Goal: Task Accomplishment & Management: Manage account settings

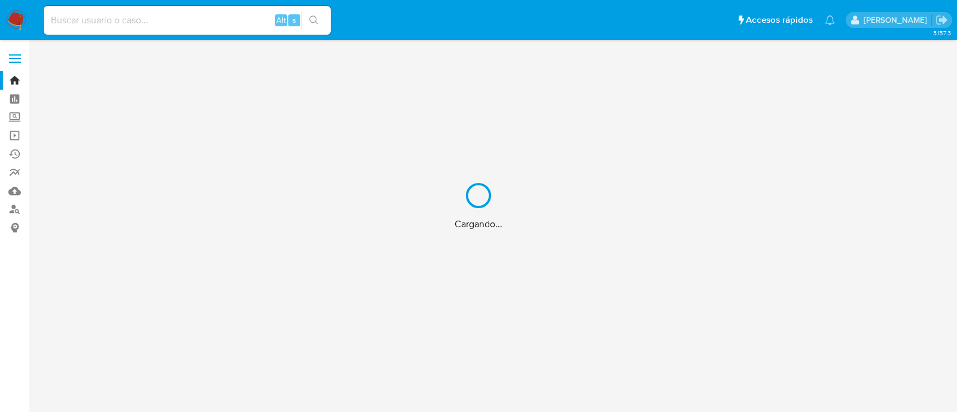
click at [15, 116] on div "Cargando..." at bounding box center [478, 206] width 957 height 412
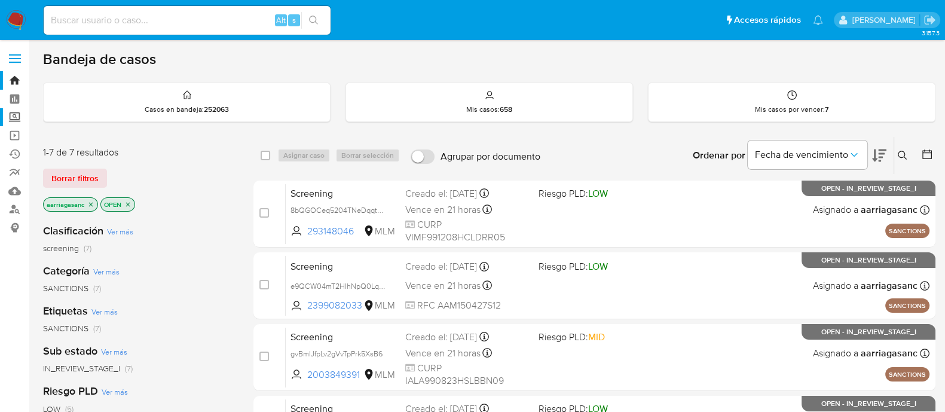
click at [14, 119] on label "Screening" at bounding box center [71, 117] width 142 height 19
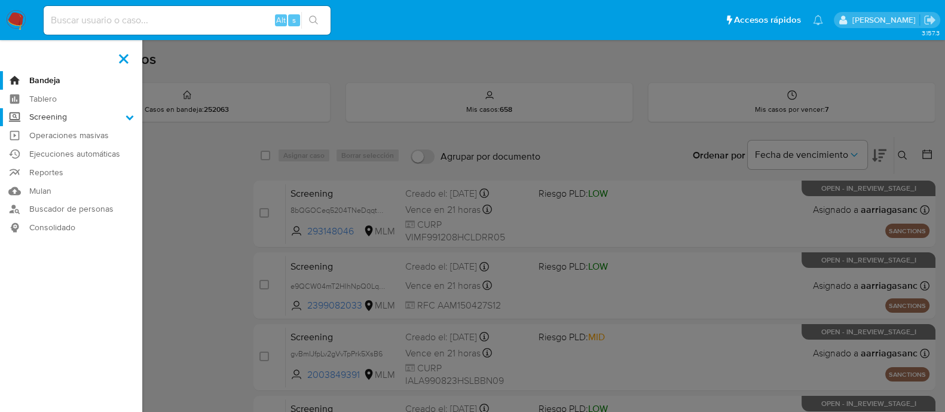
click at [0, 0] on input "Screening" at bounding box center [0, 0] width 0 height 0
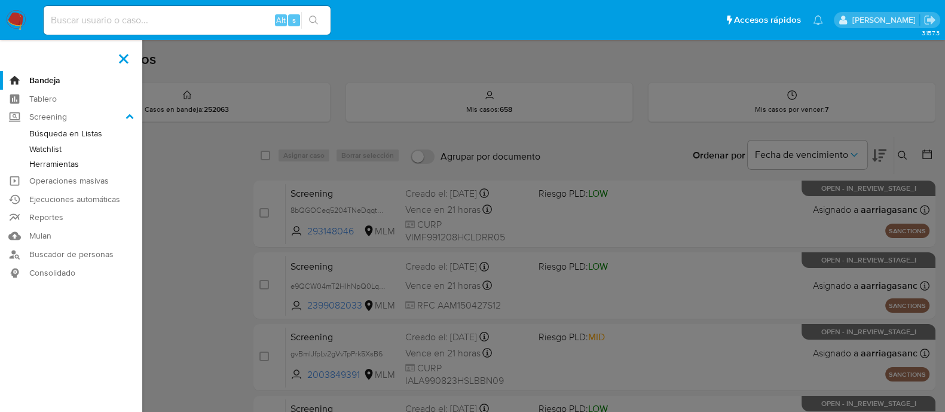
click at [51, 162] on link "Herramientas" at bounding box center [71, 164] width 142 height 15
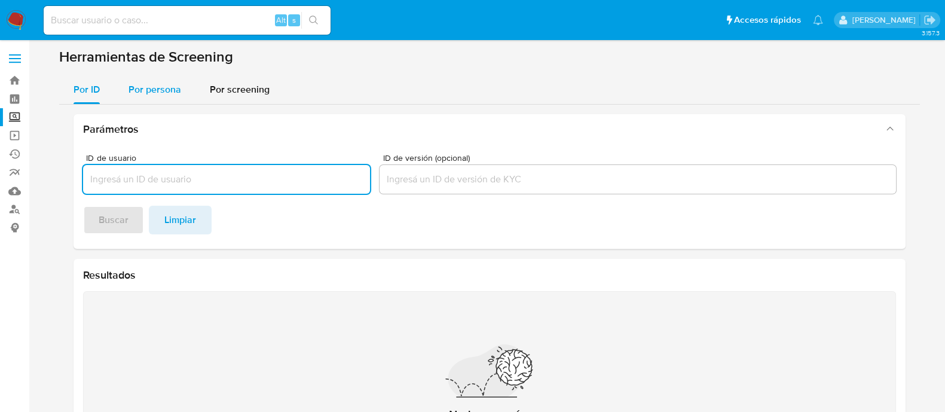
click at [161, 99] on div "Por persona" at bounding box center [155, 89] width 53 height 29
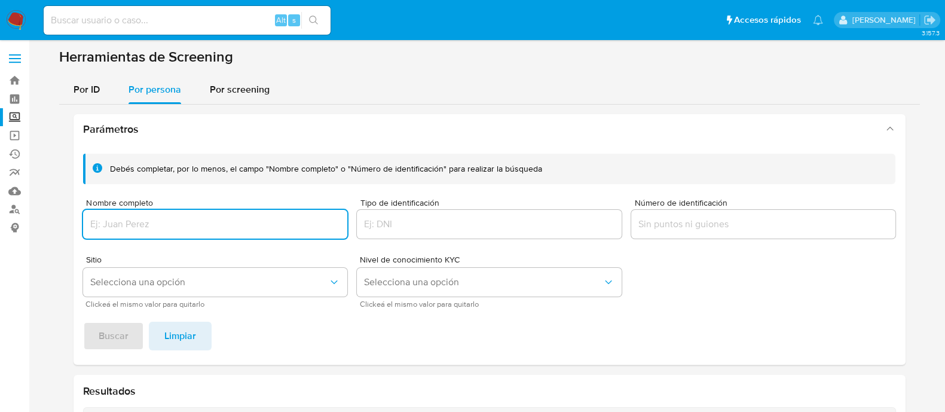
click at [129, 231] on input "Nombre completo" at bounding box center [215, 224] width 265 height 16
type input "esteban palacio cantu"
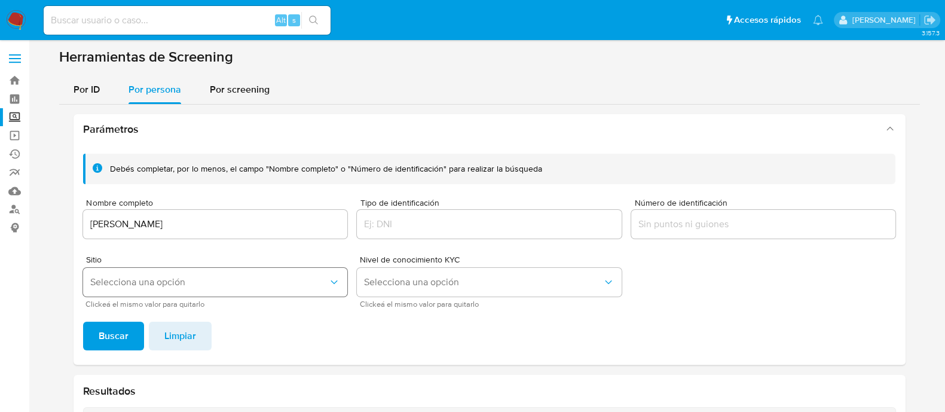
click at [158, 280] on span "Selecciona una opción" at bounding box center [209, 282] width 239 height 12
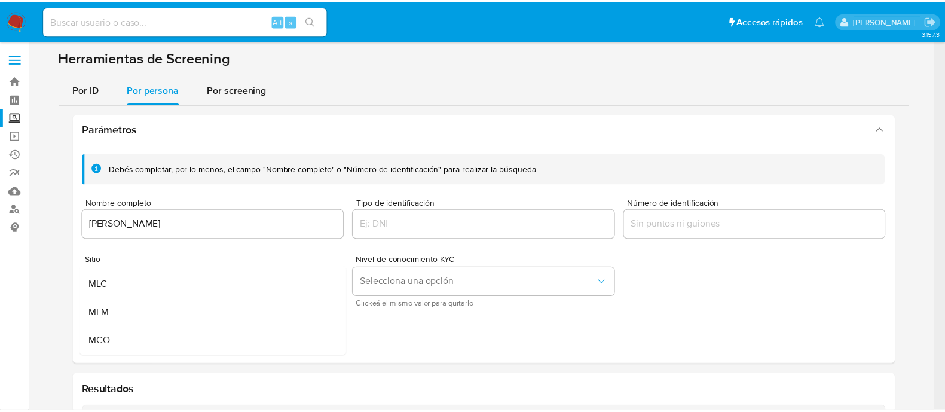
scroll to position [74, 0]
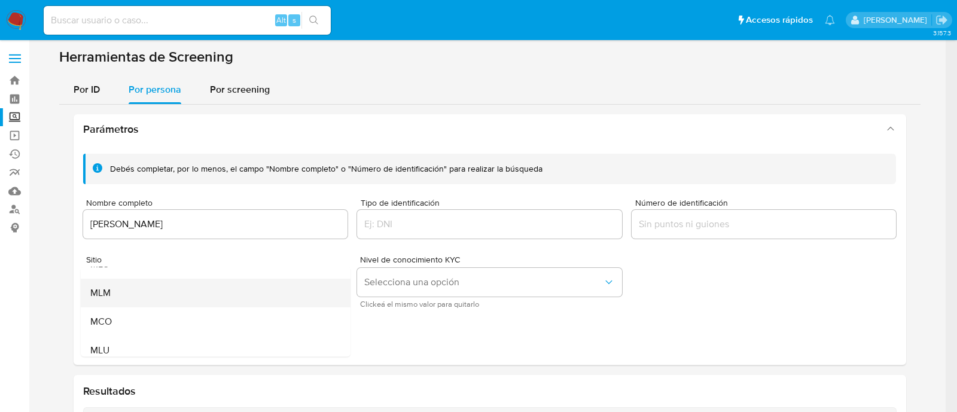
click at [146, 290] on div "MLM" at bounding box center [211, 293] width 243 height 29
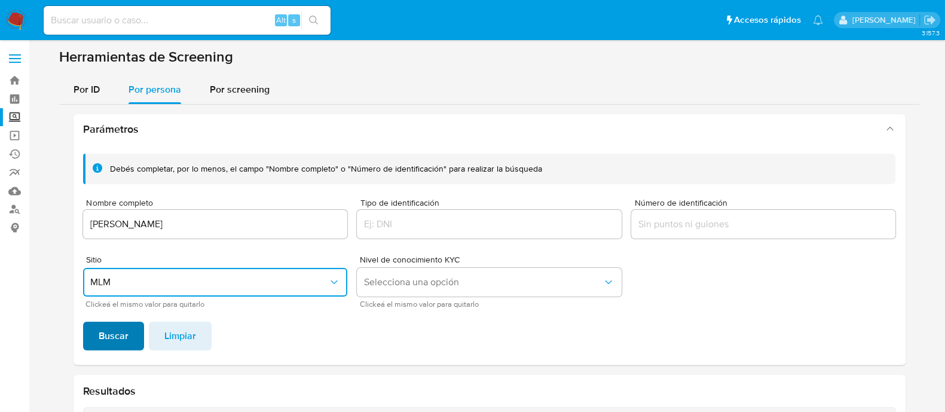
click at [106, 344] on span "Buscar" at bounding box center [114, 336] width 30 height 26
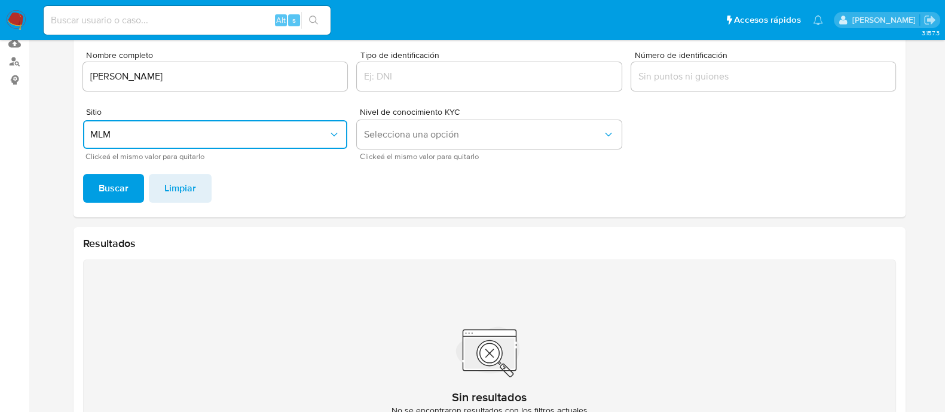
scroll to position [81, 0]
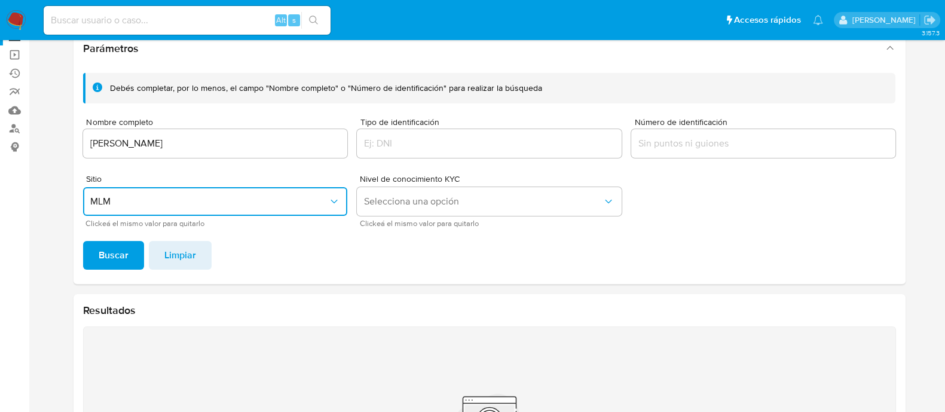
click at [194, 149] on input "esteban palacio cantu" at bounding box center [215, 144] width 265 height 16
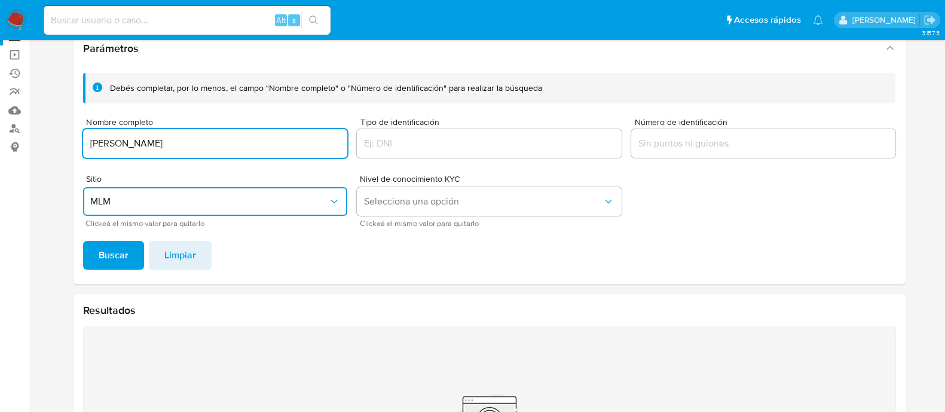
type input "esteban cantu palacio"
click at [83, 241] on button "Buscar" at bounding box center [113, 255] width 61 height 29
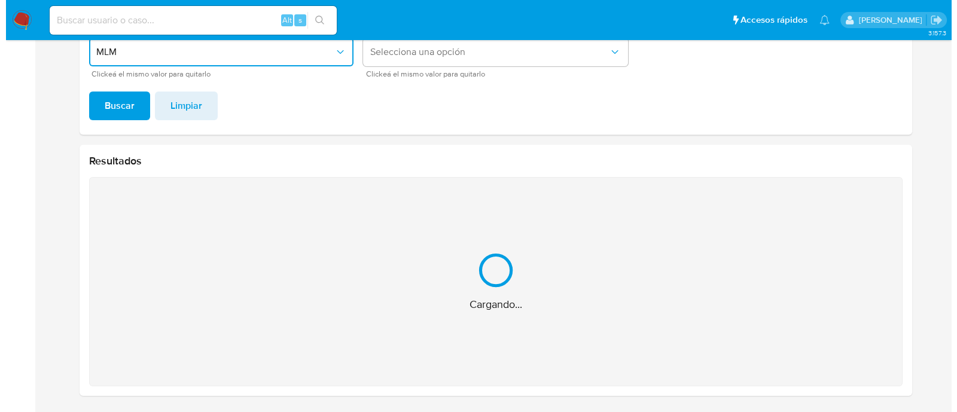
scroll to position [41, 0]
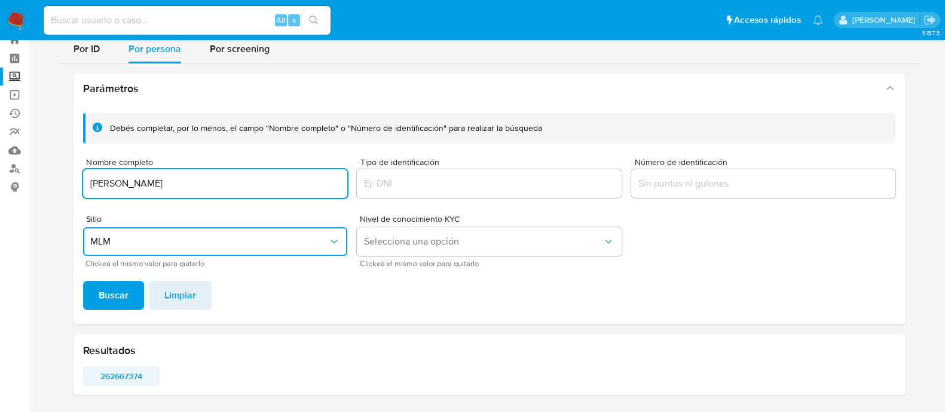
click at [117, 381] on span "262667374" at bounding box center [121, 376] width 60 height 17
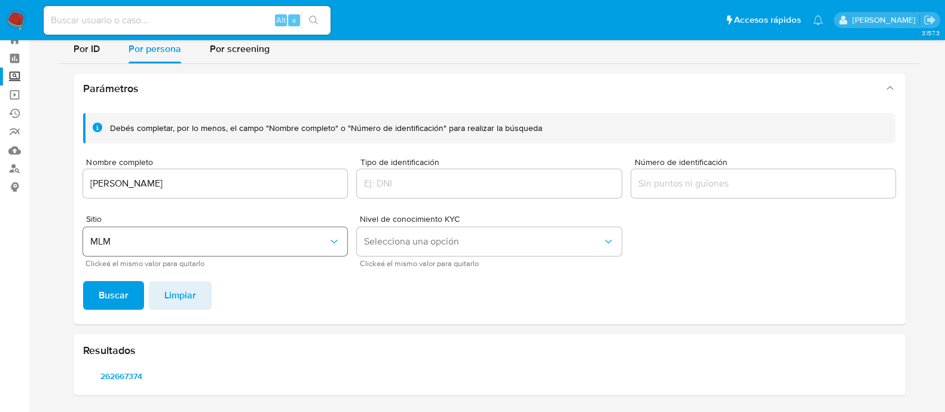
click at [146, 234] on button "MLM" at bounding box center [215, 241] width 265 height 29
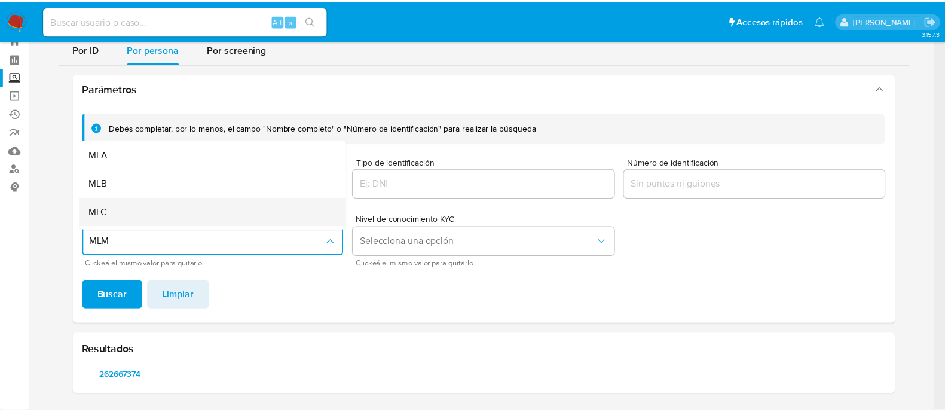
scroll to position [25, 0]
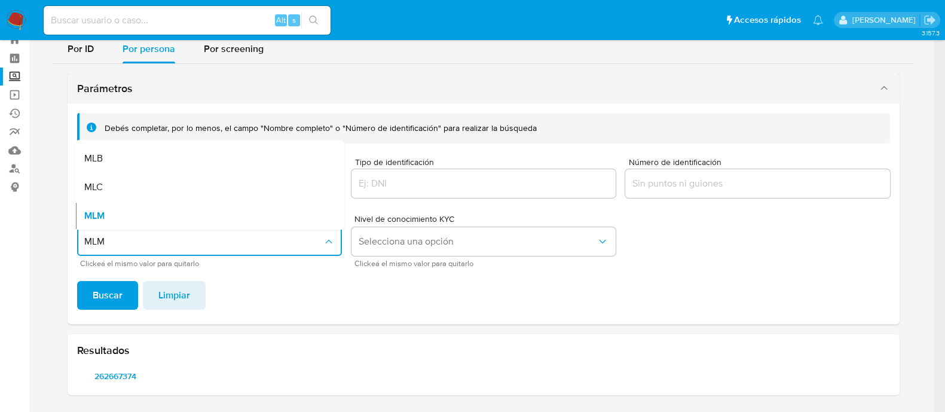
click at [261, 74] on div "Parámetros" at bounding box center [484, 89] width 832 height 30
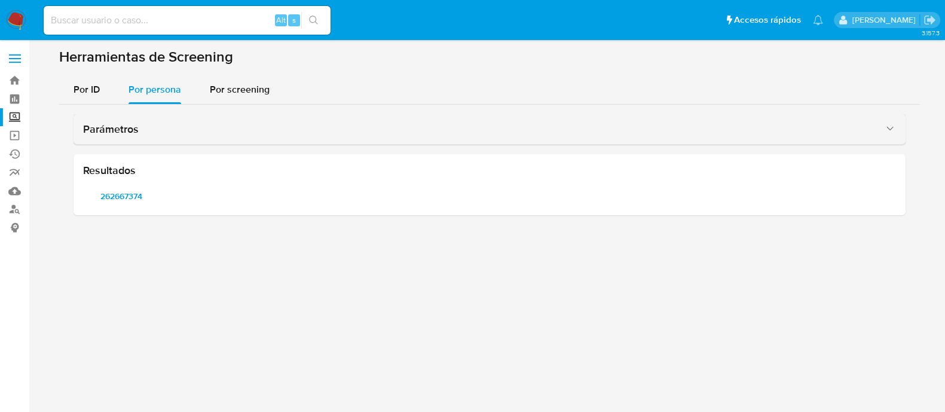
scroll to position [0, 0]
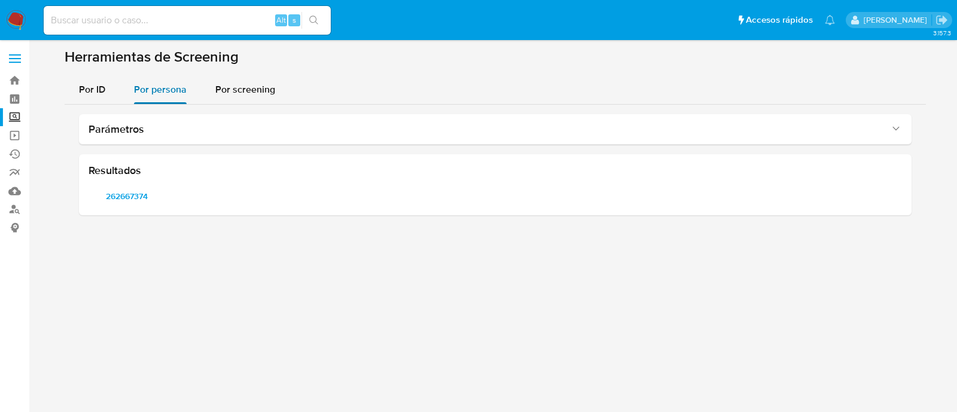
click at [174, 99] on div "Por persona" at bounding box center [160, 89] width 53 height 29
click at [149, 94] on span "Por persona" at bounding box center [160, 90] width 53 height 14
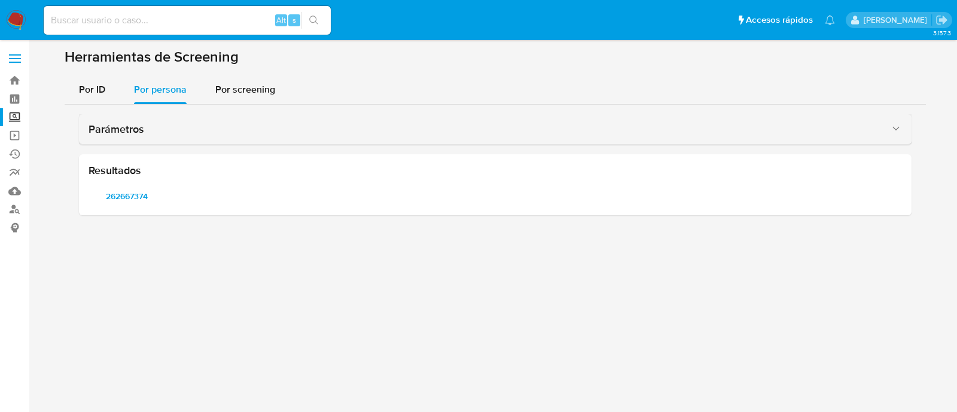
click at [143, 136] on div "Parámetros" at bounding box center [482, 129] width 789 height 13
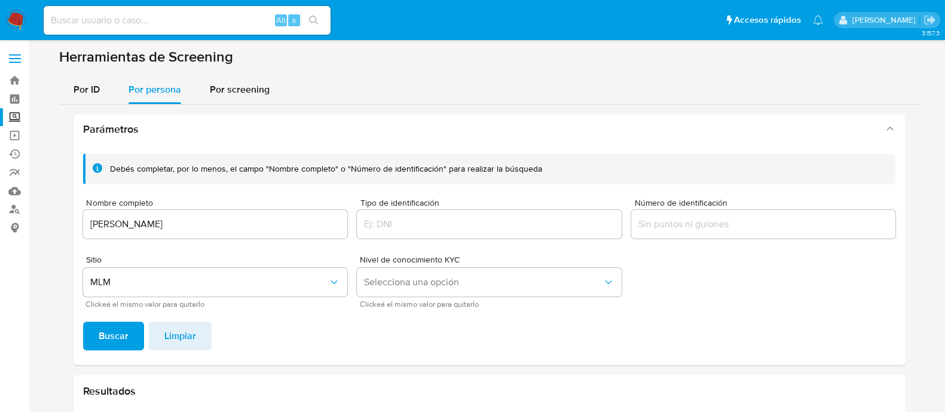
click at [172, 223] on input "esteban cantu palacio" at bounding box center [215, 224] width 265 height 16
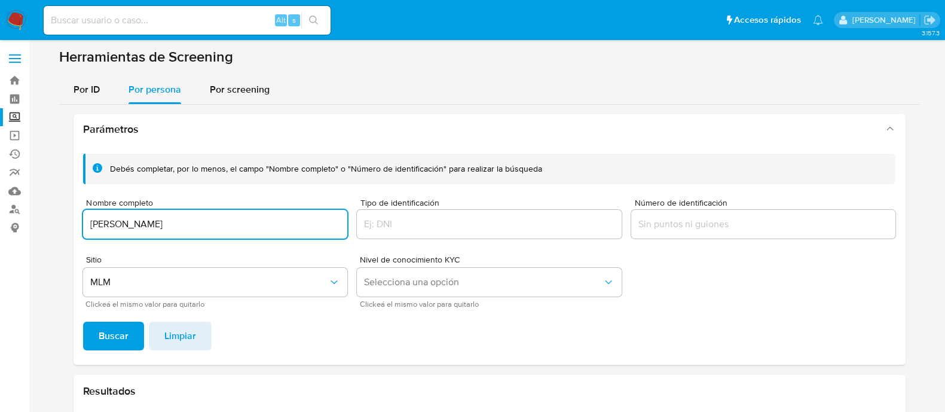
click at [172, 223] on input "esteban cantu palacio" at bounding box center [215, 224] width 265 height 16
type input "jorge muñiz escamilla"
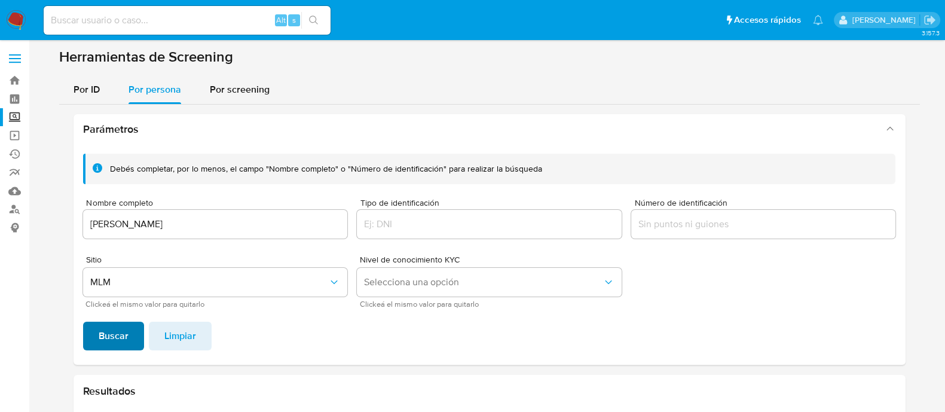
click at [120, 341] on span "Buscar" at bounding box center [114, 336] width 30 height 26
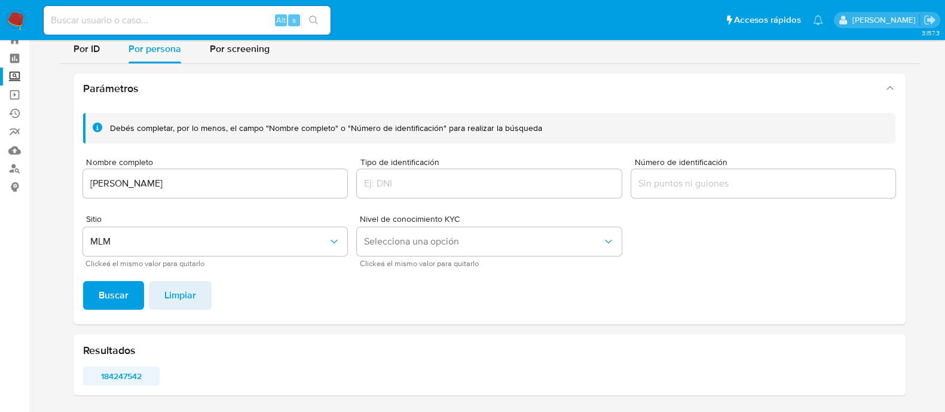
click at [123, 374] on span "184247542" at bounding box center [121, 376] width 60 height 17
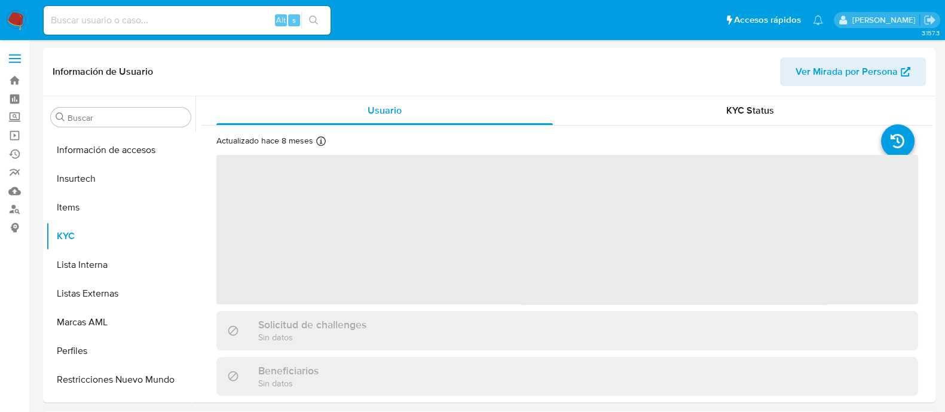
scroll to position [505, 0]
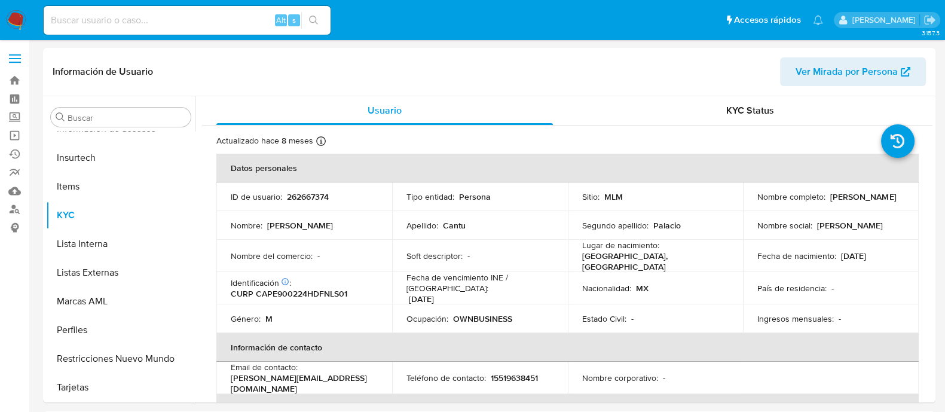
select select "10"
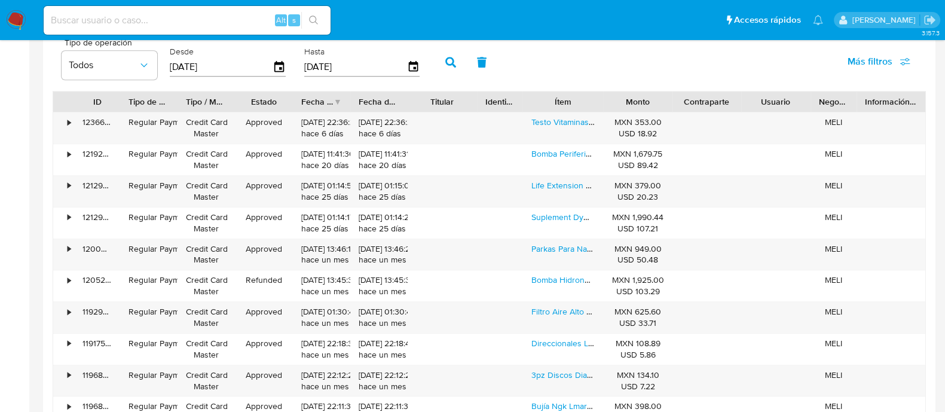
scroll to position [1120, 0]
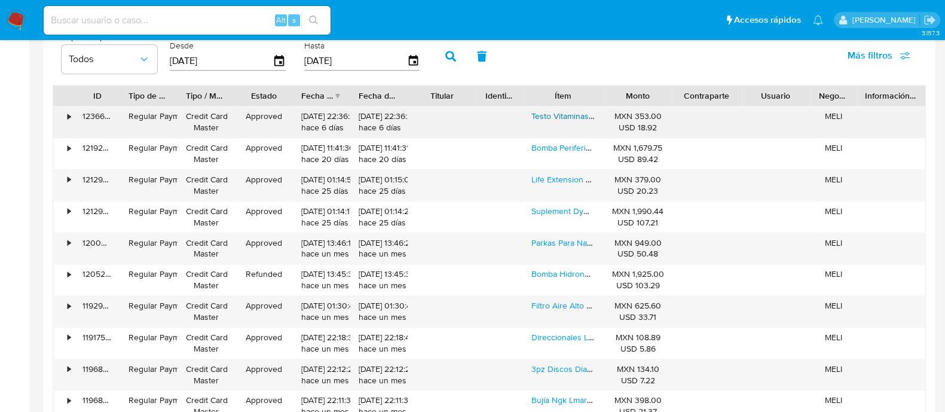
click at [562, 112] on link "Testo Vitaminas Hombres | Maca Negra Peruana, Fenogreco, Creatina, Arginina, Cú…" at bounding box center [863, 116] width 662 height 12
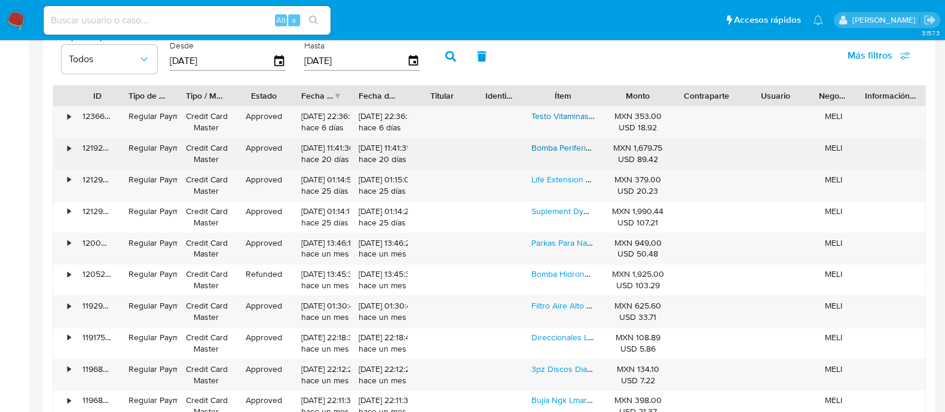
click at [552, 147] on link "Bomba Periferica 1/2 Cnx Tanque Hidroneumatico 24 Litros" at bounding box center [641, 148] width 218 height 12
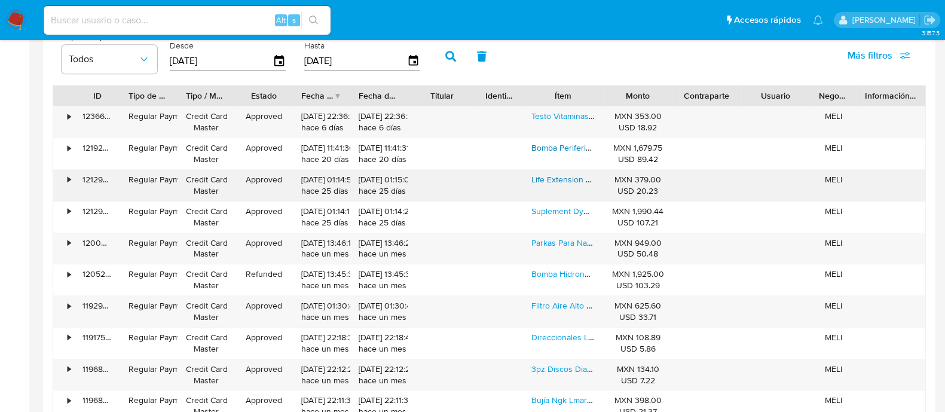
click at [538, 178] on link "Life Extension L Theanine L Teanina 100 Mg 60 Caps Sabor Sin Sabor" at bounding box center [661, 179] width 258 height 12
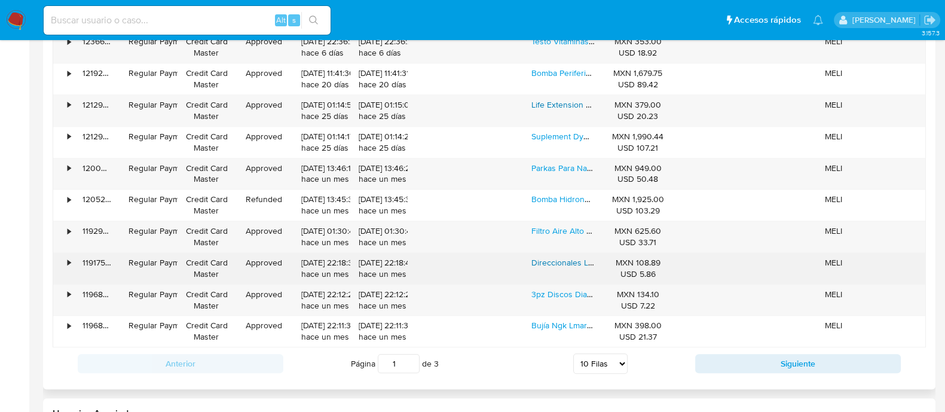
scroll to position [1271, 0]
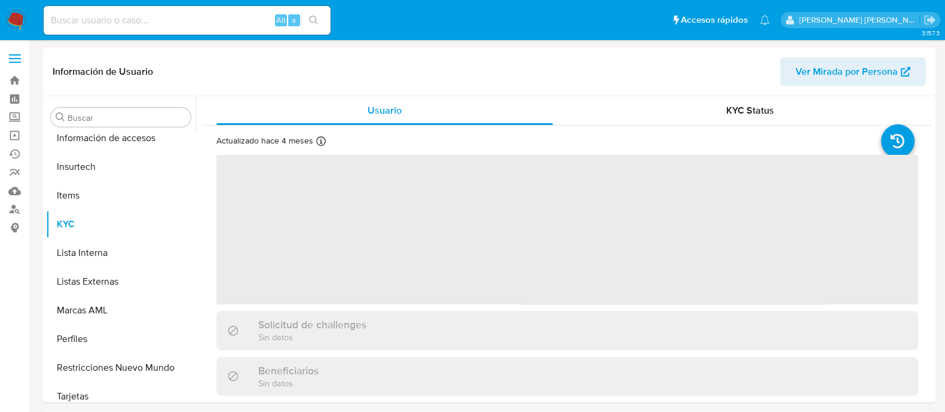
scroll to position [505, 0]
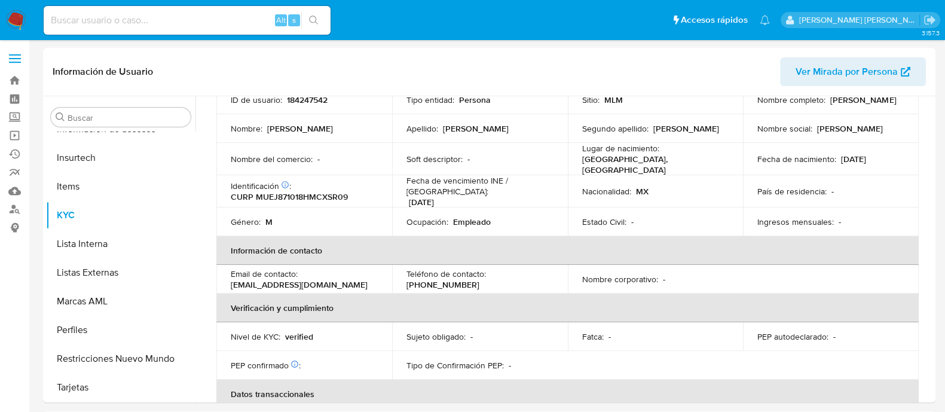
select select "10"
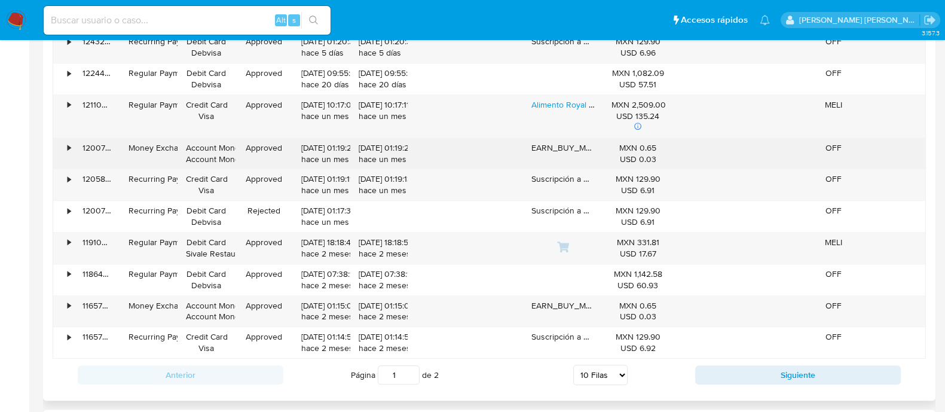
scroll to position [1271, 0]
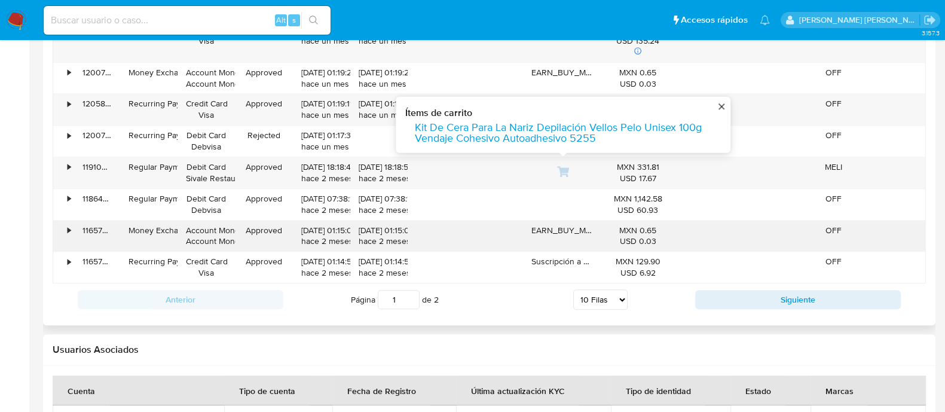
click at [564, 230] on div "EARN_BUY_MUSDMXN" at bounding box center [563, 236] width 81 height 31
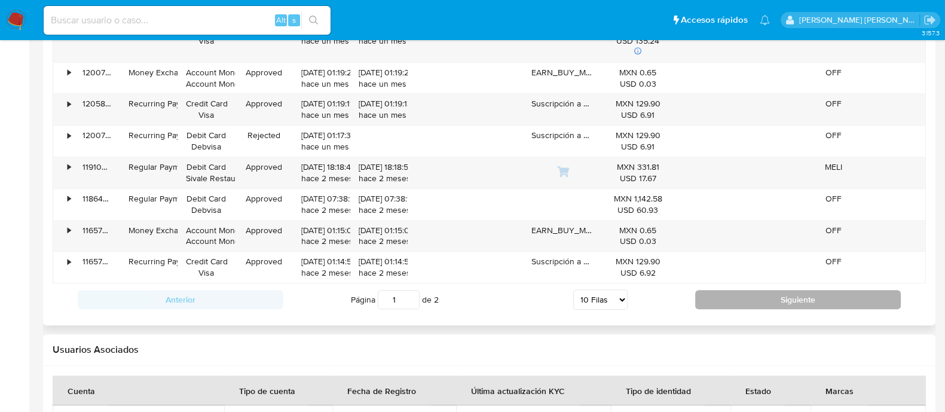
click at [767, 303] on button "Siguiente" at bounding box center [798, 299] width 206 height 19
type input "2"
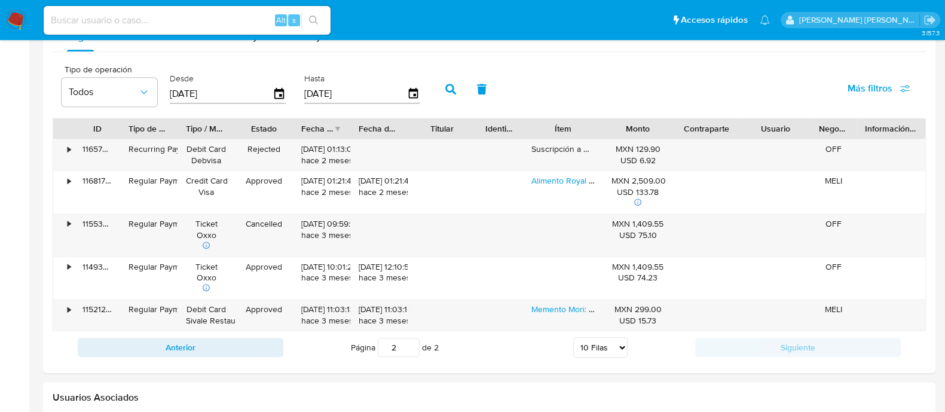
scroll to position [1081, 0]
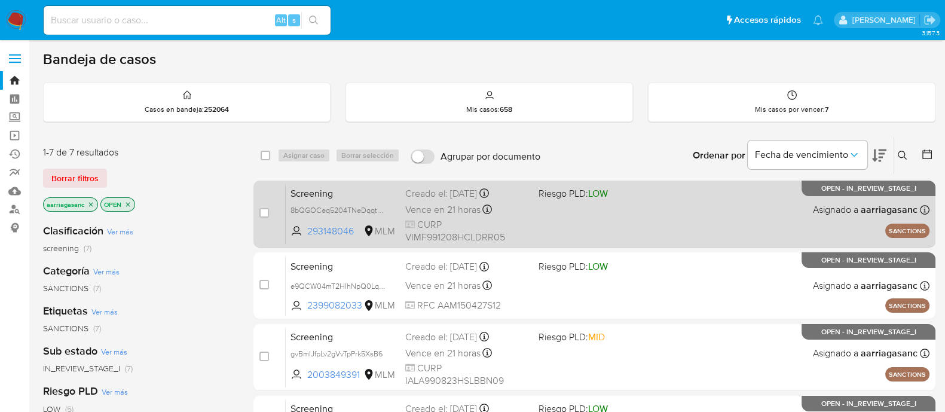
click at [575, 216] on div "Screening 8bQGOCeq5204TNeDqqtkc9Bq 293148046 MLM Riesgo PLD: LOW Creado el: 04/…" at bounding box center [608, 214] width 644 height 60
click at [263, 214] on input "checkbox" at bounding box center [264, 213] width 10 height 10
checkbox input "true"
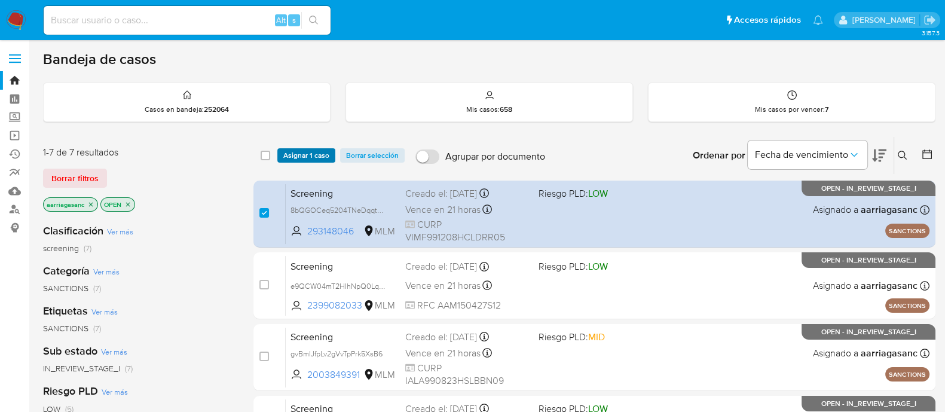
click at [301, 156] on span "Asignar 1 caso" at bounding box center [306, 155] width 46 height 12
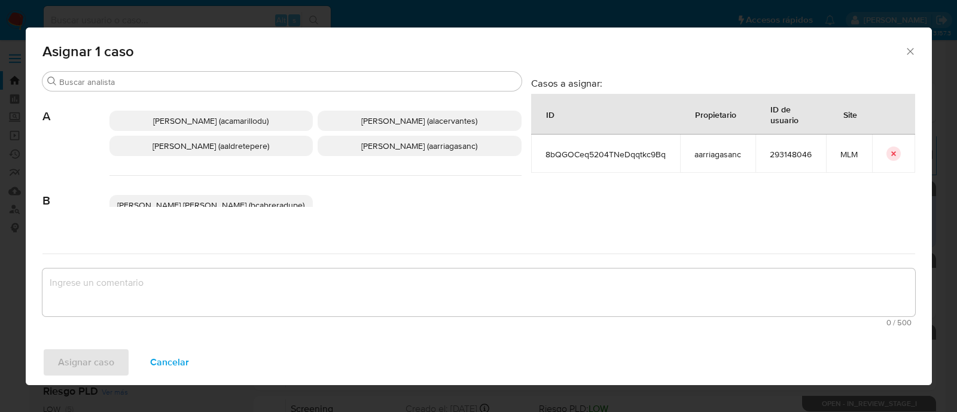
click at [419, 146] on span "Ana Maria Arriaga (aarriagasanc)" at bounding box center [419, 146] width 116 height 12
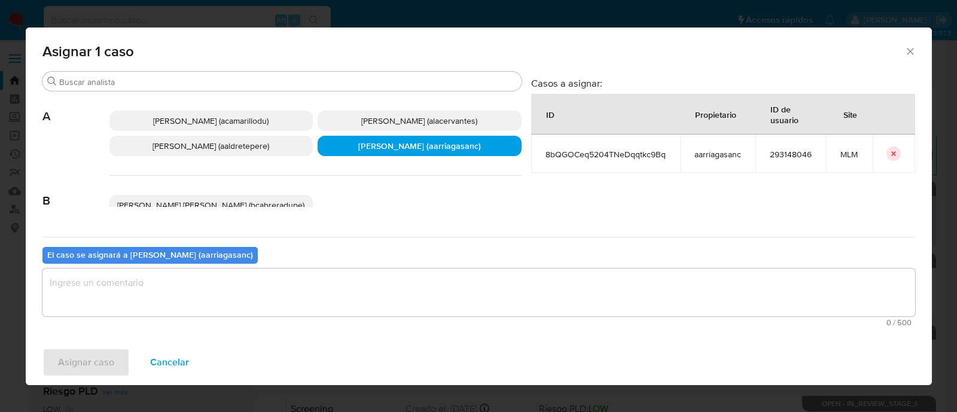
click at [343, 300] on textarea "assign-modal" at bounding box center [478, 292] width 872 height 48
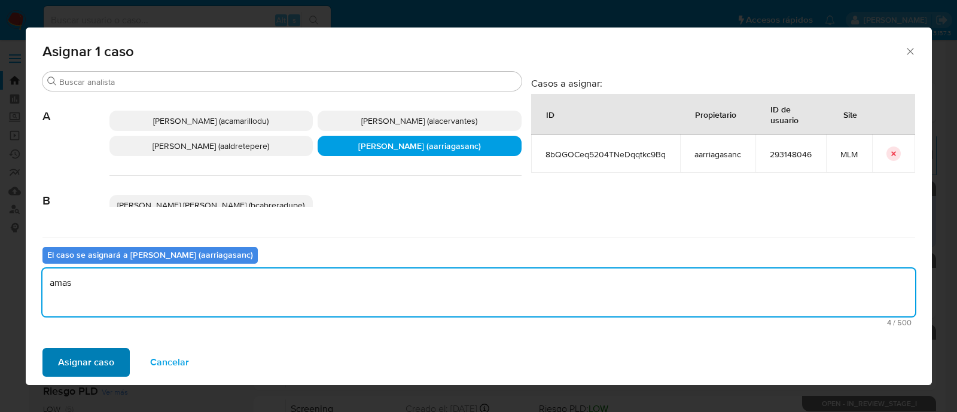
type textarea "amas"
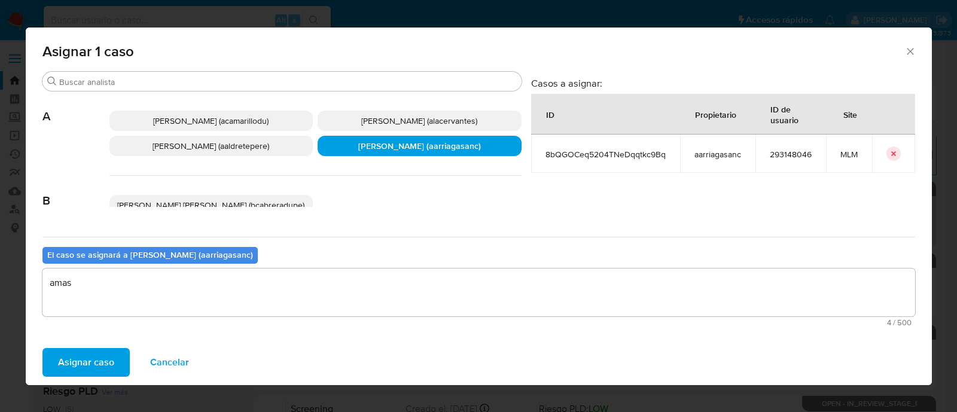
click at [109, 363] on span "Asignar caso" at bounding box center [86, 362] width 56 height 26
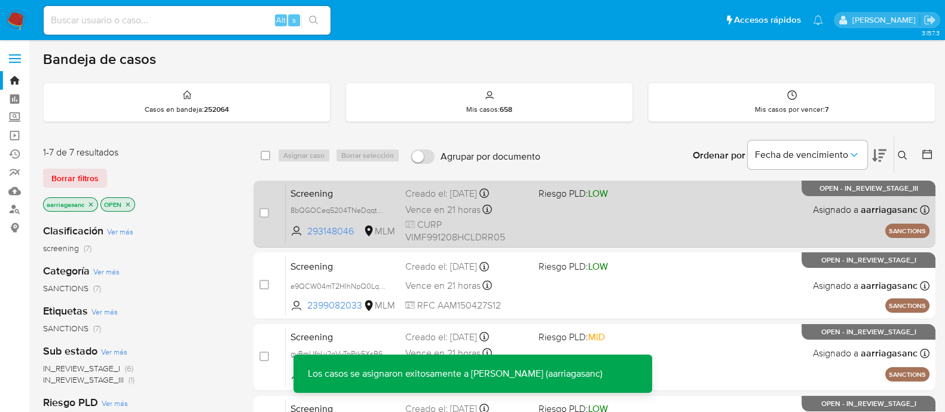
click at [623, 217] on div "Screening 8bQGOCeq5204TNeDqqtkc9Bq 293148046 MLM Riesgo PLD: LOW Creado el: 04/…" at bounding box center [608, 214] width 644 height 60
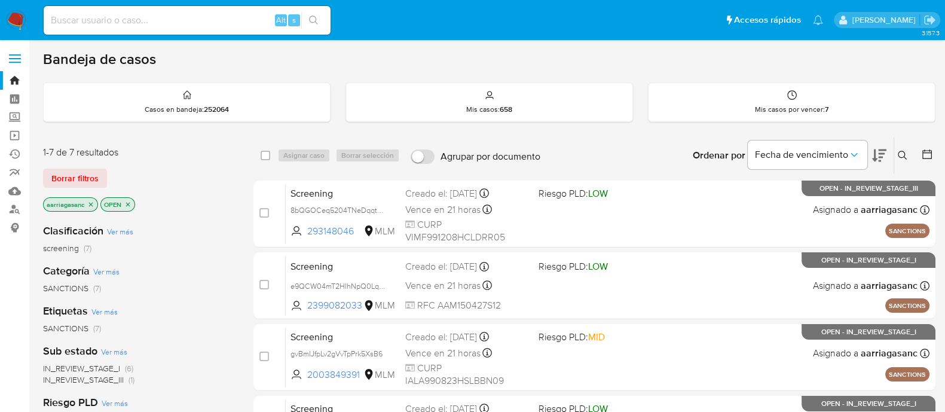
click at [27, 24] on nav "Pausado Ver notificaciones Alt s Accesos rápidos Presiona las siguientes teclas…" at bounding box center [472, 20] width 945 height 40
click at [26, 24] on nav "Pausado Ver notificaciones Alt s Accesos rápidos Presiona las siguientes teclas…" at bounding box center [472, 20] width 945 height 40
click at [21, 24] on img at bounding box center [16, 20] width 20 height 20
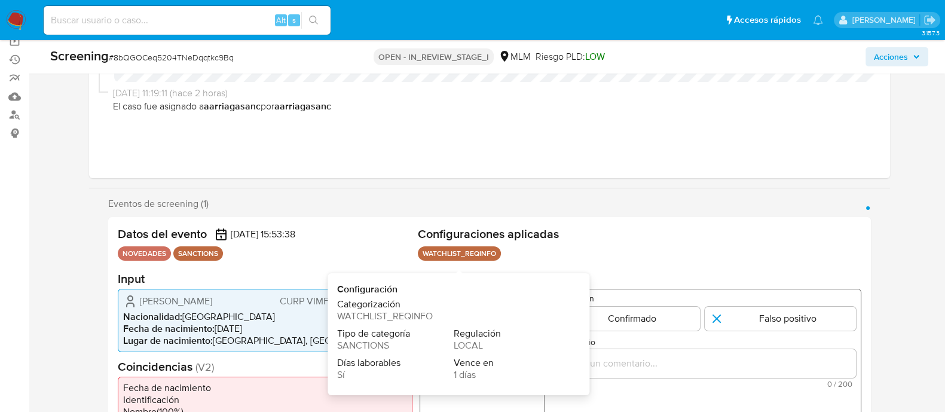
scroll to position [149, 0]
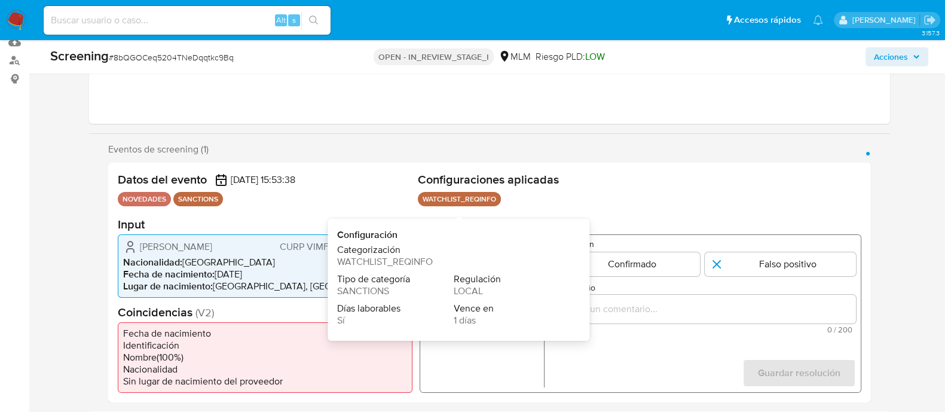
select select "10"
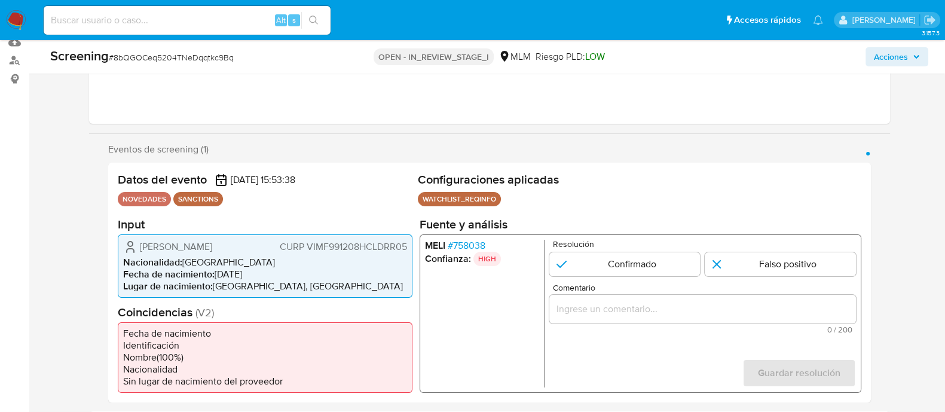
click at [616, 206] on ul "WATCHLIST_REQINFO Configuración Categorización WATCHLIST_REQINFO Tipo de catego…" at bounding box center [640, 201] width 444 height 18
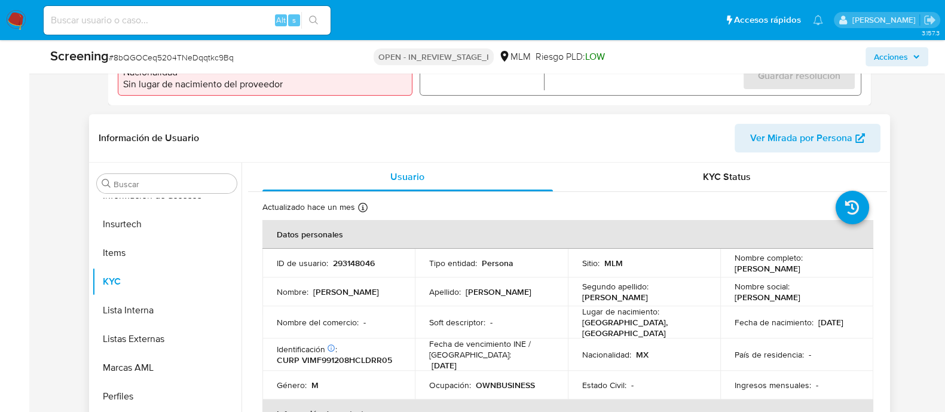
scroll to position [448, 0]
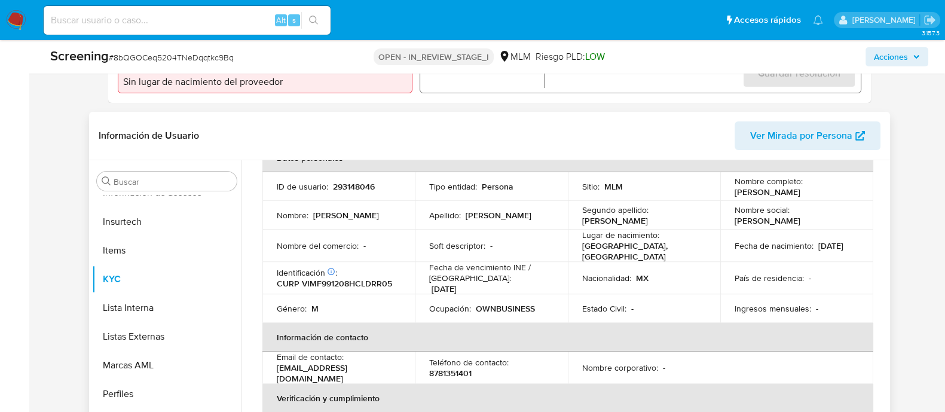
click at [588, 282] on td "Nacionalidad : MX" at bounding box center [644, 278] width 153 height 32
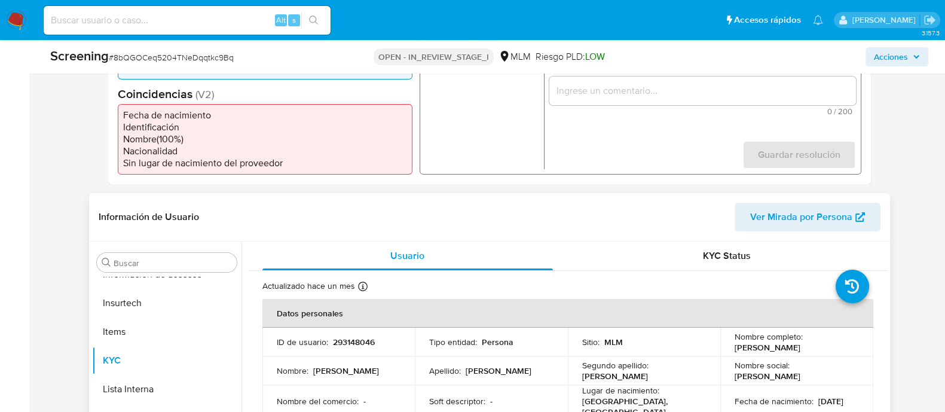
scroll to position [224, 0]
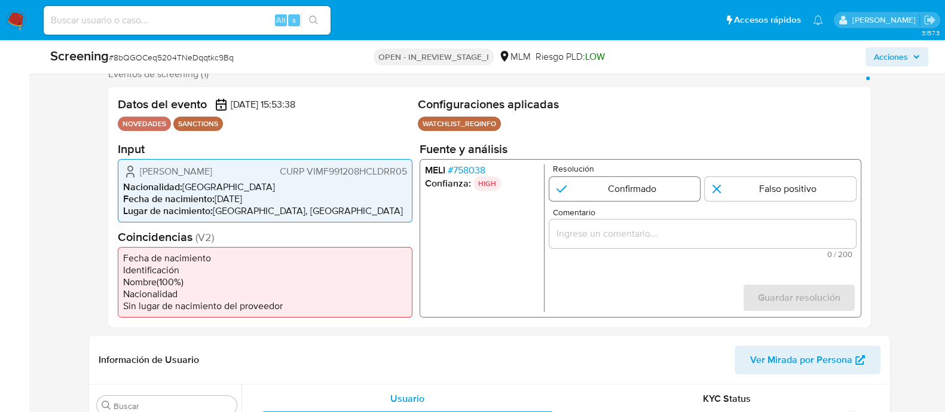
click at [596, 187] on input "1 de 1" at bounding box center [624, 188] width 151 height 24
radio input "true"
click at [573, 241] on div "1 de 1" at bounding box center [702, 233] width 307 height 29
click at [572, 240] on input "Comentario" at bounding box center [702, 233] width 307 height 16
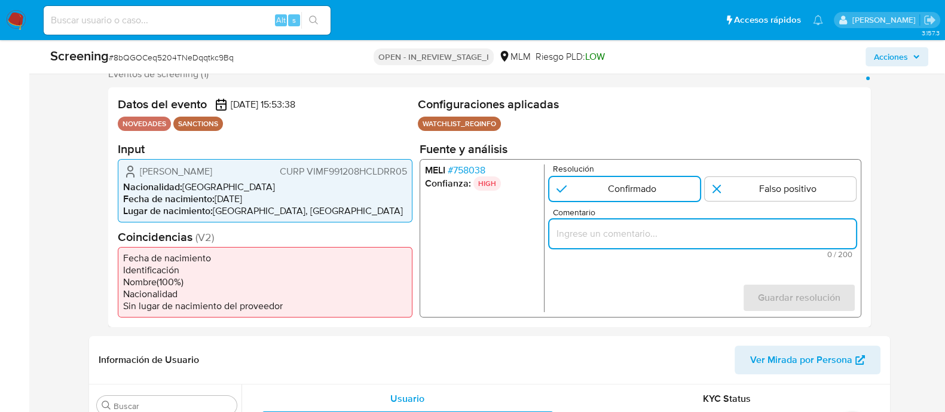
paste input "SE CONFIRMA COINCIDENCIA CON PERSONA FISICA EN LISTA REQUINFO POR NOMBRE COMPLE…"
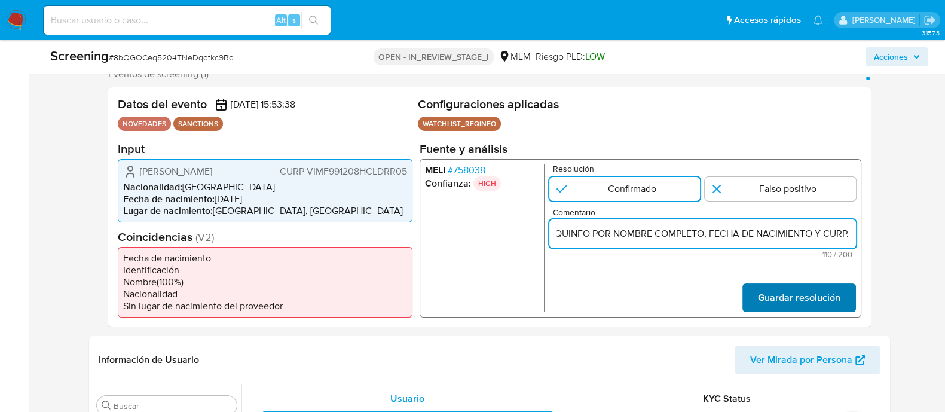
type input "SE CONFIRMA COINCIDENCIA CON PERSONA FISICA EN LISTA REQUINFO POR NOMBRE COMPLE…"
click at [765, 294] on span "Guardar resolución" at bounding box center [799, 297] width 83 height 26
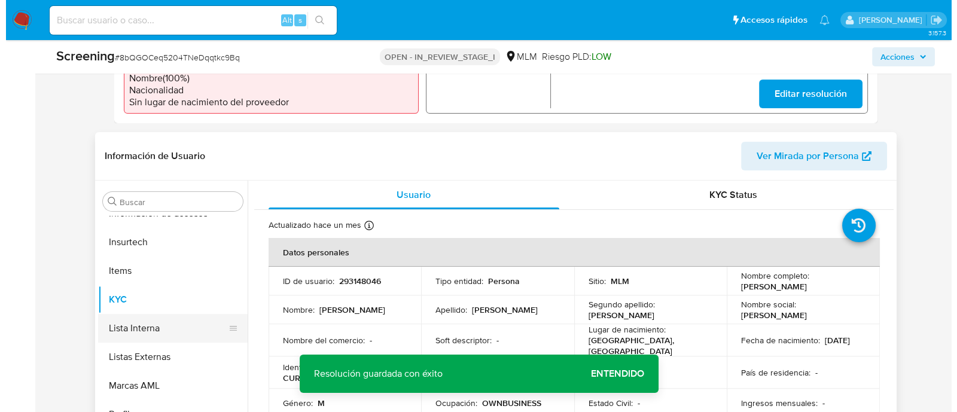
scroll to position [448, 0]
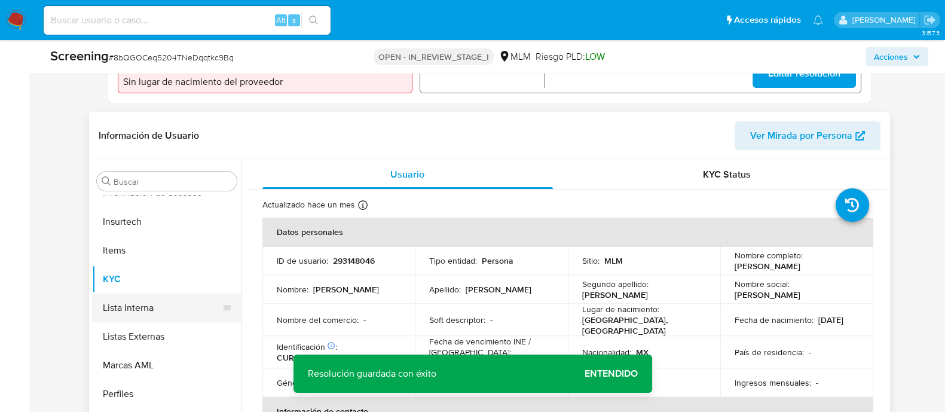
click at [170, 311] on button "Lista Interna" at bounding box center [162, 308] width 140 height 29
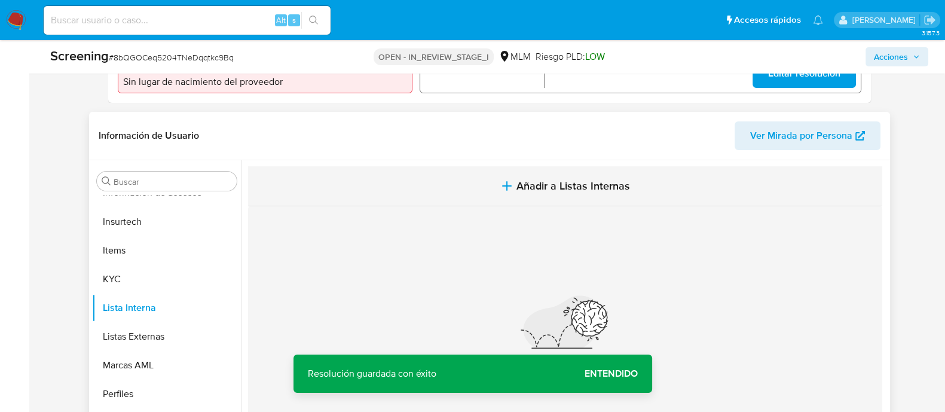
click at [581, 196] on button "Añadir a Listas Internas" at bounding box center [565, 186] width 634 height 40
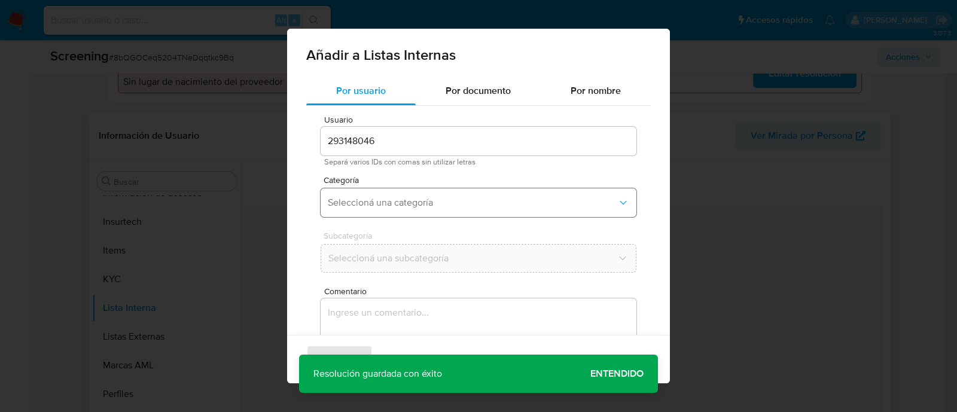
click at [430, 200] on span "Seleccioná una categoría" at bounding box center [472, 203] width 289 height 12
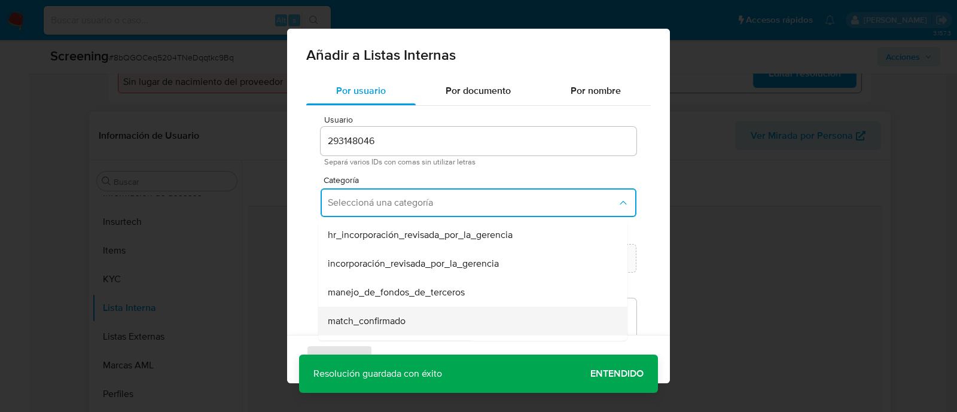
click at [395, 315] on span "match_confirmado" at bounding box center [367, 321] width 78 height 12
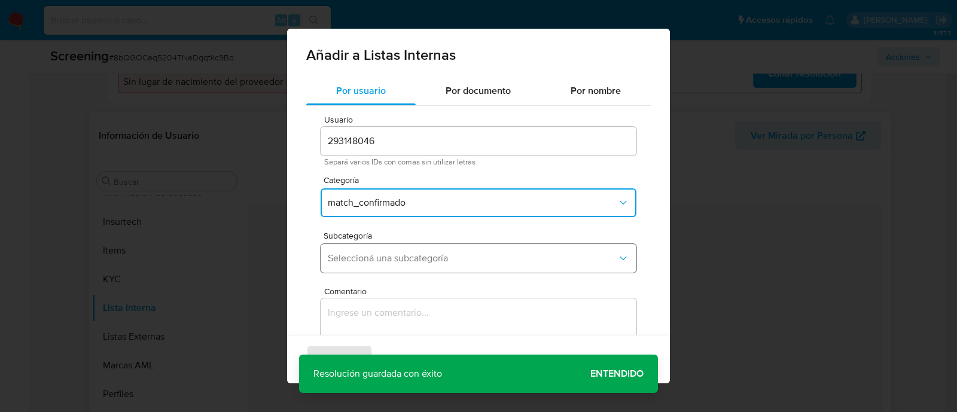
click at [395, 257] on span "Seleccioná una subcategoría" at bounding box center [472, 258] width 289 height 12
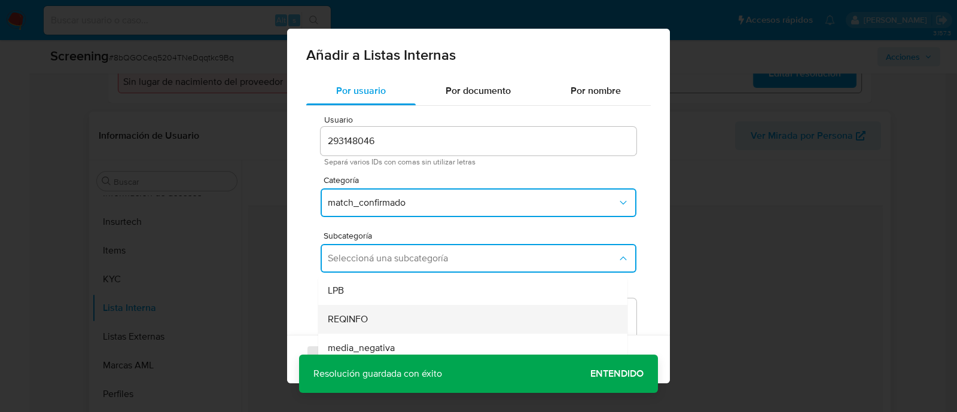
click at [347, 315] on span "REQINFO" at bounding box center [348, 319] width 40 height 12
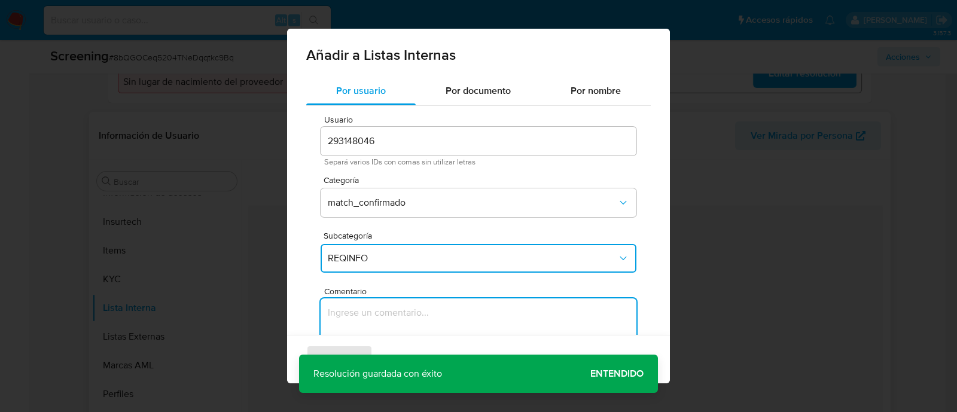
click at [347, 315] on textarea "Comentario" at bounding box center [478, 355] width 316 height 115
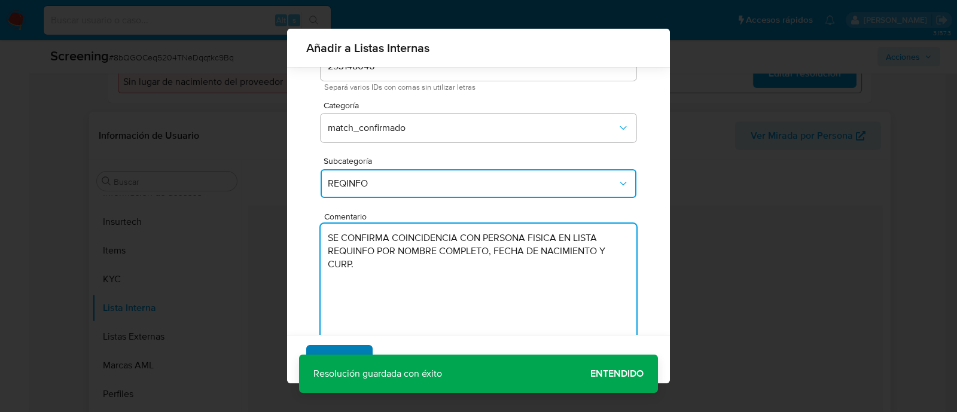
type textarea "SE CONFIRMA COINCIDENCIA CON PERSONA FISICA EN LISTA REQUINFO POR NOMBRE COMPLE…"
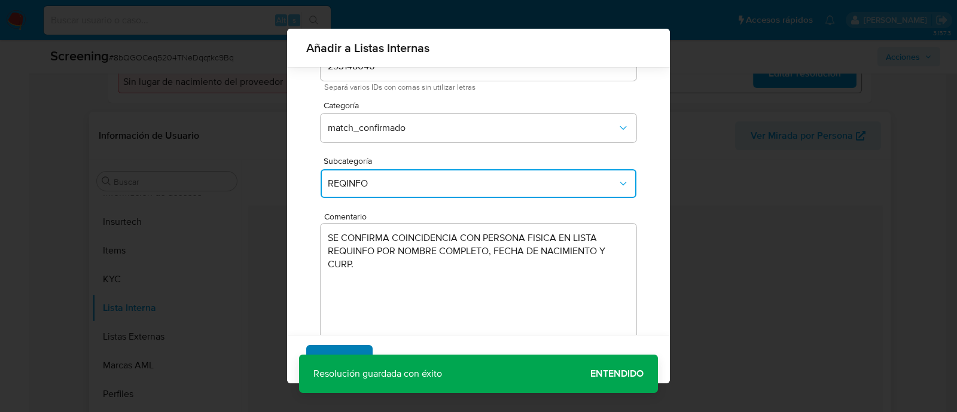
click at [336, 346] on span "Agregar" at bounding box center [339, 359] width 35 height 26
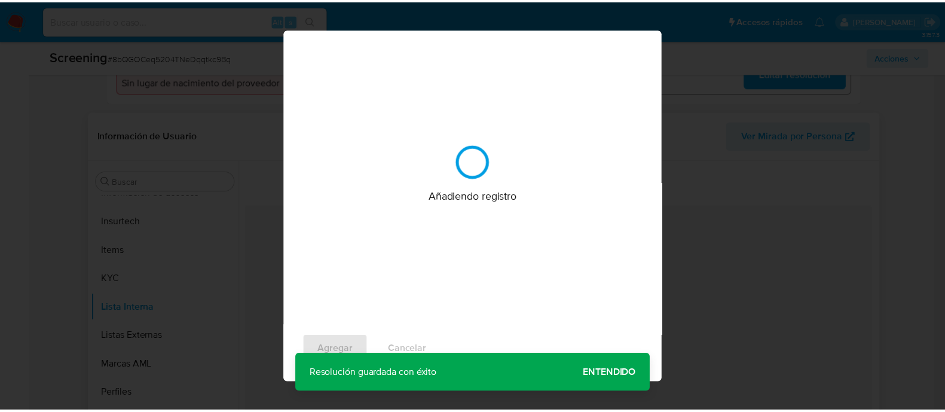
scroll to position [0, 0]
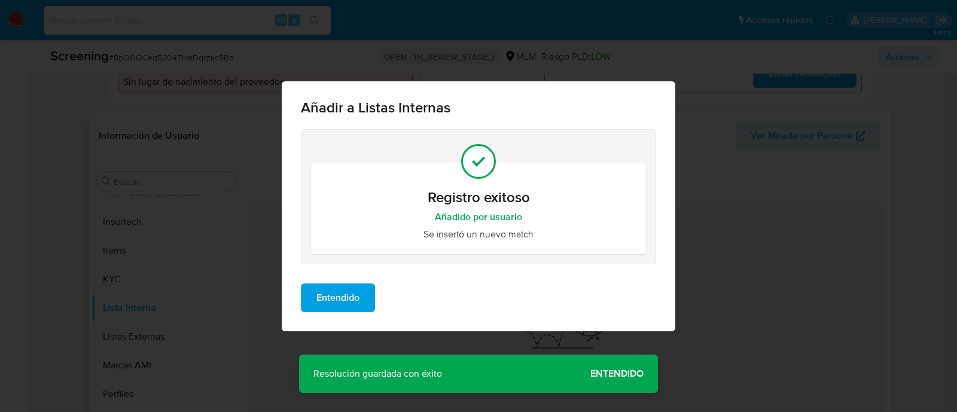
click at [358, 285] on span "Entendido" at bounding box center [337, 298] width 43 height 26
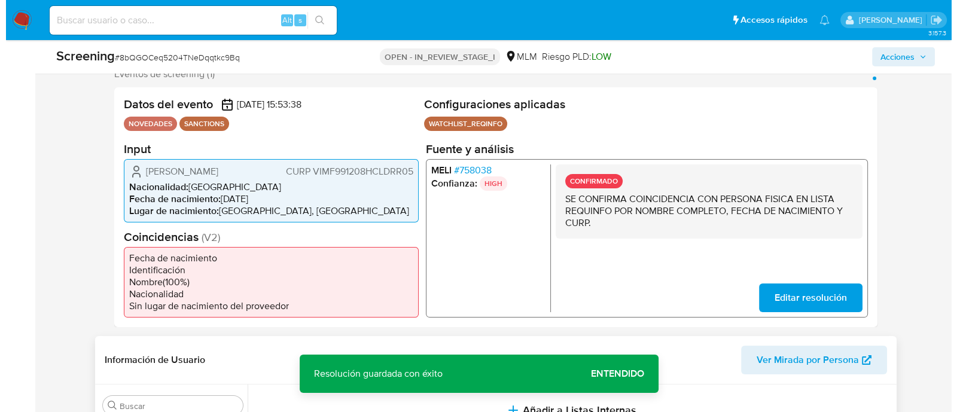
scroll to position [298, 0]
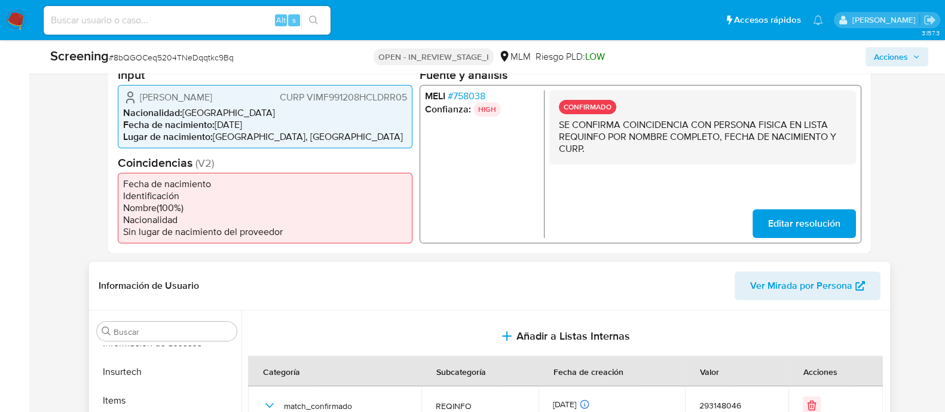
drag, startPoint x: 139, startPoint y: 100, endPoint x: 275, endPoint y: 99, distance: 135.7
click at [275, 99] on div "Jose Francisco Vidaurri Martinez CURP VIMF991208HCLDRR05" at bounding box center [265, 97] width 284 height 14
drag, startPoint x: 214, startPoint y: 125, endPoint x: 266, endPoint y: 128, distance: 52.1
click at [266, 128] on li "Fecha de nacimiento : 08/12/1999" at bounding box center [265, 124] width 284 height 12
click at [319, 99] on span "CURP VIMF991208HCLDRR05" at bounding box center [342, 97] width 127 height 12
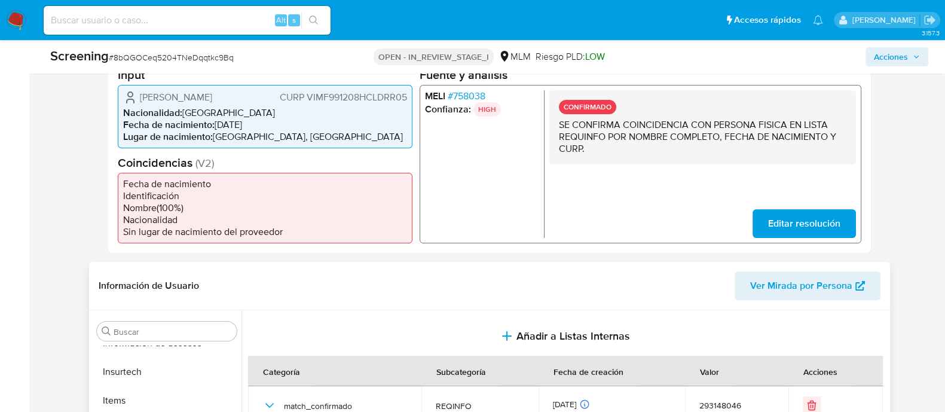
click at [319, 99] on span "CURP VIMF991208HCLDRR05" at bounding box center [342, 97] width 127 height 12
drag, startPoint x: 883, startPoint y: 56, endPoint x: 856, endPoint y: 67, distance: 29.2
click at [883, 56] on span "Acciones" at bounding box center [891, 56] width 34 height 19
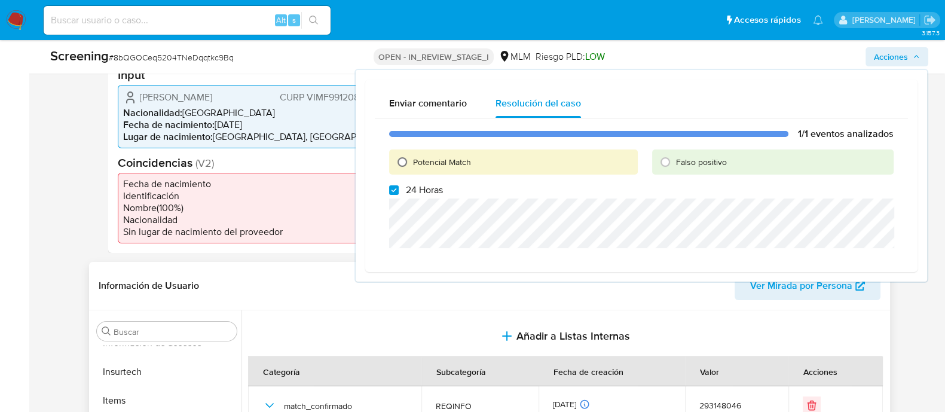
click at [404, 162] on input "Potencial Match" at bounding box center [402, 161] width 19 height 19
radio input "true"
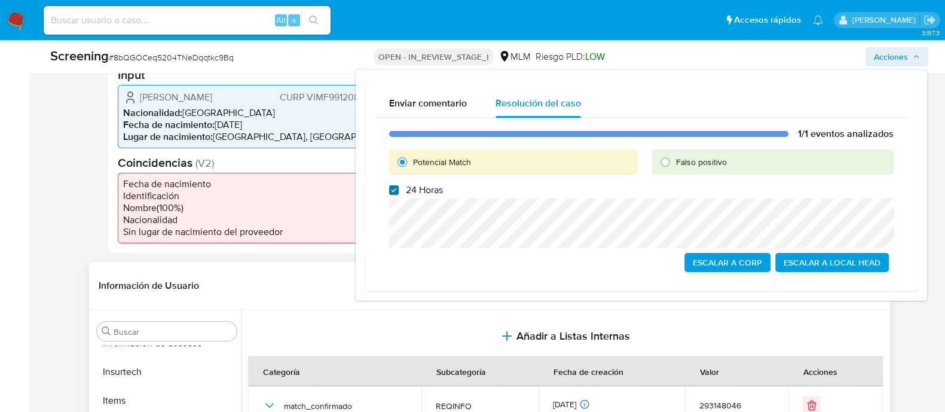
click at [398, 193] on input "24 Horas" at bounding box center [394, 190] width 10 height 10
checkbox input "false"
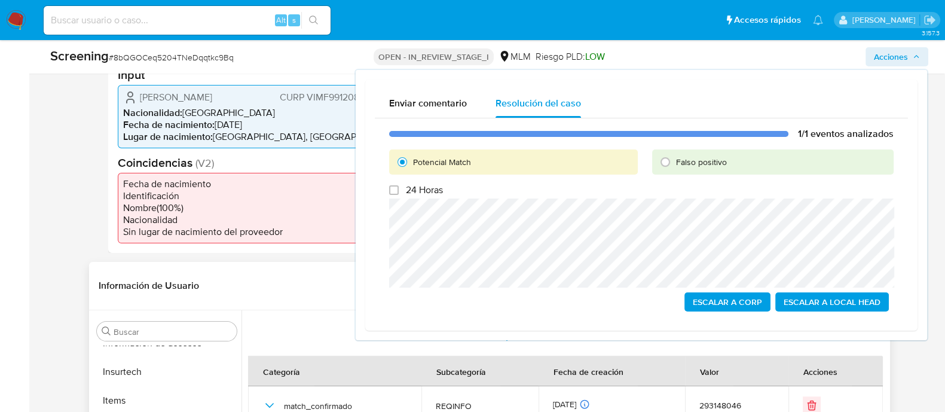
click at [821, 304] on span "Escalar a Local Head" at bounding box center [832, 302] width 97 height 17
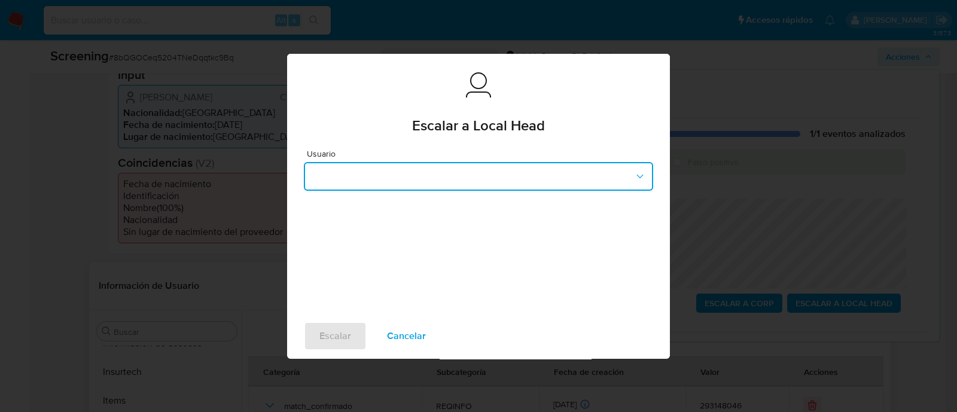
click at [519, 166] on button "button" at bounding box center [478, 176] width 349 height 29
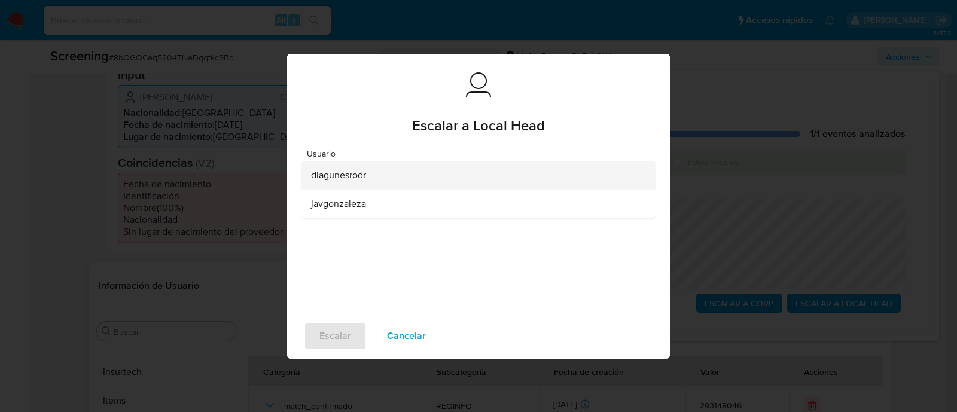
click at [355, 182] on div "dlagunesrodr" at bounding box center [475, 175] width 328 height 29
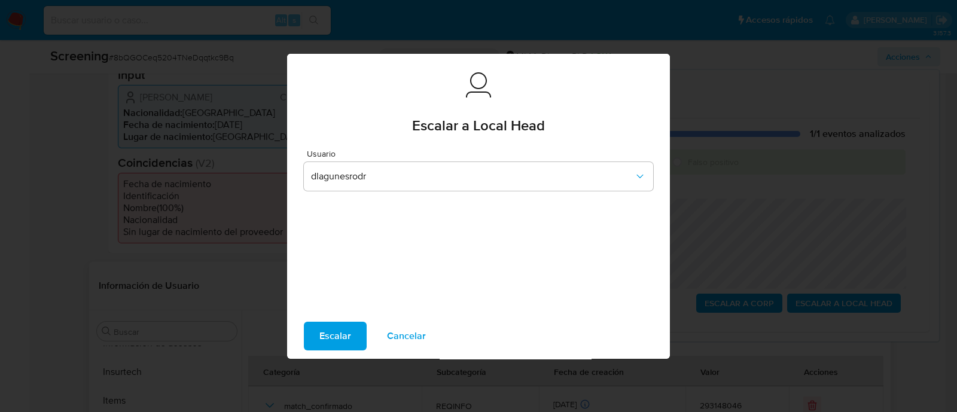
click at [344, 332] on span "Escalar" at bounding box center [335, 336] width 32 height 26
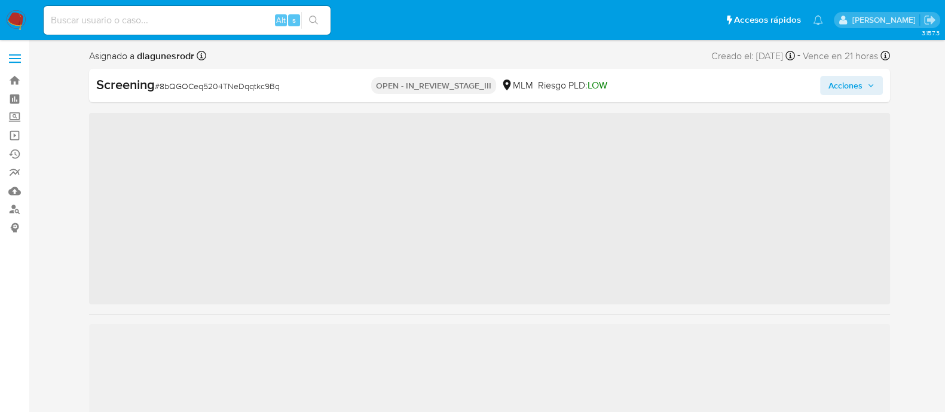
scroll to position [505, 0]
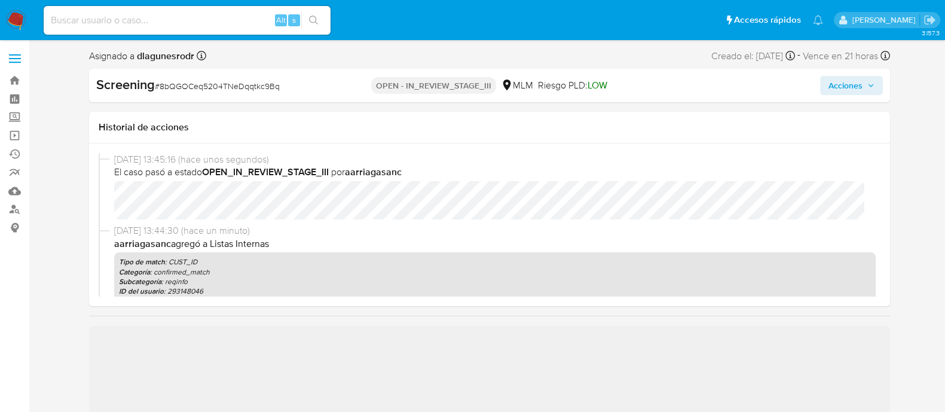
select select "10"
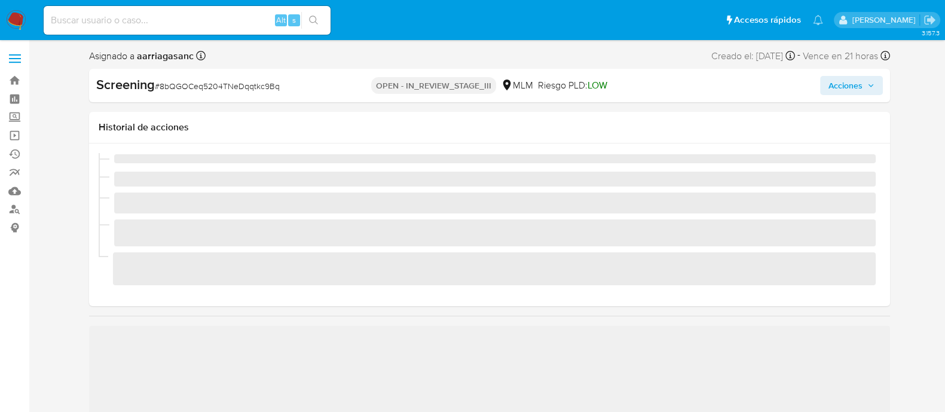
scroll to position [505, 0]
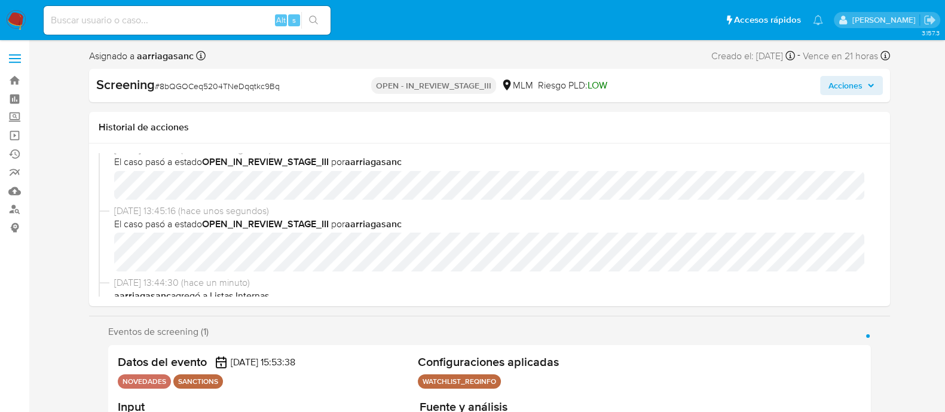
select select "10"
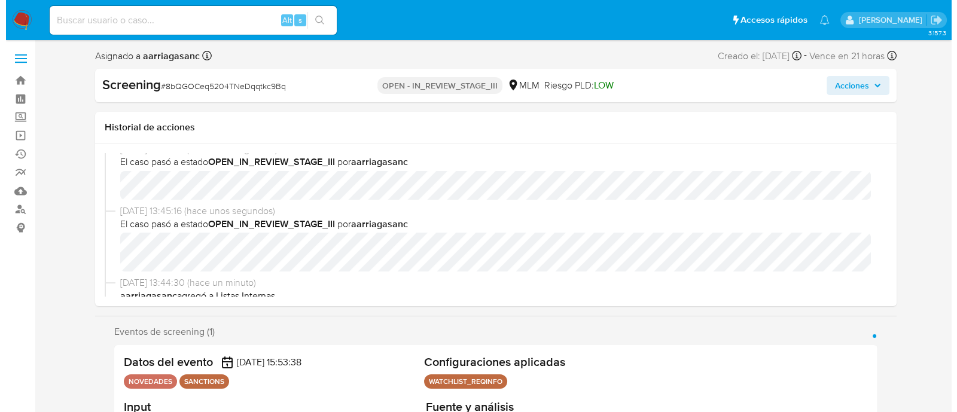
scroll to position [74, 0]
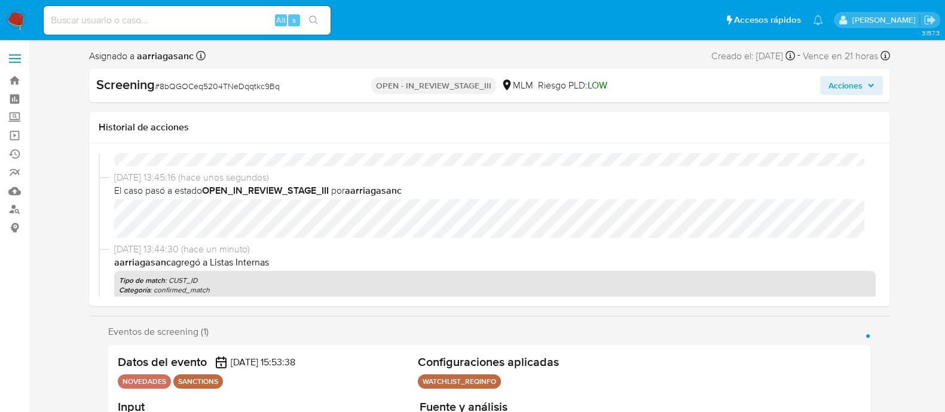
click at [856, 84] on span "Acciones" at bounding box center [846, 85] width 34 height 19
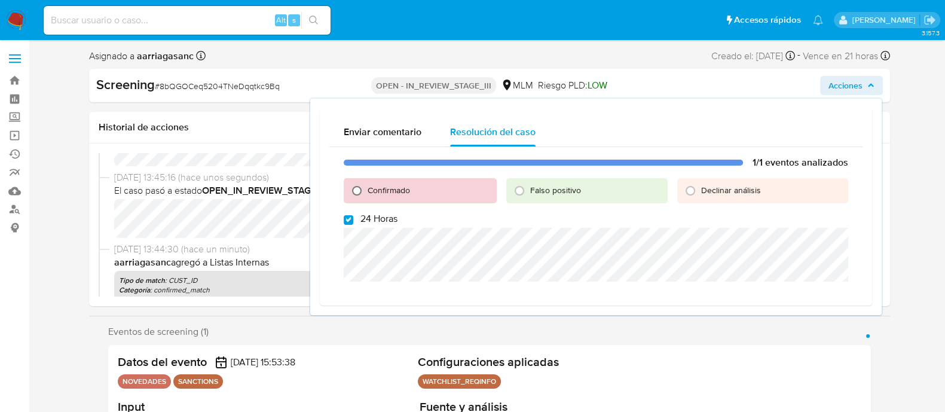
click at [356, 188] on input "Confirmado" at bounding box center [356, 190] width 19 height 19
radio input "true"
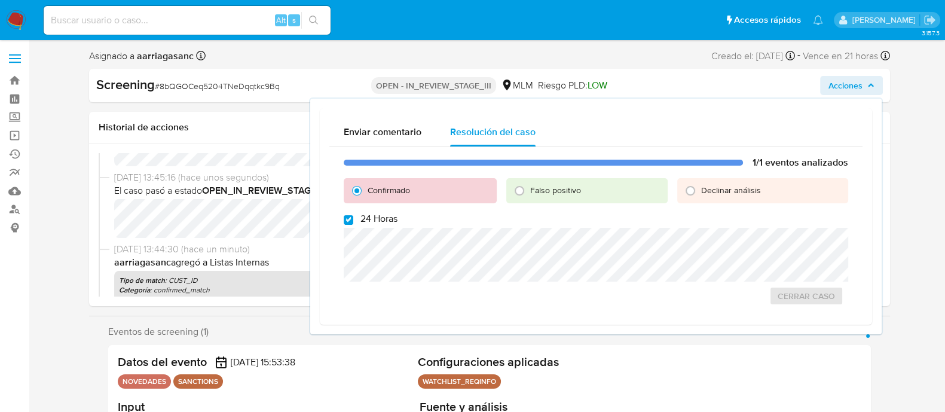
click at [340, 219] on div "1/1 eventos analizados Confirmado Falso positivo Declinar análisis 24 Horas Cer…" at bounding box center [595, 231] width 533 height 168
click at [344, 217] on input "24 Horas" at bounding box center [349, 220] width 10 height 10
checkbox input "false"
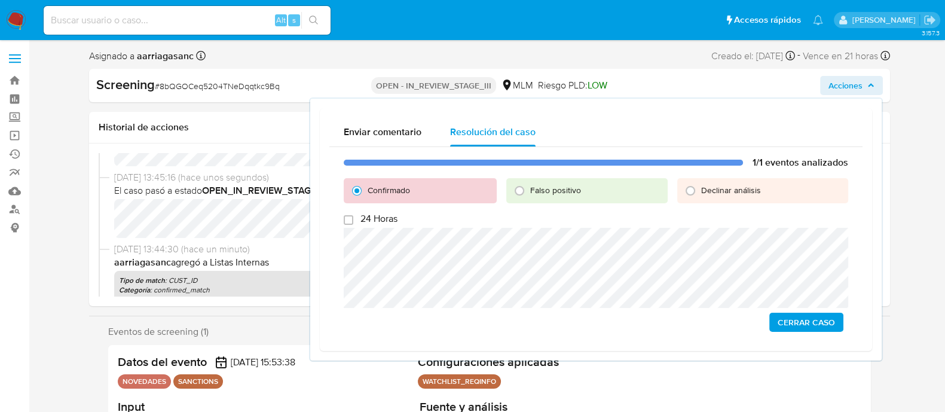
click at [823, 317] on span "Cerrar Caso" at bounding box center [806, 322] width 57 height 17
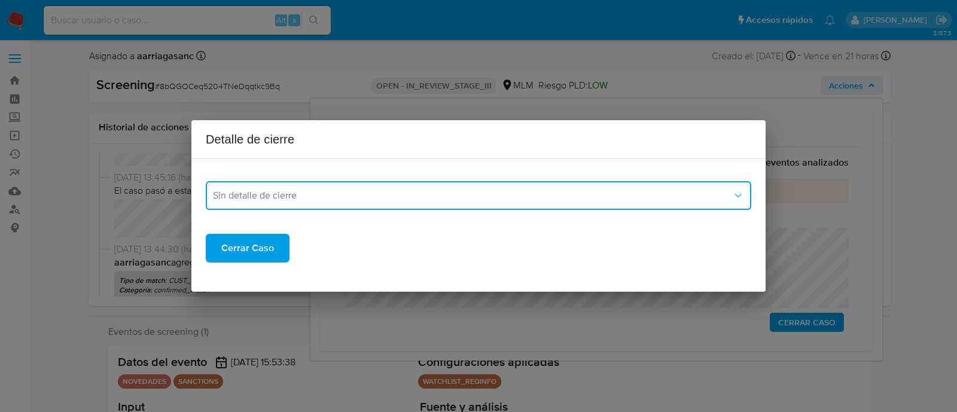
click at [302, 193] on span "Sin detalle de cierre" at bounding box center [472, 196] width 519 height 12
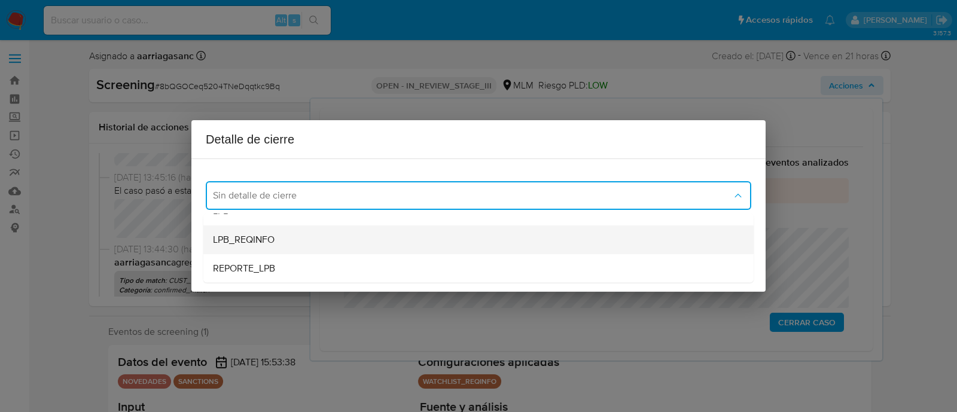
click at [272, 240] on span "LPB_REQINFO" at bounding box center [244, 240] width 62 height 12
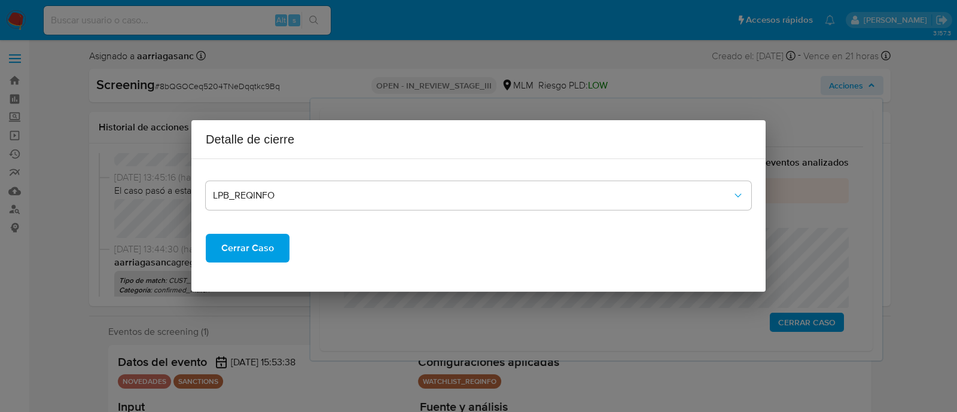
click at [271, 240] on span "Cerrar Caso" at bounding box center [247, 248] width 53 height 26
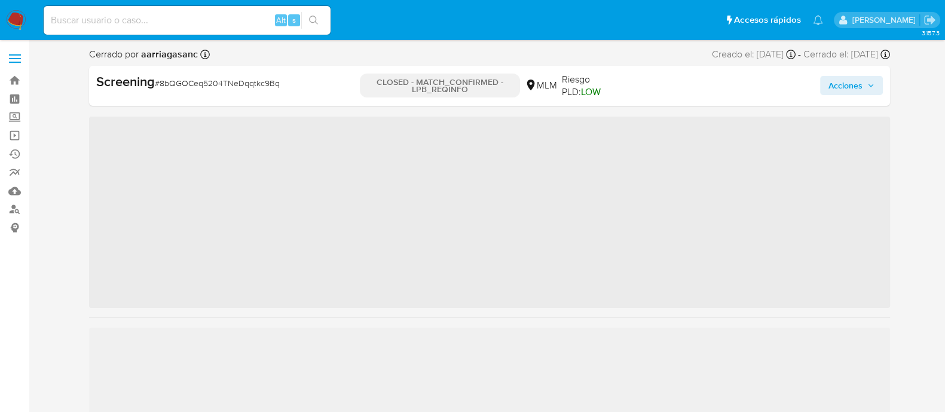
scroll to position [505, 0]
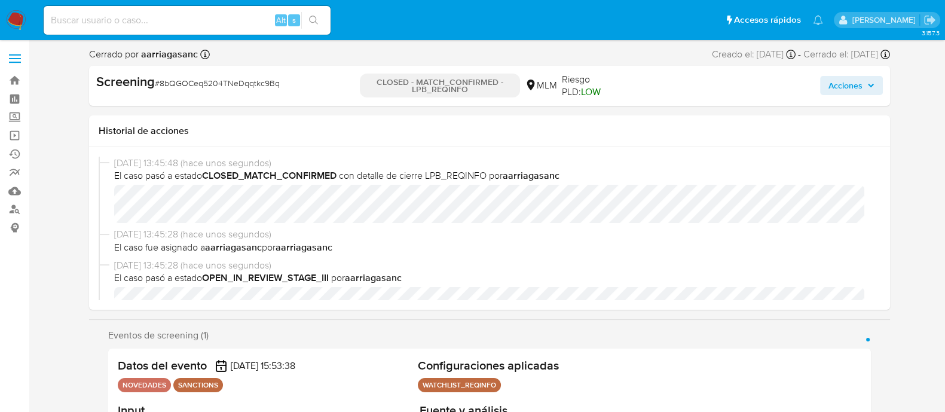
select select "10"
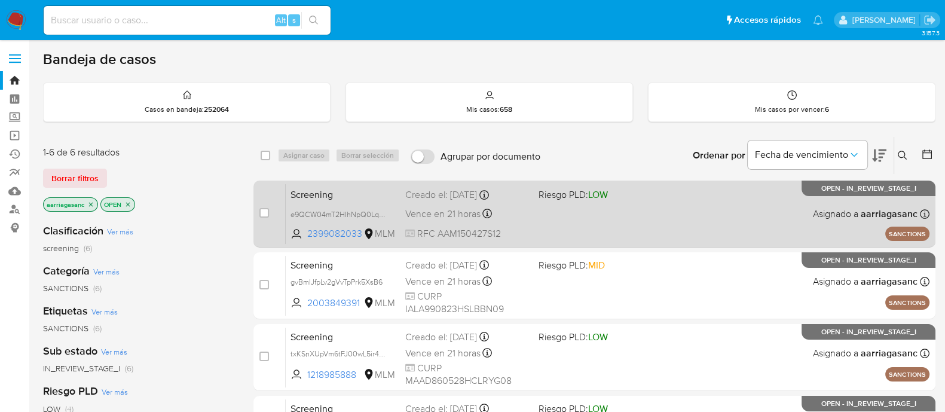
click at [586, 219] on div "Screening e9QCW04mT2HIhNpQ0LqSrxBP 2399082033 MLM Riesgo PLD: LOW Creado el: [D…" at bounding box center [608, 214] width 644 height 60
click at [265, 210] on input "checkbox" at bounding box center [264, 213] width 10 height 10
checkbox input "true"
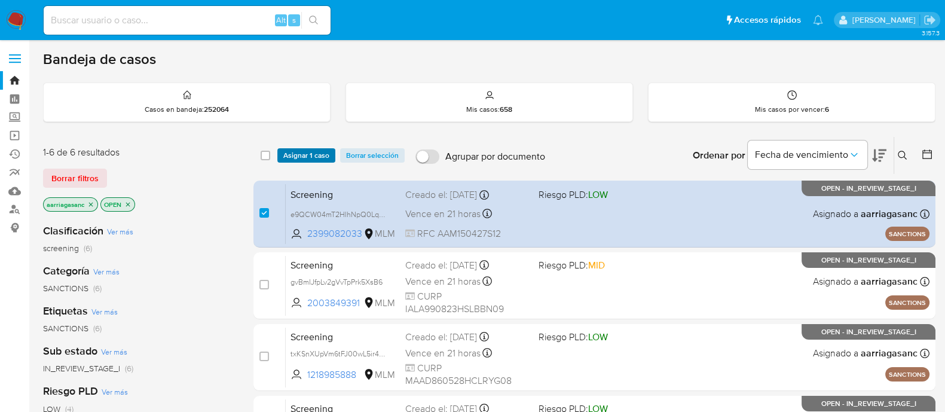
click at [313, 151] on span "Asignar 1 caso" at bounding box center [306, 155] width 46 height 12
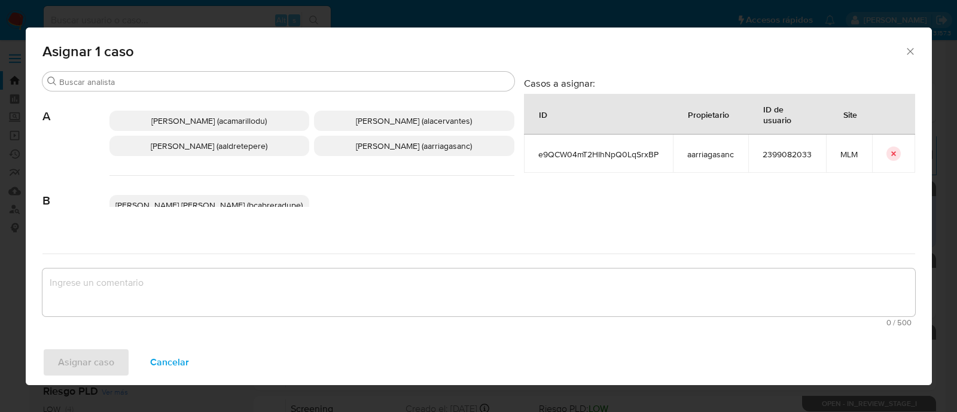
click at [381, 148] on span "[PERSON_NAME] (aarriagasanc)" at bounding box center [414, 146] width 116 height 12
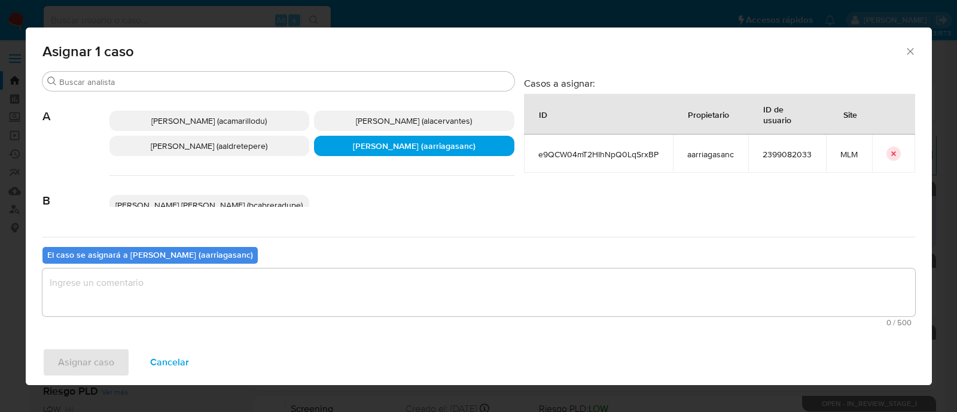
click at [378, 276] on textarea "assign-modal" at bounding box center [478, 292] width 872 height 48
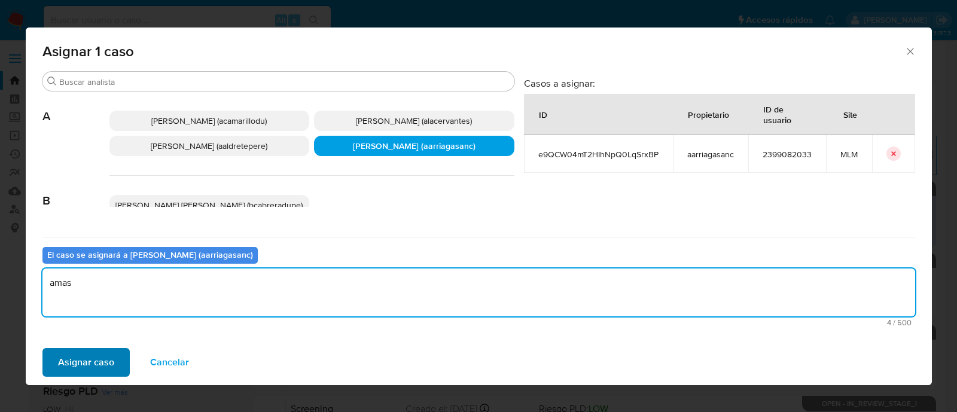
type textarea "amas"
click at [99, 361] on span "Asignar caso" at bounding box center [86, 362] width 56 height 26
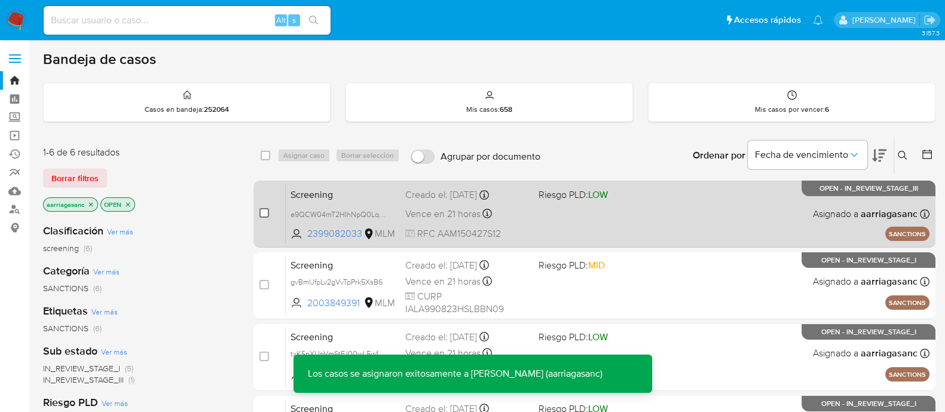
click at [263, 214] on input "checkbox" at bounding box center [264, 213] width 10 height 10
checkbox input "true"
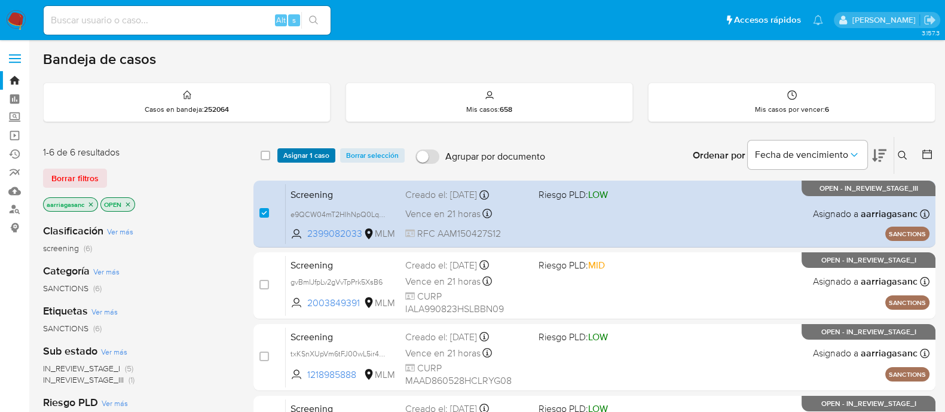
click at [303, 154] on span "Asignar 1 caso" at bounding box center [306, 155] width 46 height 12
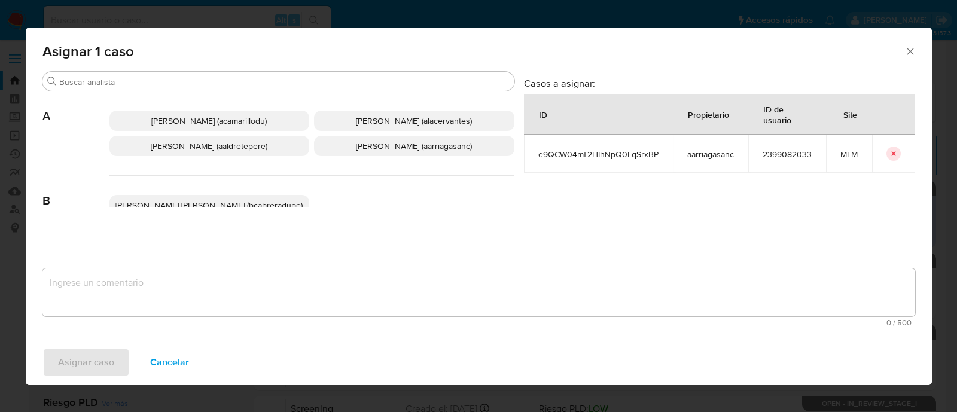
click at [381, 145] on span "[PERSON_NAME] (aarriagasanc)" at bounding box center [414, 146] width 116 height 12
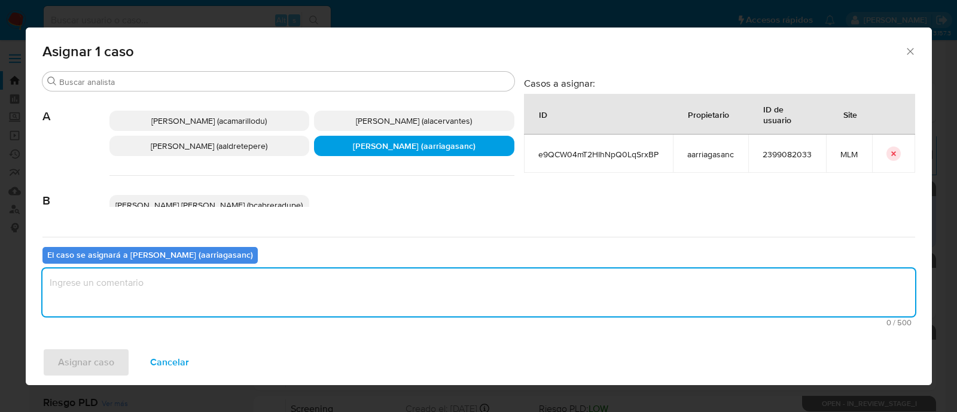
click at [332, 271] on textarea "assign-modal" at bounding box center [478, 292] width 872 height 48
type textarea "amas"
click at [104, 349] on span "Asignar caso" at bounding box center [86, 362] width 56 height 26
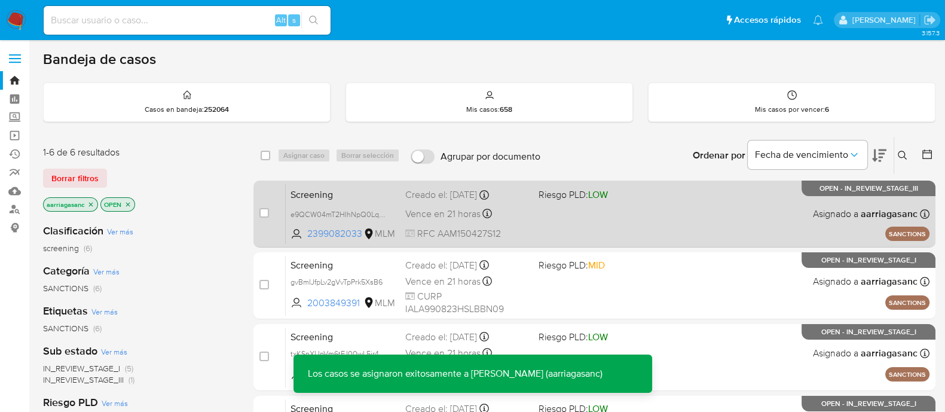
click at [666, 213] on div "Screening e9QCW04mT2HIhNpQ0LqSrxBP 2399082033 MLM Riesgo PLD: LOW Creado el: 04…" at bounding box center [608, 214] width 644 height 60
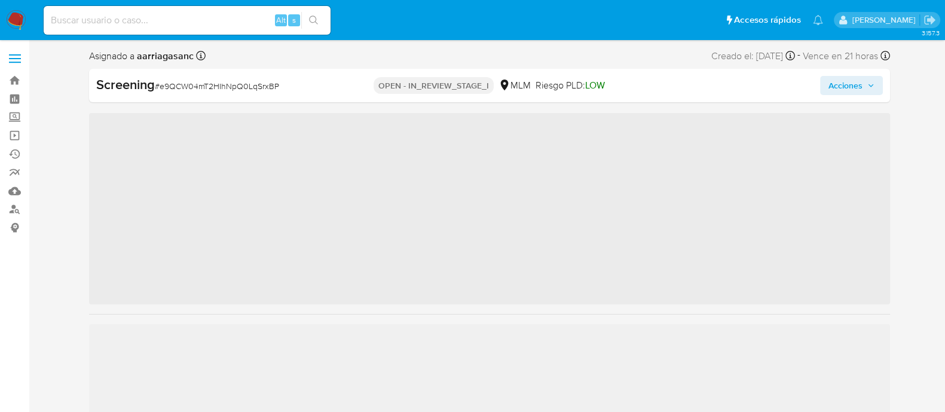
scroll to position [505, 0]
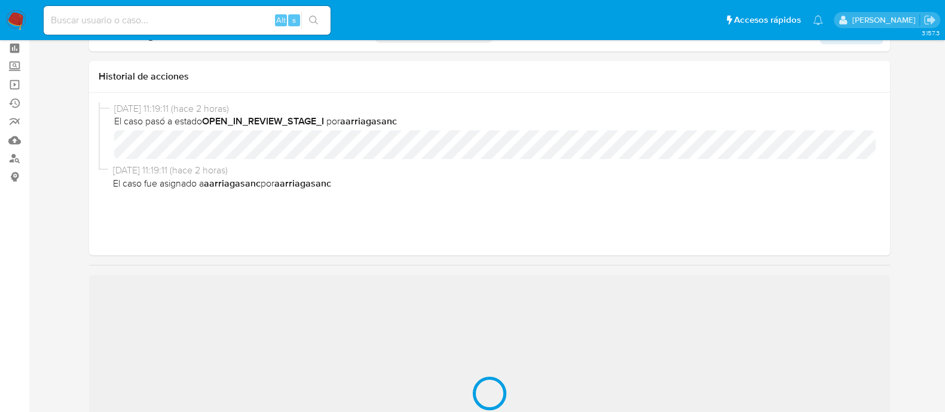
select select "10"
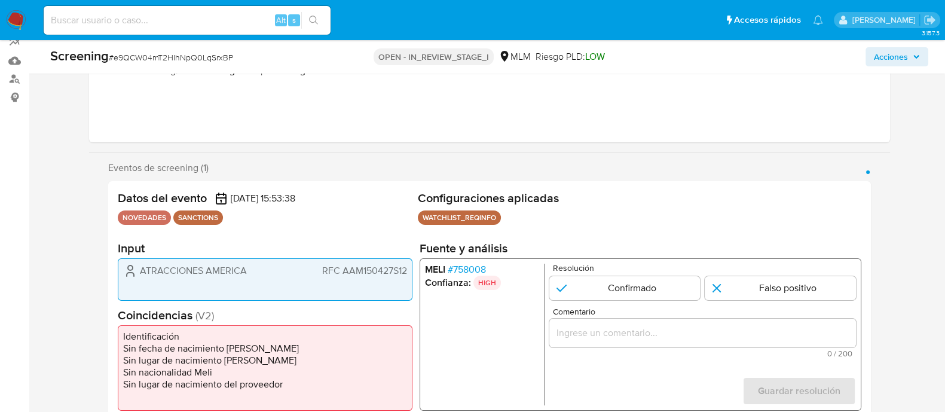
scroll to position [149, 0]
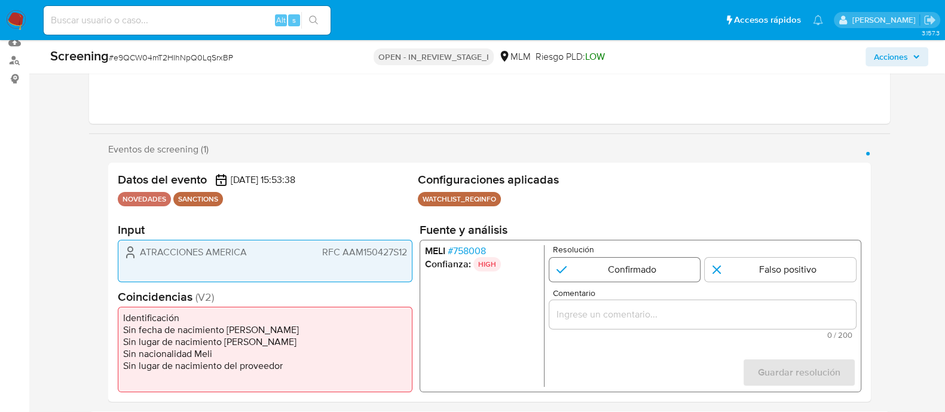
click at [580, 267] on input "1 de 1" at bounding box center [624, 270] width 151 height 24
radio input "true"
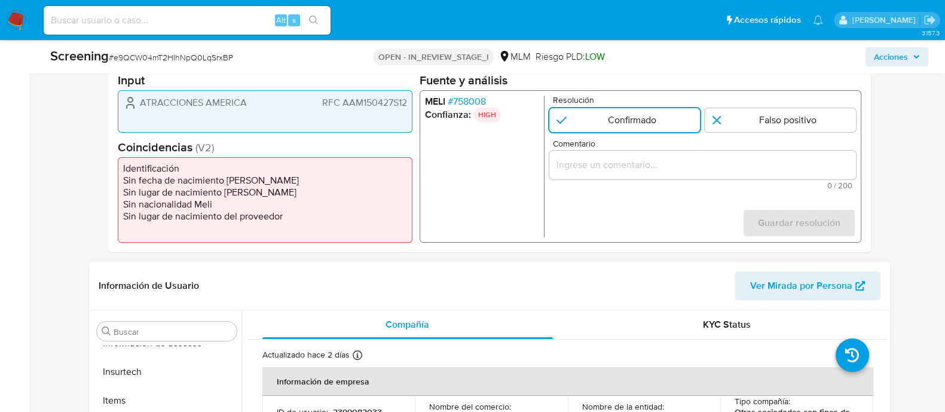
click at [574, 162] on input "Comentario" at bounding box center [702, 165] width 307 height 16
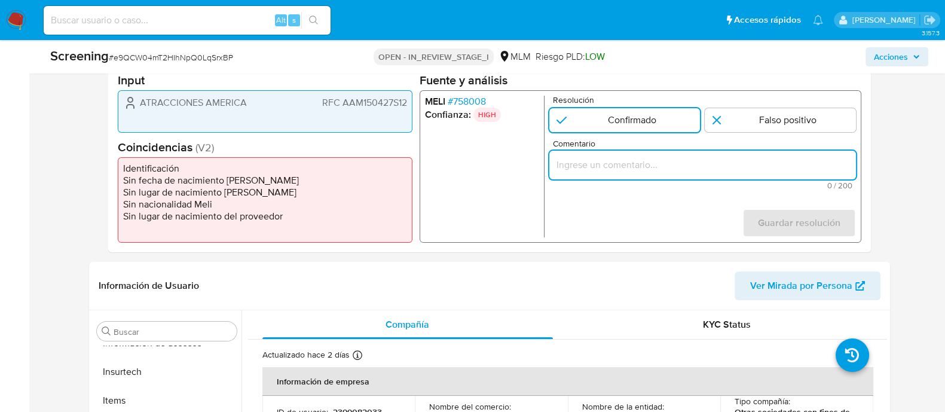
paste input "SE CONFIRMA CONCIDENCIA CON CLIENTE, PERSONA MORAL EN LISTA REQUINFO POR RAZON …"
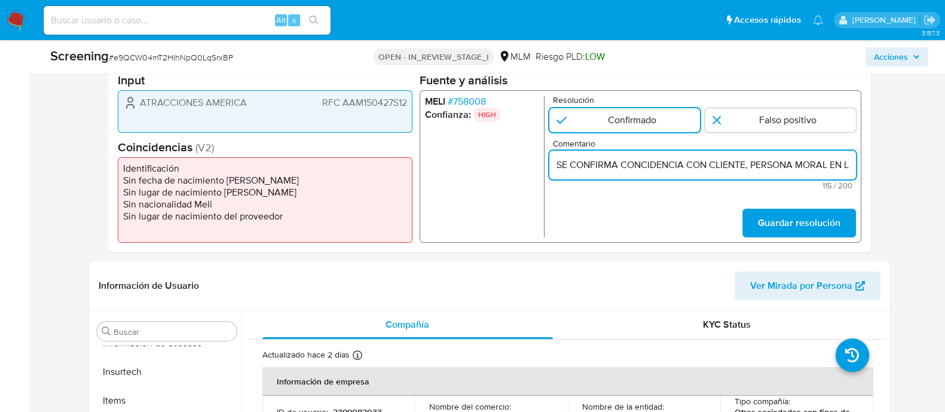
scroll to position [0, 311]
type input "SE CONFIRMA CONCIDENCIA CON CLIENTE, PERSONA MORAL EN LISTA REQUINFO POR RAZON …"
click at [758, 216] on button "Guardar resolución" at bounding box center [799, 223] width 114 height 29
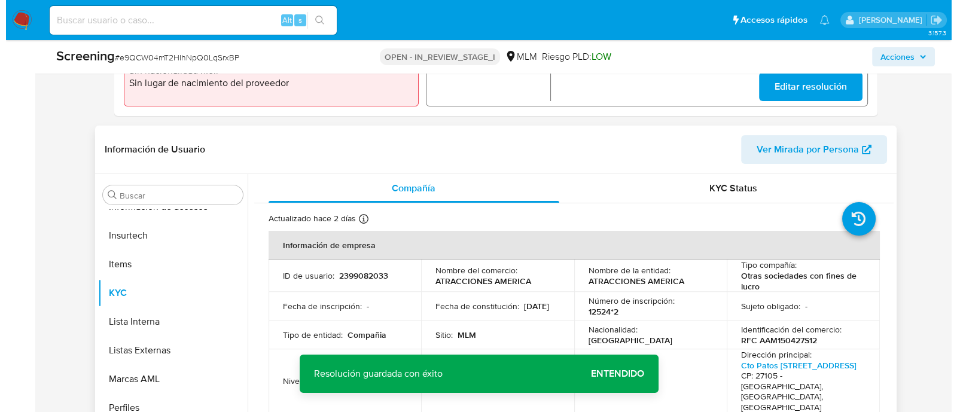
scroll to position [448, 0]
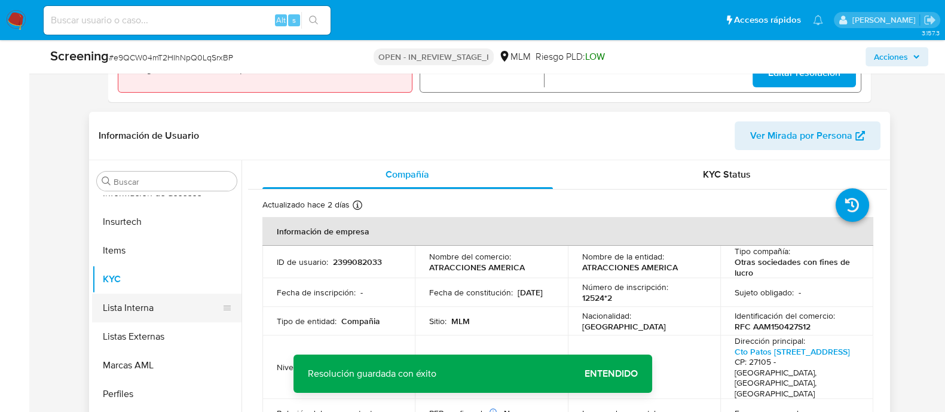
click at [164, 304] on button "Lista Interna" at bounding box center [162, 308] width 140 height 29
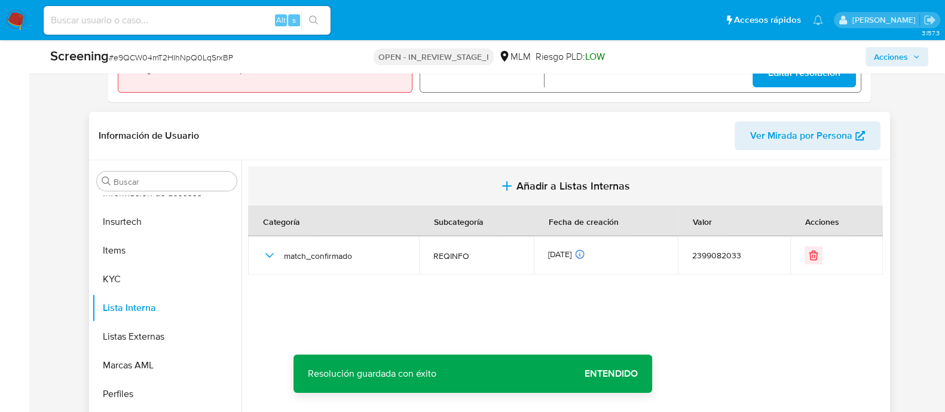
click at [563, 190] on span "Añadir a Listas Internas" at bounding box center [574, 185] width 114 height 13
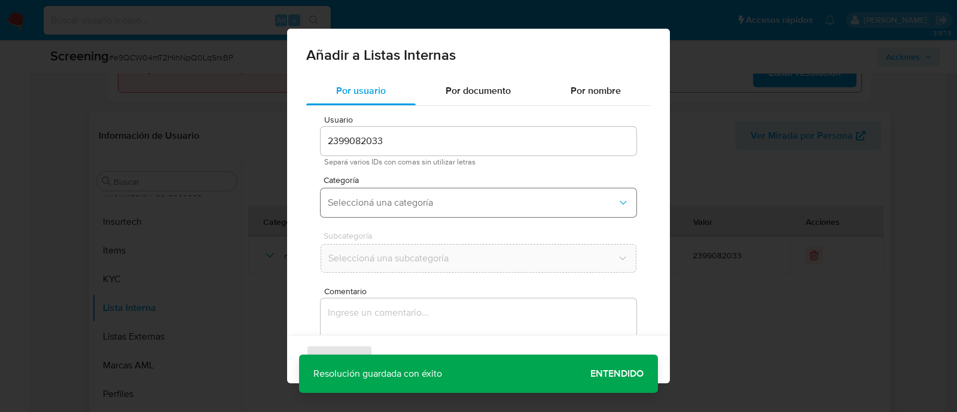
click at [469, 211] on button "Seleccioná una categoría" at bounding box center [478, 202] width 316 height 29
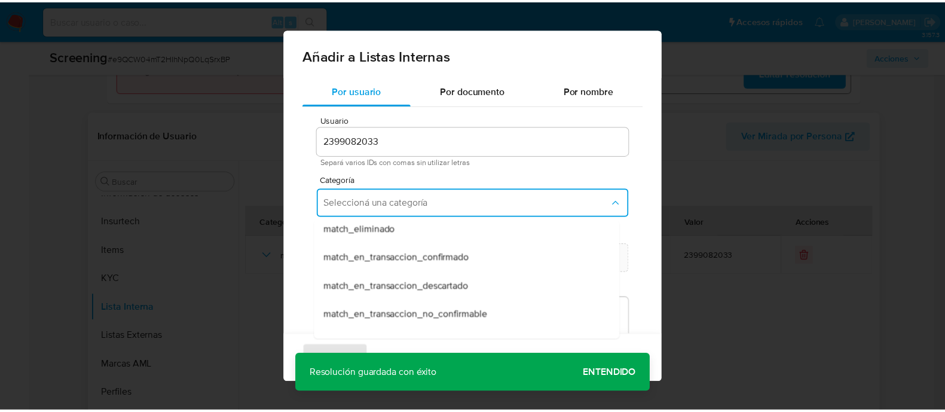
scroll to position [74, 0]
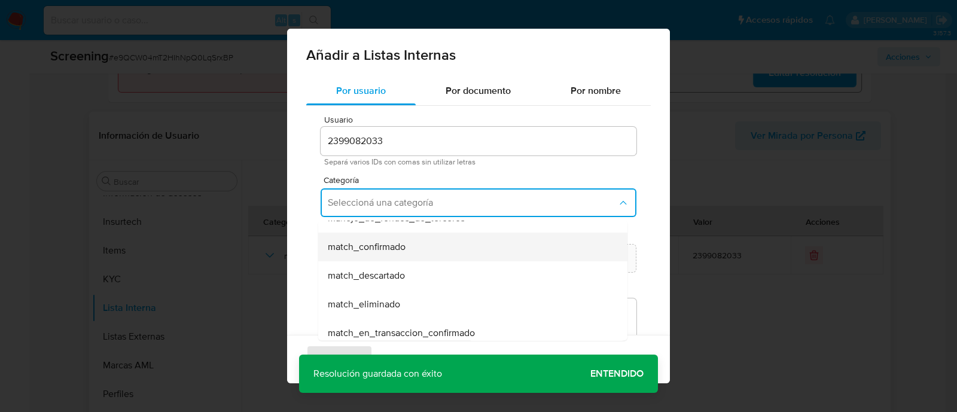
click at [395, 243] on span "match_confirmado" at bounding box center [367, 247] width 78 height 12
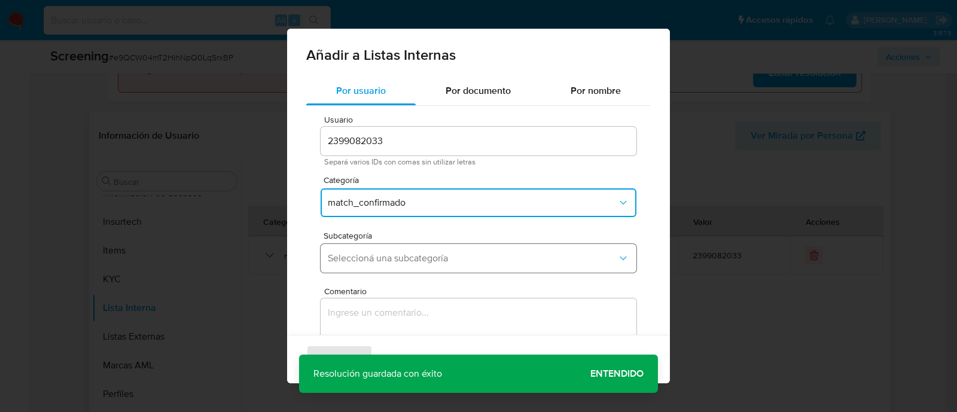
click at [371, 259] on span "Seleccioná una subcategoría" at bounding box center [472, 258] width 289 height 12
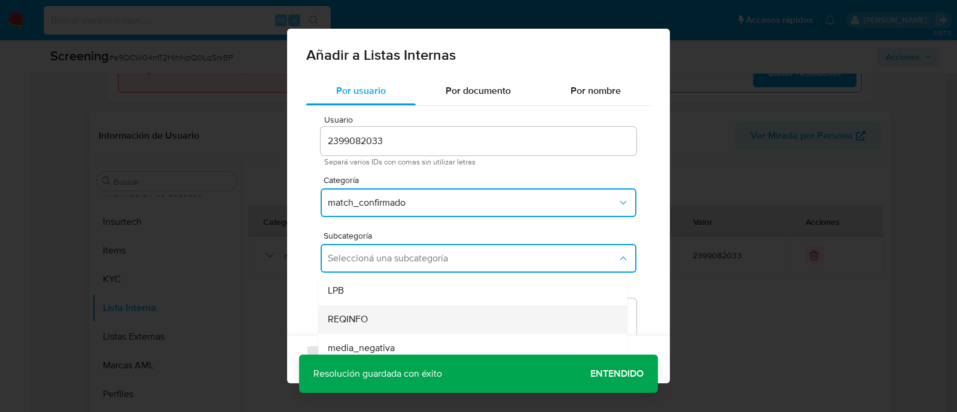
click at [346, 315] on span "REQINFO" at bounding box center [348, 319] width 40 height 12
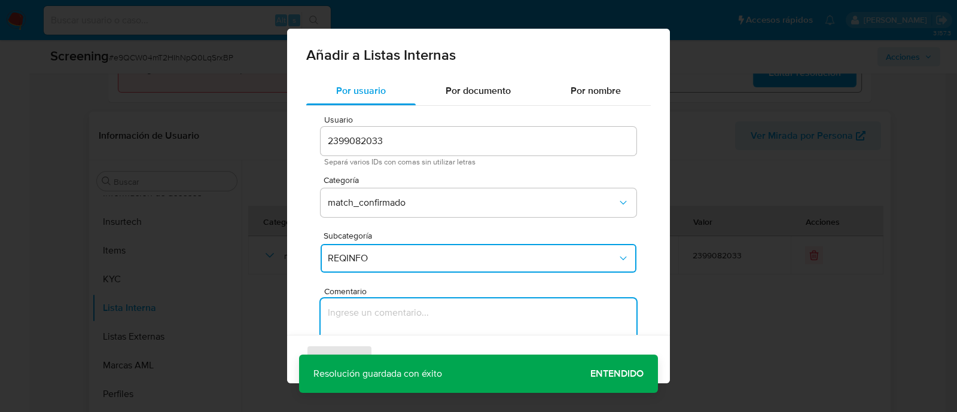
click at [339, 327] on textarea "Comentario" at bounding box center [478, 355] width 316 height 115
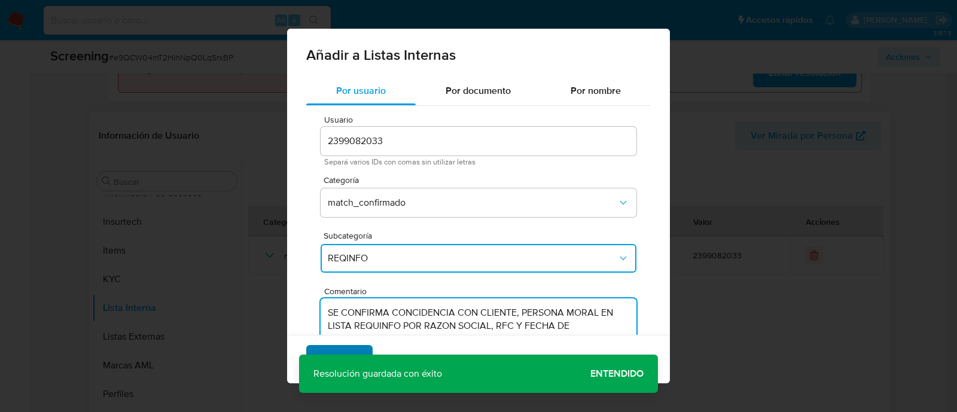
type textarea "SE CONFIRMA CONCIDENCIA CON CLIENTE, PERSONA MORAL EN LISTA REQUINFO POR RAZON …"
click at [347, 348] on span "Agregar" at bounding box center [339, 359] width 35 height 26
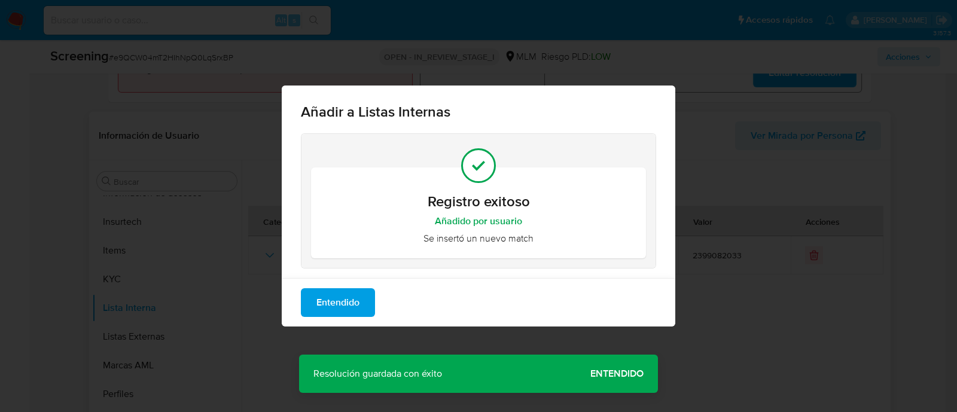
click at [593, 372] on div "Añadir a Listas Internas Registro exitoso Añadido por usuario Se insertó un nue…" at bounding box center [478, 206] width 957 height 412
click at [342, 323] on div "Entendido" at bounding box center [478, 302] width 393 height 48
click at [346, 307] on span "Entendido" at bounding box center [337, 302] width 43 height 26
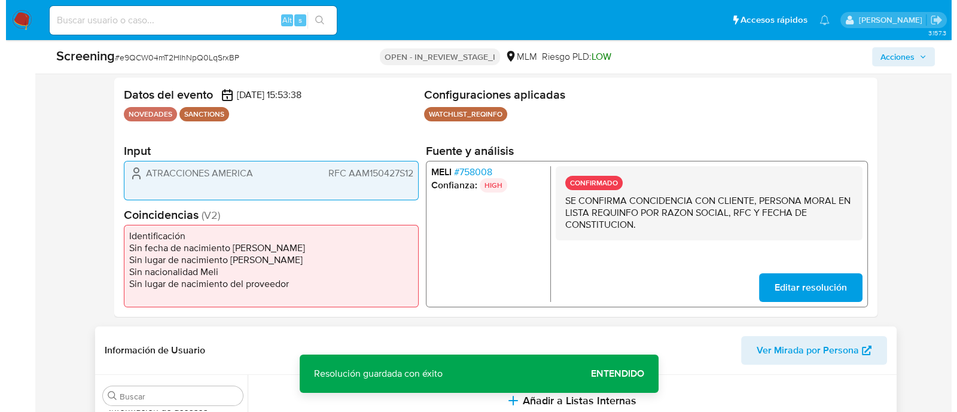
scroll to position [149, 0]
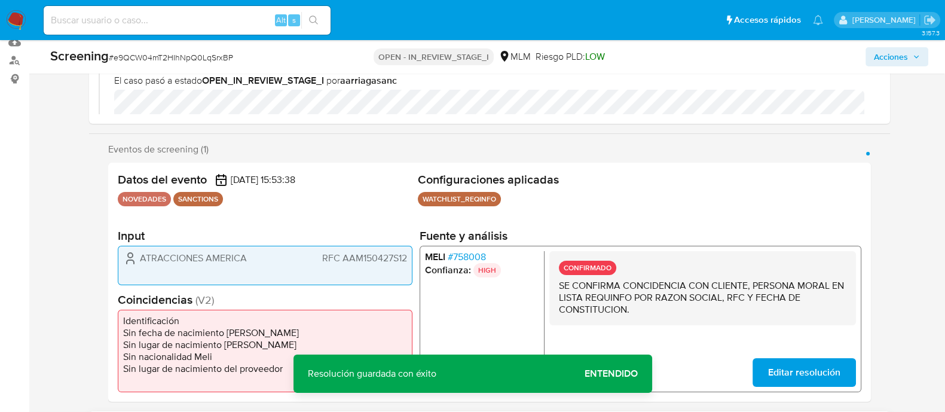
drag, startPoint x: 141, startPoint y: 261, endPoint x: 245, endPoint y: 257, distance: 103.5
click at [245, 257] on span "ATRACCIONES AMERICA" at bounding box center [193, 258] width 107 height 12
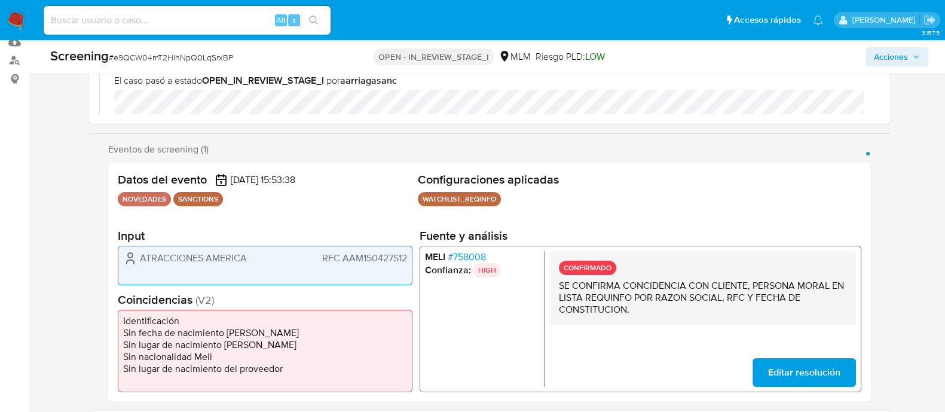
click at [368, 261] on span "RFC AAM150427S12" at bounding box center [364, 258] width 85 height 12
click at [886, 49] on span "Acciones" at bounding box center [891, 56] width 34 height 19
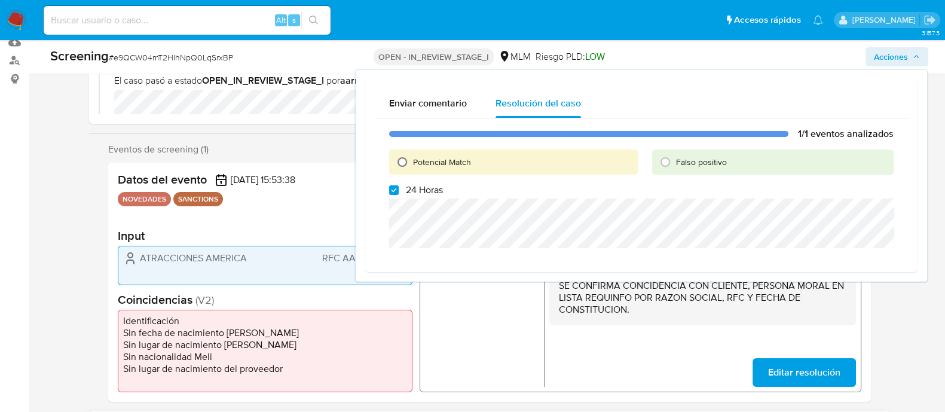
click at [407, 163] on input "Potencial Match" at bounding box center [402, 161] width 19 height 19
radio input "true"
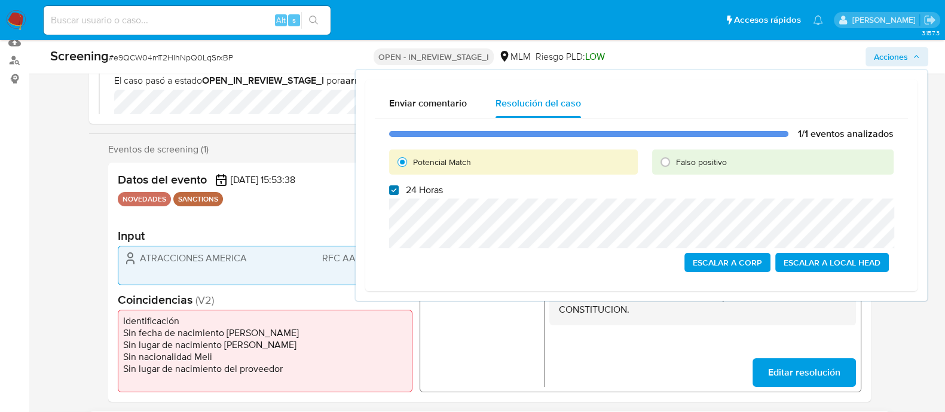
click at [395, 190] on input "24 Horas" at bounding box center [394, 190] width 10 height 10
checkbox input "false"
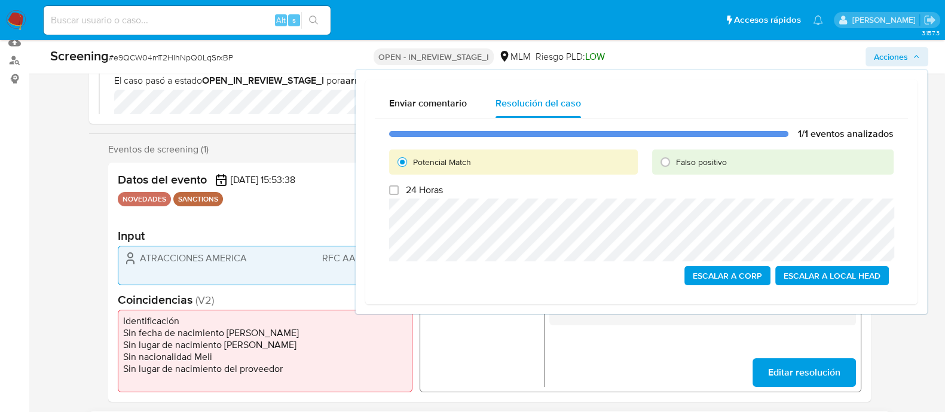
click at [840, 282] on span "Escalar a Local Head" at bounding box center [832, 275] width 97 height 17
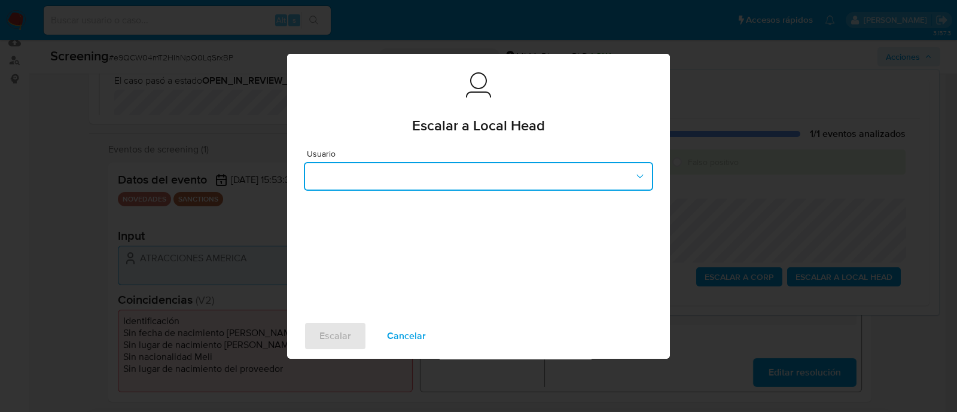
click at [426, 166] on button "button" at bounding box center [478, 176] width 349 height 29
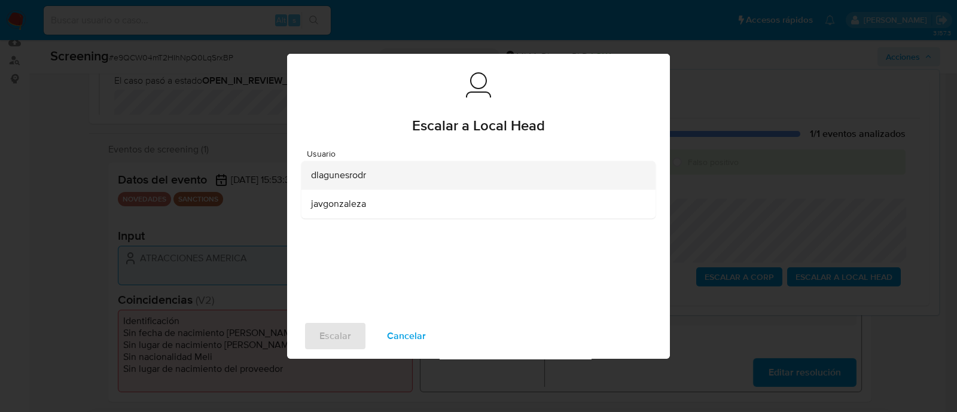
click at [367, 174] on div "dlagunesrodr" at bounding box center [475, 175] width 328 height 29
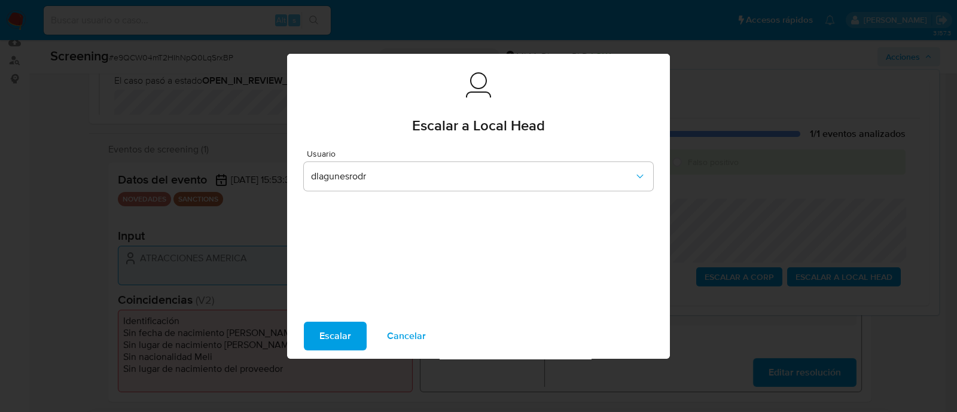
drag, startPoint x: 335, startPoint y: 322, endPoint x: 335, endPoint y: 333, distance: 11.4
click at [335, 323] on span "Escalar" at bounding box center [335, 336] width 32 height 26
click at [335, 338] on span "Escalar" at bounding box center [335, 336] width 32 height 26
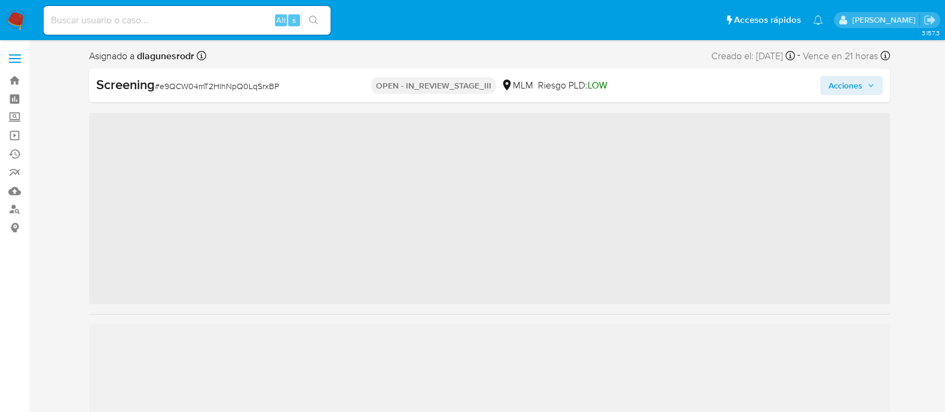
scroll to position [505, 0]
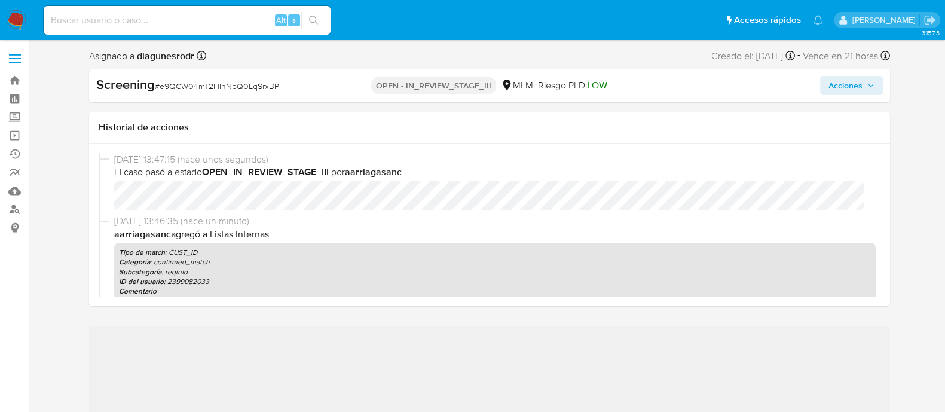
select select "10"
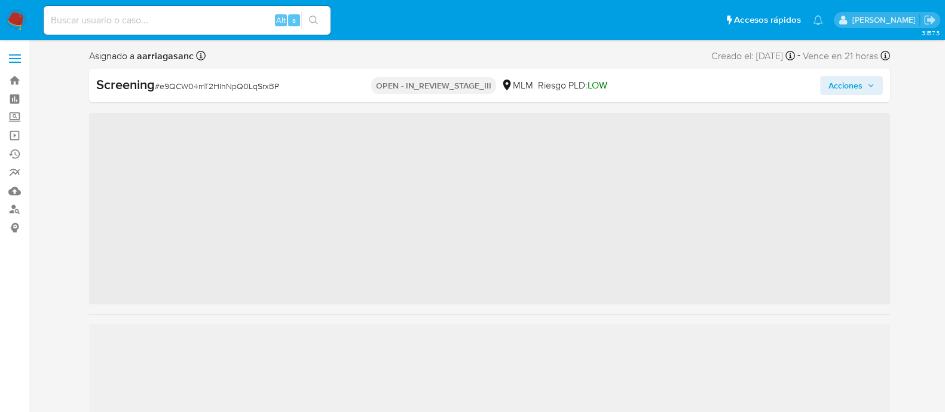
scroll to position [505, 0]
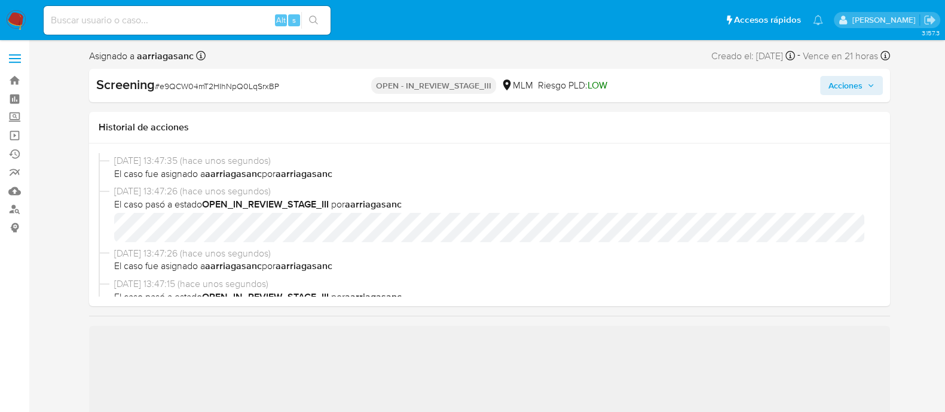
select select "10"
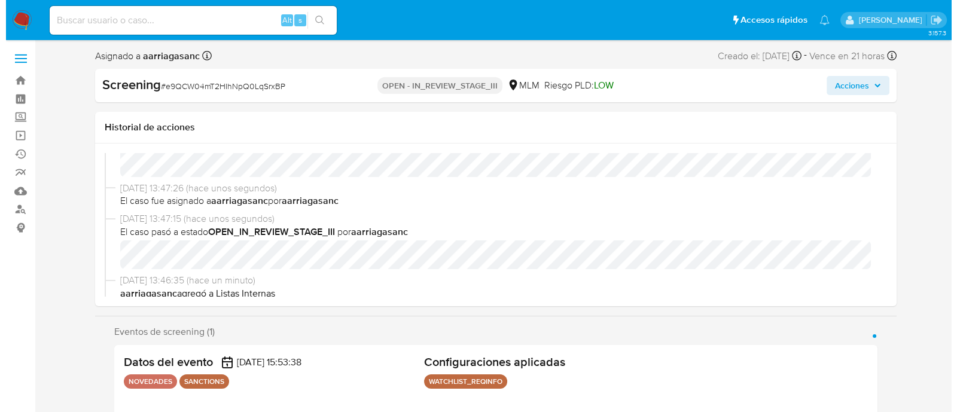
scroll to position [149, 0]
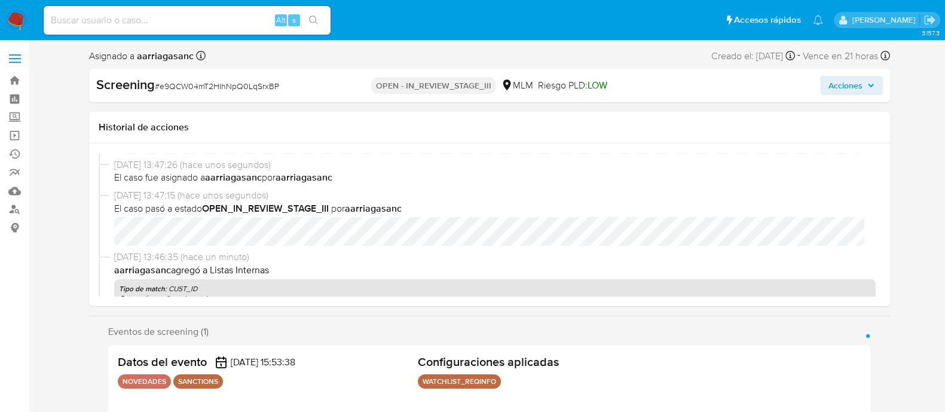
click at [778, 257] on div "04/09/2025 13:47:35 (hace unos segundos) El caso pasó a estado OPEN_IN_REVIEW_S…" at bounding box center [490, 224] width 782 height 143
click at [855, 77] on span "Acciones" at bounding box center [846, 85] width 34 height 19
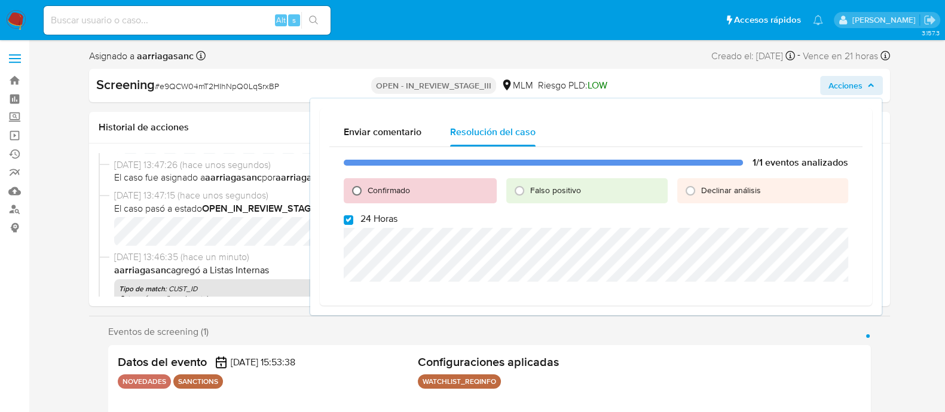
click at [356, 185] on input "Confirmado" at bounding box center [356, 190] width 19 height 19
radio input "true"
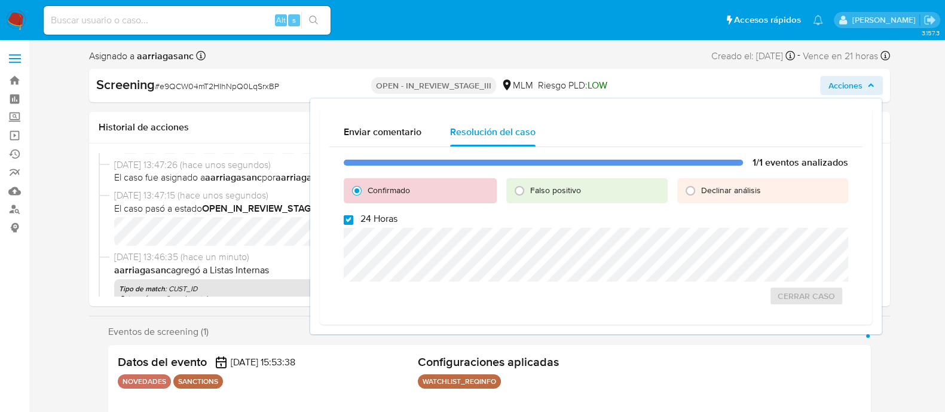
click at [353, 219] on input "24 Horas" at bounding box center [349, 220] width 10 height 10
checkbox input "false"
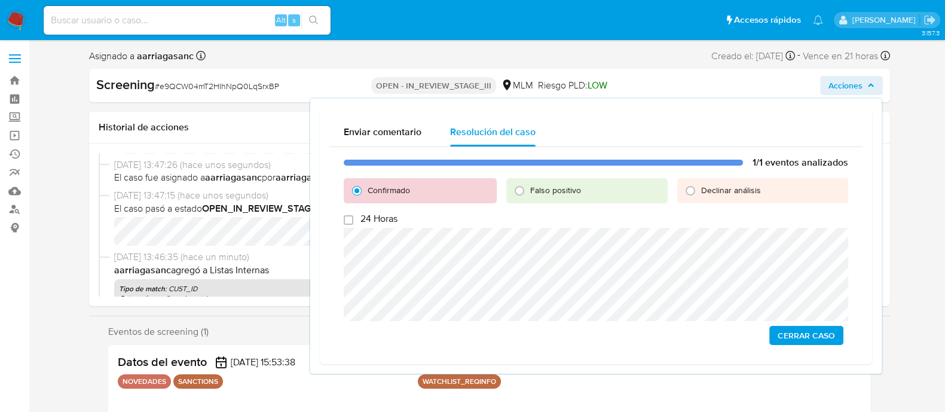
click at [789, 338] on span "Cerrar Caso" at bounding box center [806, 335] width 57 height 17
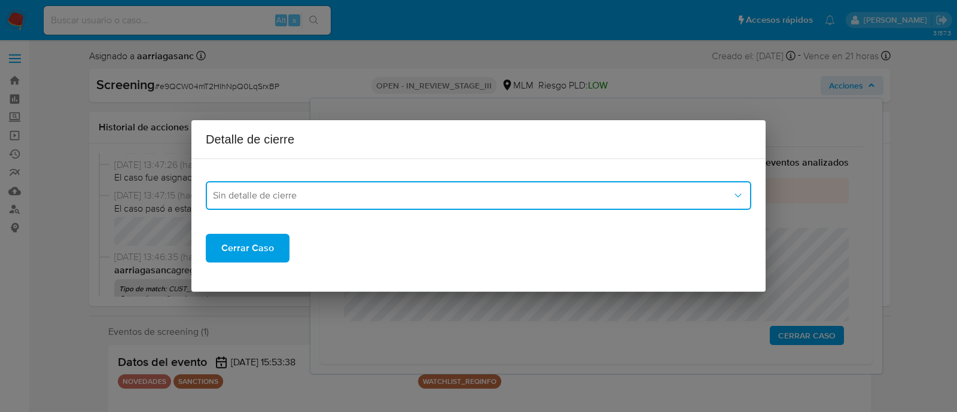
click at [266, 203] on button "Sin detalle de cierre" at bounding box center [478, 195] width 545 height 29
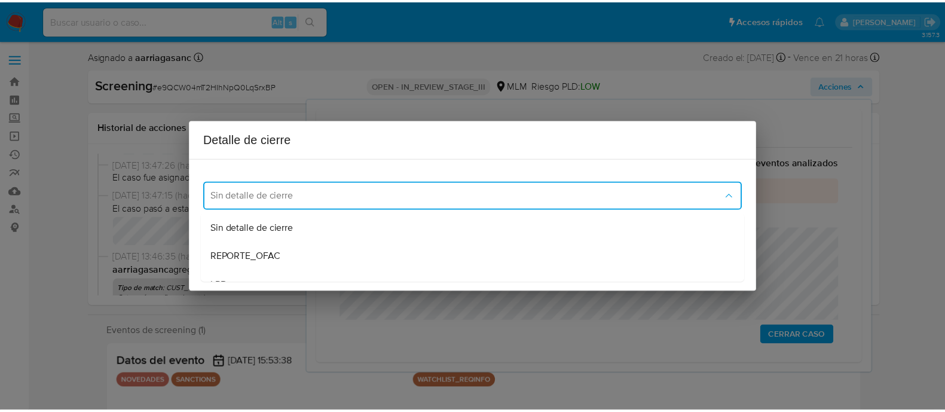
scroll to position [74, 0]
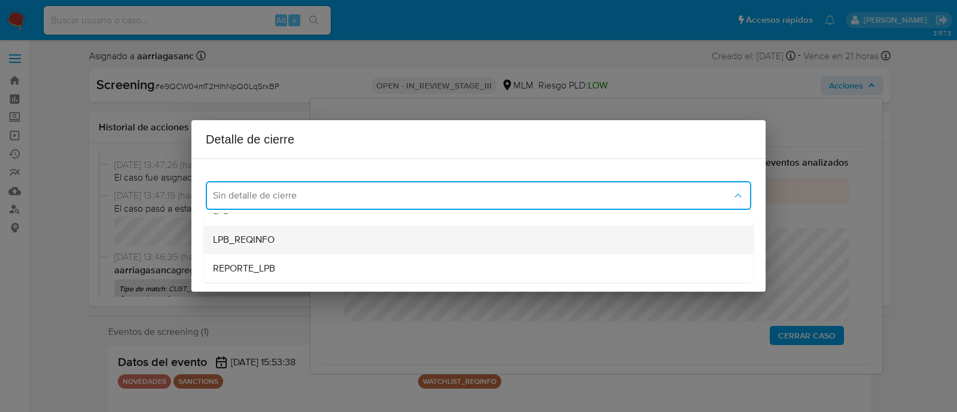
click at [263, 235] on span "LPB_REQINFO" at bounding box center [244, 240] width 62 height 12
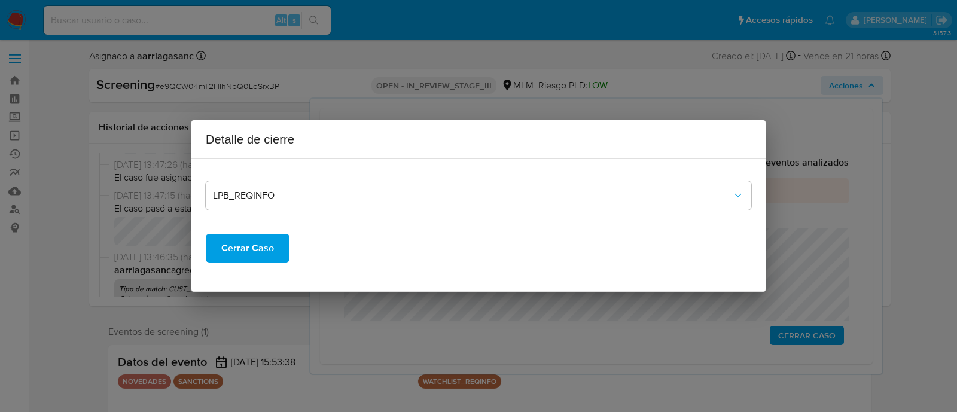
click at [266, 243] on span "Cerrar Caso" at bounding box center [247, 248] width 53 height 26
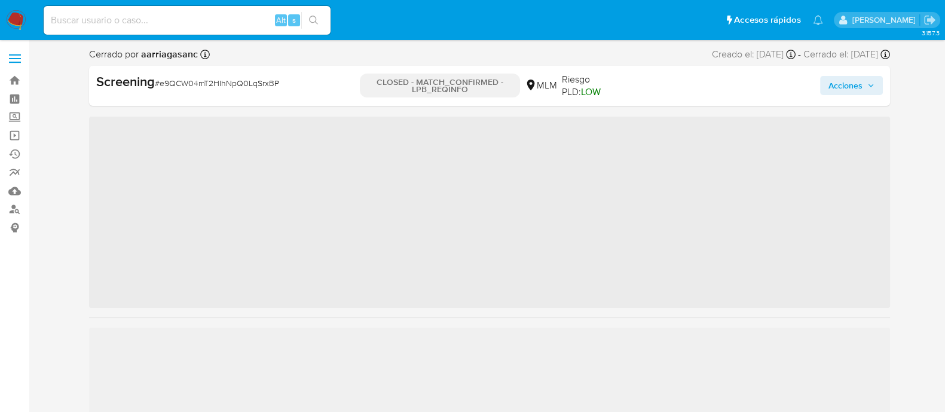
scroll to position [505, 0]
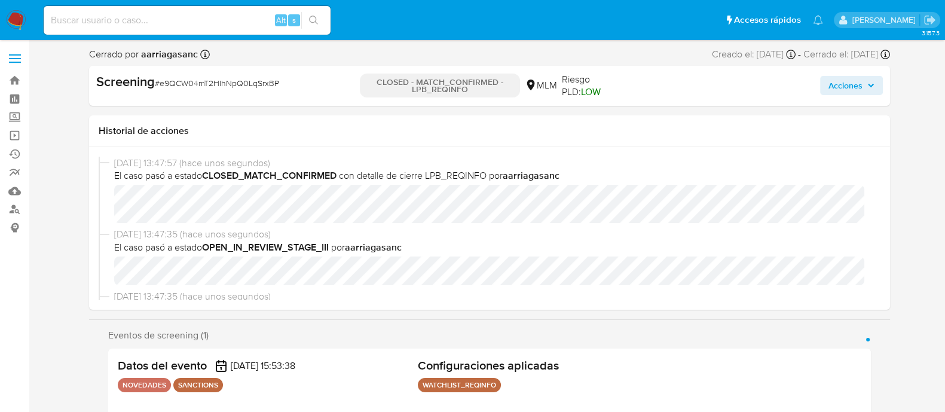
select select "10"
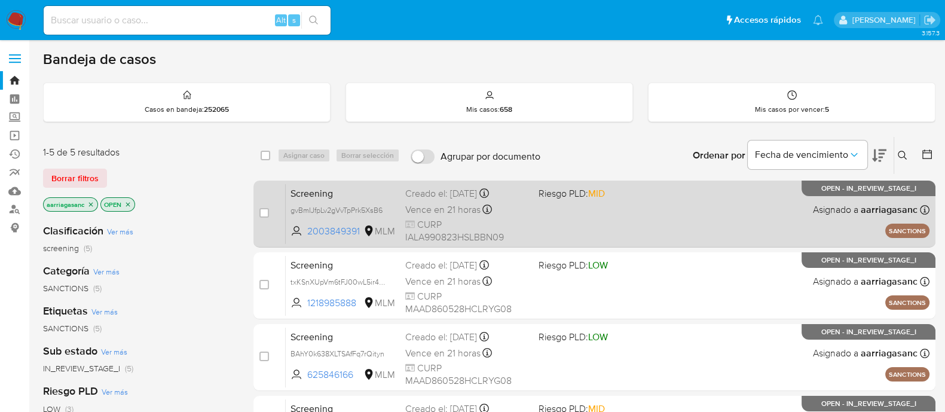
click at [565, 231] on div "Screening gvBmIJfpLv2gVvTpPrk5XsB6 2003849391 MLM Riesgo PLD: MID Creado el: [D…" at bounding box center [608, 214] width 644 height 60
click at [261, 212] on input "checkbox" at bounding box center [264, 213] width 10 height 10
checkbox input "true"
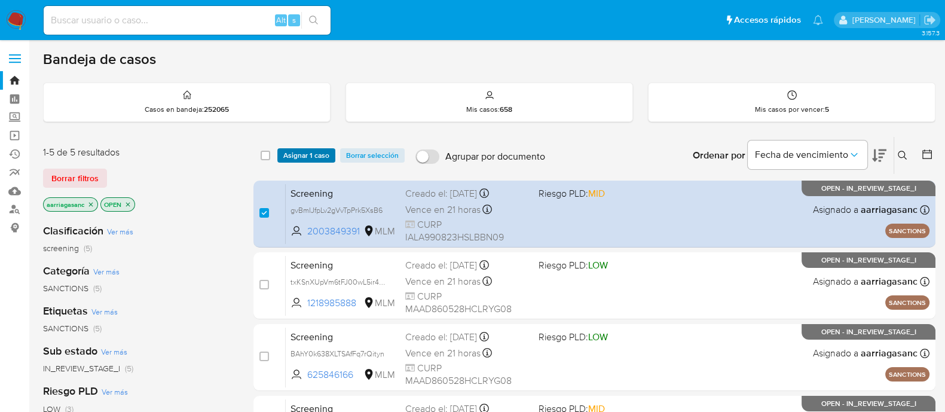
click at [305, 157] on span "Asignar 1 caso" at bounding box center [306, 155] width 46 height 12
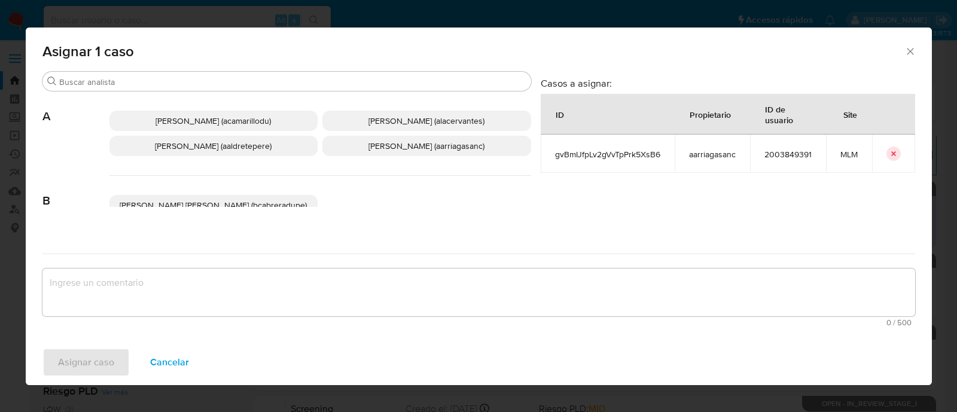
click at [374, 147] on span "Ana Maria Arriaga (aarriagasanc)" at bounding box center [426, 146] width 116 height 12
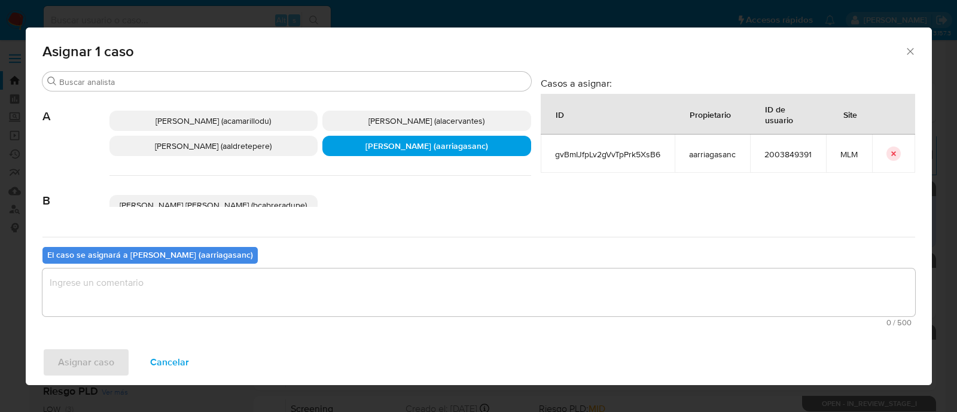
click at [336, 283] on textarea "assign-modal" at bounding box center [478, 292] width 872 height 48
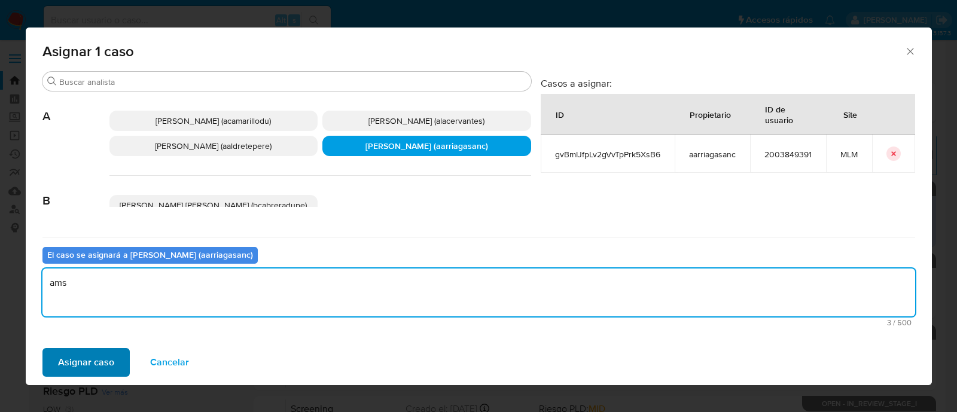
type textarea "ams"
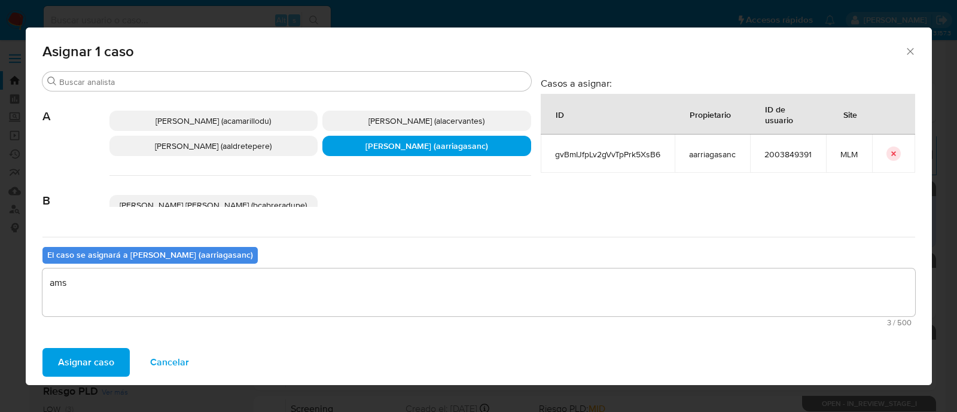
click at [100, 329] on span "Asignar caso" at bounding box center [86, 362] width 56 height 26
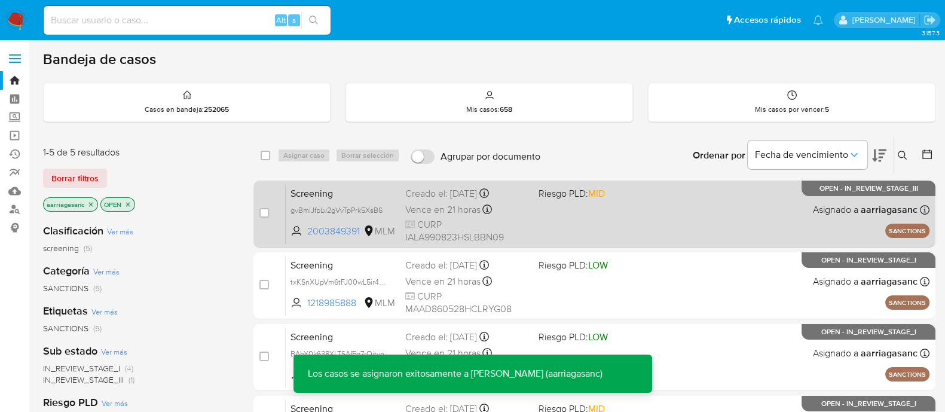
click at [577, 215] on div "Screening gvBmIJfpLv2gVvTpPrk5XsB6 2003849391 MLM Riesgo PLD: MID Creado el: 04…" at bounding box center [608, 214] width 644 height 60
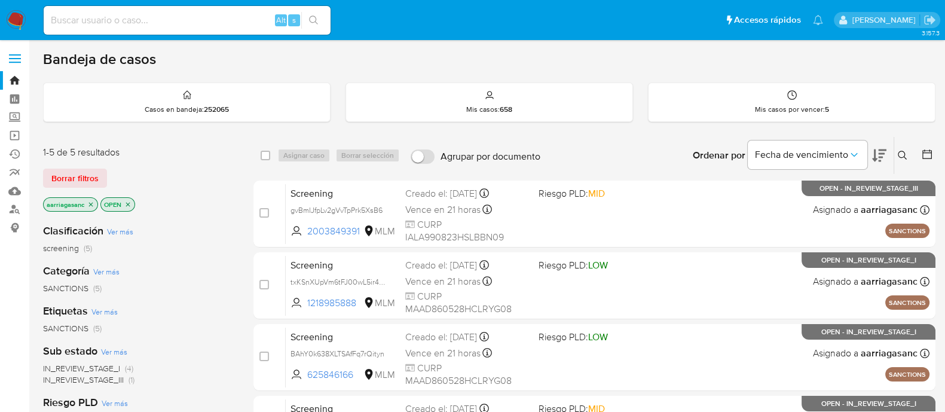
click at [18, 16] on img at bounding box center [16, 20] width 20 height 20
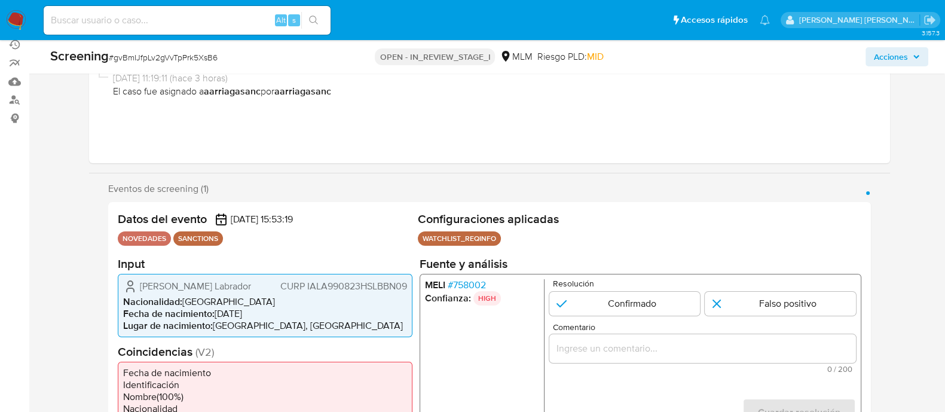
scroll to position [149, 0]
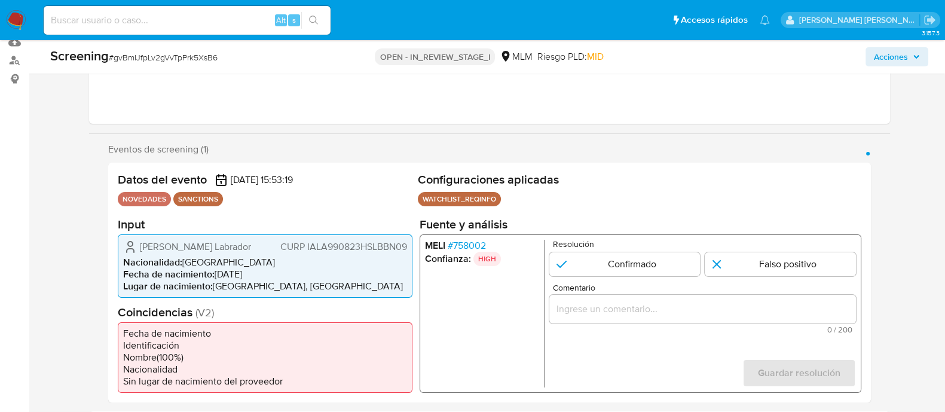
select select "10"
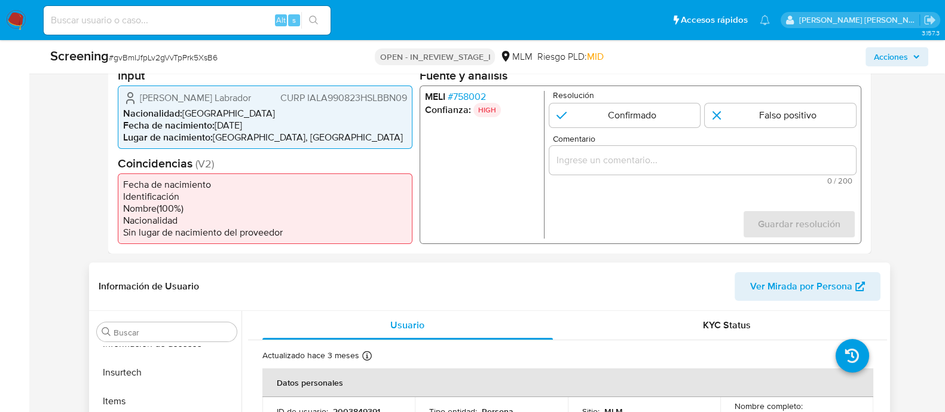
scroll to position [298, 0]
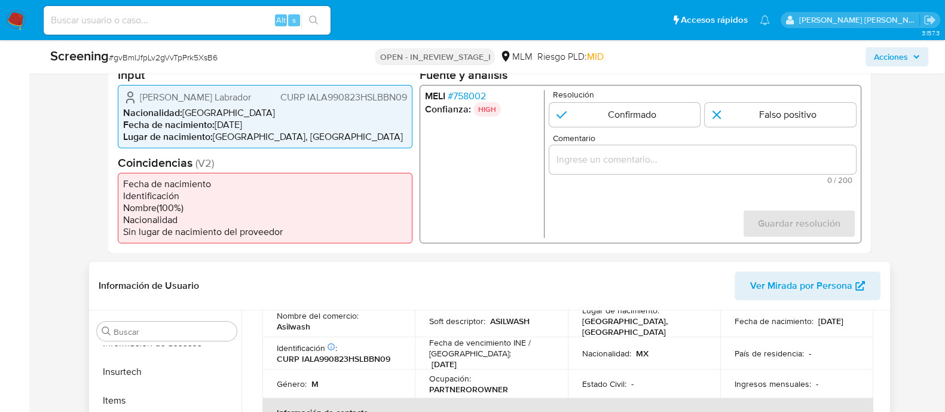
click at [433, 326] on p "Soft descriptor :" at bounding box center [457, 321] width 56 height 11
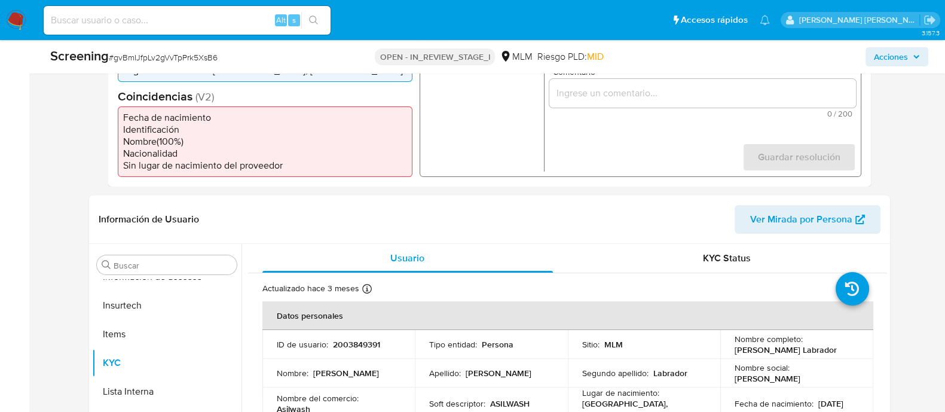
scroll to position [224, 0]
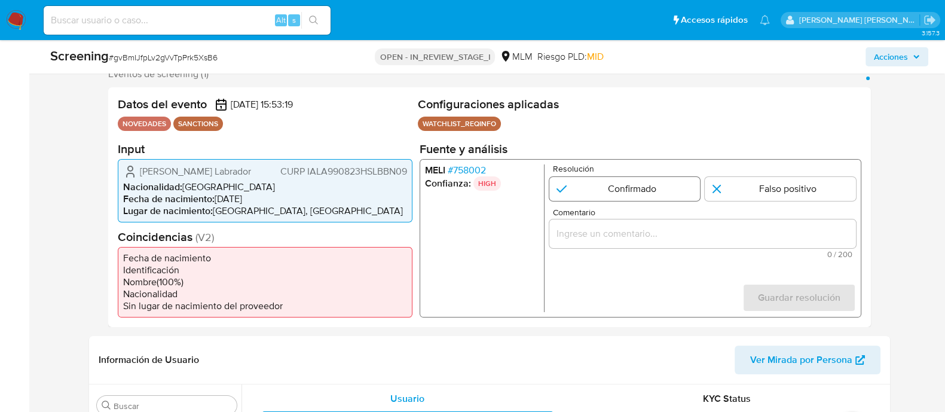
click at [583, 192] on input "1 de 1" at bounding box center [624, 188] width 151 height 24
radio input "true"
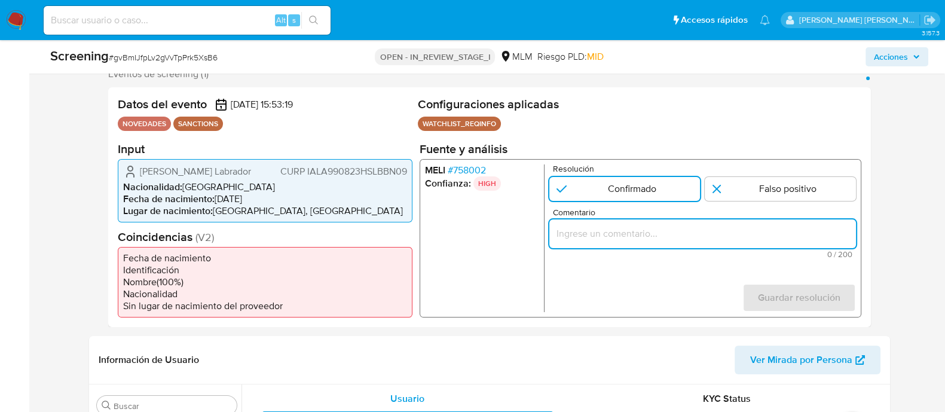
click at [567, 236] on input "Comentario" at bounding box center [702, 233] width 307 height 16
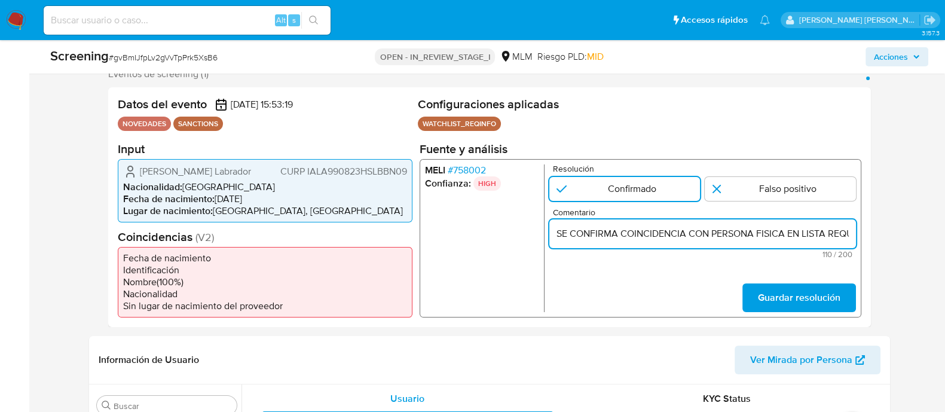
scroll to position [0, 286]
type input "SE CONFIRMA COINCIDENCIA CON PERSONA FISICA EN LISTA REQUINFO POR NOMBRE COMPLE…"
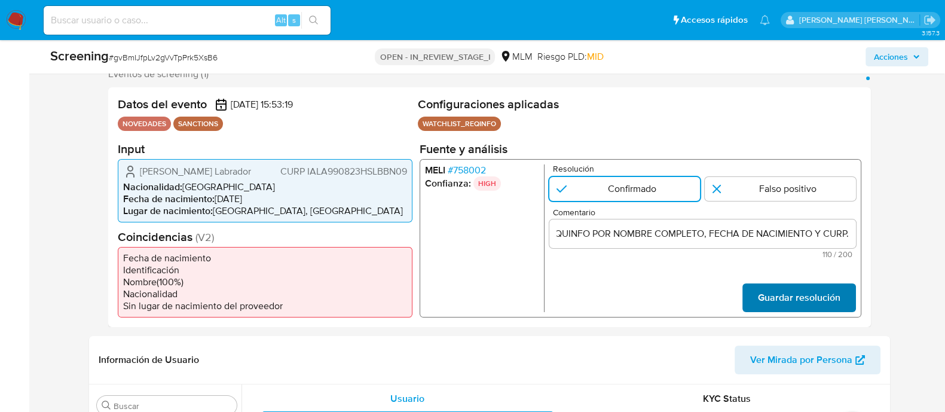
drag, startPoint x: 764, startPoint y: 282, endPoint x: 768, endPoint y: 296, distance: 14.4
click at [765, 282] on form "Resolución Confirmado Falso positivo Comentario SE CONFIRMA COINCIDENCIA CON PE…" at bounding box center [702, 238] width 307 height 148
click at [768, 296] on span "Guardar resolución" at bounding box center [799, 297] width 83 height 26
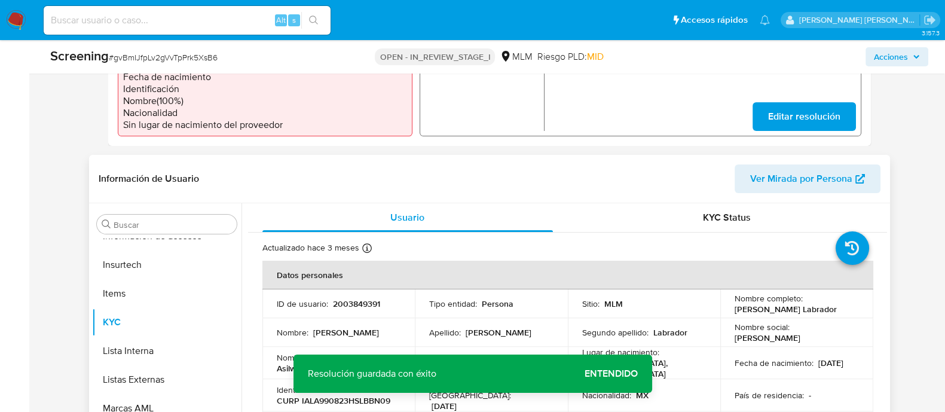
scroll to position [448, 0]
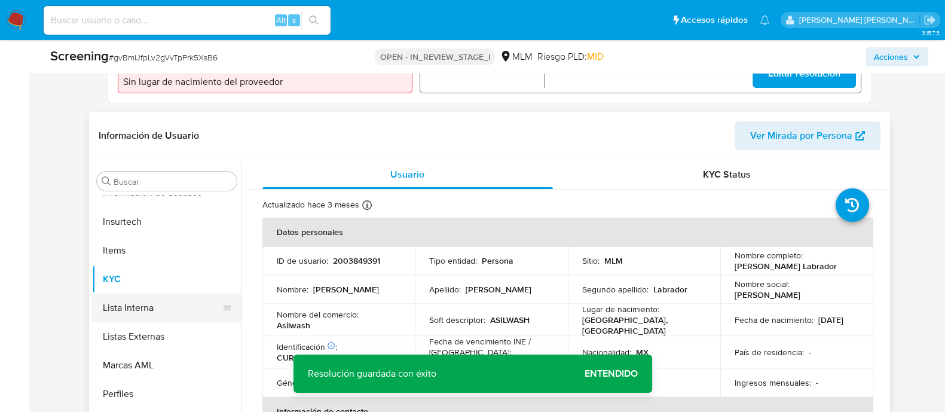
click at [162, 313] on button "Lista Interna" at bounding box center [162, 308] width 140 height 29
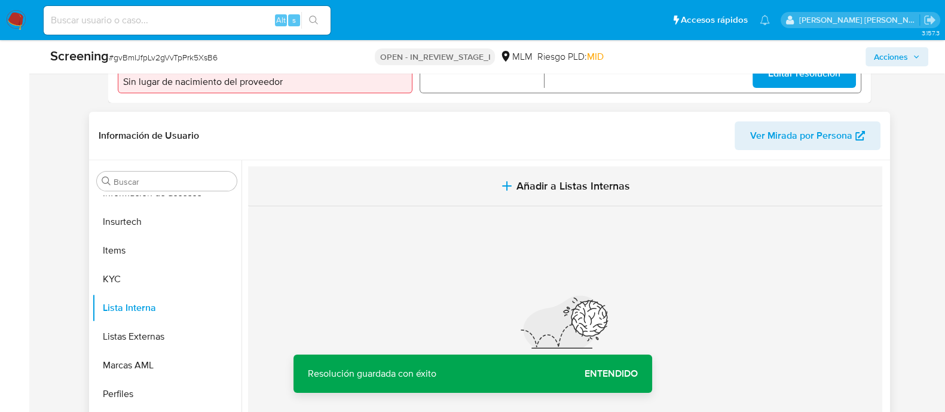
click at [587, 193] on span "Añadir a Listas Internas" at bounding box center [574, 185] width 114 height 13
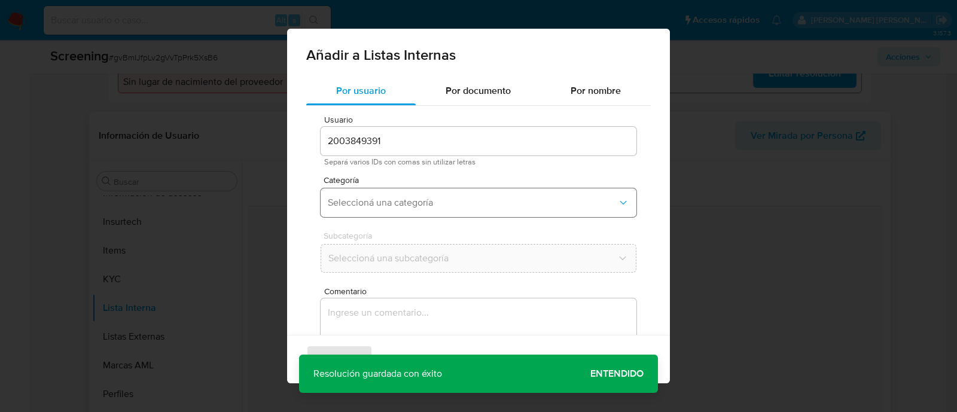
click at [432, 197] on span "Seleccioná una categoría" at bounding box center [472, 203] width 289 height 12
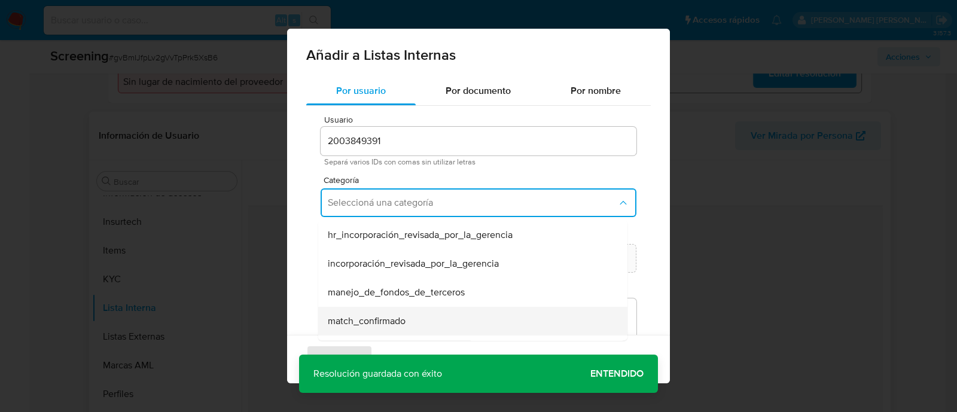
click at [393, 320] on span "match_confirmado" at bounding box center [367, 321] width 78 height 12
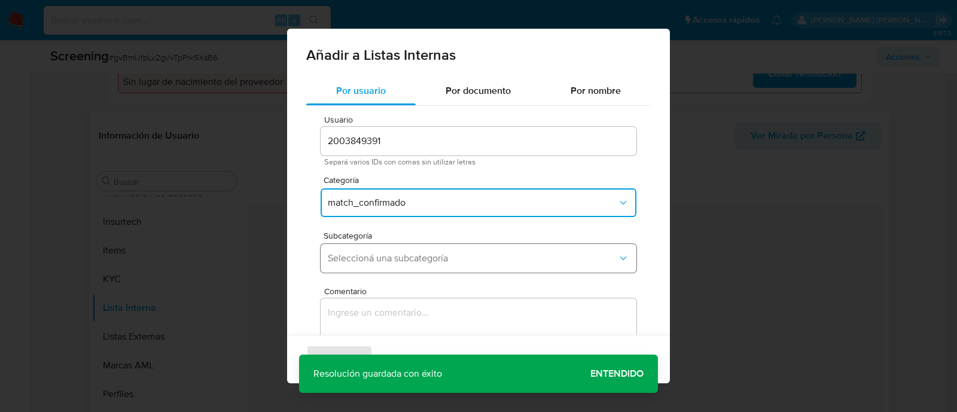
click at [387, 262] on span "Seleccioná una subcategoría" at bounding box center [472, 258] width 289 height 12
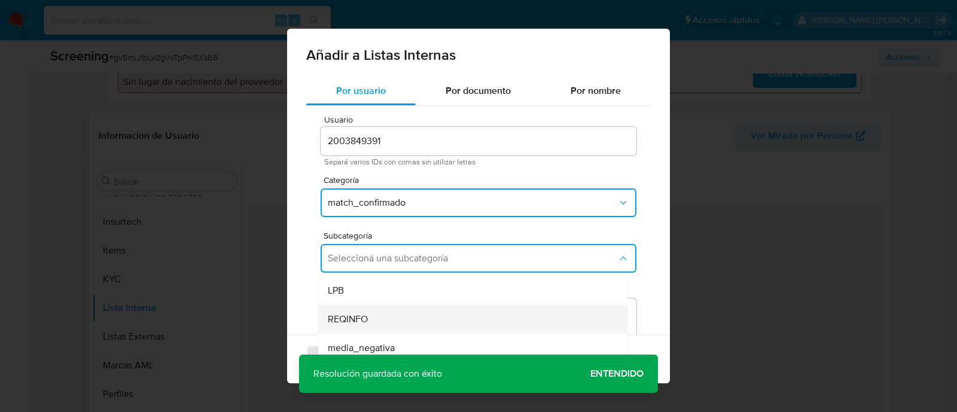
click at [344, 312] on div "REQINFO" at bounding box center [469, 319] width 283 height 29
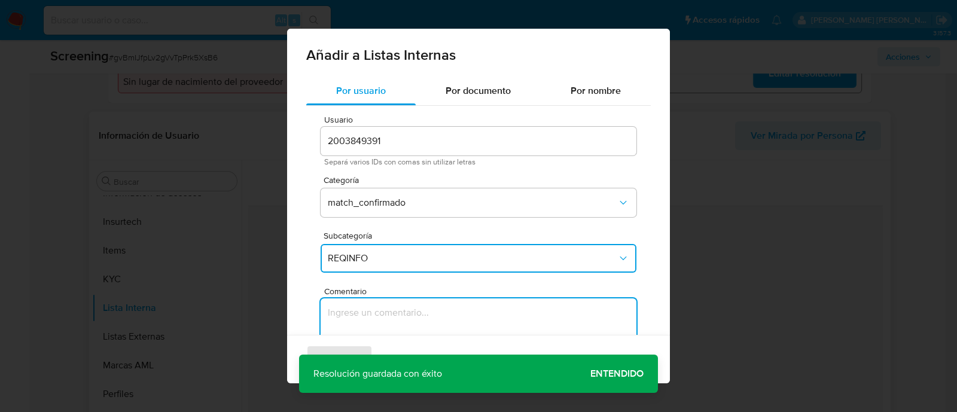
click at [346, 313] on textarea "Comentario" at bounding box center [478, 355] width 316 height 115
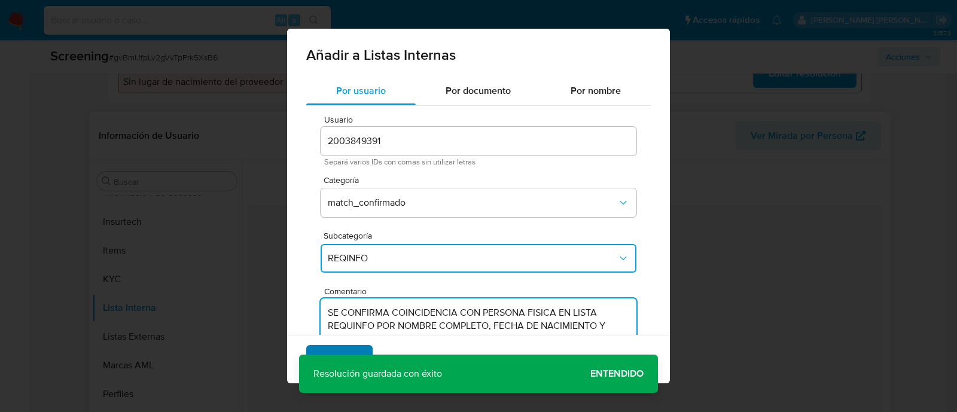
type textarea "SE CONFIRMA COINCIDENCIA CON PERSONA FISICA EN LISTA REQUINFO POR NOMBRE COMPLE…"
click at [361, 349] on button "Agregar" at bounding box center [339, 359] width 66 height 29
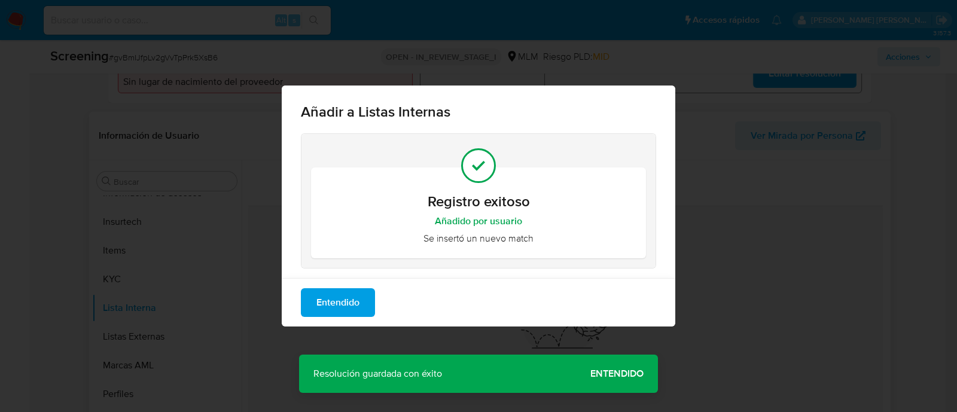
click at [350, 306] on span "Entendido" at bounding box center [337, 302] width 43 height 26
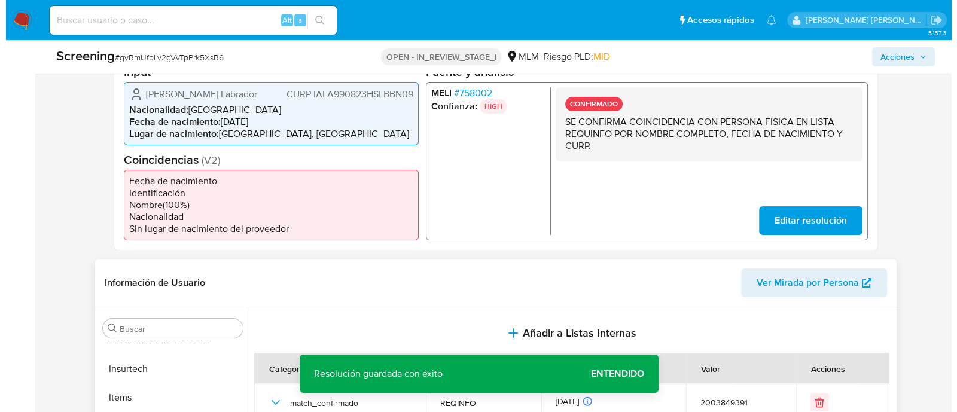
scroll to position [298, 0]
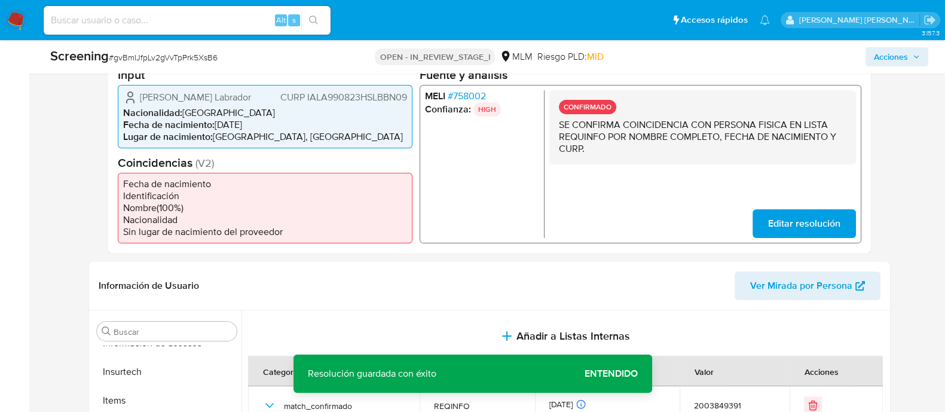
drag, startPoint x: 136, startPoint y: 92, endPoint x: 178, endPoint y: 111, distance: 46.0
click at [178, 104] on div "Angel Sameer Ibarguen Labrador CURP IALA990823HSLBBN09" at bounding box center [265, 97] width 284 height 14
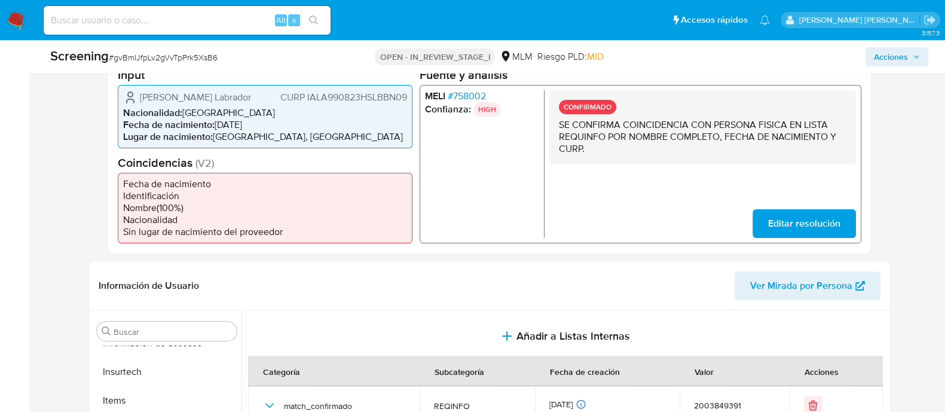
drag, startPoint x: 216, startPoint y: 139, endPoint x: 277, endPoint y: 134, distance: 60.6
click at [277, 134] on ul "Nacionalidad : México Fecha de nacimiento : 23/08/1999 Lugar de nacimiento : ME…" at bounding box center [265, 124] width 284 height 36
drag, startPoint x: 224, startPoint y: 134, endPoint x: 282, endPoint y: 133, distance: 58.0
click at [282, 130] on li "Fecha de nacimiento : 23/08/1999" at bounding box center [265, 124] width 284 height 12
click at [312, 103] on span "CURP IALA990823HSLBBN09" at bounding box center [343, 97] width 127 height 12
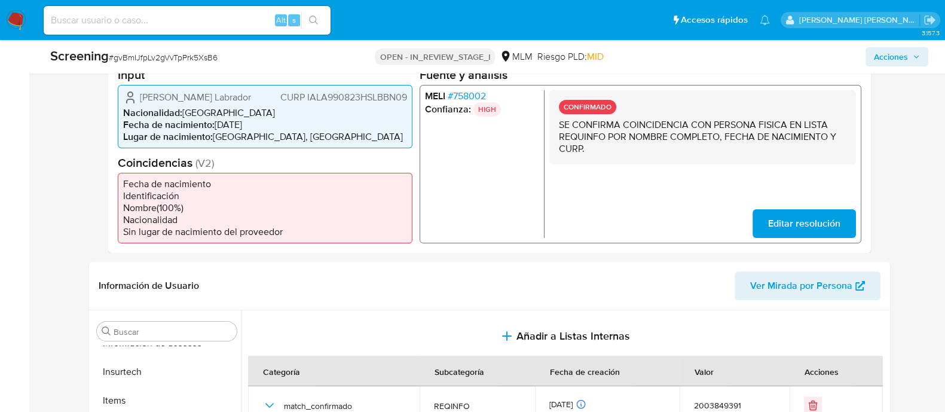
click at [312, 103] on span "CURP IALA990823HSLBBN09" at bounding box center [343, 97] width 127 height 12
click at [872, 62] on button "Acciones" at bounding box center [897, 56] width 63 height 19
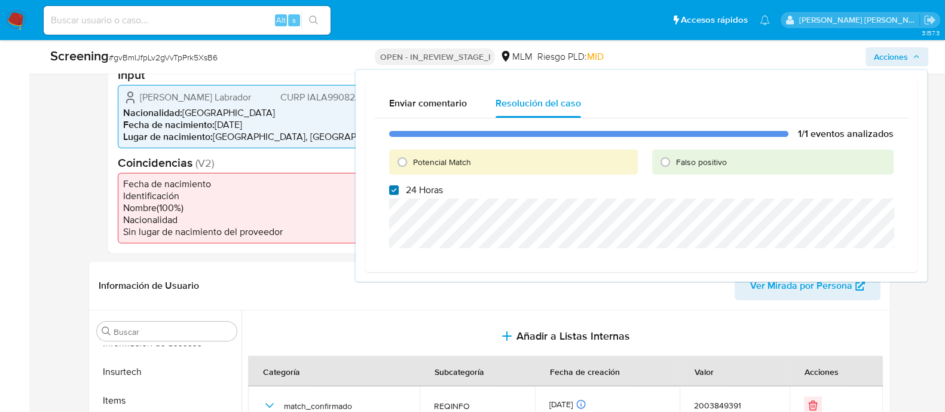
click at [392, 187] on input "24 Horas" at bounding box center [394, 190] width 10 height 10
checkbox input "false"
click at [402, 163] on input "Potencial Match" at bounding box center [402, 161] width 19 height 19
radio input "true"
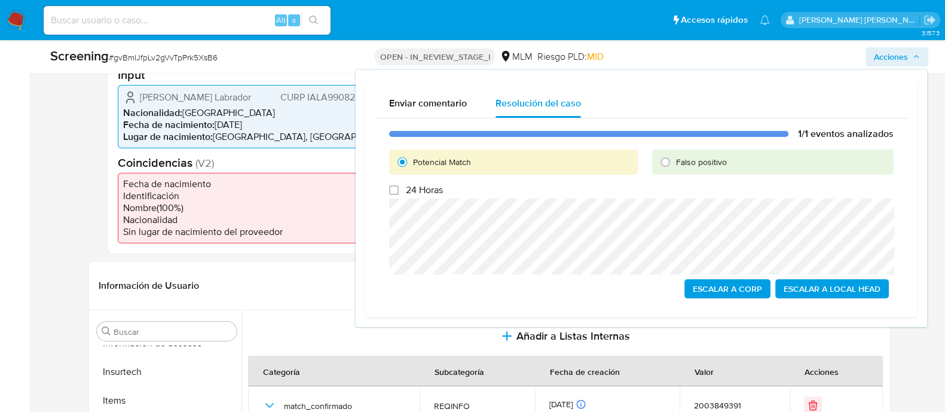
click at [820, 287] on span "Escalar a Local Head" at bounding box center [832, 288] width 97 height 17
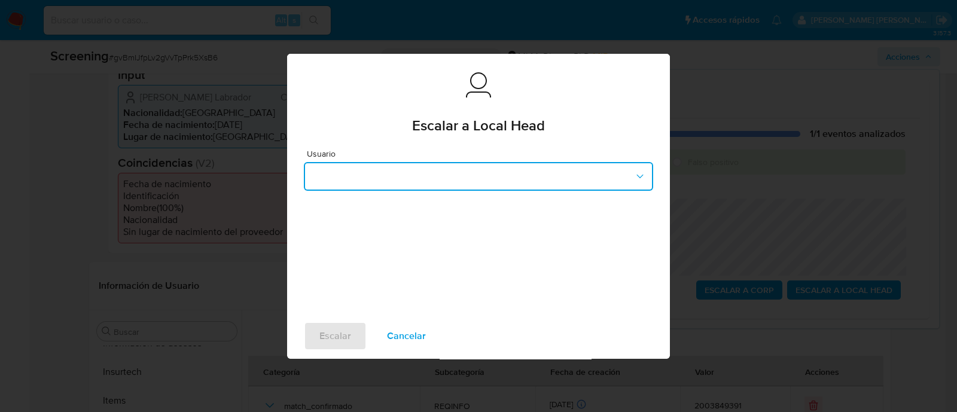
click at [432, 180] on button "button" at bounding box center [478, 176] width 349 height 29
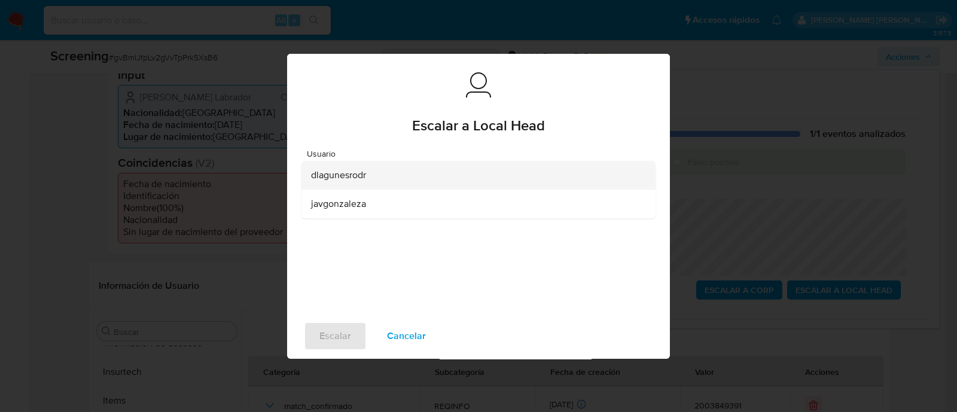
click at [386, 181] on div "dlagunesrodr" at bounding box center [475, 175] width 328 height 29
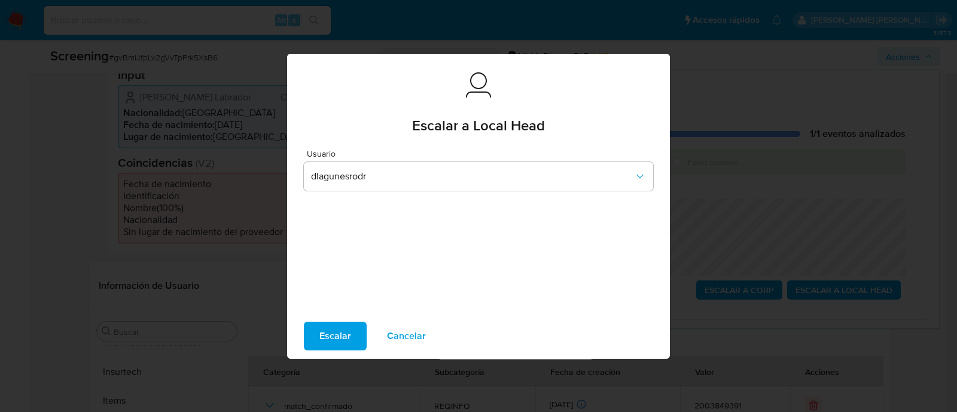
click at [350, 334] on button "Escalar" at bounding box center [335, 336] width 63 height 29
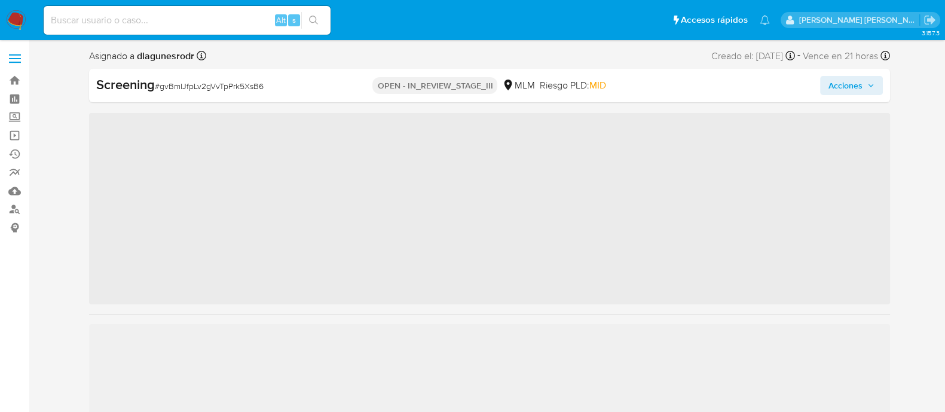
scroll to position [505, 0]
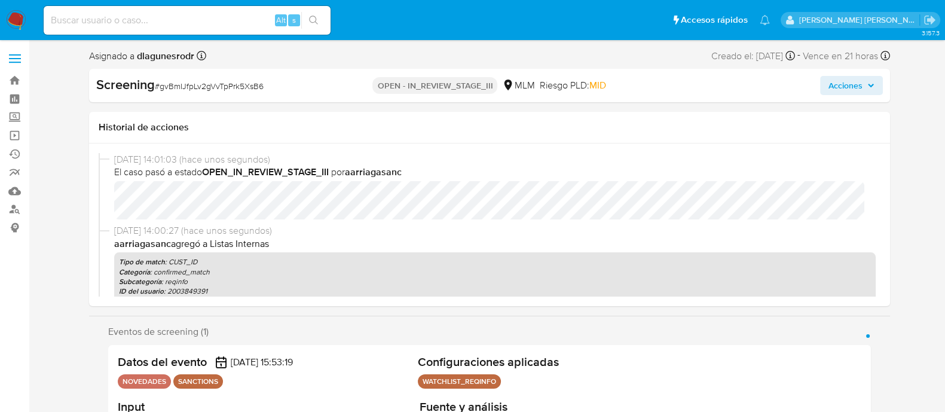
select select "10"
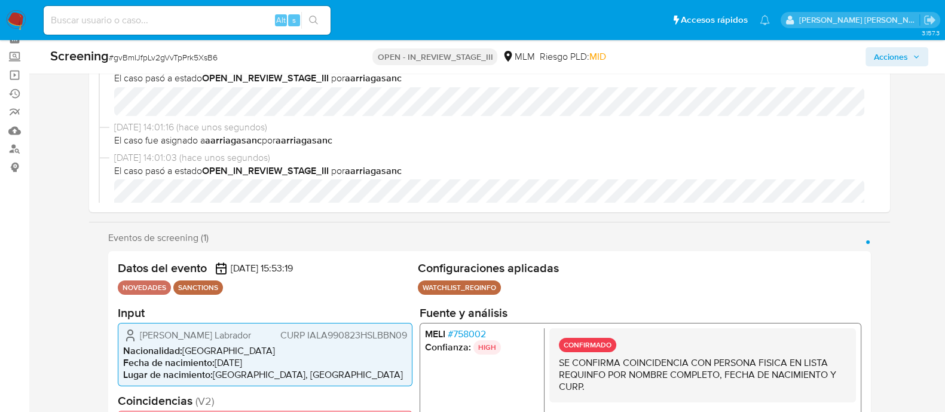
scroll to position [74, 0]
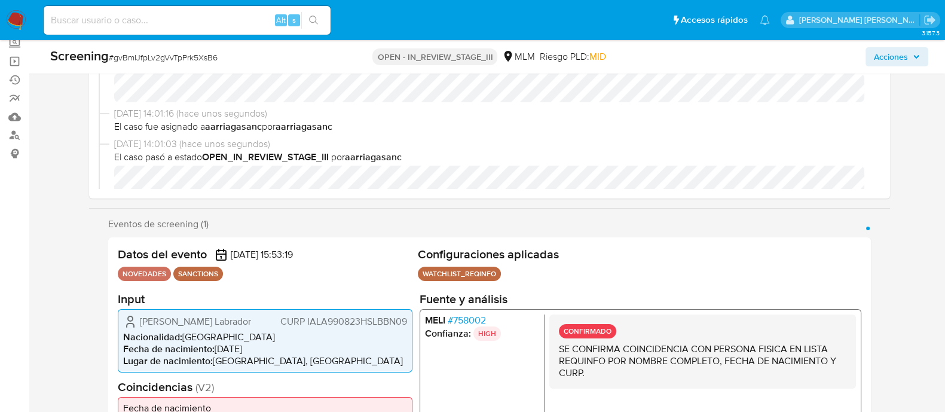
select select "10"
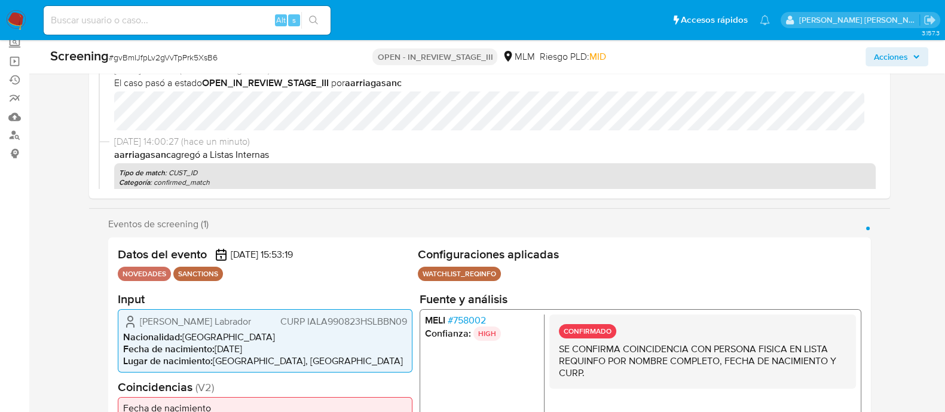
click at [887, 58] on span "Acciones" at bounding box center [891, 56] width 34 height 19
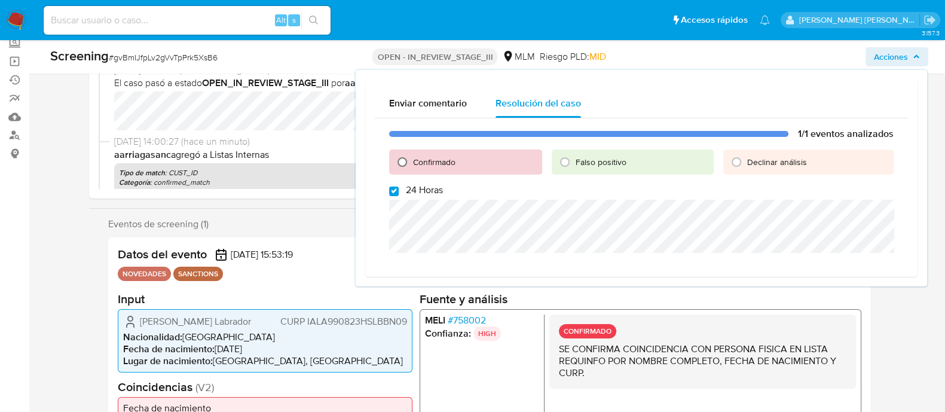
click at [404, 160] on input "Confirmado" at bounding box center [402, 161] width 19 height 19
radio input "true"
click at [396, 190] on input "24 Horas" at bounding box center [394, 192] width 10 height 10
checkbox input "false"
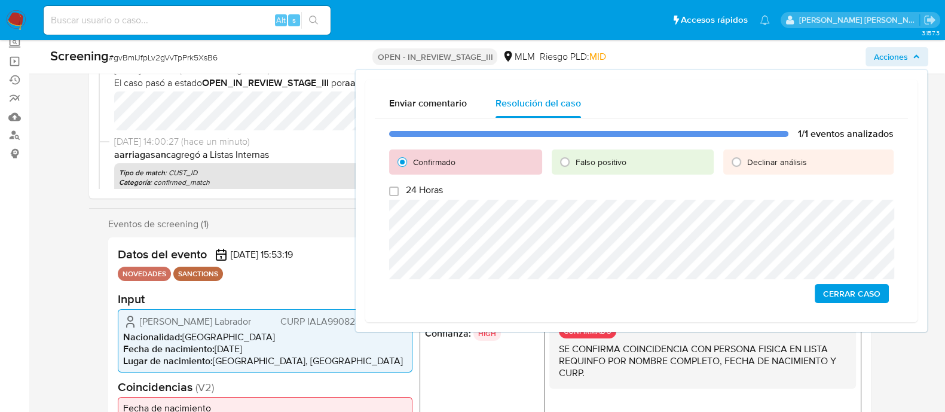
click at [841, 289] on span "Cerrar Caso" at bounding box center [851, 293] width 57 height 17
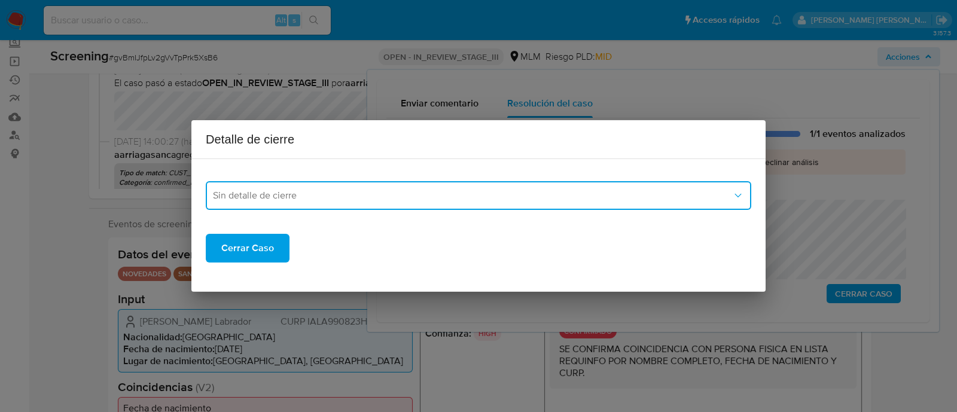
click at [273, 193] on span "Sin detalle de cierre" at bounding box center [472, 196] width 519 height 12
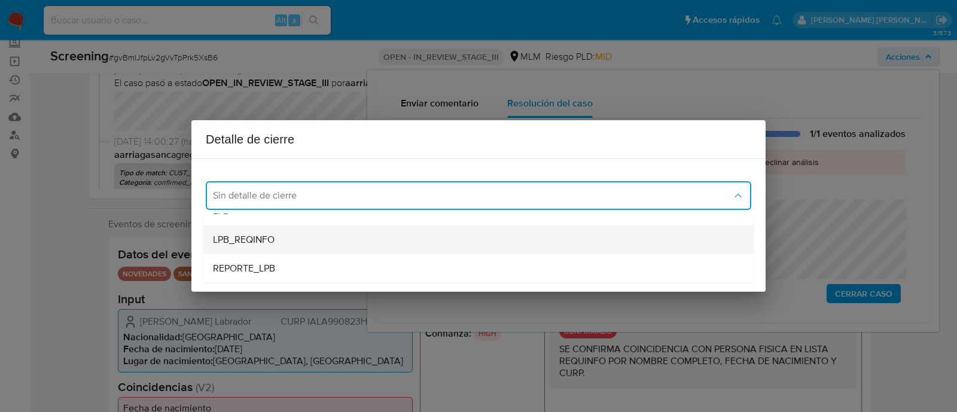
click at [258, 239] on span "LPB_REQINFO" at bounding box center [244, 240] width 62 height 12
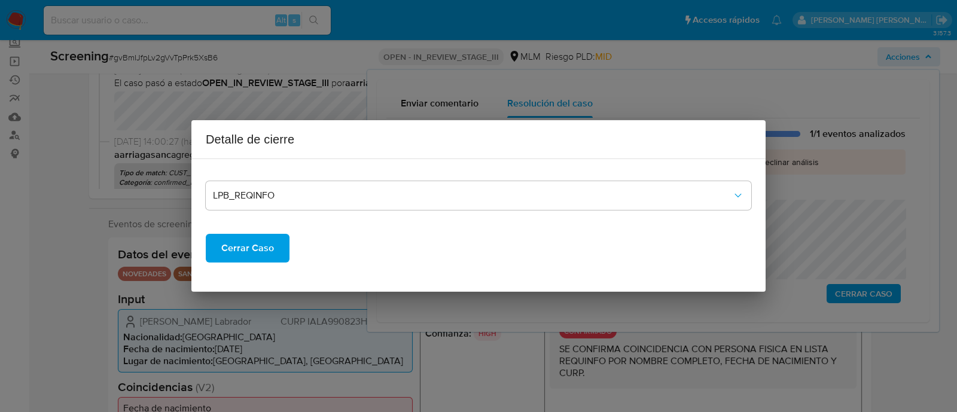
click at [257, 240] on span "Cerrar Caso" at bounding box center [247, 248] width 53 height 26
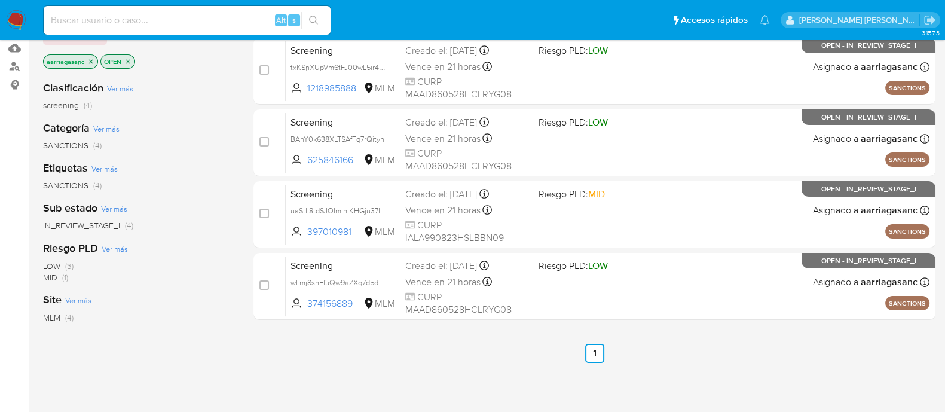
scroll to position [123, 0]
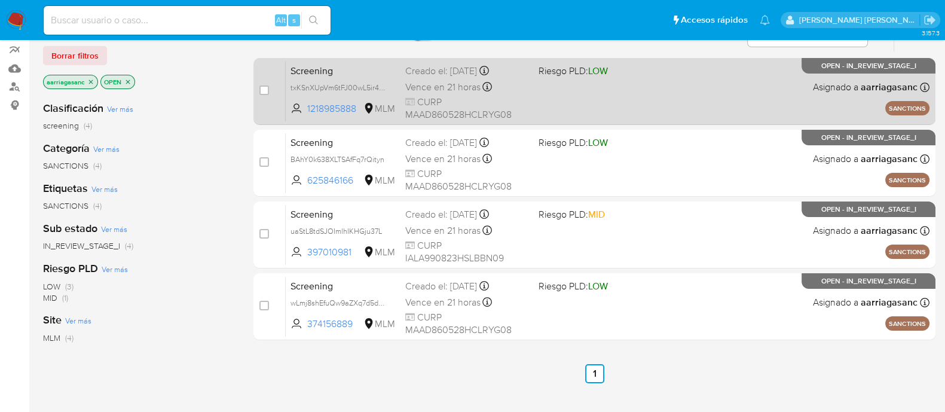
click at [601, 97] on div "Screening txKSnXUpVm6tFJ00wL5ir4e9 1218985888 MLM Riesgo PLD: LOW Creado el: [D…" at bounding box center [608, 91] width 644 height 60
click at [264, 88] on input "checkbox" at bounding box center [264, 91] width 10 height 10
checkbox input "true"
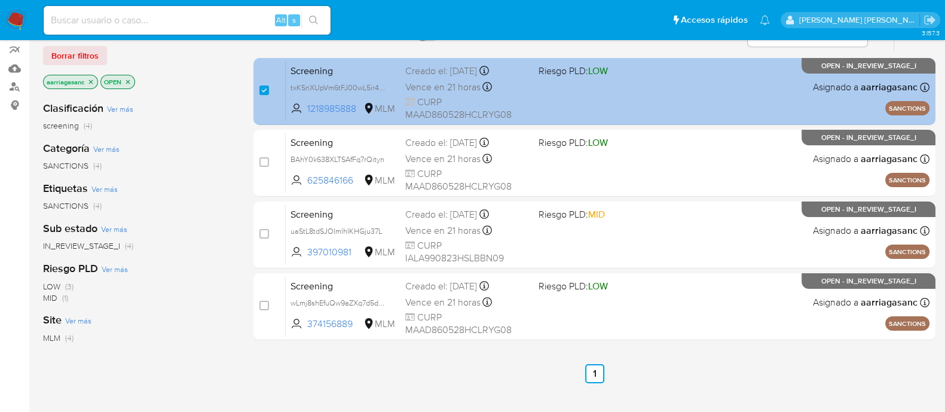
scroll to position [0, 0]
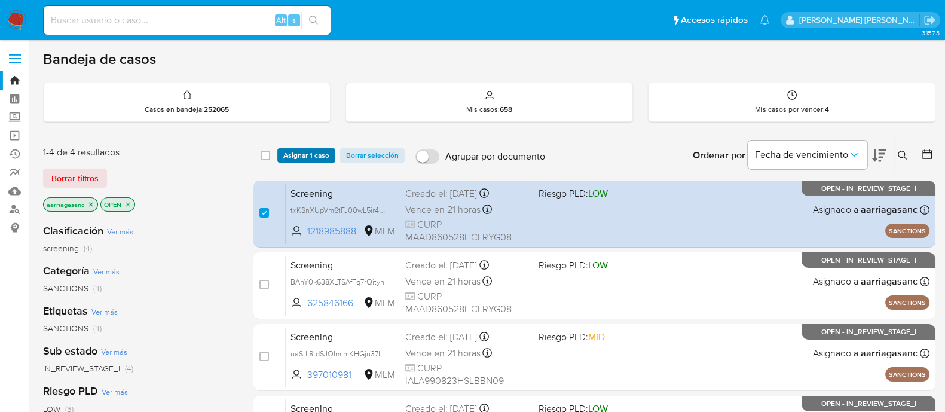
click at [314, 149] on span "Asignar 1 caso" at bounding box center [306, 155] width 46 height 12
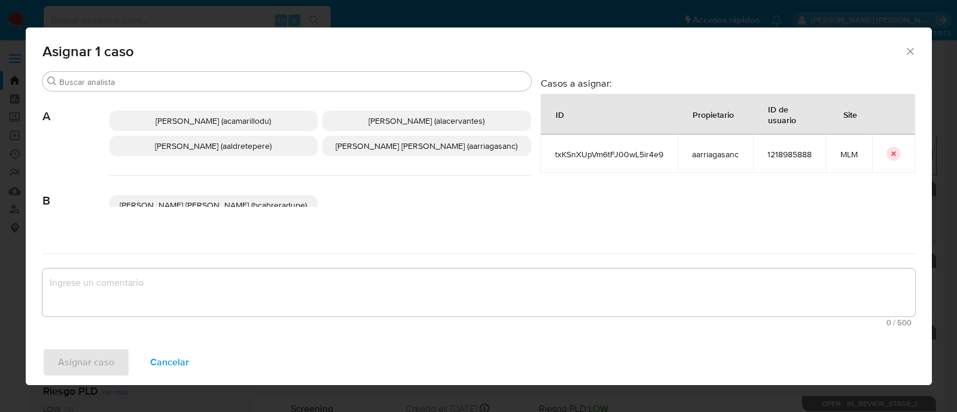
click at [377, 155] on p "Ana Maria Arriaga (aarriagasanc)" at bounding box center [426, 146] width 209 height 20
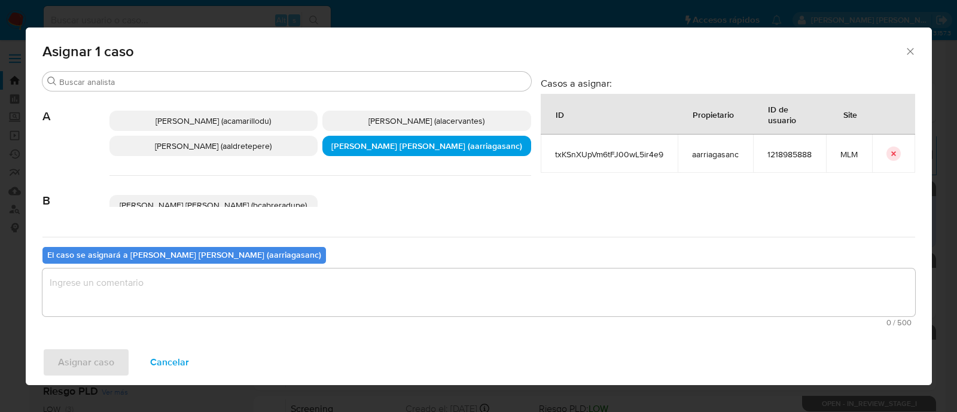
drag, startPoint x: 359, startPoint y: 258, endPoint x: 353, endPoint y: 294, distance: 37.0
click at [359, 259] on div "El caso se asignará a Ana Maria Arriaga (aarriagasanc) 0 / 500 500 caracteres r…" at bounding box center [478, 284] width 872 height 94
click at [353, 294] on textarea "assign-modal" at bounding box center [478, 292] width 872 height 48
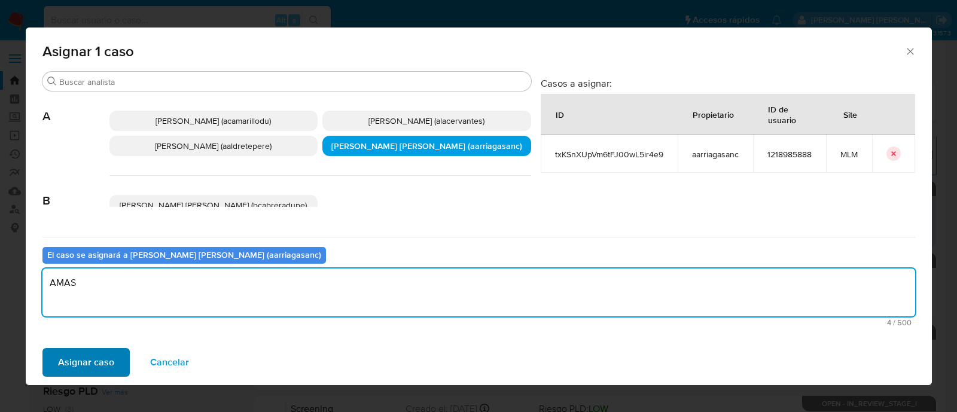
type textarea "AMAS"
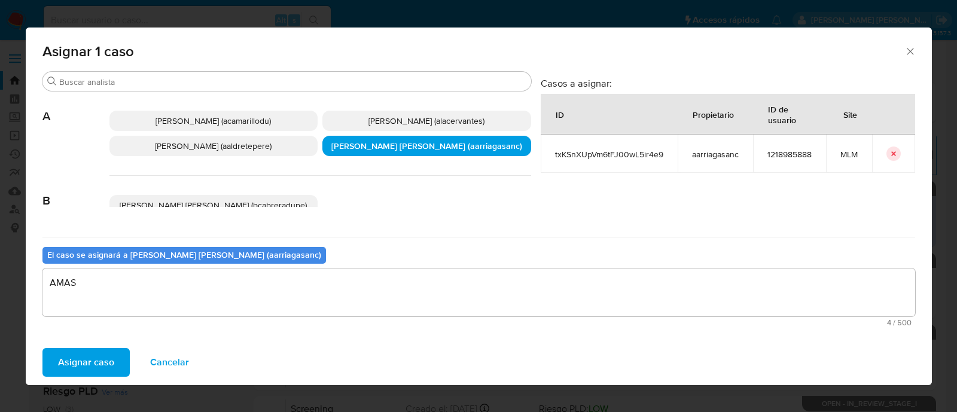
click at [58, 350] on span "Asignar caso" at bounding box center [86, 362] width 56 height 26
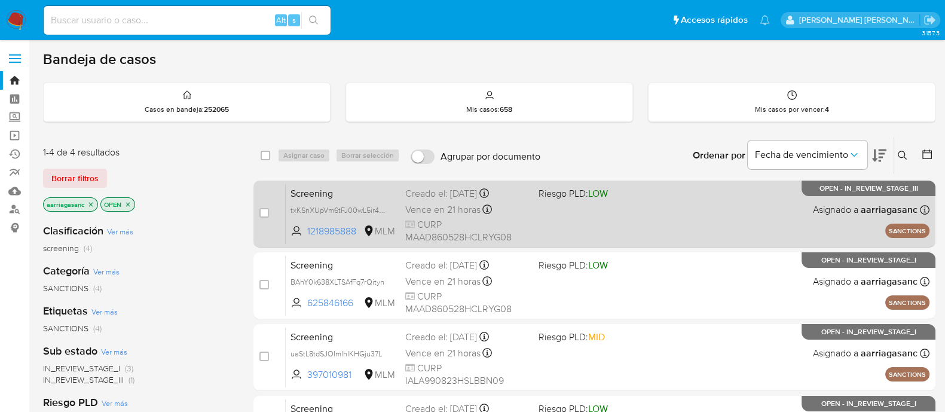
click at [569, 212] on div "Screening txKSnXUpVm6tFJ00wL5ir4e9 1218985888 MLM Riesgo PLD: LOW Creado el: 04…" at bounding box center [608, 214] width 644 height 60
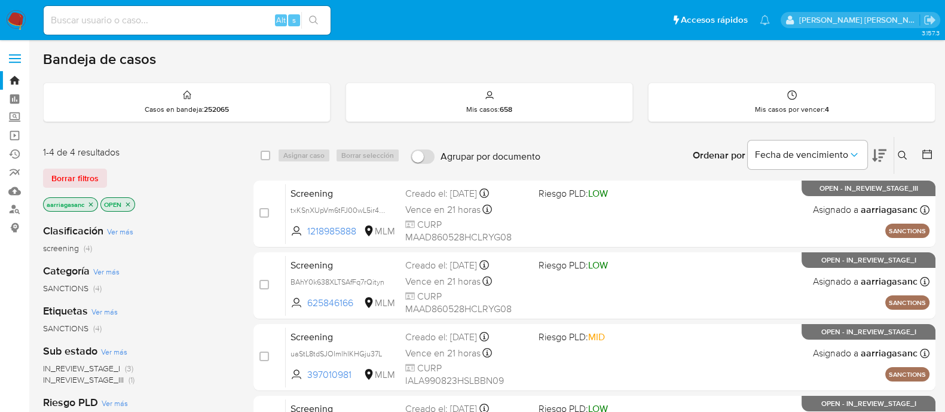
click at [22, 26] on img at bounding box center [16, 20] width 20 height 20
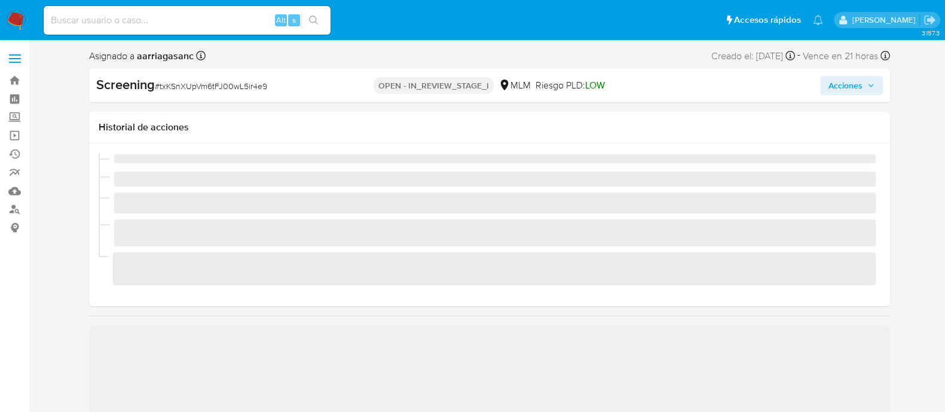
scroll to position [505, 0]
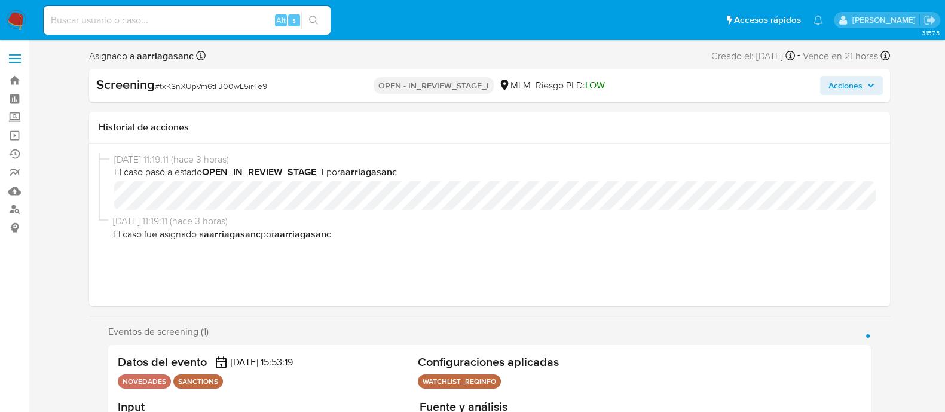
select select "10"
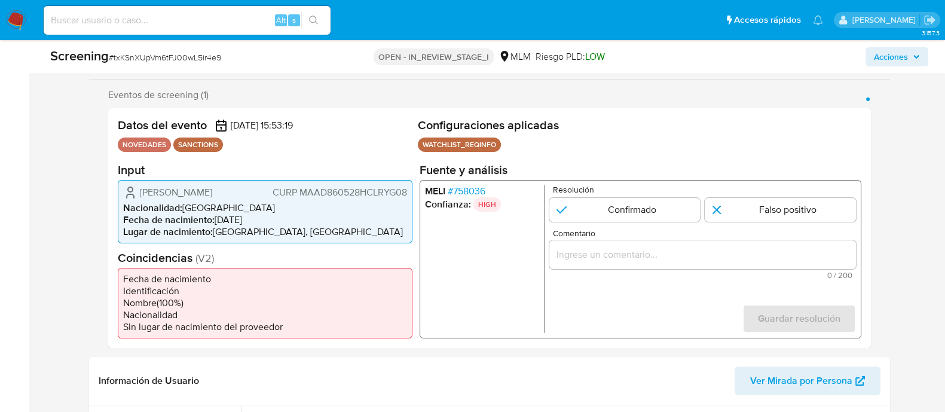
scroll to position [224, 0]
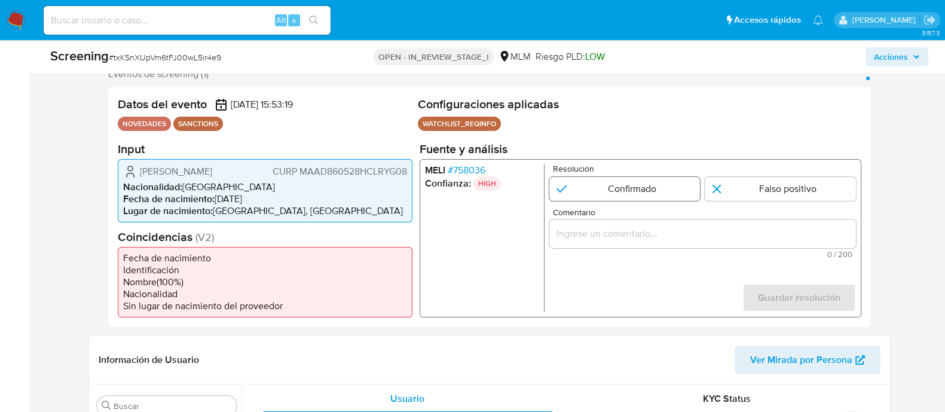
click at [601, 187] on input "1 de 1" at bounding box center [624, 188] width 151 height 24
radio input "true"
click at [601, 203] on form "Resolución Confirmado Falso positivo Comentario 0 / 200 200 caracteres restante…" at bounding box center [702, 238] width 307 height 148
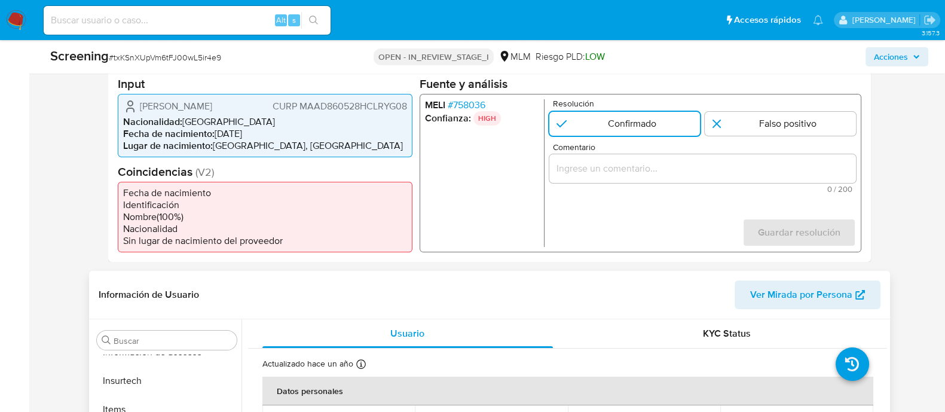
scroll to position [374, 0]
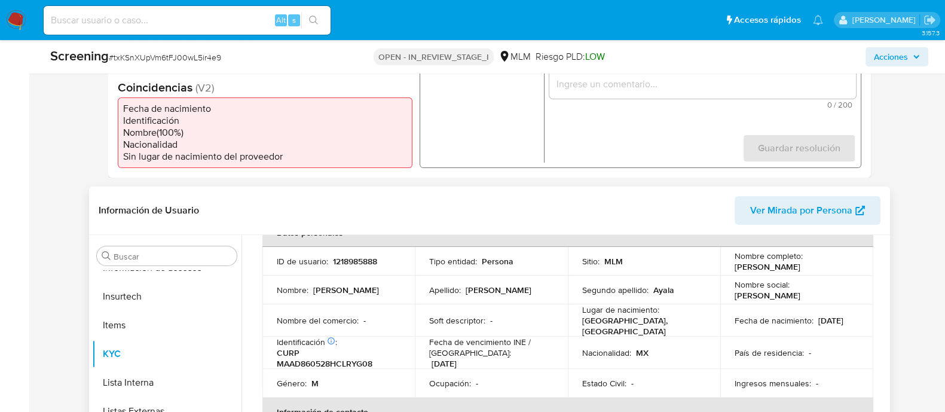
click at [568, 304] on td "Lugar de nacimiento : MEXICO, COAHUILA" at bounding box center [644, 320] width 153 height 32
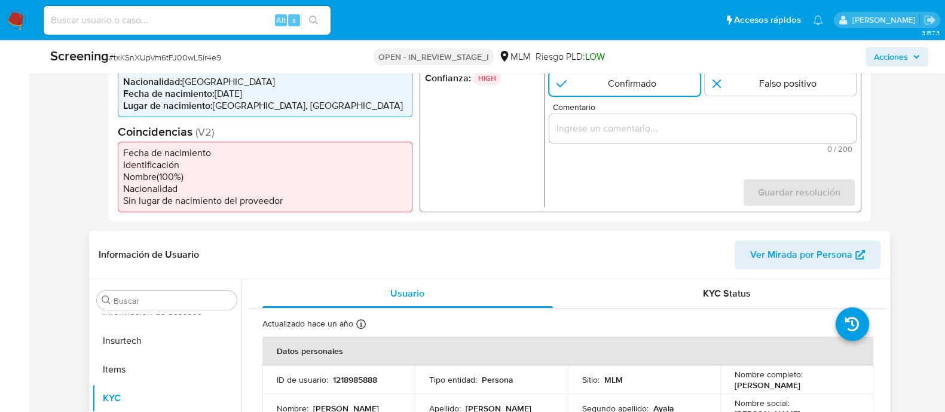
scroll to position [224, 0]
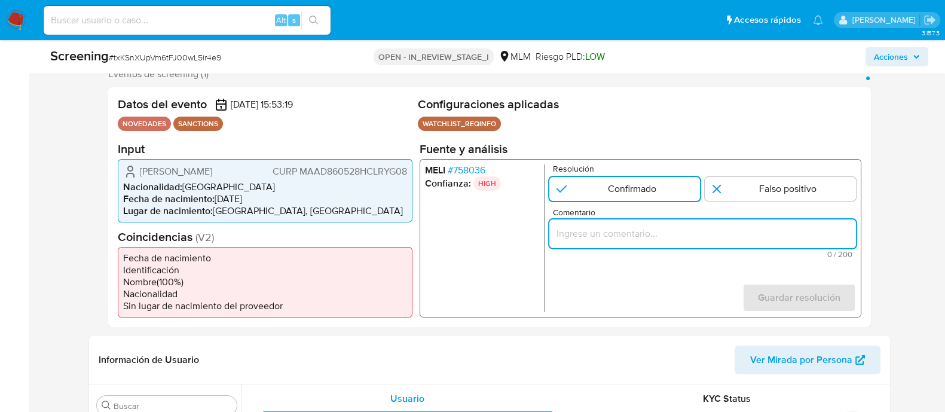
click at [598, 229] on input "Comentario" at bounding box center [702, 233] width 307 height 16
paste input "SE CONFIRMA COINCIDENCIA CON PERSONA FISICA EN LISTA REQUINFO POR NOMBRE COMPLE…"
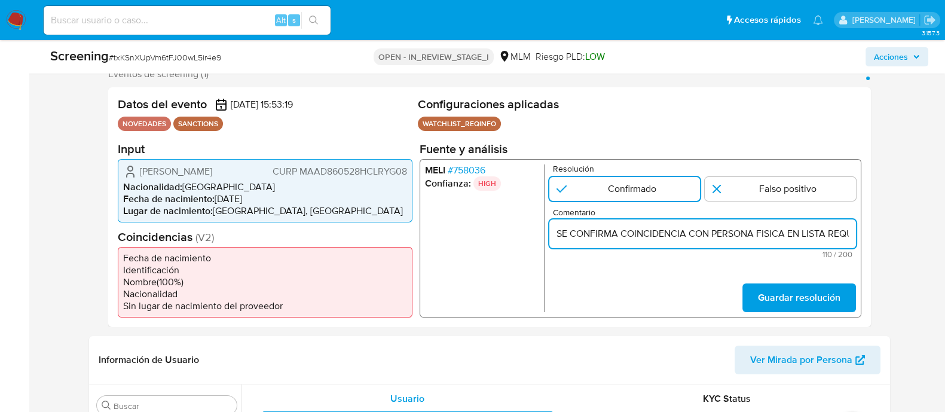
scroll to position [0, 286]
type input "SE CONFIRMA COINCIDENCIA CON PERSONA FISICA EN LISTA REQUINFO POR NOMBRE COMPLE…"
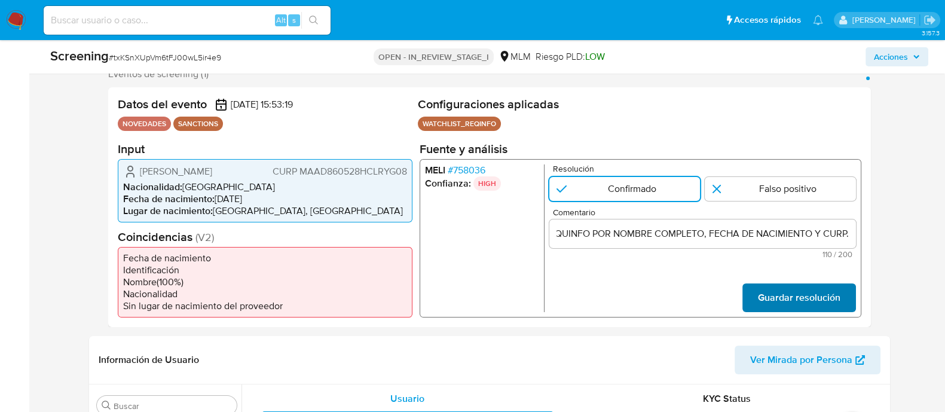
scroll to position [0, 0]
click at [777, 288] on span "Guardar resolución" at bounding box center [799, 297] width 83 height 26
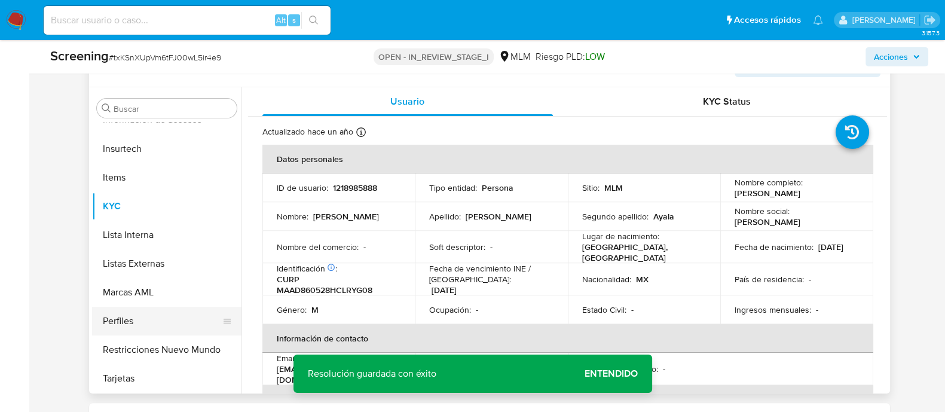
scroll to position [523, 0]
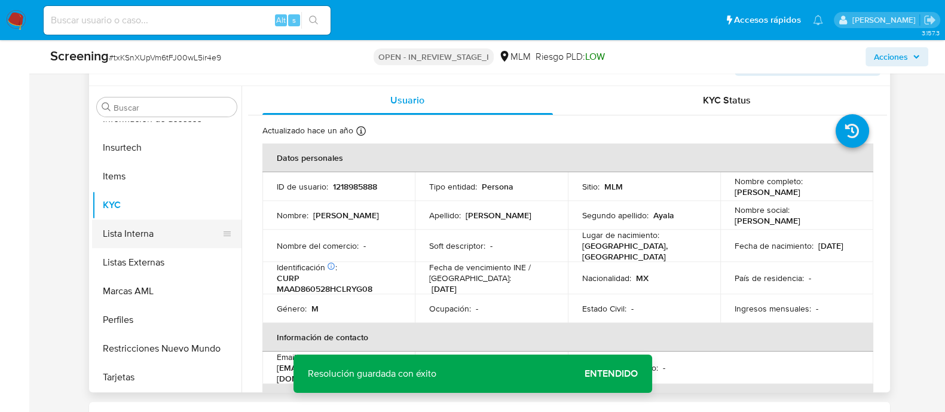
click at [154, 231] on button "Lista Interna" at bounding box center [162, 233] width 140 height 29
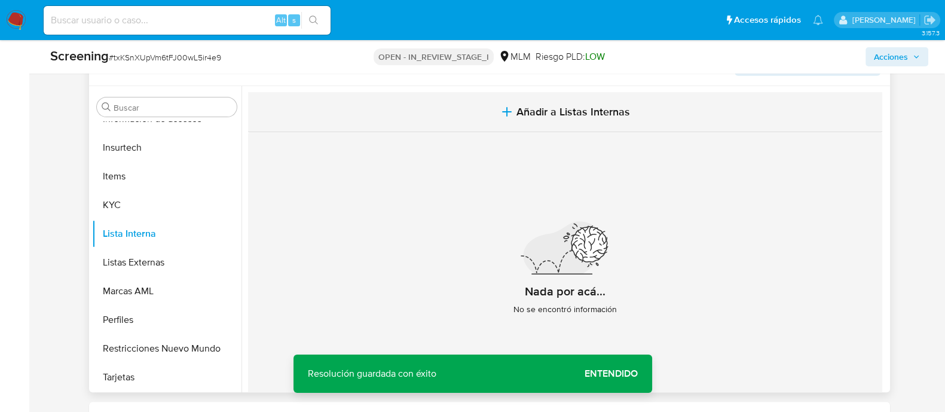
click at [592, 121] on button "Añadir a Listas Internas" at bounding box center [565, 112] width 634 height 40
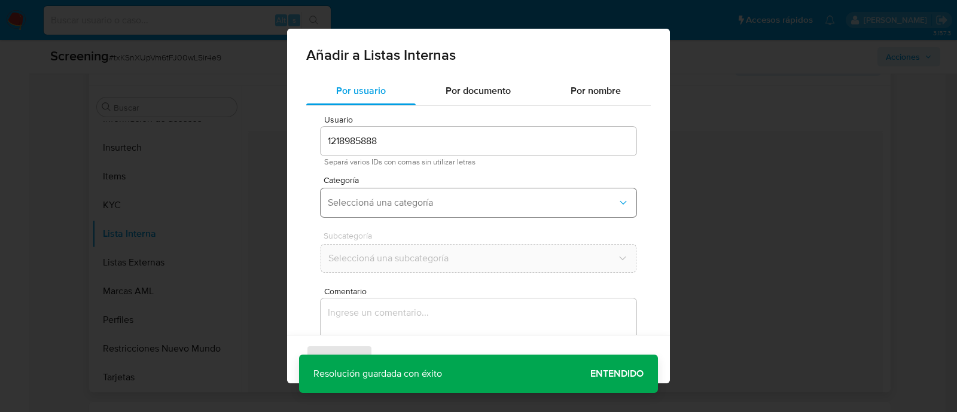
click at [418, 197] on span "Seleccioná una categoría" at bounding box center [472, 203] width 289 height 12
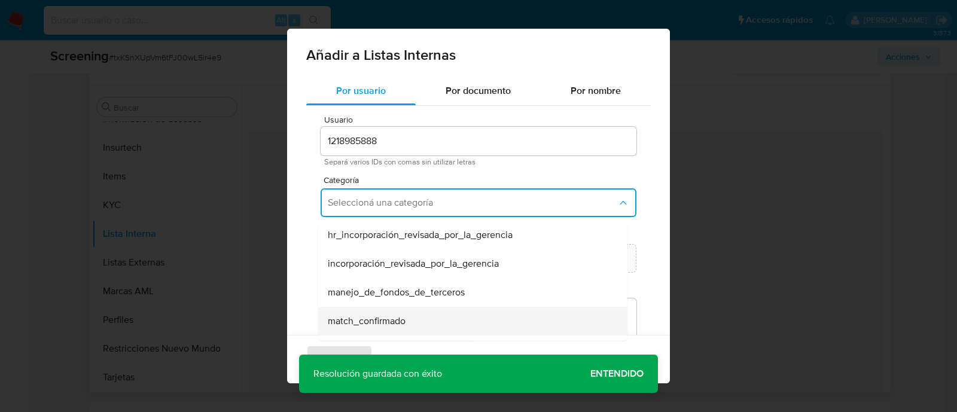
click at [367, 331] on div "match_confirmado" at bounding box center [469, 321] width 283 height 29
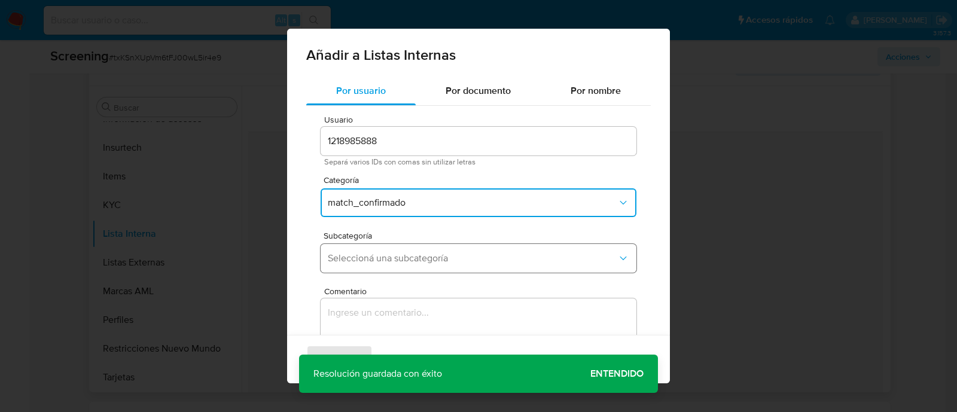
click at [374, 246] on button "Seleccioná una subcategoría" at bounding box center [478, 258] width 316 height 29
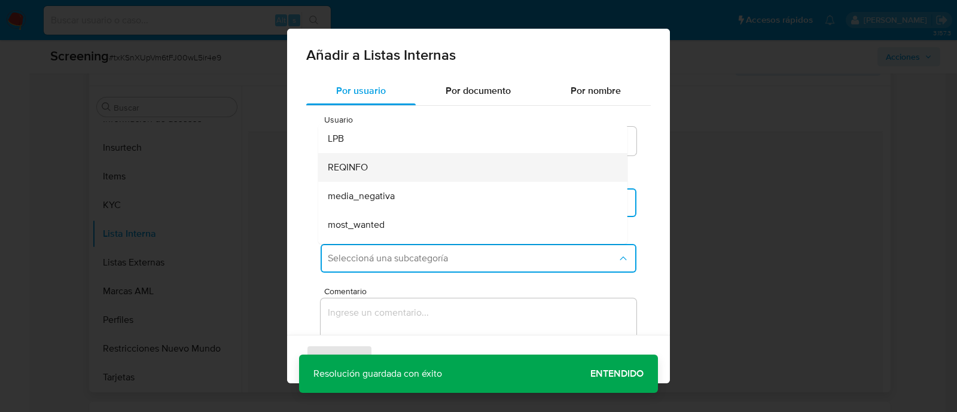
drag, startPoint x: 344, startPoint y: 138, endPoint x: 350, endPoint y: 166, distance: 28.0
click at [350, 166] on ul "LPB REQINFO media_negativa most_wanted pep rca sanctions_list" at bounding box center [472, 224] width 309 height 201
click at [350, 166] on span "REQINFO" at bounding box center [348, 167] width 40 height 12
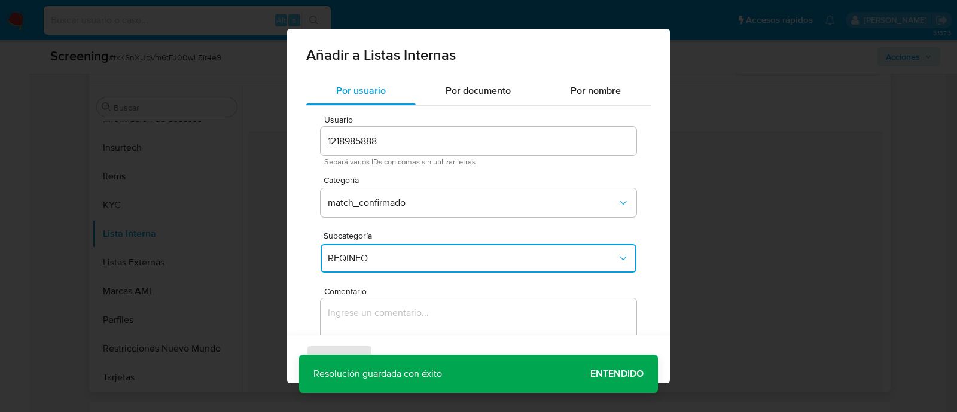
click at [379, 314] on textarea "Comentario" at bounding box center [478, 355] width 316 height 115
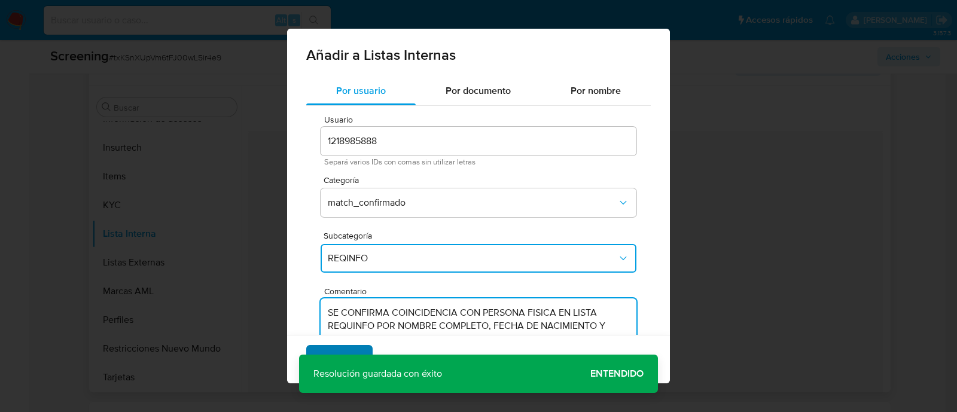
type textarea "SE CONFIRMA COINCIDENCIA CON PERSONA FISICA EN LISTA REQUINFO POR NOMBRE COMPLE…"
click at [344, 354] on span "Agregar" at bounding box center [339, 359] width 35 height 26
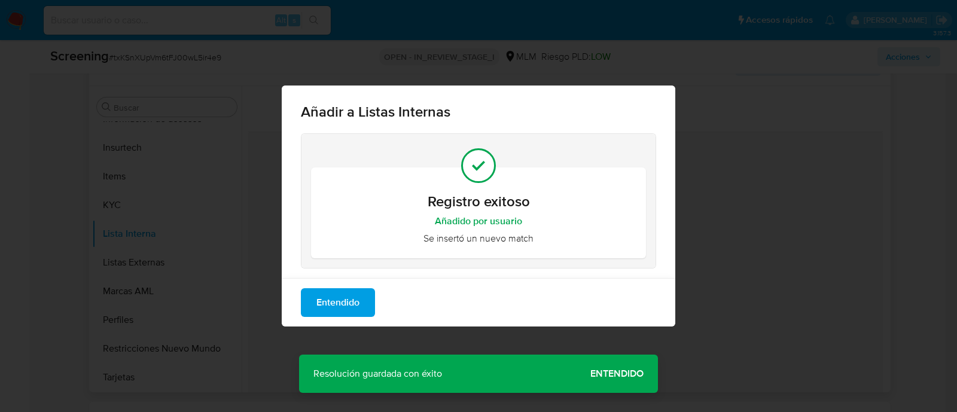
click at [616, 368] on div "Añadir a Listas Internas Registro exitoso Añadido por usuario Se insertó un nue…" at bounding box center [478, 206] width 957 height 412
click at [310, 300] on button "Entendido" at bounding box center [338, 302] width 74 height 29
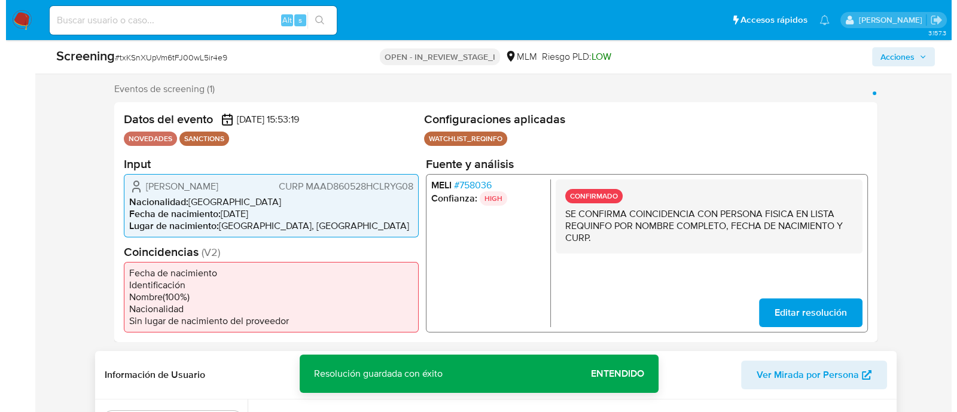
scroll to position [224, 0]
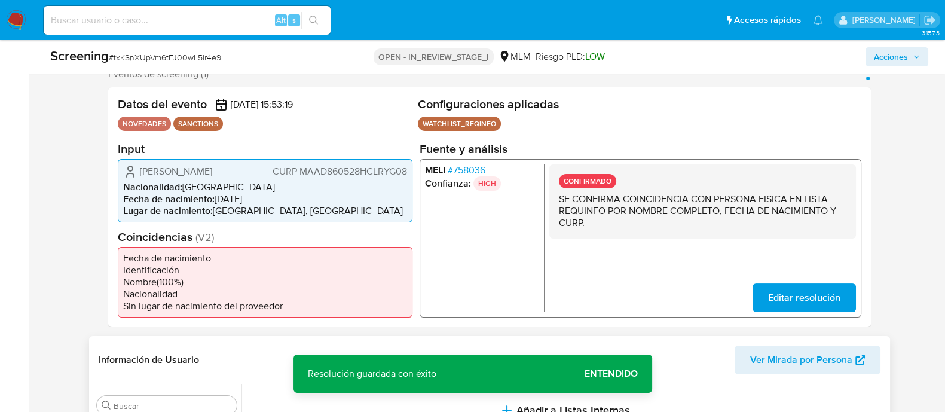
drag, startPoint x: 135, startPoint y: 172, endPoint x: 264, endPoint y: 176, distance: 129.2
click at [264, 176] on div "Diego Emanuel Martinez Ayala CURP MAAD860528HCLRYG08" at bounding box center [265, 171] width 284 height 14
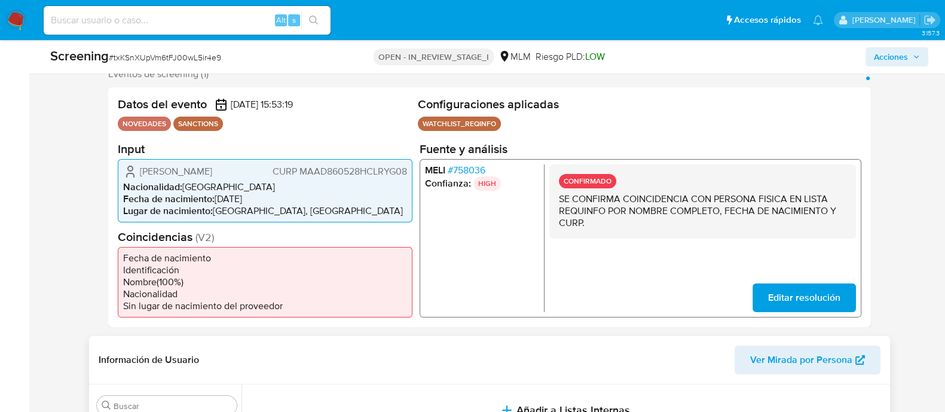
drag, startPoint x: 217, startPoint y: 201, endPoint x: 271, endPoint y: 200, distance: 54.4
click at [271, 200] on li "Fecha de nacimiento : 28/05/1986" at bounding box center [265, 199] width 284 height 12
click at [350, 175] on span "CURP MAAD860528HCLRYG08" at bounding box center [339, 171] width 135 height 12
click at [885, 64] on span "Acciones" at bounding box center [891, 56] width 34 height 19
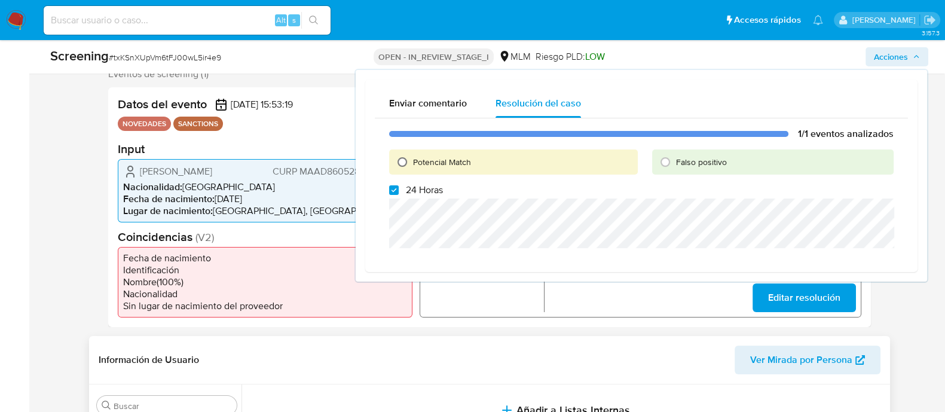
click at [404, 162] on input "Potencial Match" at bounding box center [402, 161] width 19 height 19
radio input "true"
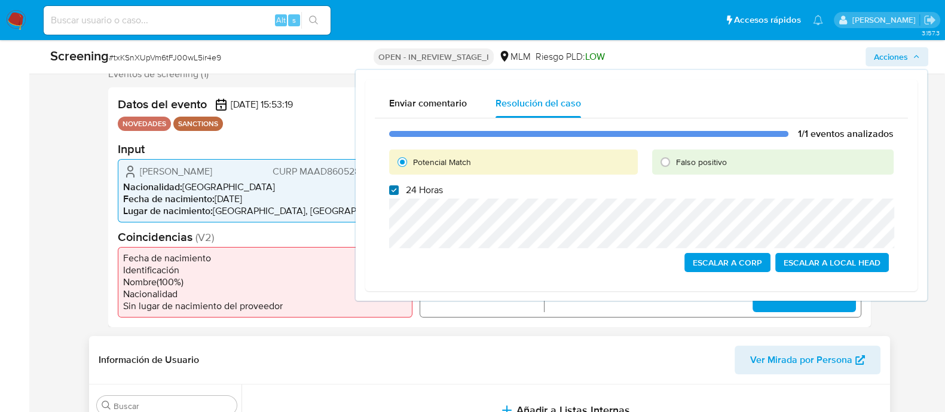
click at [397, 193] on input "24 Horas" at bounding box center [394, 190] width 10 height 10
checkbox input "false"
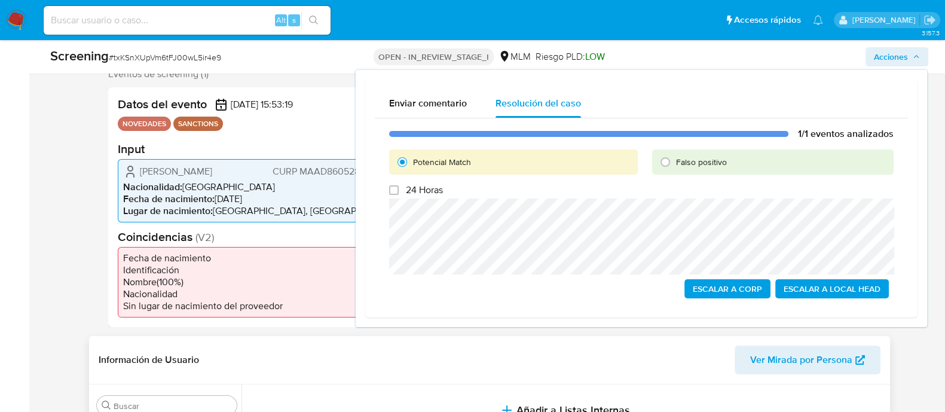
click at [817, 294] on span "Escalar a Local Head" at bounding box center [832, 288] width 97 height 17
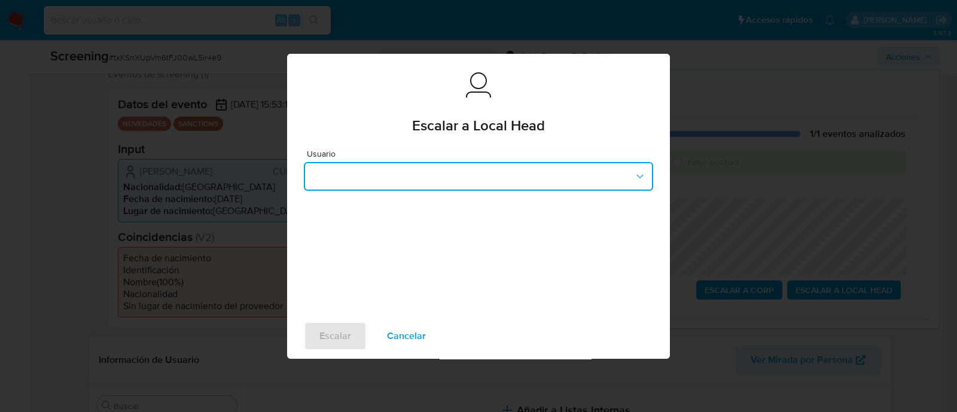
click at [487, 182] on button "button" at bounding box center [478, 176] width 349 height 29
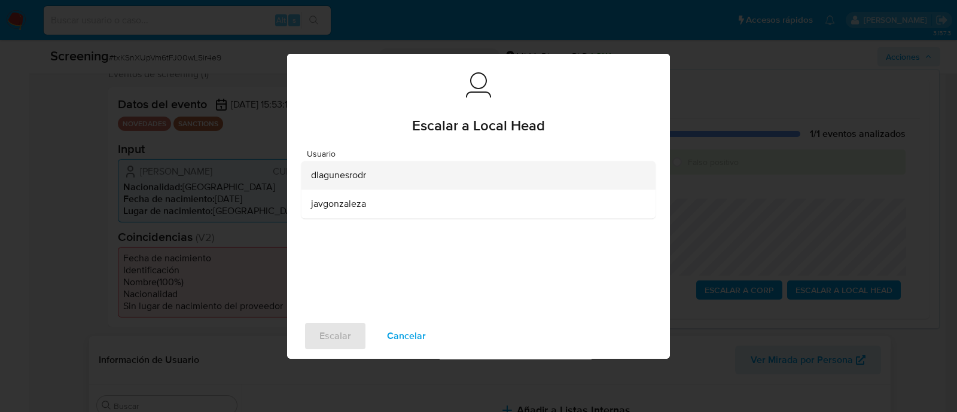
click at [368, 176] on div "dlagunesrodr" at bounding box center [475, 175] width 328 height 29
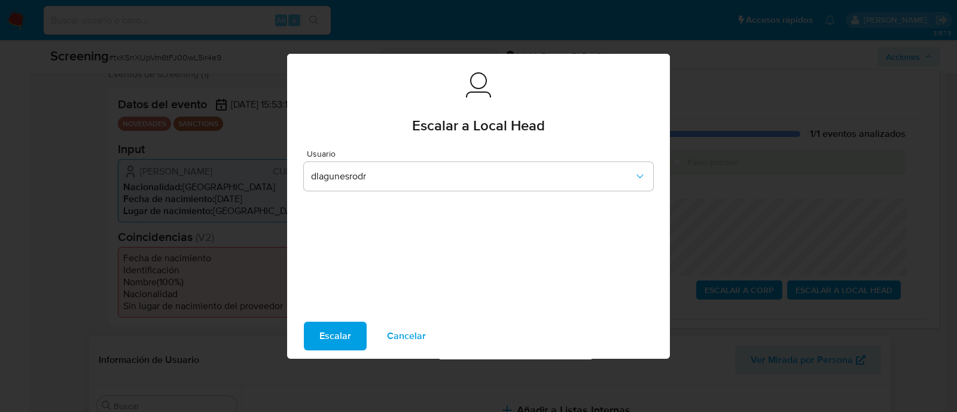
click at [335, 329] on span "Escalar" at bounding box center [335, 336] width 32 height 26
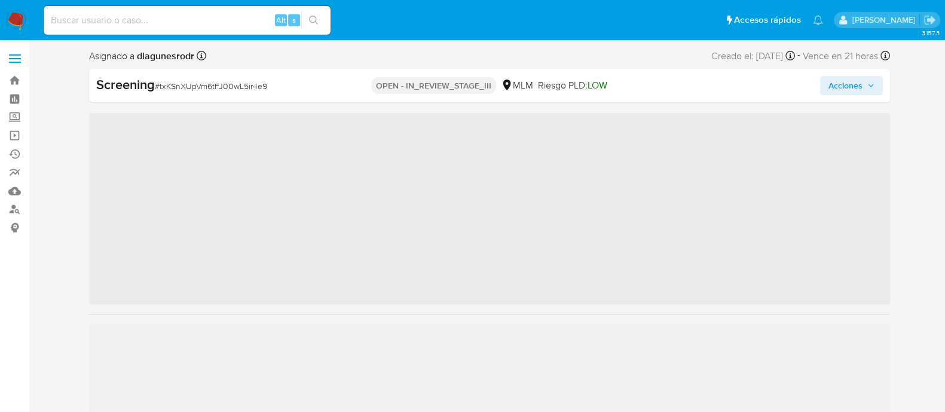
scroll to position [505, 0]
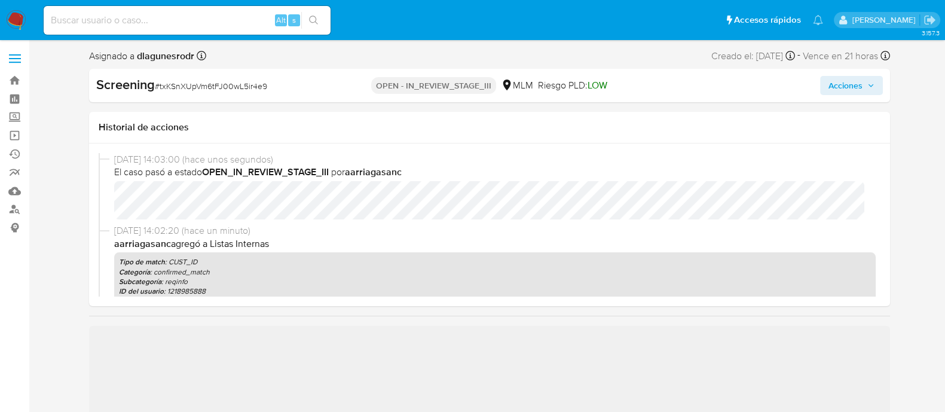
select select "10"
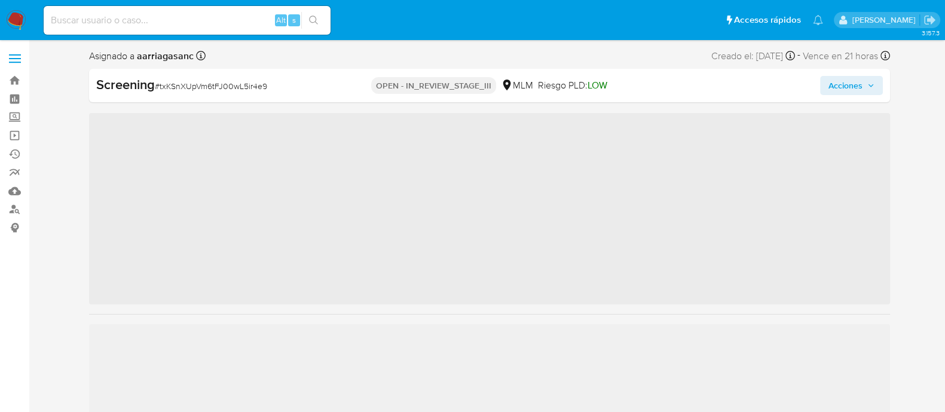
scroll to position [505, 0]
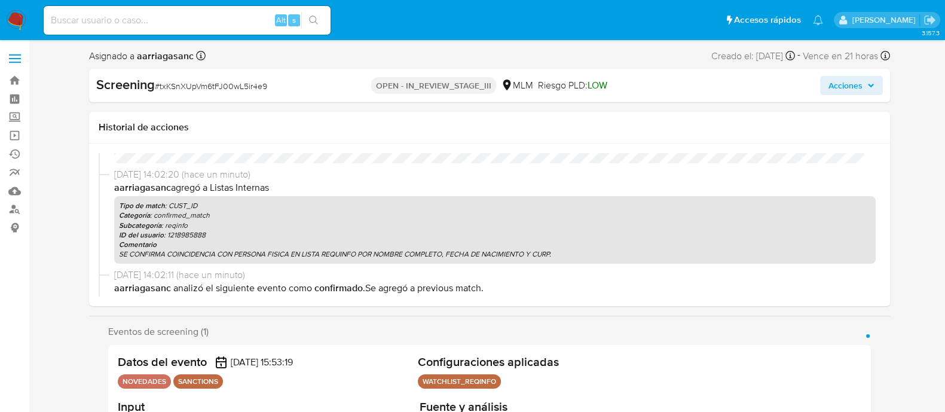
select select "10"
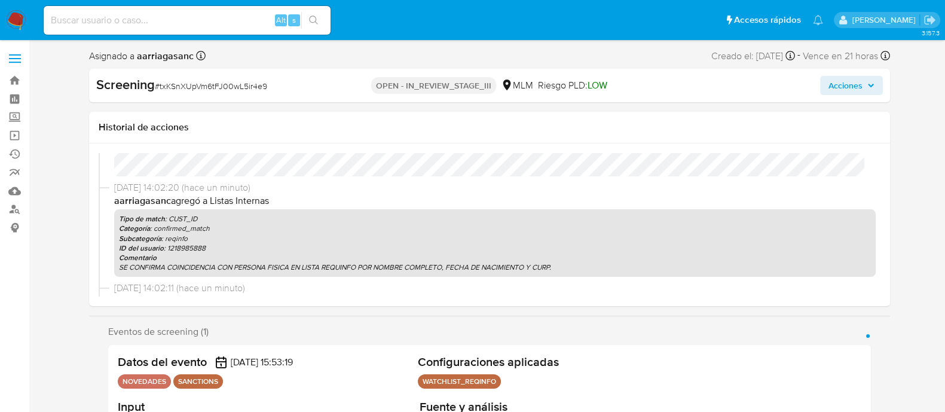
scroll to position [298, 0]
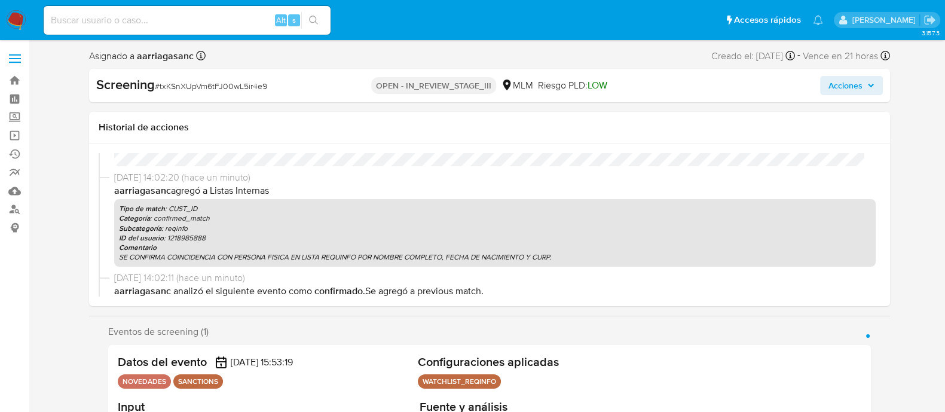
scroll to position [0, 0]
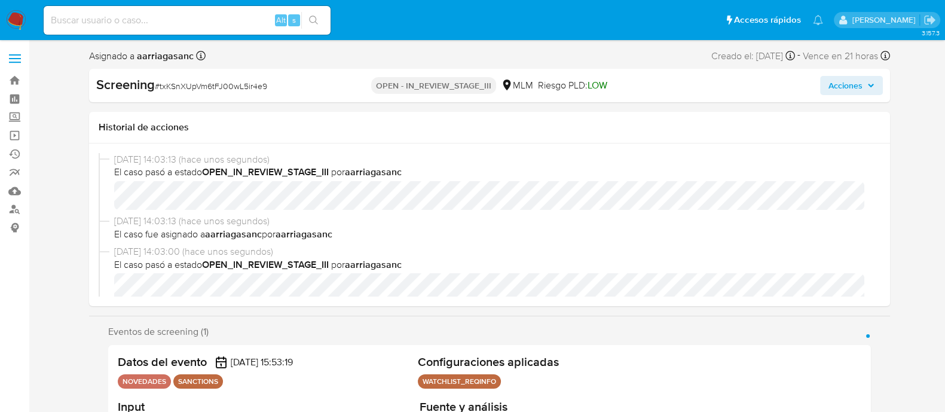
click at [845, 84] on span "Acciones" at bounding box center [846, 85] width 34 height 19
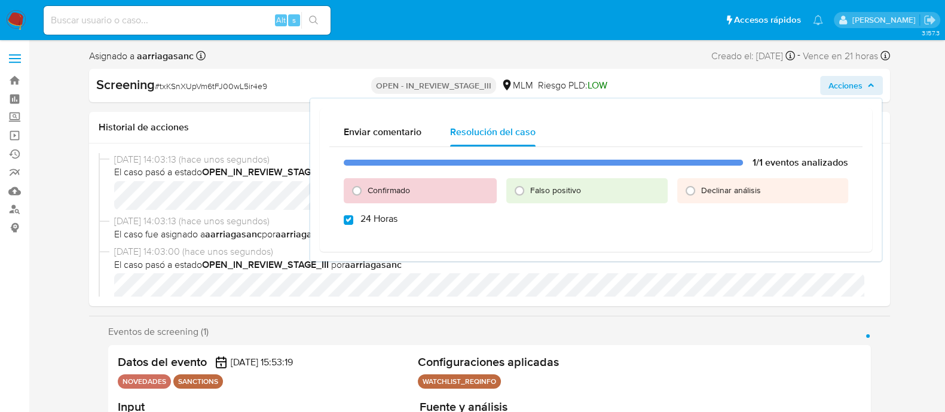
checkbox input "true"
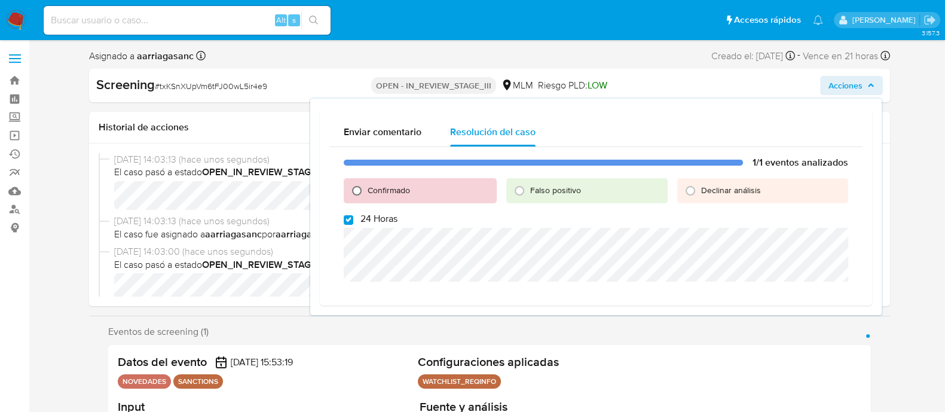
click at [351, 194] on input "Confirmado" at bounding box center [356, 190] width 19 height 19
radio input "true"
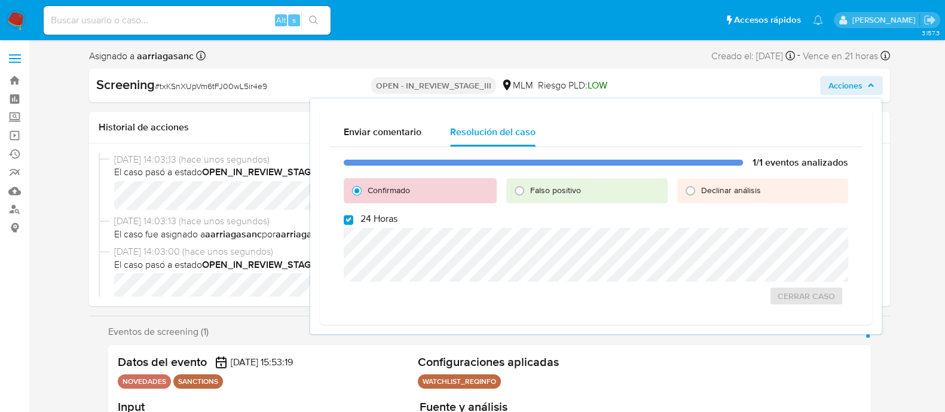
click at [352, 214] on span at bounding box center [349, 219] width 10 height 10
click at [352, 215] on input "24 Horas" at bounding box center [349, 220] width 10 height 10
checkbox input "false"
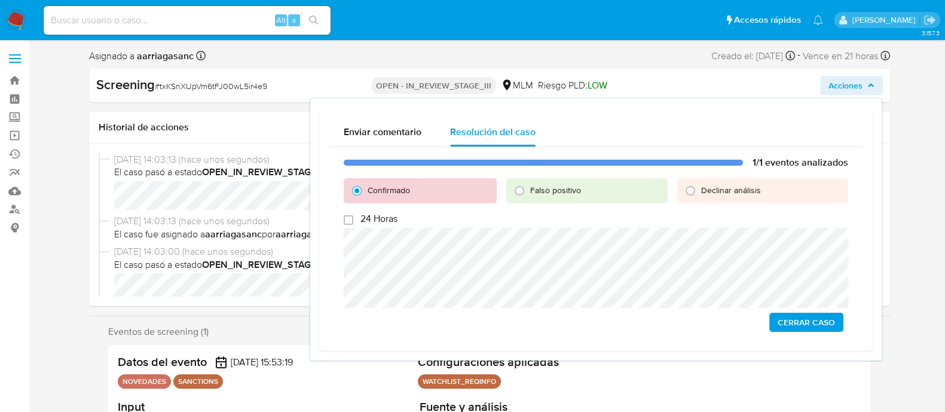
drag, startPoint x: 433, startPoint y: 309, endPoint x: 806, endPoint y: 319, distance: 372.6
click at [806, 319] on span "Cerrar Caso" at bounding box center [806, 322] width 57 height 17
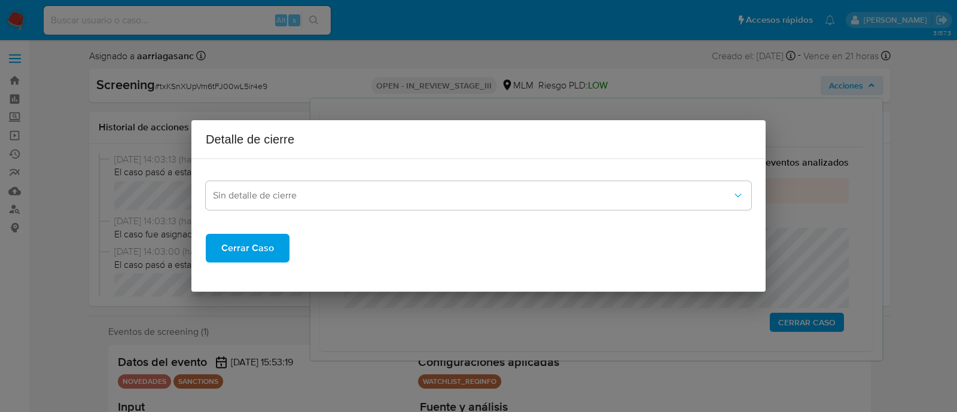
click at [257, 255] on span "Cerrar Caso" at bounding box center [247, 248] width 53 height 26
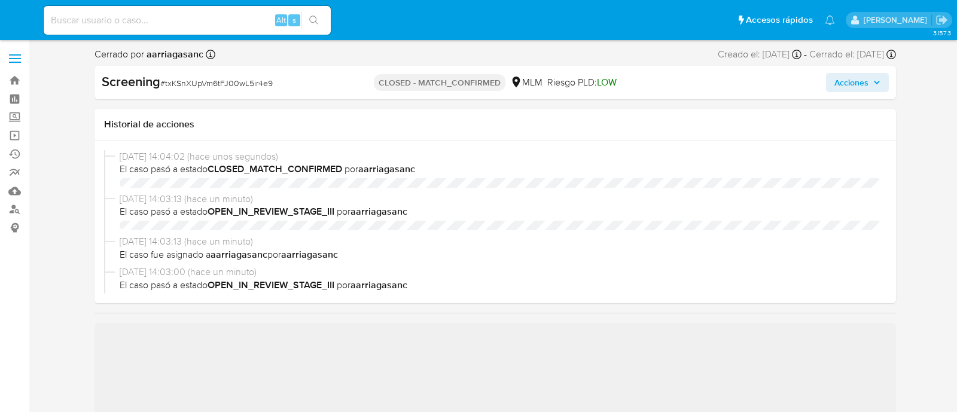
select select "10"
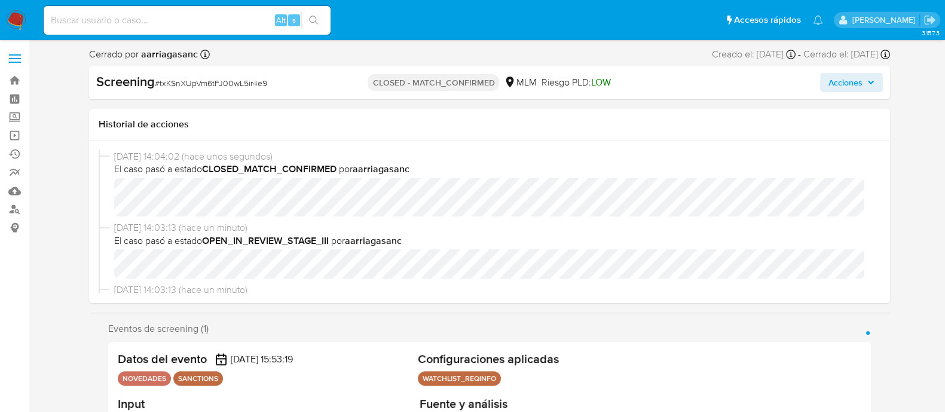
scroll to position [505, 0]
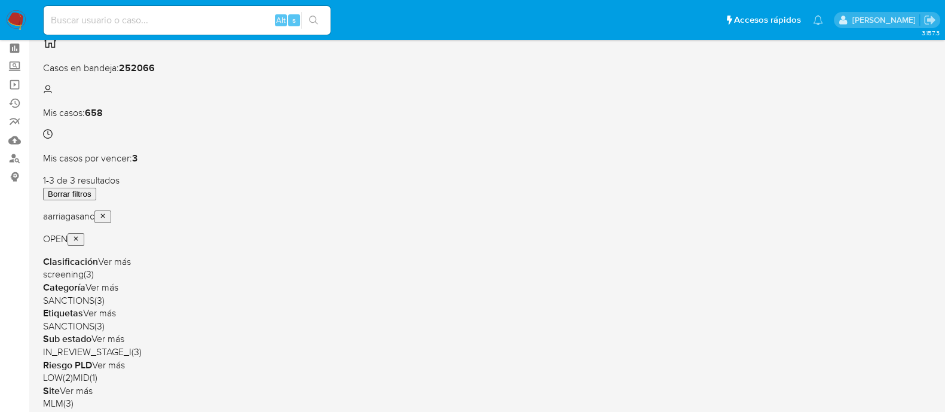
scroll to position [74, 0]
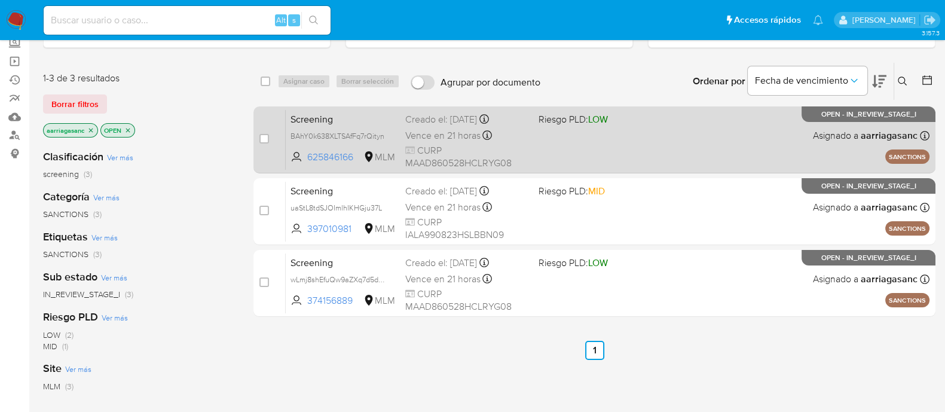
click at [654, 136] on div "Screening BAhY0k638XLTSAfFq7rQityn 625846166 MLM Riesgo PLD: LOW Creado el: [DA…" at bounding box center [608, 139] width 644 height 60
click at [268, 133] on div "case-item-checkbox" at bounding box center [264, 139] width 10 height 12
click at [265, 134] on input "checkbox" at bounding box center [264, 139] width 10 height 10
checkbox input "true"
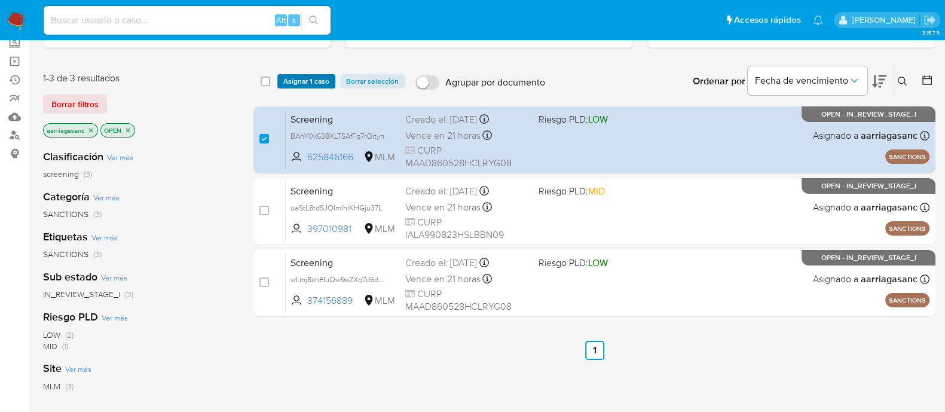
click at [307, 82] on span "Asignar 1 caso" at bounding box center [306, 81] width 46 height 12
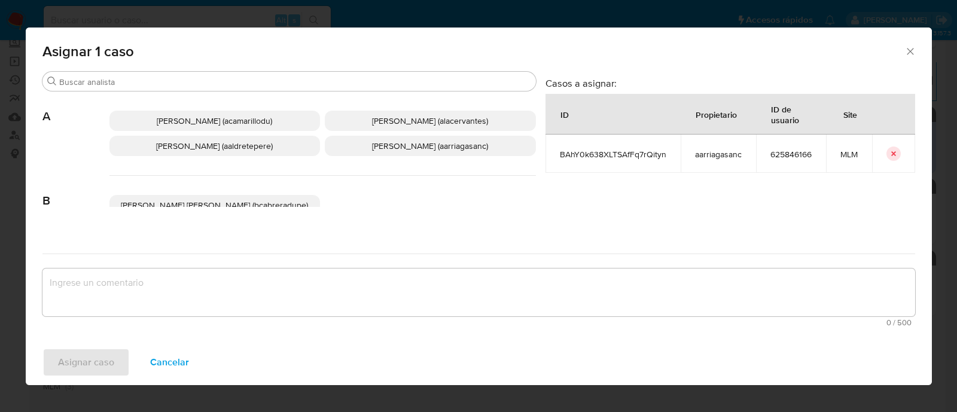
click at [392, 143] on span "Ana Maria Arriaga (aarriagasanc)" at bounding box center [430, 146] width 116 height 12
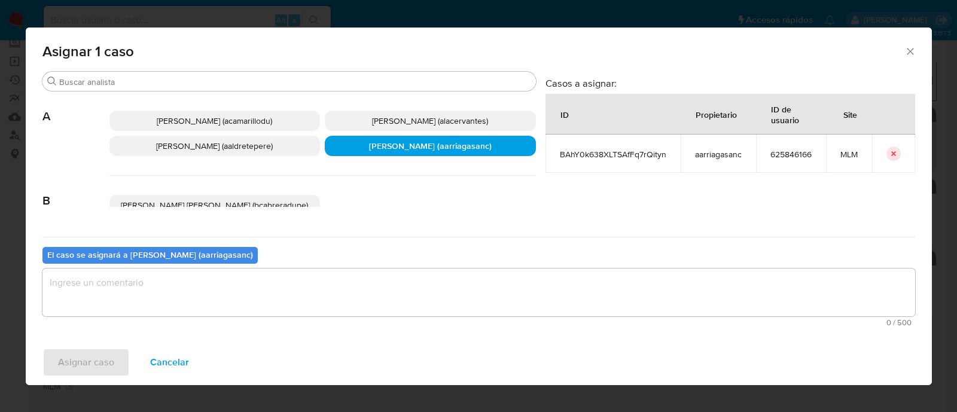
click at [367, 298] on textarea "assign-modal" at bounding box center [478, 292] width 872 height 48
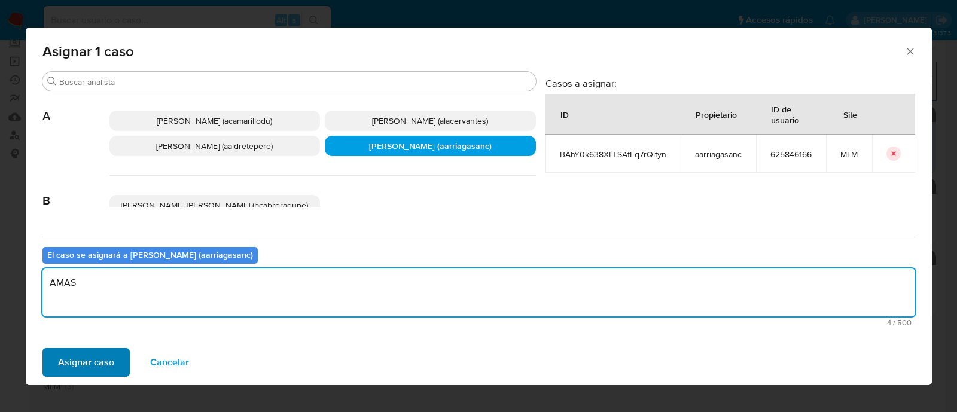
type textarea "AMAS"
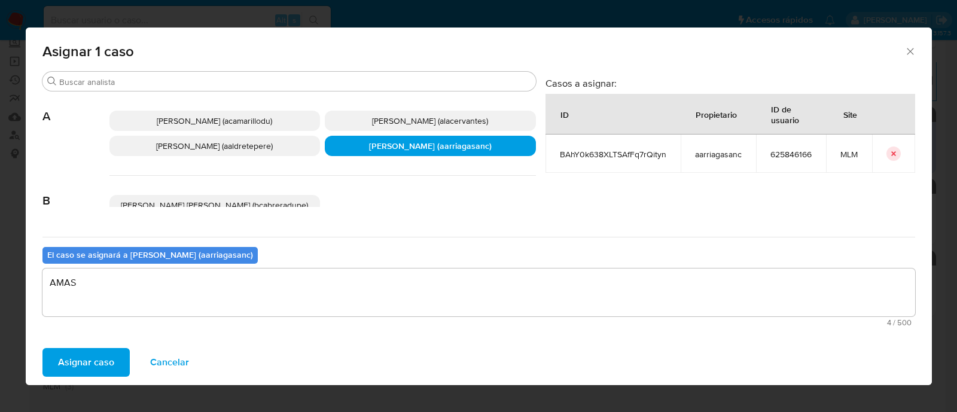
click at [74, 374] on span "Asignar caso" at bounding box center [86, 362] width 56 height 26
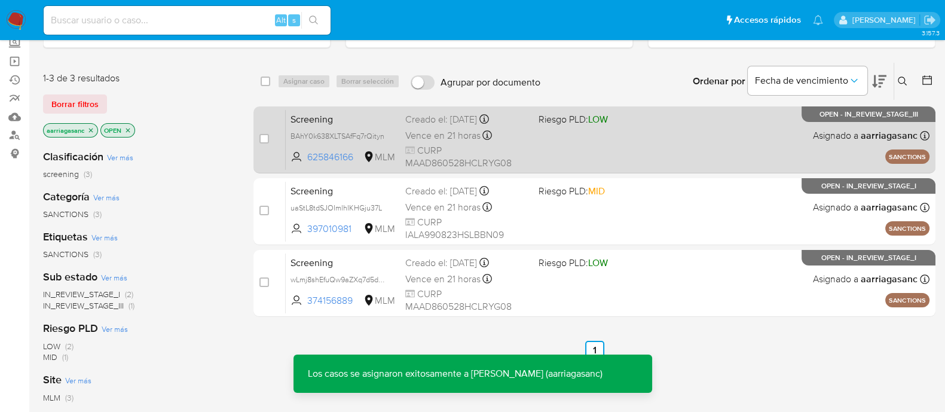
click at [541, 138] on div "Screening BAhY0k638XLTSAfFq7rQityn 625846166 MLM Riesgo PLD: LOW Creado el: 04/…" at bounding box center [608, 139] width 644 height 60
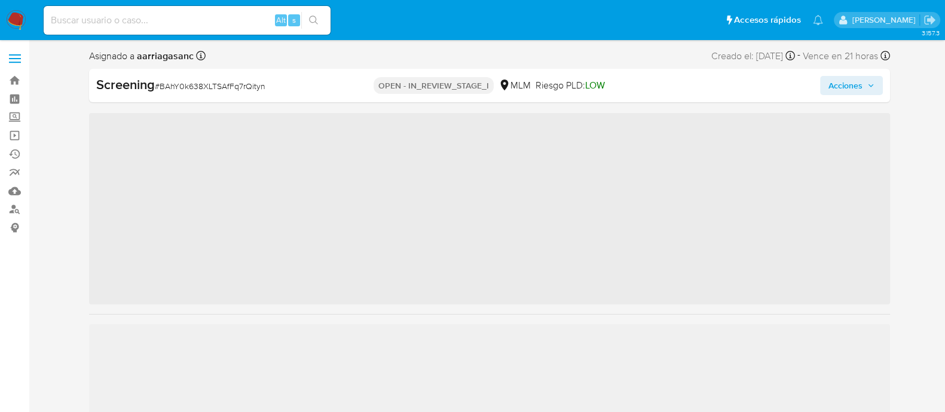
scroll to position [505, 0]
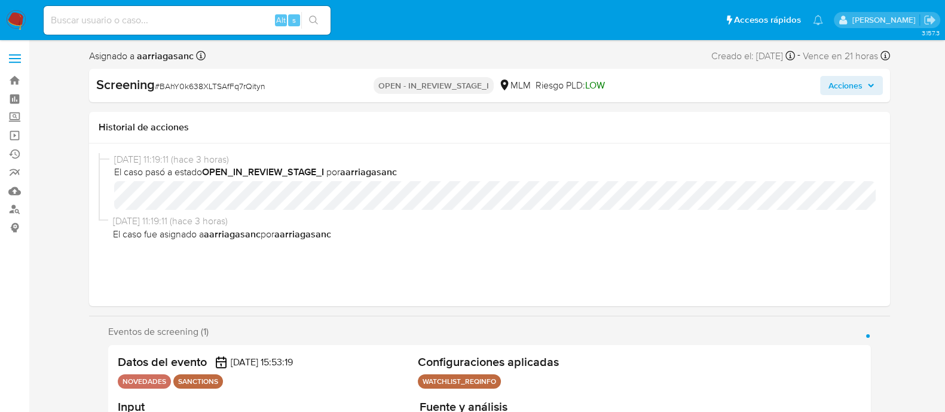
select select "10"
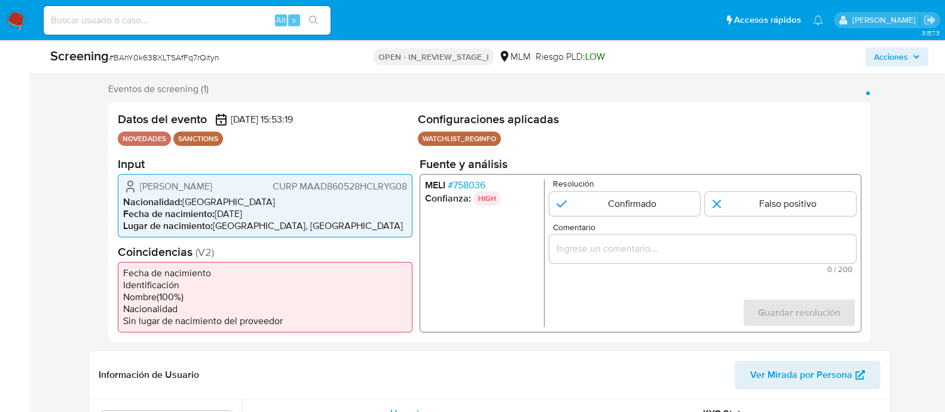
scroll to position [224, 0]
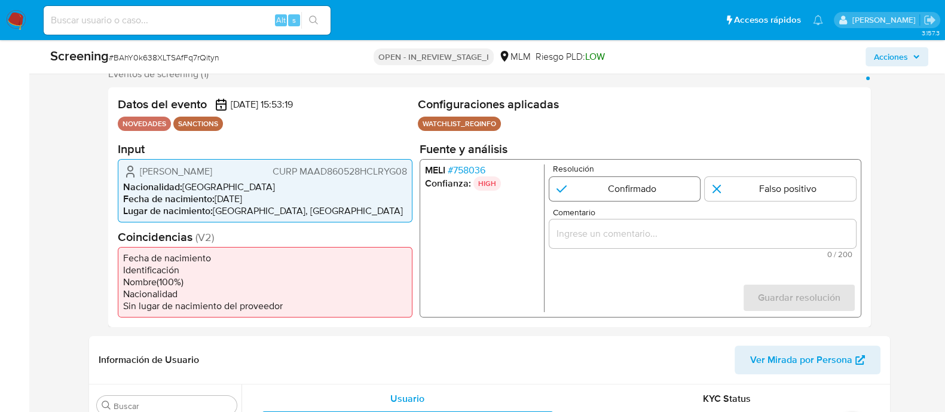
click at [627, 196] on input "1 de 1" at bounding box center [624, 188] width 151 height 24
radio input "true"
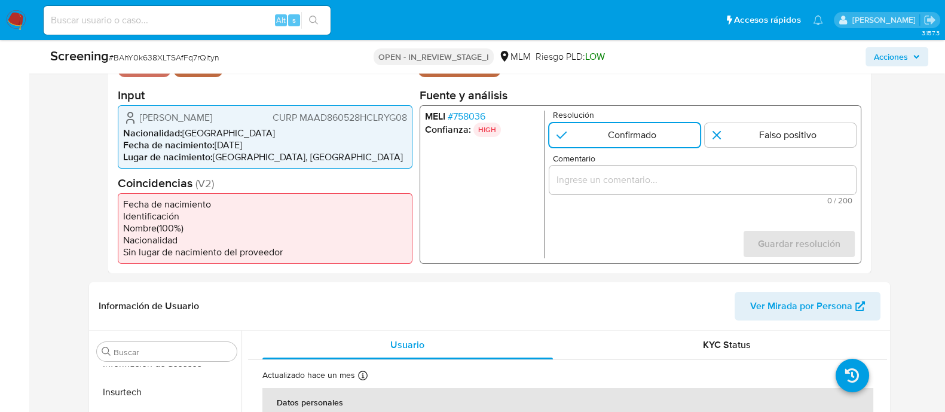
scroll to position [448, 0]
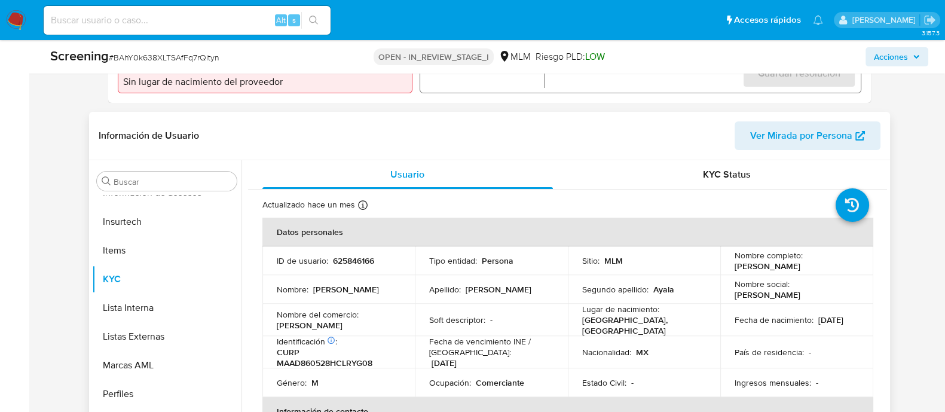
click at [497, 288] on div "Apellido : Martinez" at bounding box center [491, 289] width 124 height 11
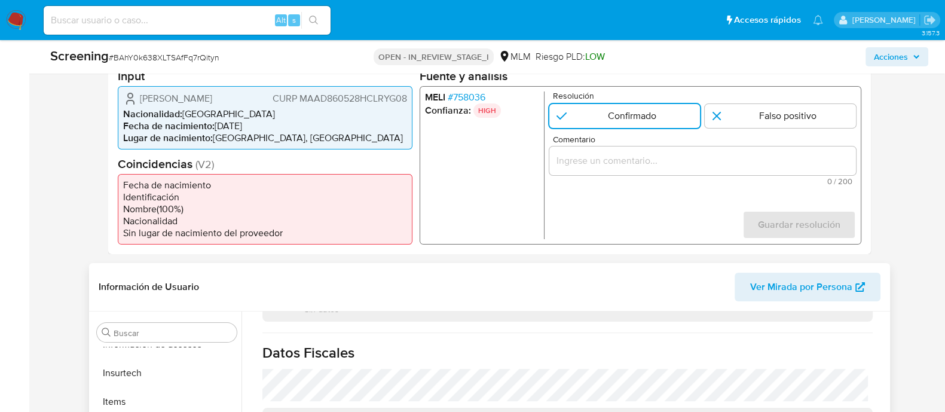
scroll to position [298, 0]
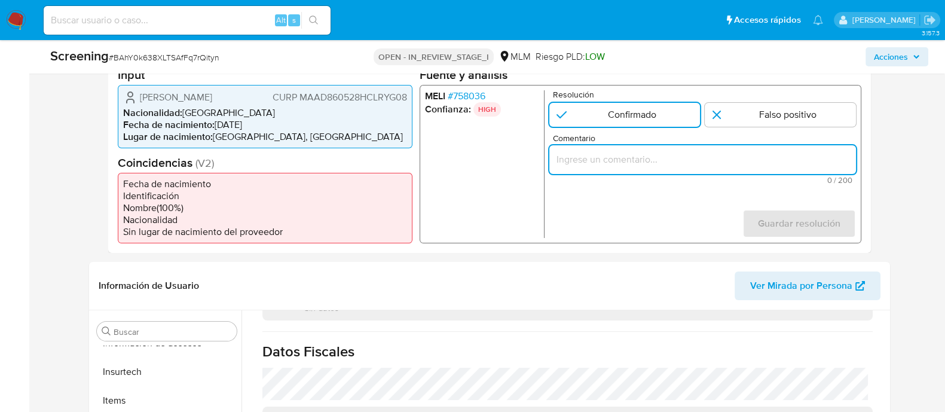
click at [580, 158] on input "Comentario" at bounding box center [702, 159] width 307 height 16
paste input "SE CONFIRMA COINCIDENCIA CON PERSONA FISICA EN LISTA REQUINFO POR NOMBRE COMPLE…"
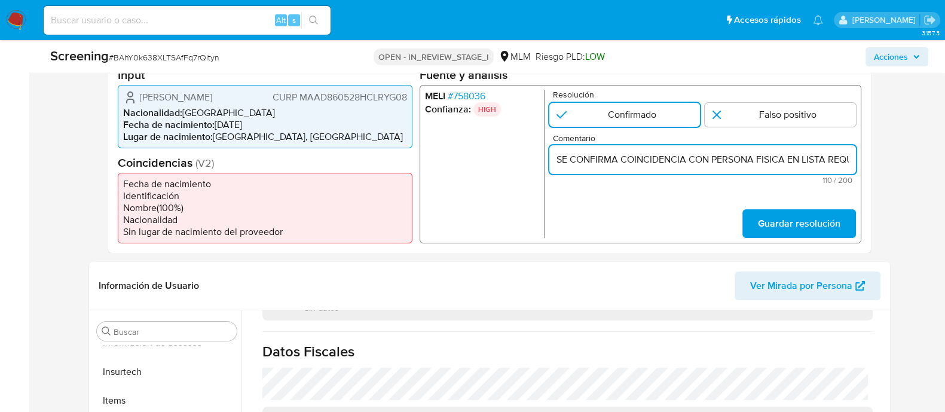
scroll to position [0, 286]
type input "SE CONFIRMA COINCIDENCIA CON PERSONA FISICA EN LISTA REQUINFO POR NOMBRE COMPLE…"
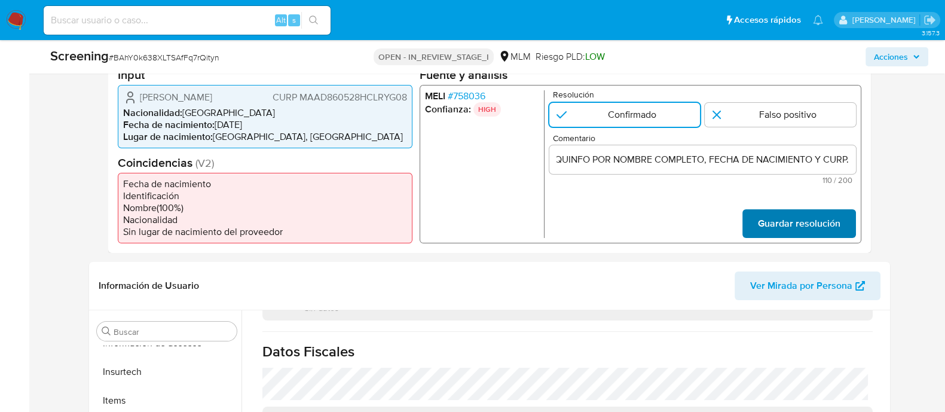
scroll to position [0, 0]
drag, startPoint x: 801, startPoint y: 218, endPoint x: 685, endPoint y: 255, distance: 122.3
click at [801, 218] on span "Guardar resolución" at bounding box center [799, 223] width 83 height 26
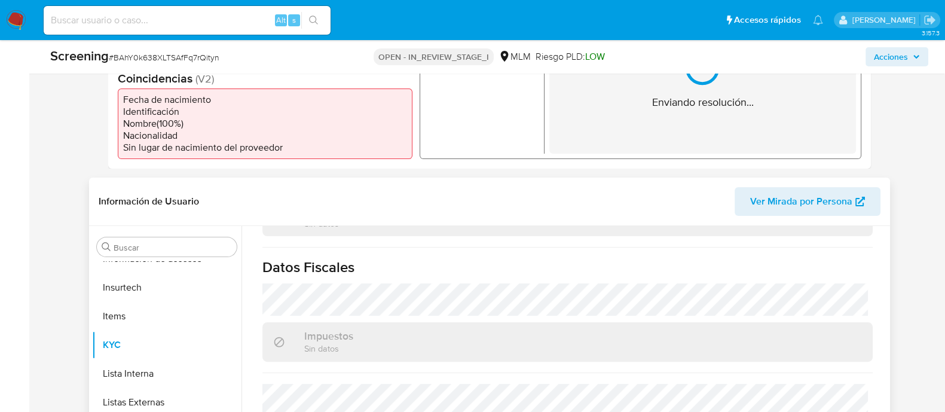
scroll to position [523, 0]
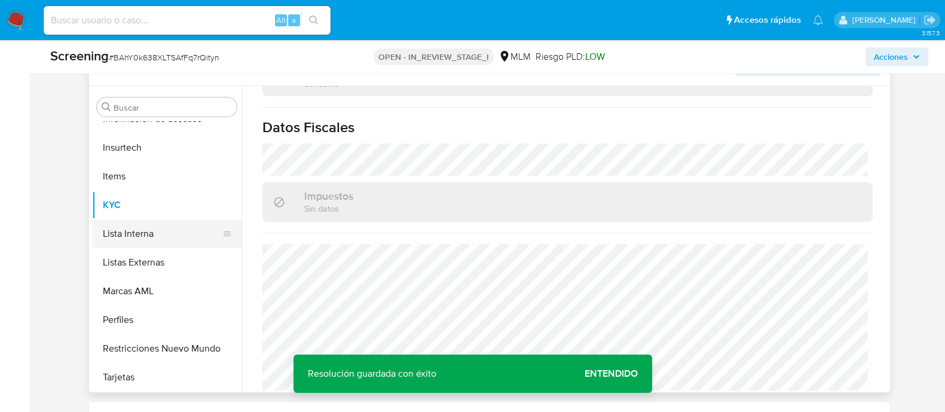
click at [158, 231] on button "Lista Interna" at bounding box center [162, 233] width 140 height 29
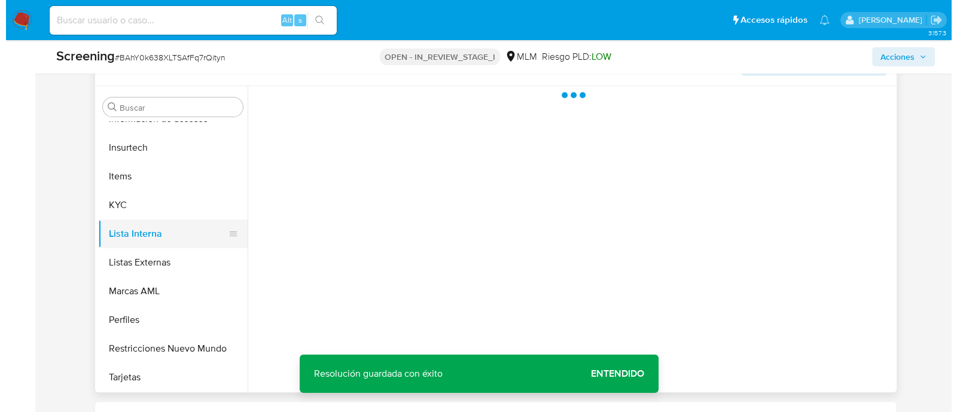
scroll to position [0, 0]
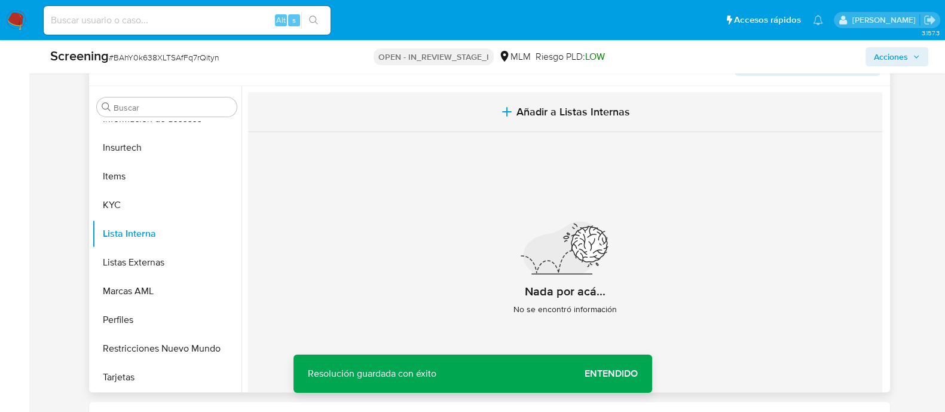
click at [550, 109] on span "Añadir a Listas Internas" at bounding box center [574, 111] width 114 height 13
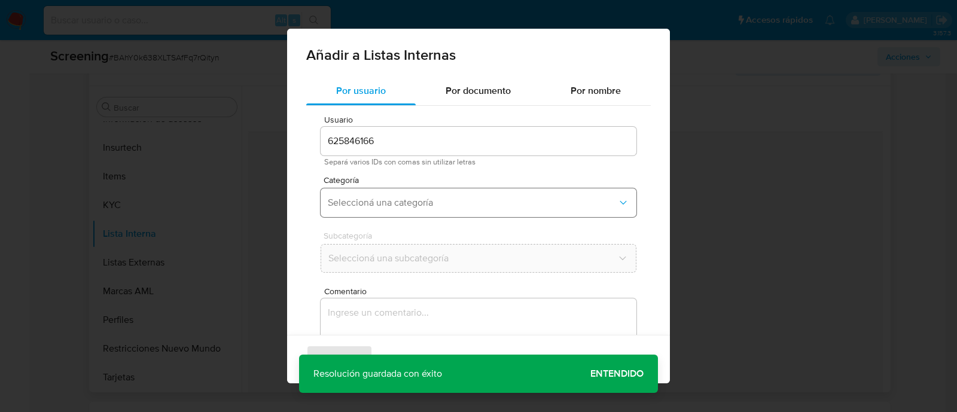
click at [370, 203] on span "Seleccioná una categoría" at bounding box center [472, 203] width 289 height 12
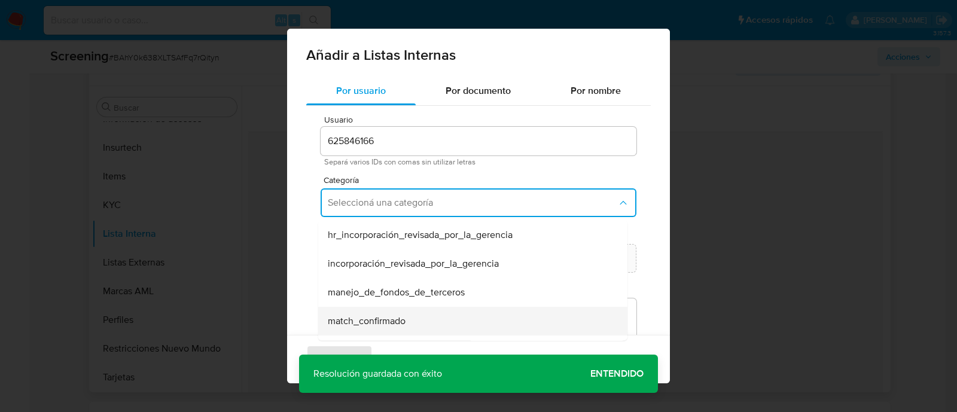
click at [369, 317] on span "match_confirmado" at bounding box center [367, 321] width 78 height 12
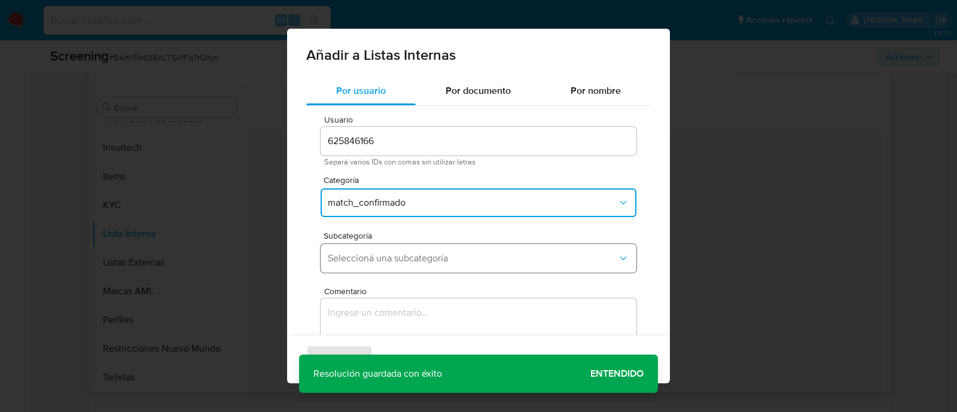
click at [370, 252] on span "Seleccioná una subcategoría" at bounding box center [472, 258] width 289 height 12
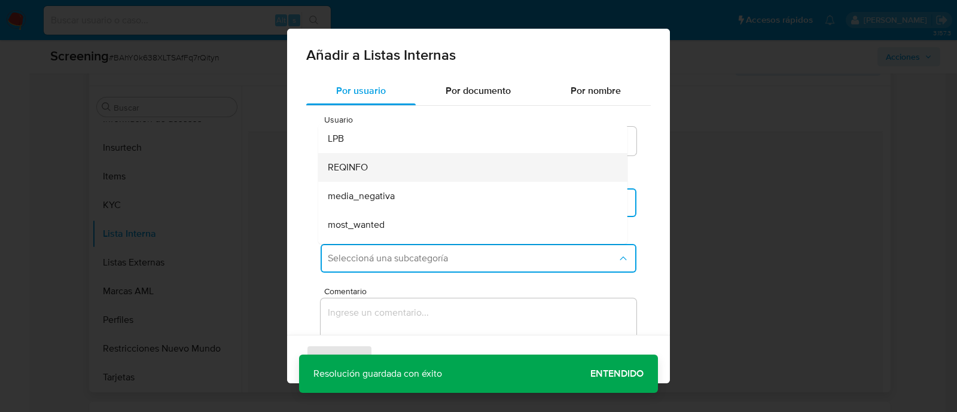
click at [371, 166] on div "REQINFO" at bounding box center [469, 167] width 283 height 29
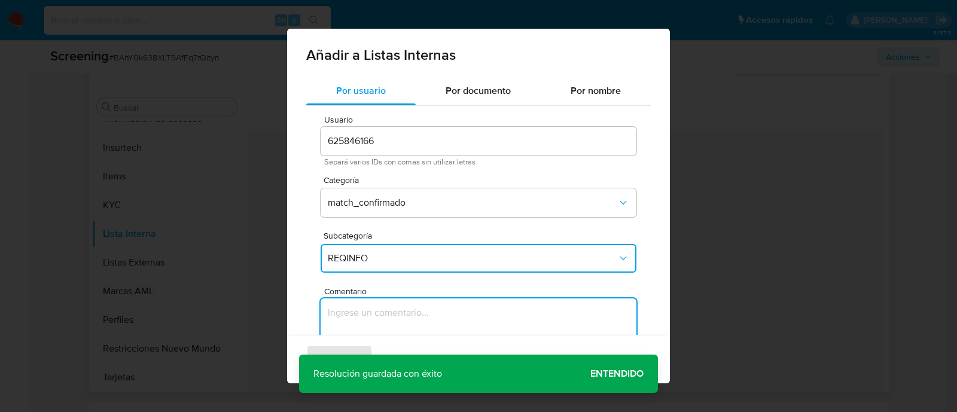
click at [367, 321] on textarea "Comentario" at bounding box center [478, 355] width 316 height 115
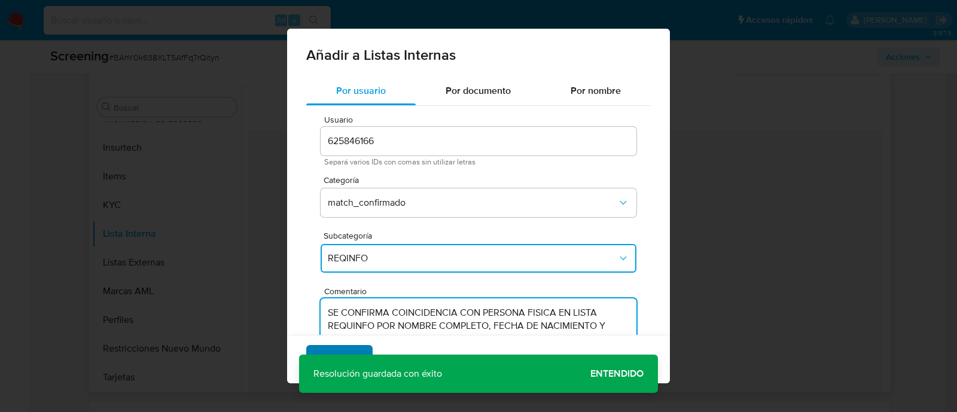
type textarea "SE CONFIRMA COINCIDENCIA CON PERSONA FISICA EN LISTA REQUINFO POR NOMBRE COMPLE…"
click at [343, 351] on span "Agregar" at bounding box center [339, 359] width 35 height 26
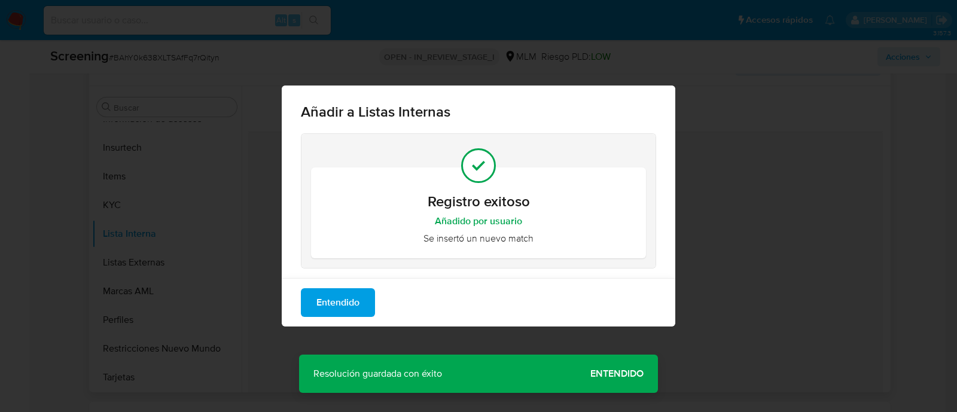
click at [344, 300] on span "Entendido" at bounding box center [337, 302] width 43 height 26
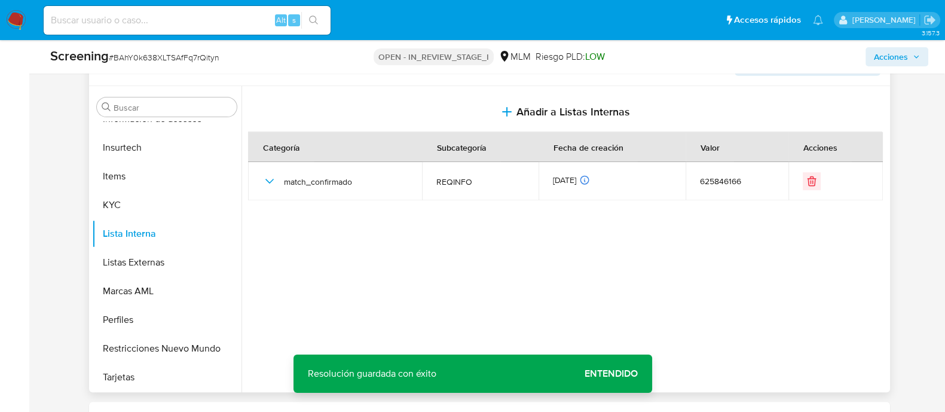
click at [918, 49] on span "Acciones" at bounding box center [897, 56] width 46 height 17
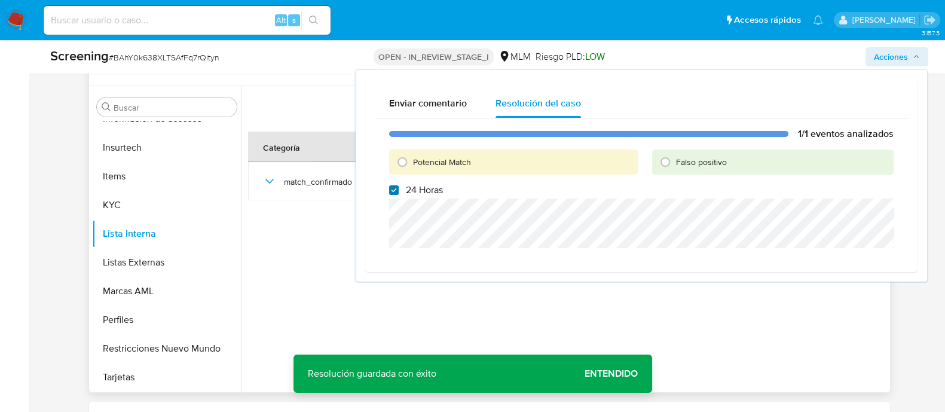
click at [389, 187] on input "24 Horas" at bounding box center [394, 190] width 10 height 10
checkbox input "false"
click at [409, 154] on input "Potencial Match" at bounding box center [402, 161] width 19 height 19
radio input "true"
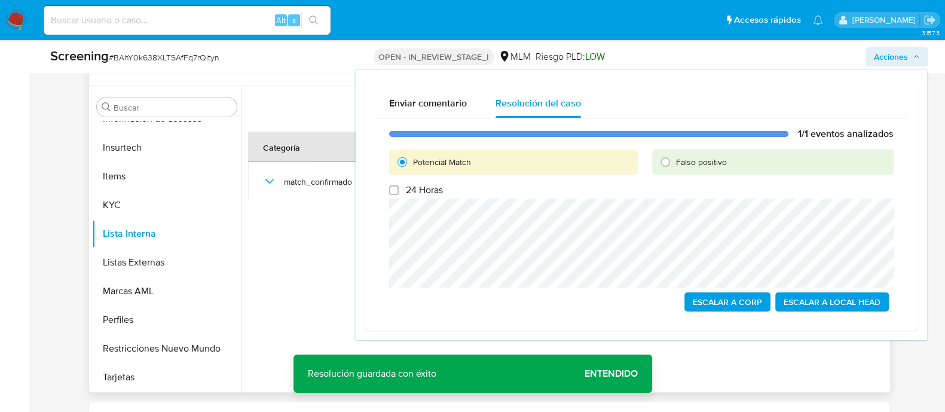
click at [811, 300] on span "Escalar a Local Head" at bounding box center [832, 302] width 97 height 17
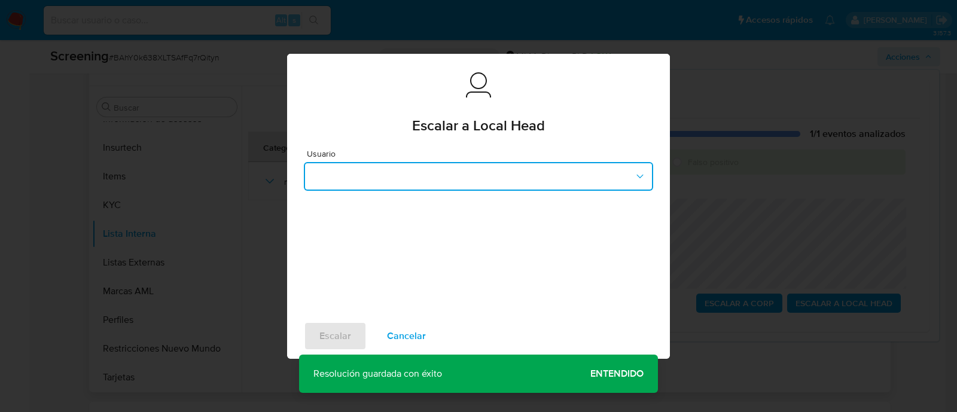
click at [519, 175] on button "button" at bounding box center [478, 176] width 349 height 29
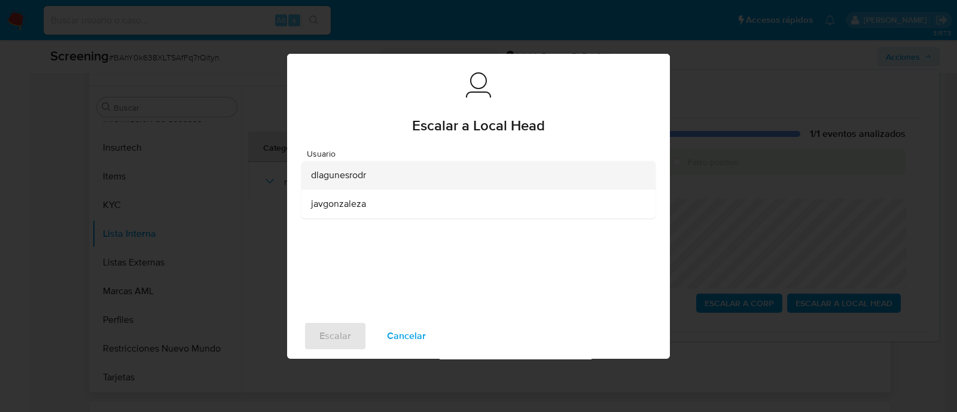
click at [325, 182] on div "dlagunesrodr" at bounding box center [475, 175] width 328 height 29
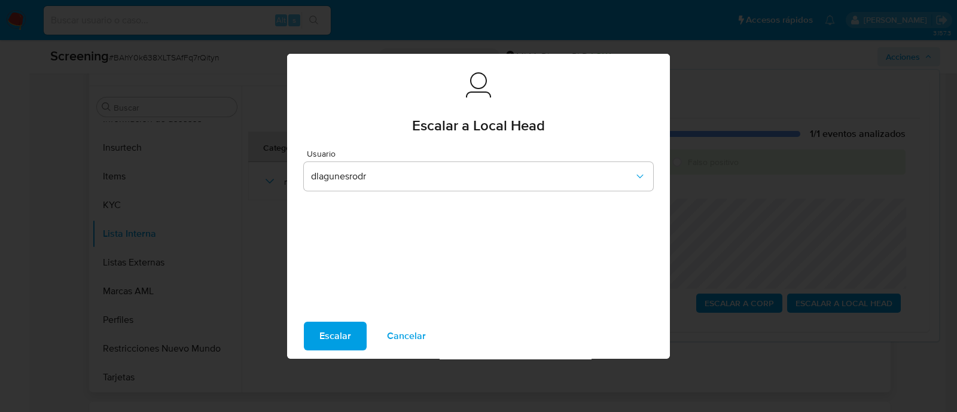
click at [340, 338] on span "Escalar" at bounding box center [335, 336] width 32 height 26
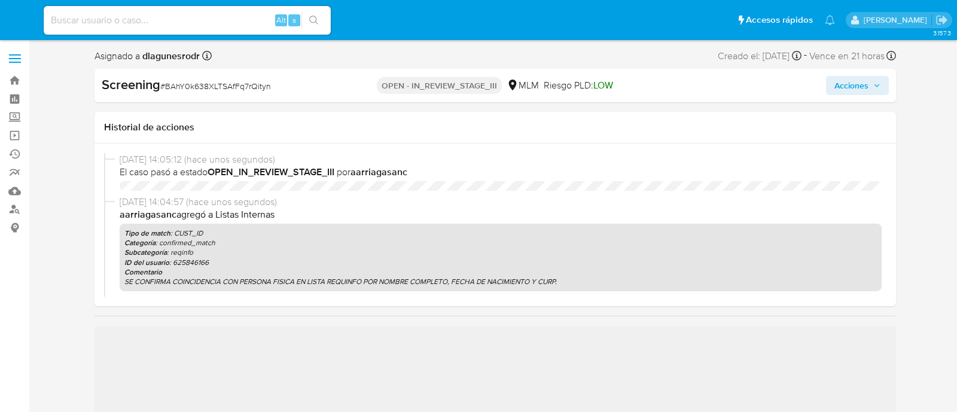
select select "10"
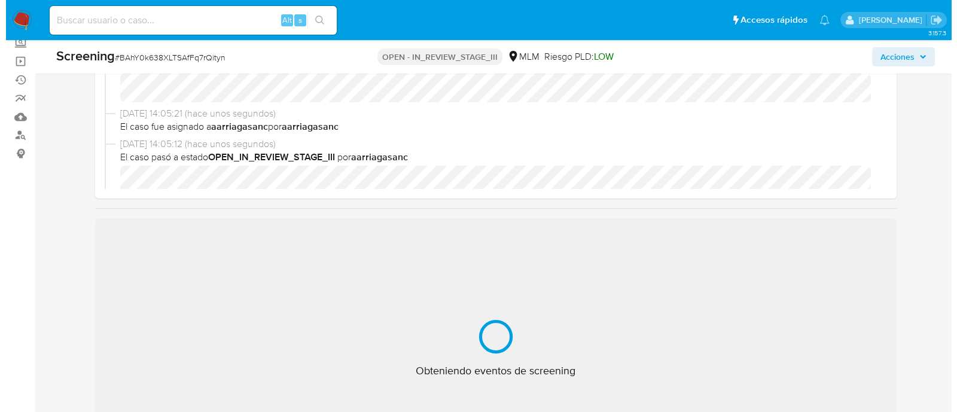
scroll to position [74, 0]
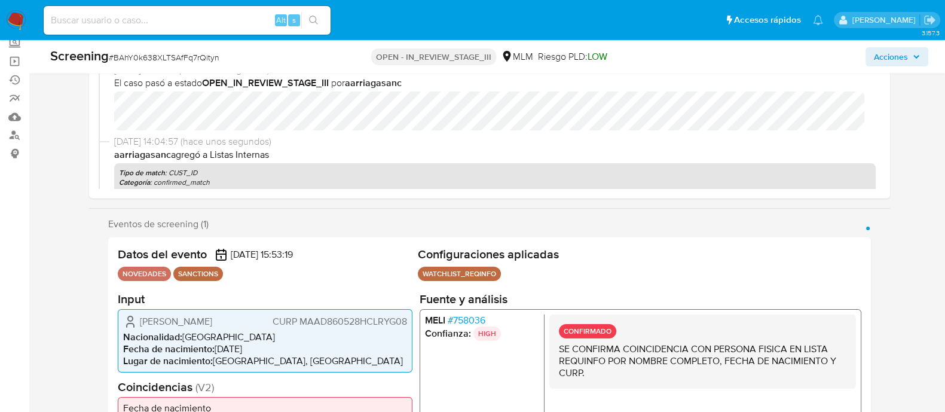
select select "10"
click at [891, 58] on span "Acciones" at bounding box center [891, 56] width 34 height 19
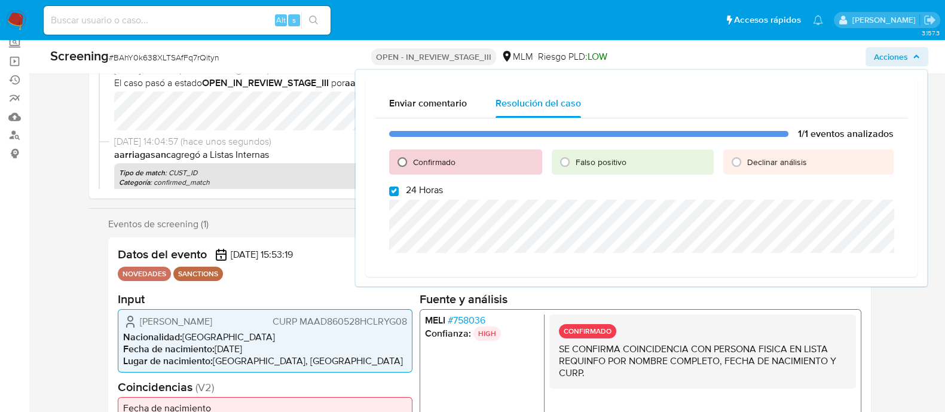
click at [402, 160] on input "Confirmado" at bounding box center [402, 161] width 19 height 19
radio input "true"
click at [394, 193] on input "24 Horas" at bounding box center [394, 192] width 10 height 10
checkbox input "false"
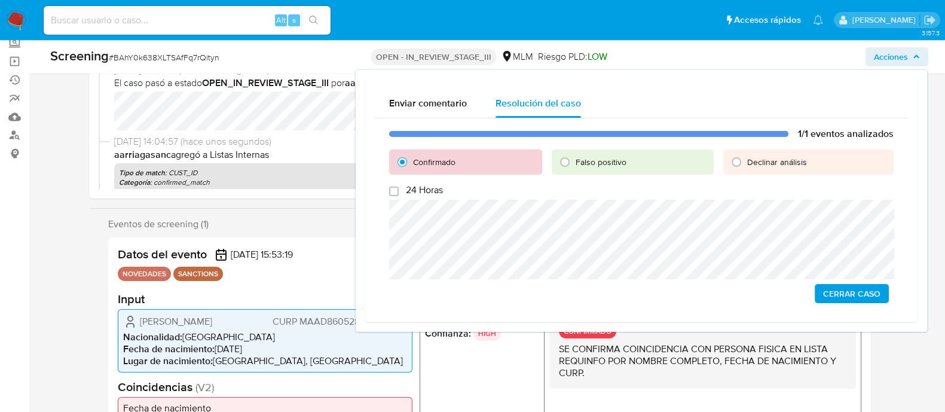
click at [844, 291] on span "Cerrar Caso" at bounding box center [851, 293] width 57 height 17
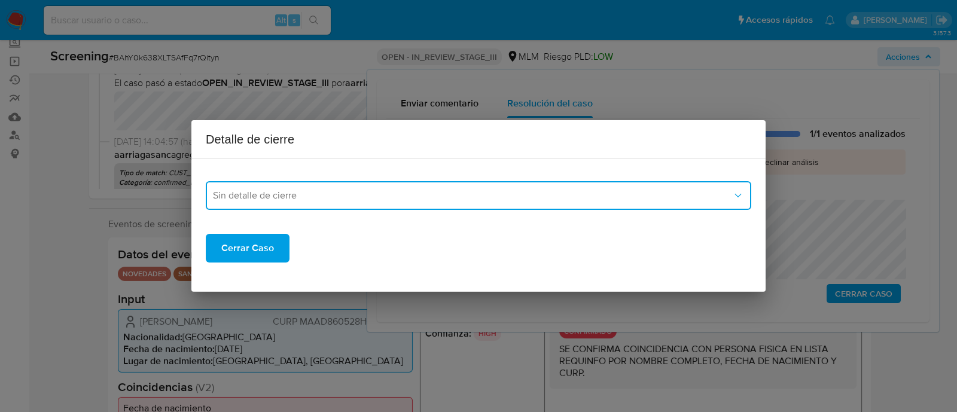
click at [436, 190] on span "Sin detalle de cierre" at bounding box center [472, 196] width 519 height 12
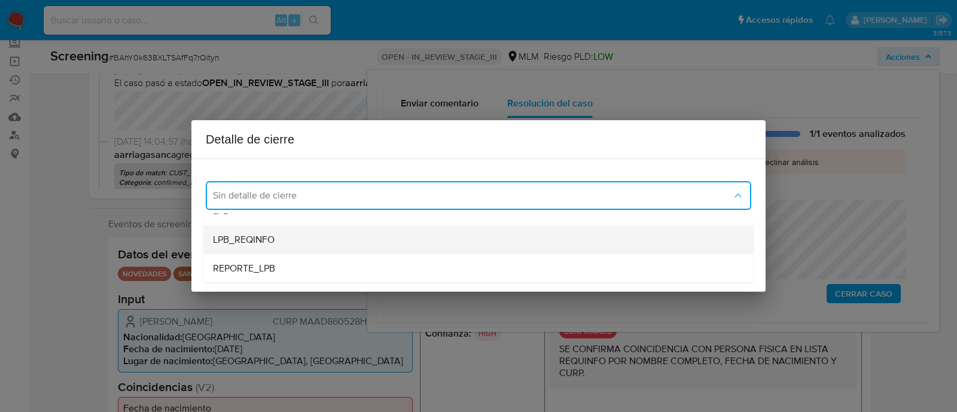
click at [267, 246] on span "LPB_REQINFO" at bounding box center [244, 240] width 62 height 12
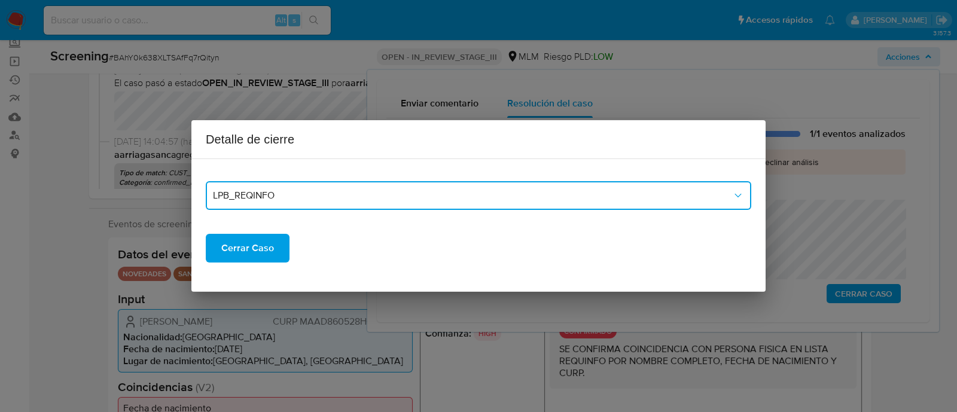
click at [269, 196] on span "LPB_REQINFO" at bounding box center [472, 196] width 519 height 12
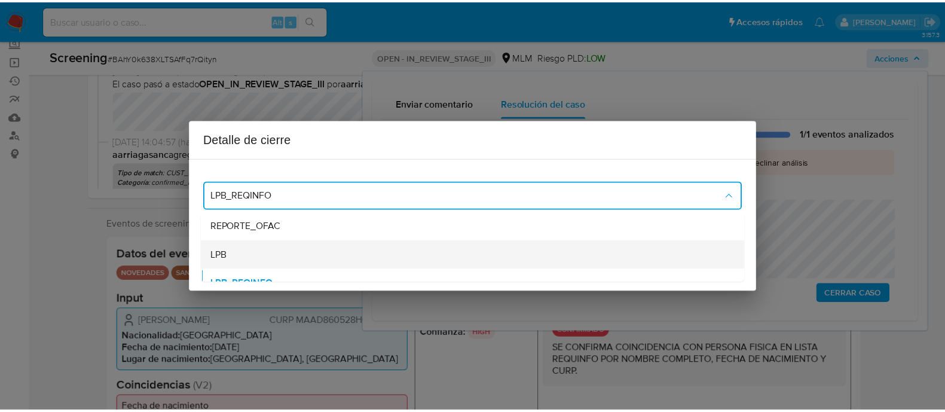
scroll to position [0, 0]
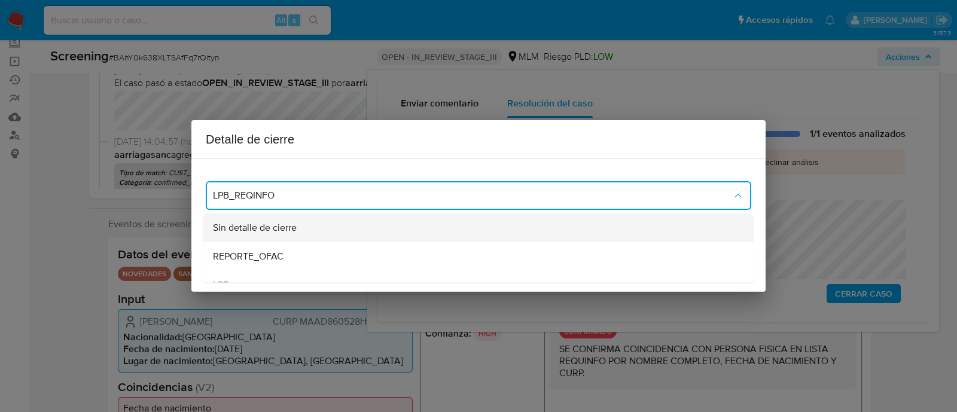
click at [265, 227] on span "Sin detalle de cierre" at bounding box center [255, 228] width 84 height 12
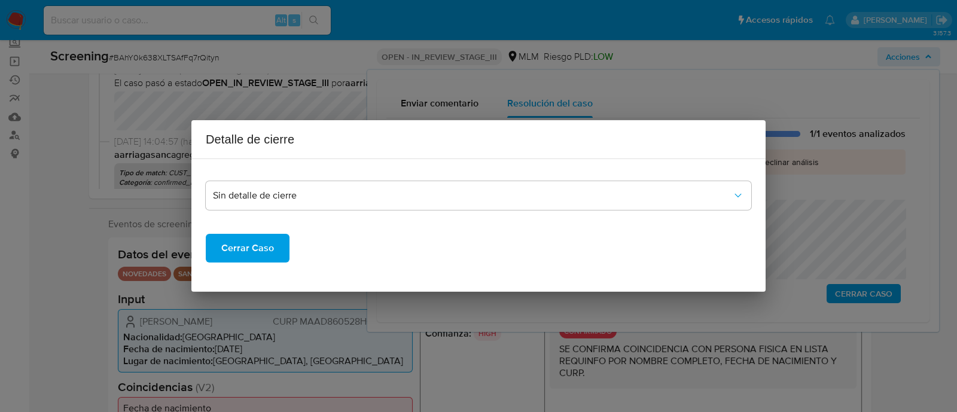
click at [250, 237] on span "Cerrar Caso" at bounding box center [247, 248] width 53 height 26
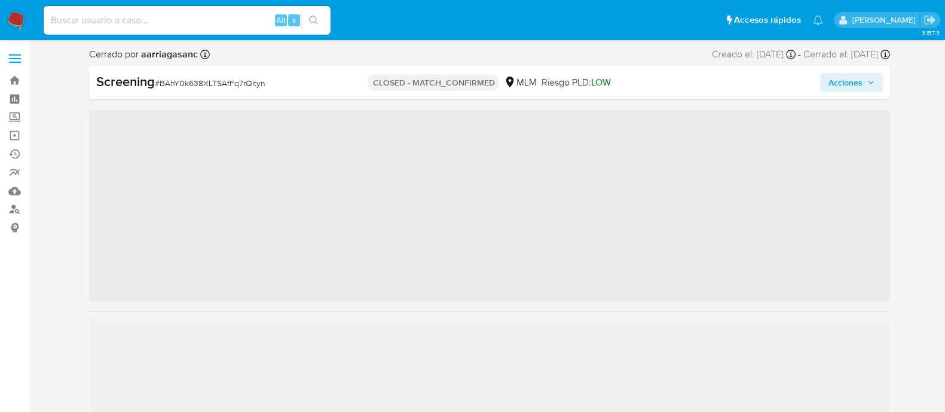
scroll to position [505, 0]
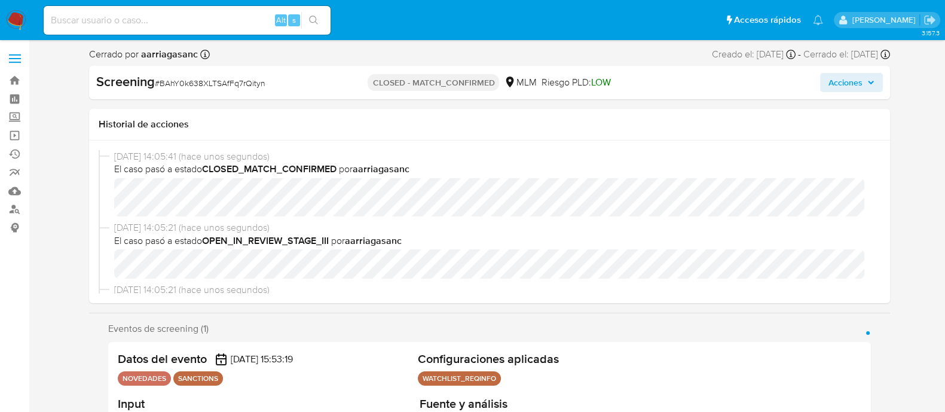
select select "10"
click at [6, 25] on img at bounding box center [16, 20] width 20 height 20
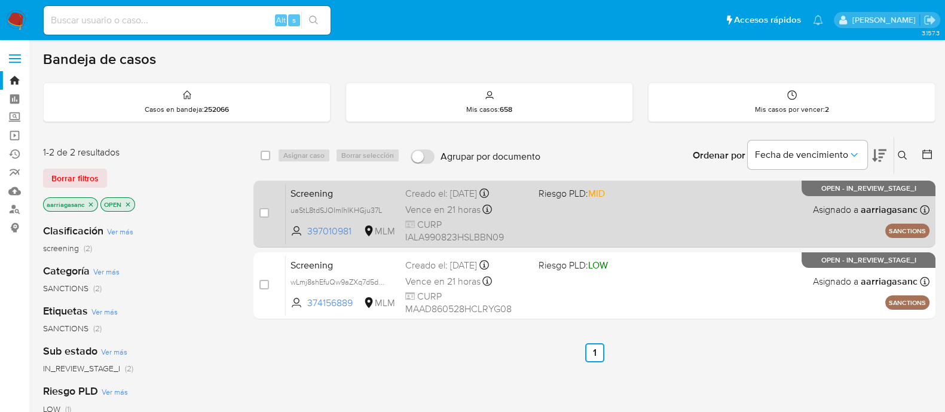
click at [649, 203] on div "Screening uaStL8tdSJOImlhIKHGju37L 397010981 MLM Riesgo PLD: MID Creado el: 04/…" at bounding box center [608, 214] width 644 height 60
click at [264, 208] on input "checkbox" at bounding box center [264, 213] width 10 height 10
checkbox input "true"
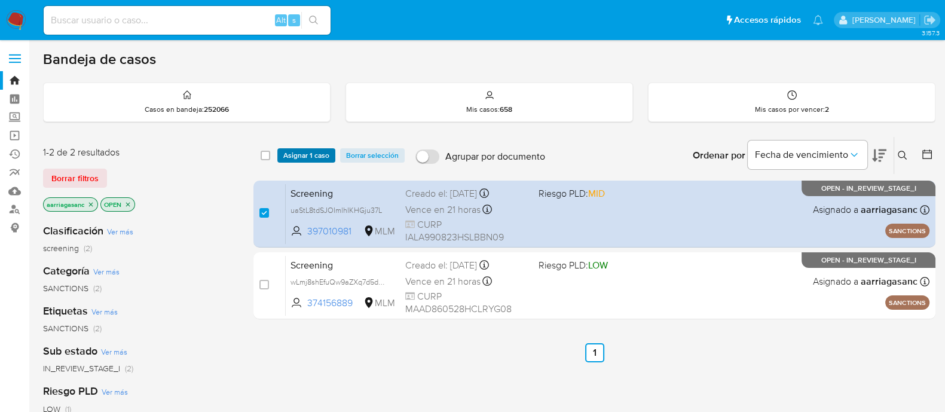
click at [297, 149] on span "Asignar 1 caso" at bounding box center [306, 155] width 46 height 12
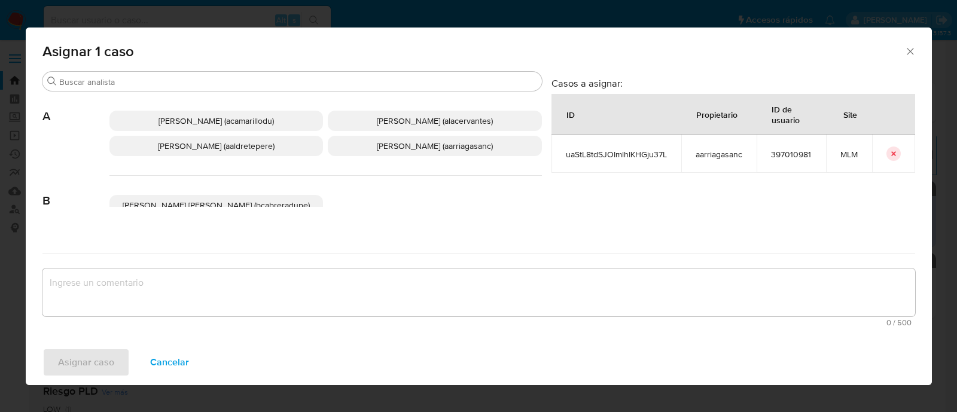
click at [377, 151] on span "Ana Maria Arriaga (aarriagasanc)" at bounding box center [435, 146] width 116 height 12
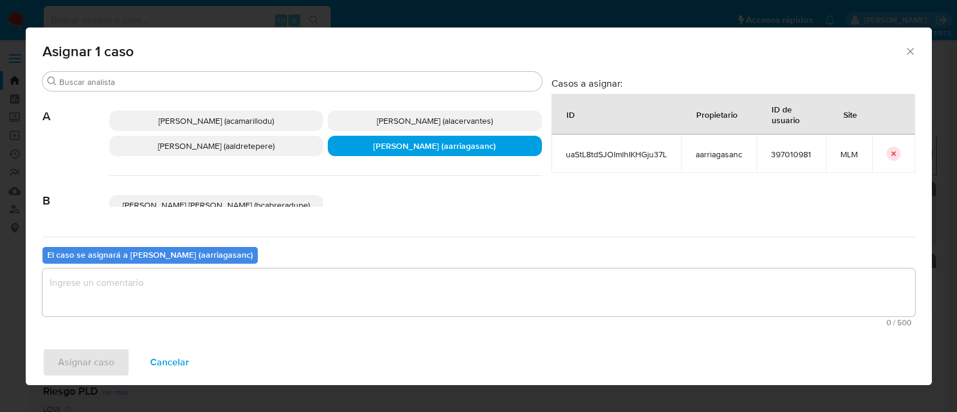
click at [331, 309] on textarea "assign-modal" at bounding box center [478, 292] width 872 height 48
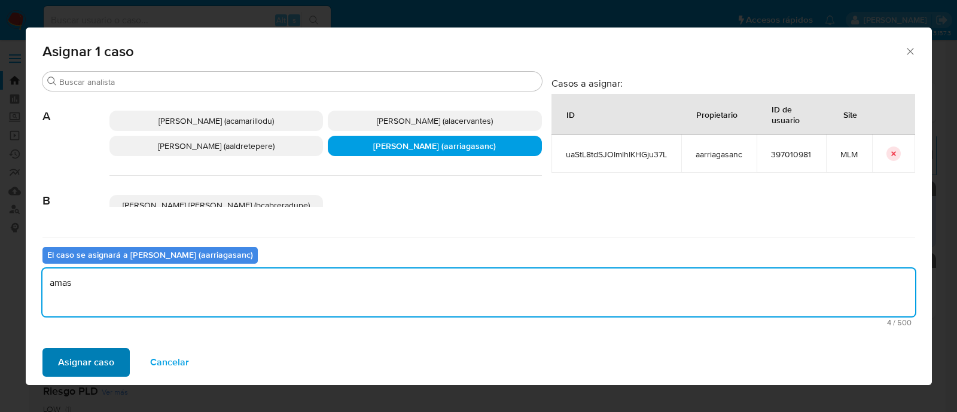
type textarea "amas"
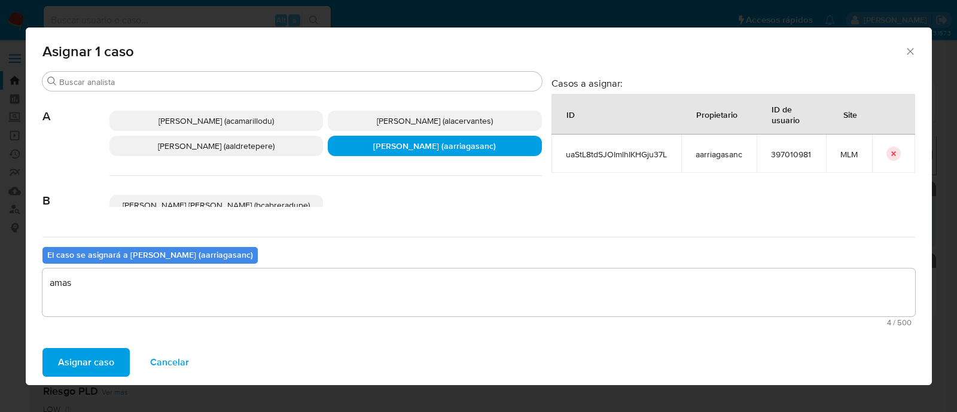
click at [88, 362] on span "Asignar caso" at bounding box center [86, 362] width 56 height 26
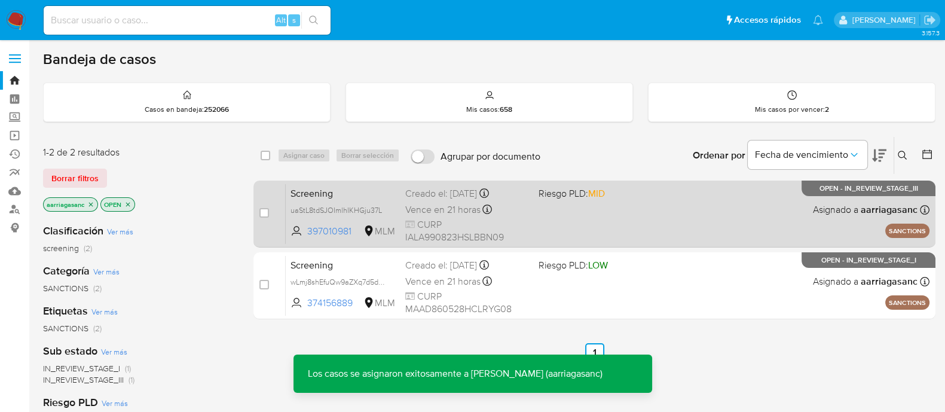
click at [608, 230] on div "Screening uaStL8tdSJOImlhIKHGju37L 397010981 MLM Riesgo PLD: MID Creado el: 04/…" at bounding box center [608, 214] width 644 height 60
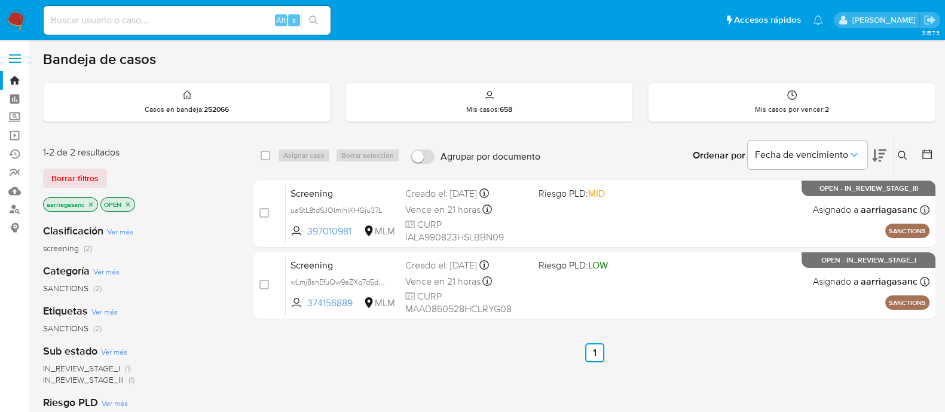
click at [14, 22] on img at bounding box center [16, 20] width 20 height 20
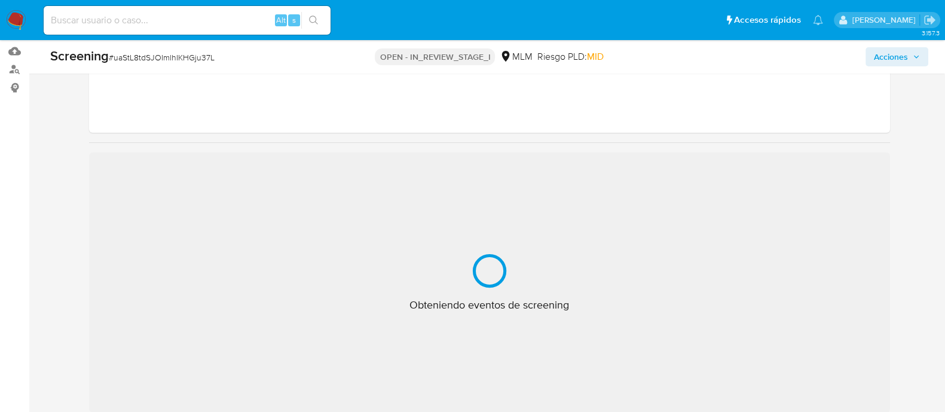
scroll to position [149, 0]
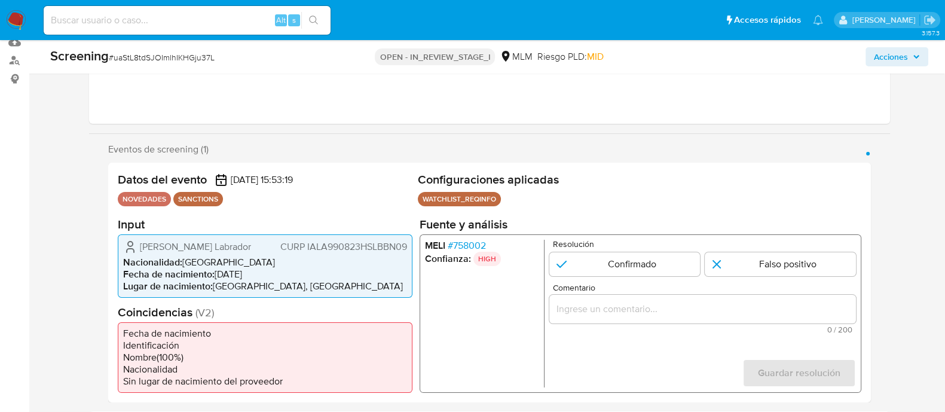
select select "10"
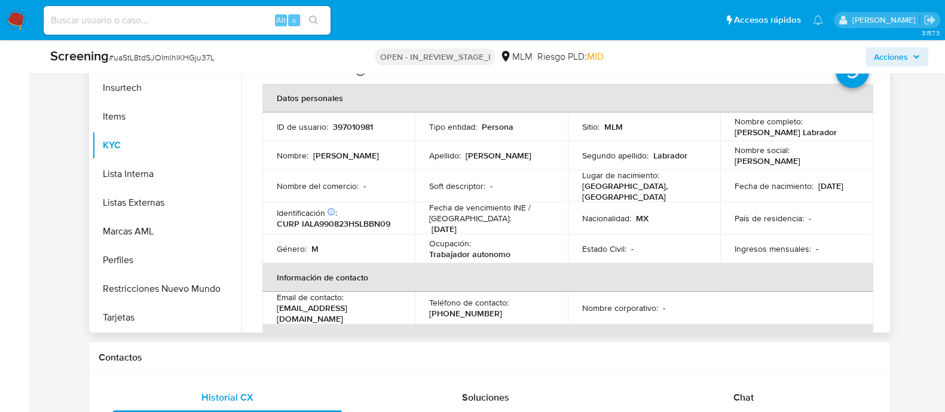
scroll to position [597, 0]
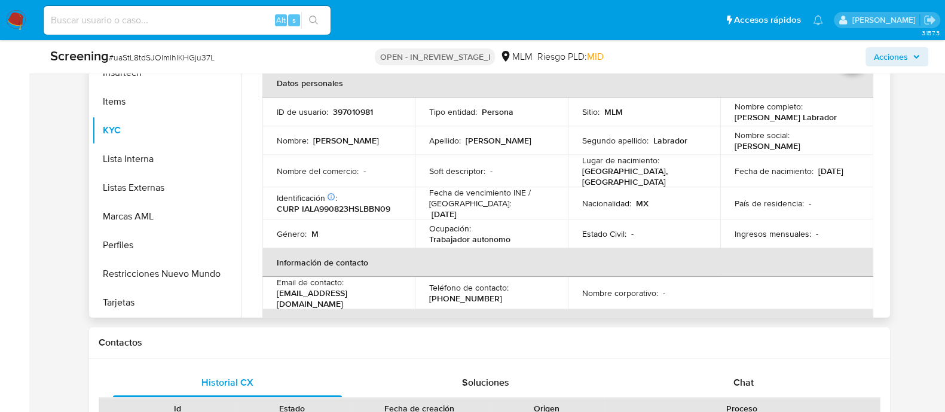
click at [583, 204] on td "Nacionalidad : MX" at bounding box center [644, 203] width 153 height 32
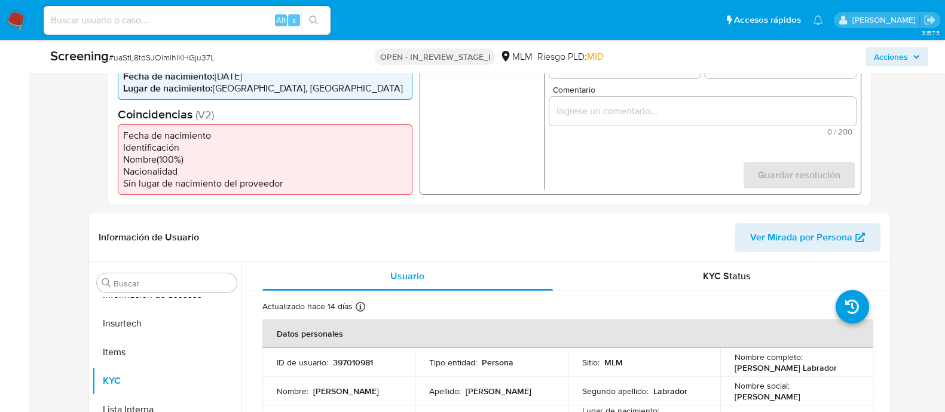
scroll to position [298, 0]
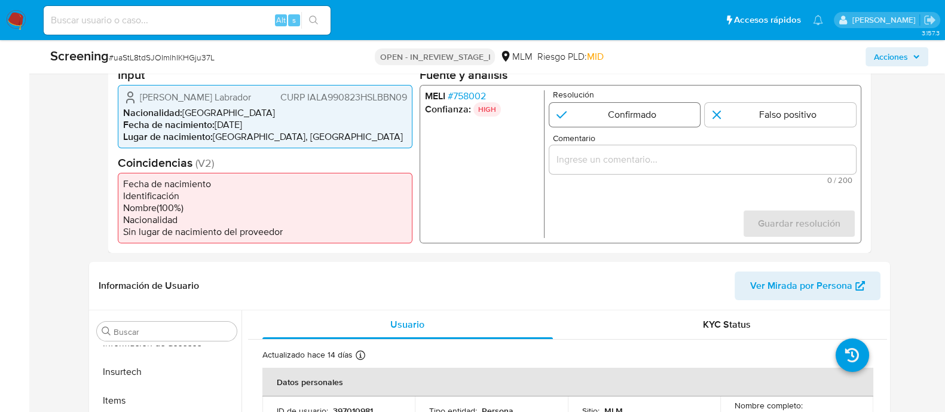
click at [626, 121] on input "1 de 1" at bounding box center [624, 114] width 151 height 24
radio input "true"
click at [626, 114] on input "1 de 1" at bounding box center [624, 114] width 151 height 24
click at [607, 166] on input "Comentario" at bounding box center [702, 159] width 307 height 16
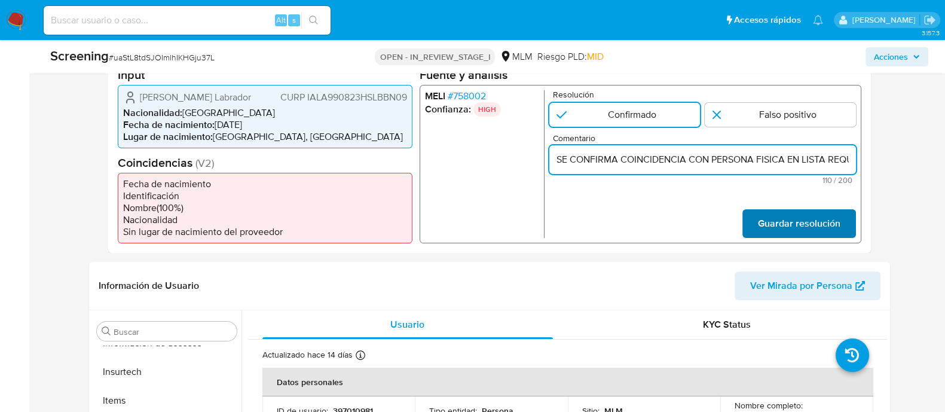
scroll to position [0, 286]
type input "SE CONFIRMA COINCIDENCIA CON PERSONA FISICA EN LISTA REQUINFO POR NOMBRE COMPLE…"
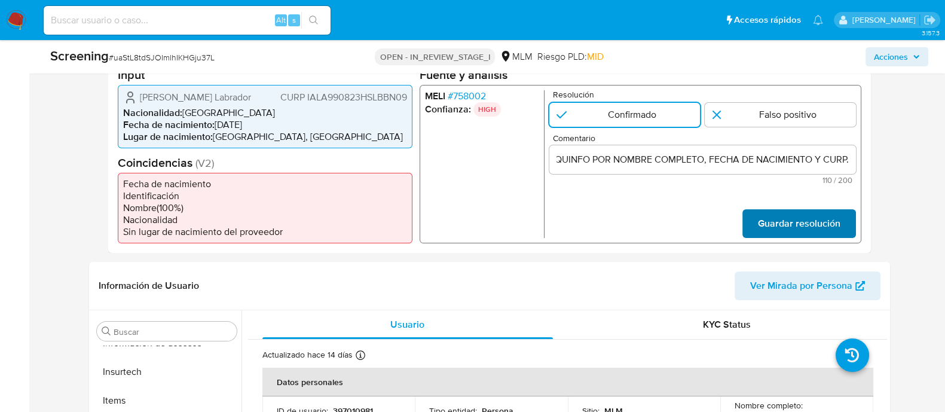
click at [825, 234] on span "Guardar resolución" at bounding box center [799, 223] width 83 height 26
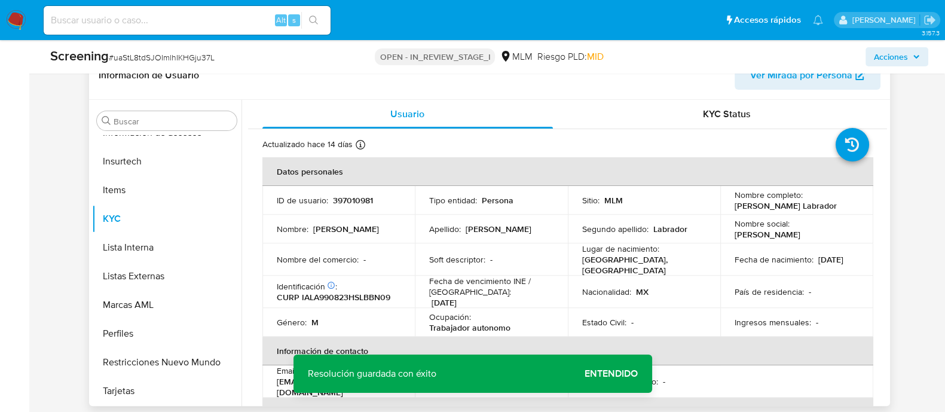
scroll to position [523, 0]
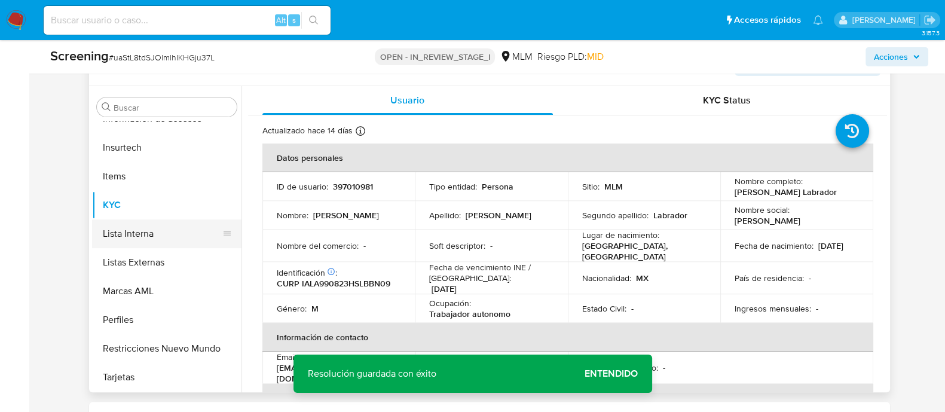
click at [115, 246] on button "Lista Interna" at bounding box center [162, 233] width 140 height 29
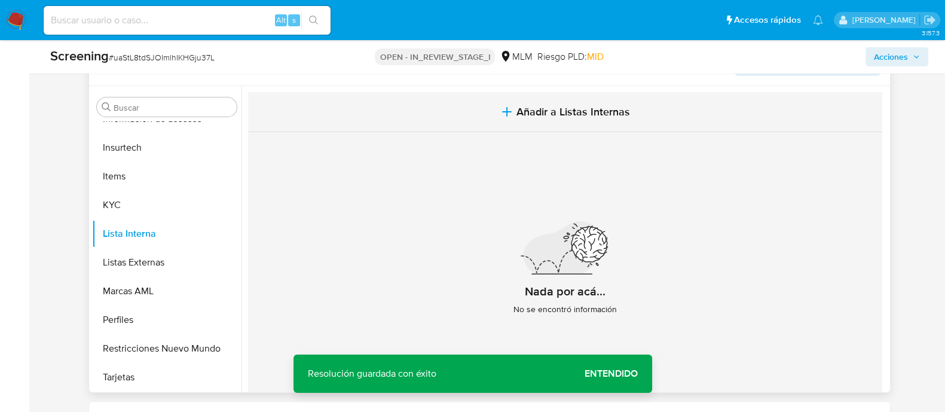
click at [529, 118] on span "Añadir a Listas Internas" at bounding box center [574, 111] width 114 height 13
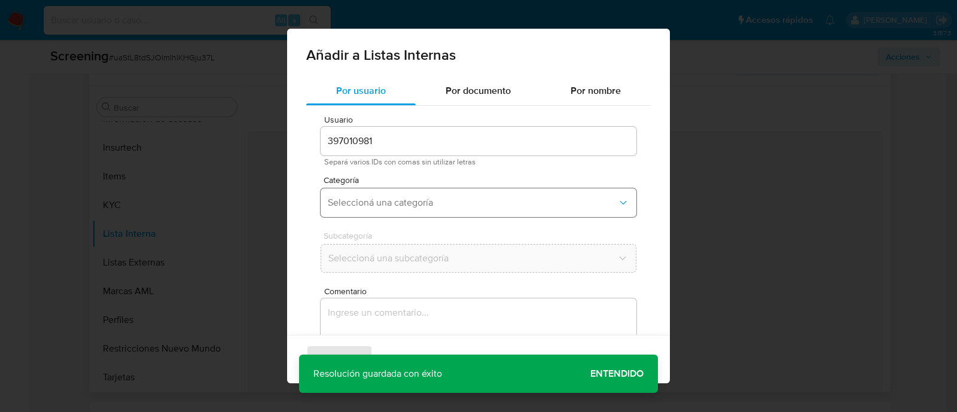
click at [456, 210] on button "Seleccioná una categoría" at bounding box center [478, 202] width 316 height 29
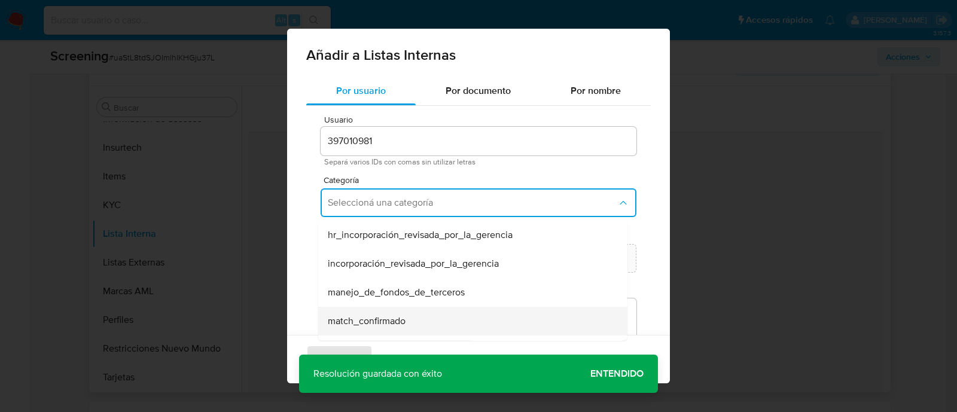
click at [393, 318] on span "match_confirmado" at bounding box center [367, 321] width 78 height 12
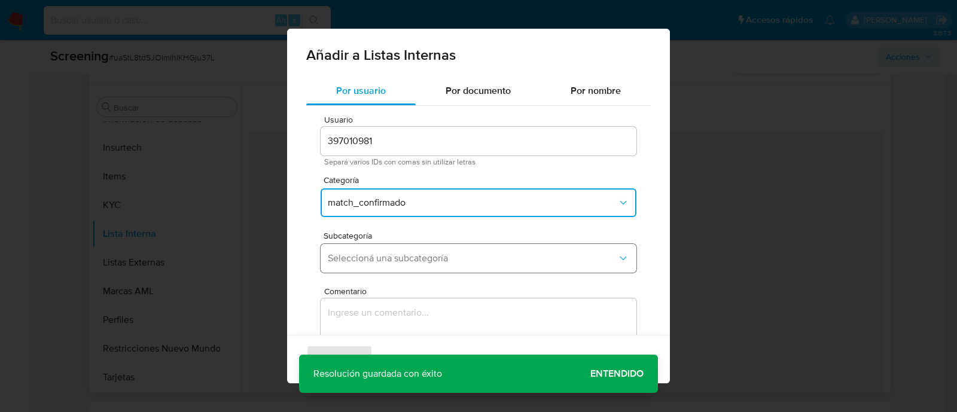
click at [383, 273] on div "Subcategoría Seleccioná una subcategoría" at bounding box center [478, 254] width 316 height 46
click at [378, 265] on button "Seleccioná una subcategoría" at bounding box center [478, 258] width 316 height 29
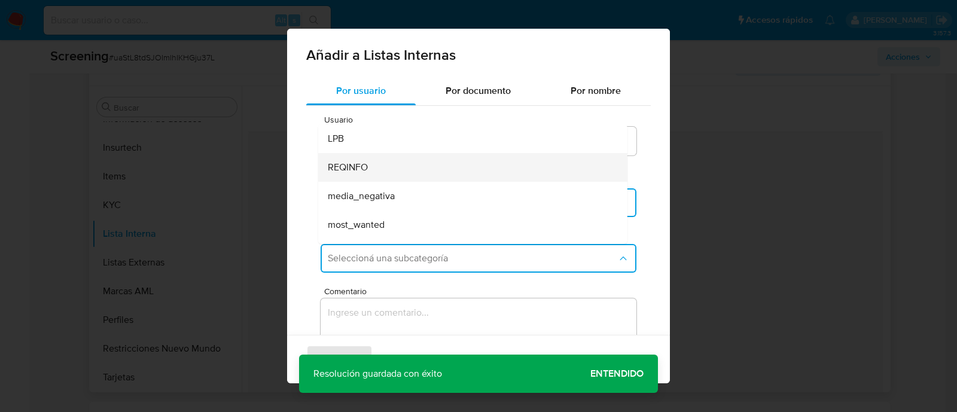
click at [347, 163] on span "REQINFO" at bounding box center [348, 167] width 40 height 12
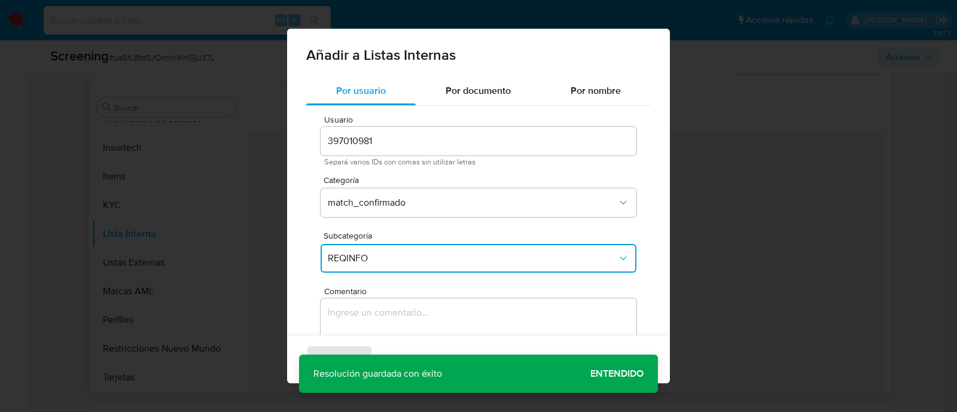
click at [392, 314] on textarea "Comentario" at bounding box center [478, 355] width 316 height 115
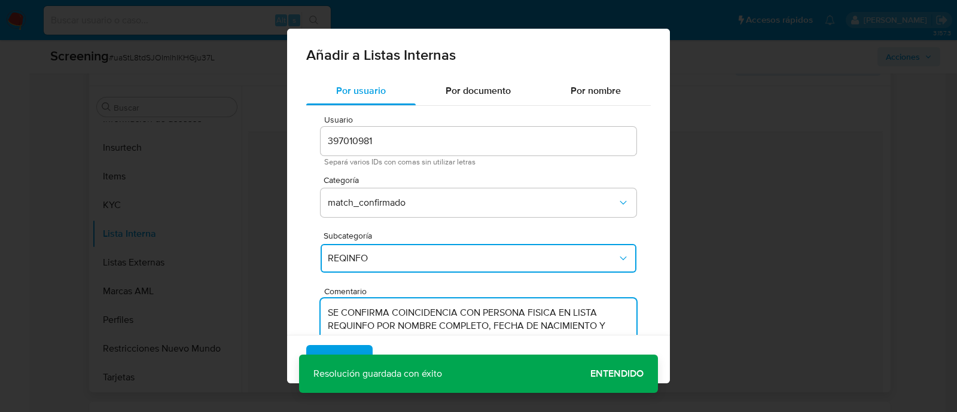
type textarea "SE CONFIRMA COINCIDENCIA CON PERSONA FISICA EN LISTA REQUINFO POR NOMBRE COMPLE…"
click at [359, 341] on div "Agregar Cancelar" at bounding box center [478, 359] width 383 height 48
click at [355, 346] on span "Agregar" at bounding box center [339, 359] width 35 height 26
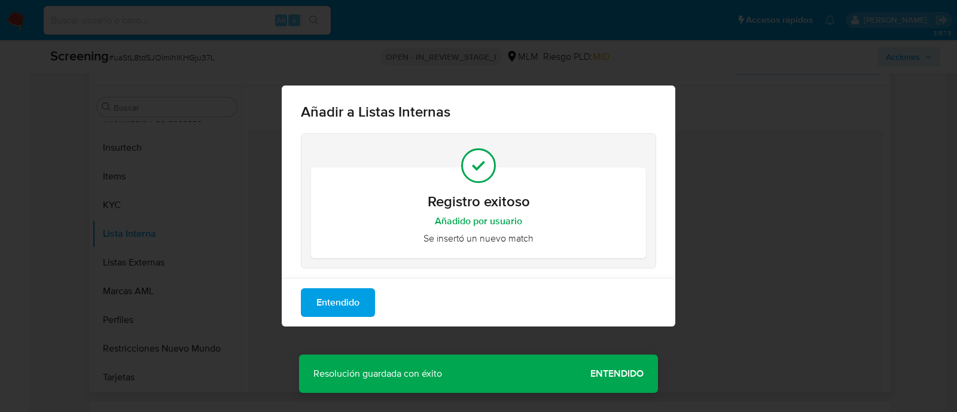
click at [325, 297] on span "Entendido" at bounding box center [337, 302] width 43 height 26
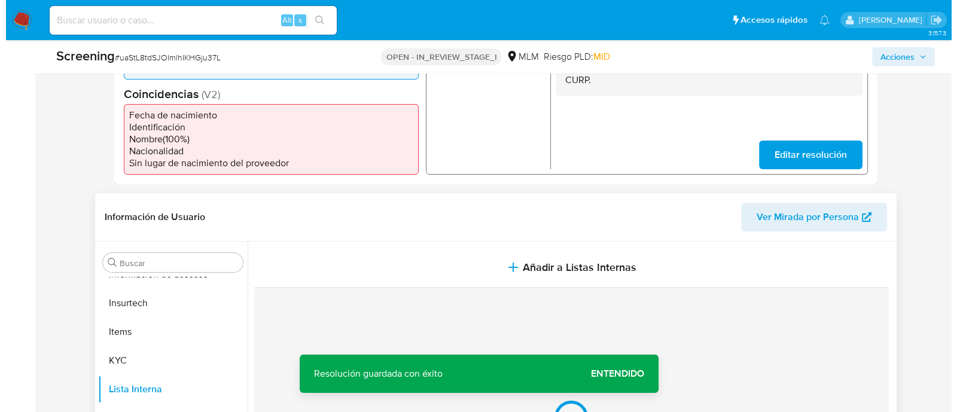
scroll to position [224, 0]
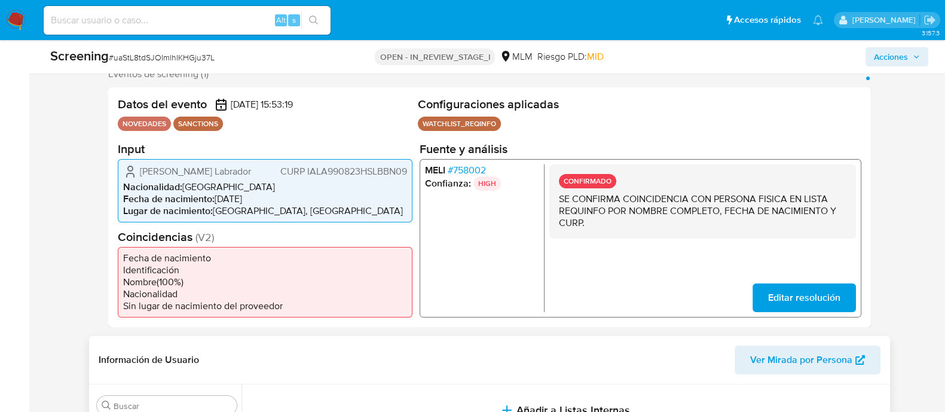
drag, startPoint x: 140, startPoint y: 169, endPoint x: 186, endPoint y: 184, distance: 48.2
click at [186, 177] on span "Angel Sameer Ibarguen Labrador" at bounding box center [195, 171] width 111 height 12
drag, startPoint x: 222, startPoint y: 208, endPoint x: 267, endPoint y: 202, distance: 45.2
click at [267, 202] on li "Fecha de nacimiento : 23/08/1999" at bounding box center [265, 199] width 284 height 12
click at [327, 177] on span "CURP IALA990823HSLBBN09" at bounding box center [343, 171] width 127 height 12
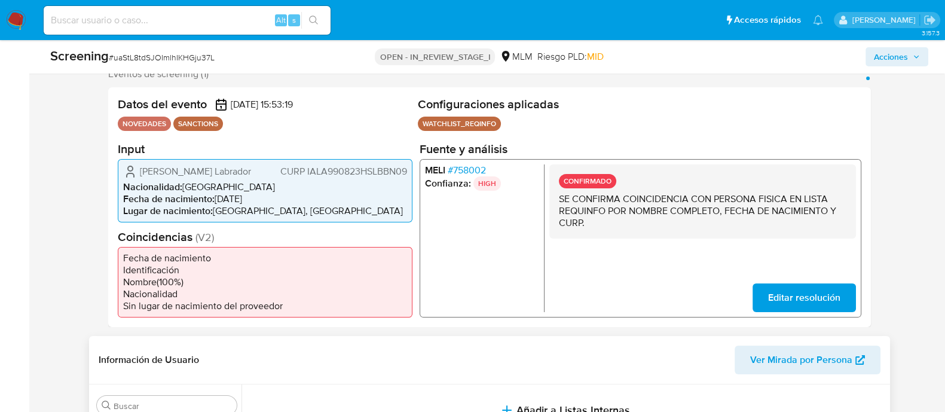
click at [327, 177] on span "CURP IALA990823HSLBBN09" at bounding box center [343, 171] width 127 height 12
click at [890, 45] on div "Screening # uaStL8tdSJOImlhIKHGju37L OPEN - IN_REVIEW_STAGE_I MLM Riesgo PLD: M…" at bounding box center [489, 56] width 893 height 33
click at [902, 62] on span "Acciones" at bounding box center [891, 56] width 34 height 19
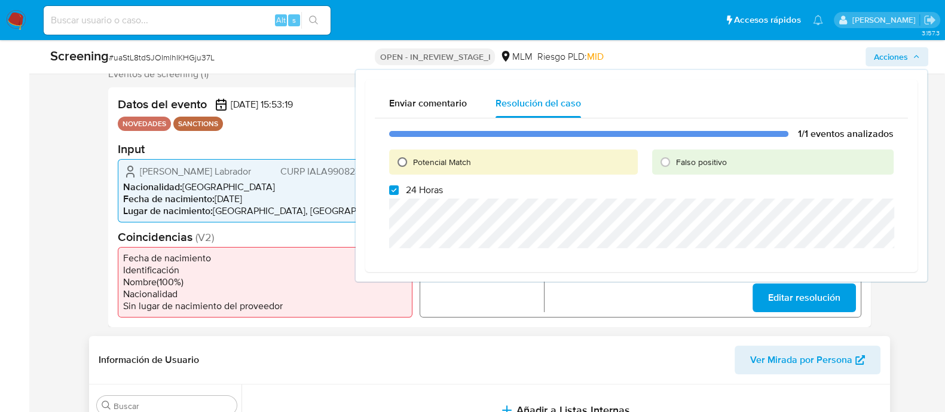
click at [398, 163] on input "Potencial Match" at bounding box center [402, 161] width 19 height 19
radio input "true"
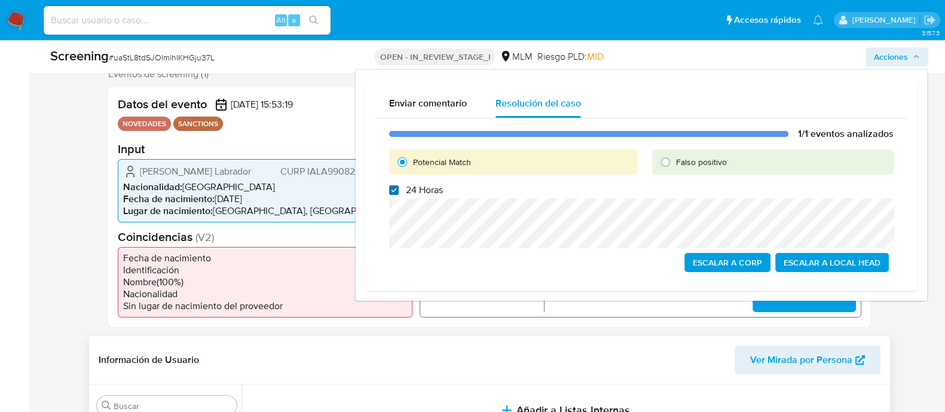
click at [392, 190] on input "24 Horas" at bounding box center [394, 190] width 10 height 10
checkbox input "false"
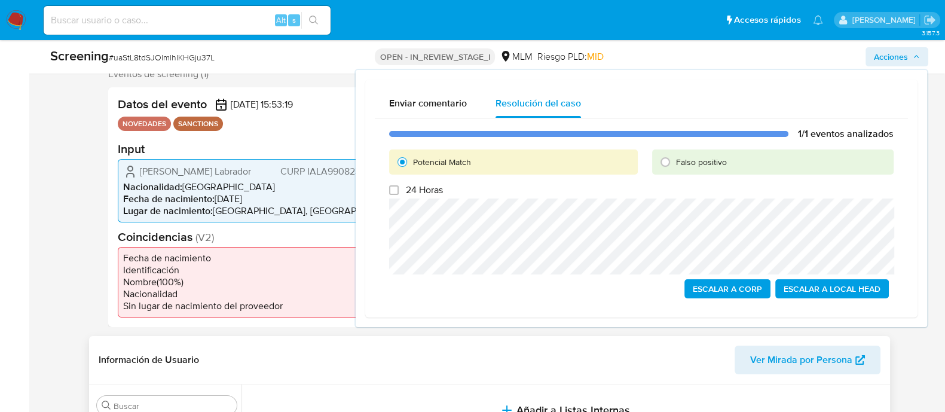
click at [830, 296] on span "Escalar a Local Head" at bounding box center [832, 288] width 97 height 17
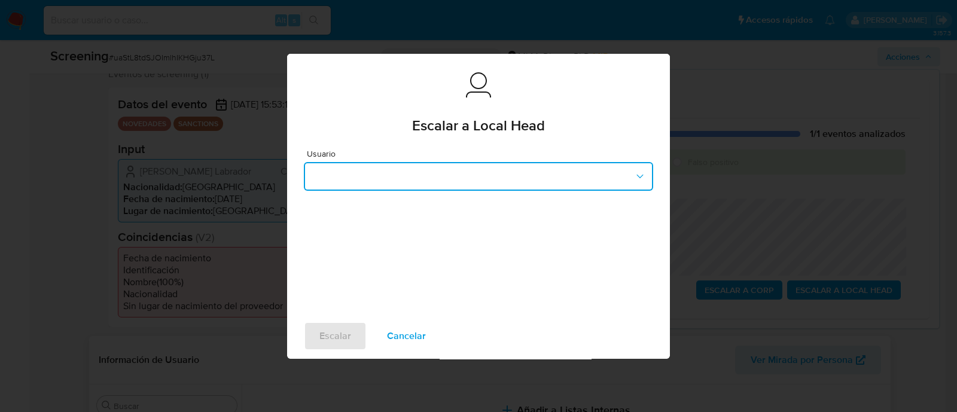
click at [471, 172] on button "button" at bounding box center [478, 176] width 349 height 29
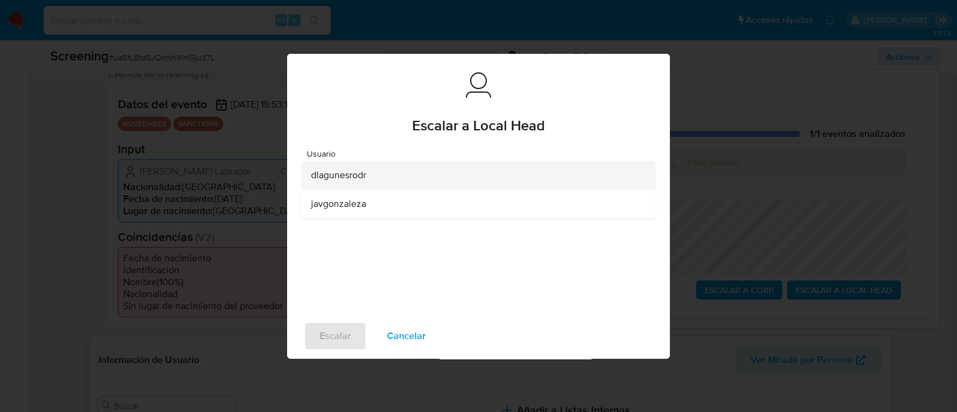
click at [350, 177] on span "dlagunesrodr" at bounding box center [338, 175] width 55 height 12
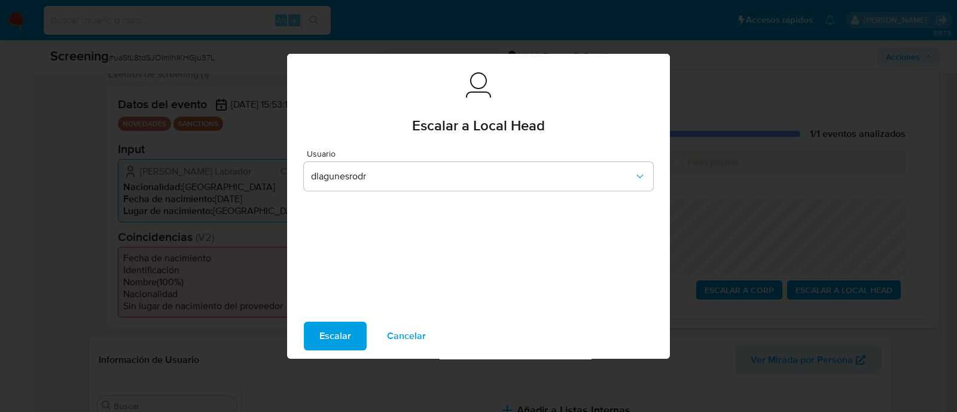
click at [332, 329] on span "Escalar" at bounding box center [335, 336] width 32 height 26
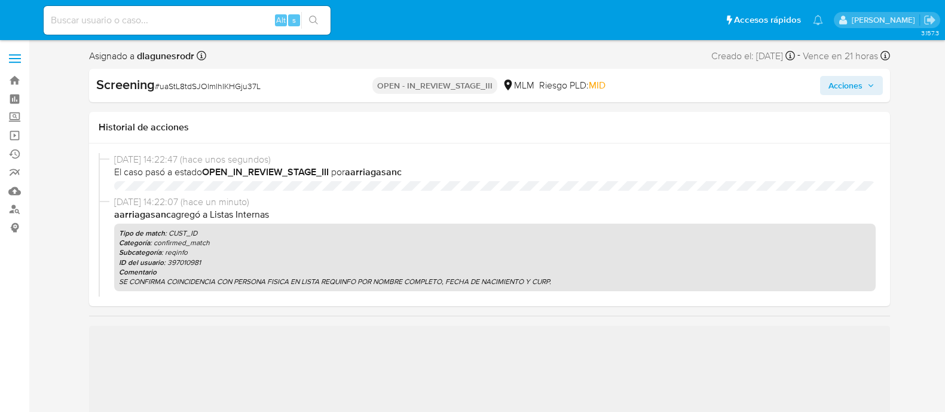
select select "10"
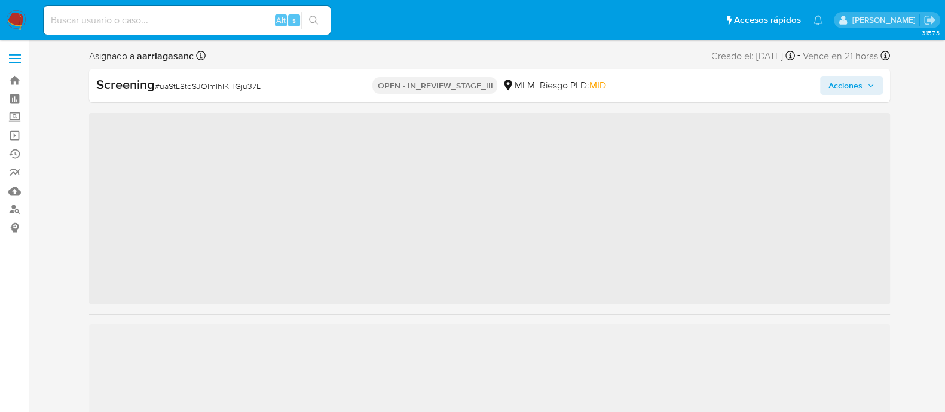
scroll to position [505, 0]
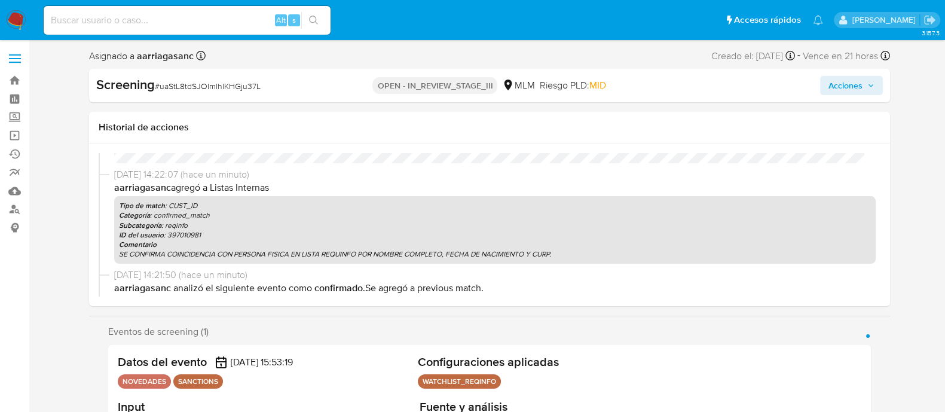
select select "10"
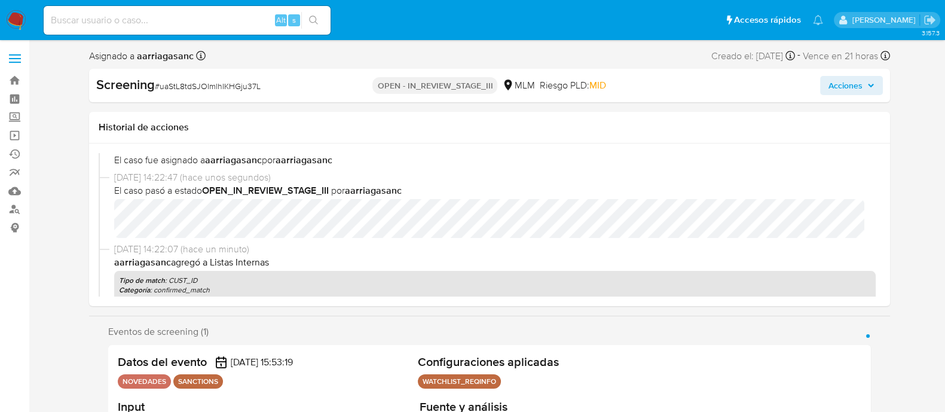
click at [856, 81] on span "Acciones" at bounding box center [846, 85] width 34 height 19
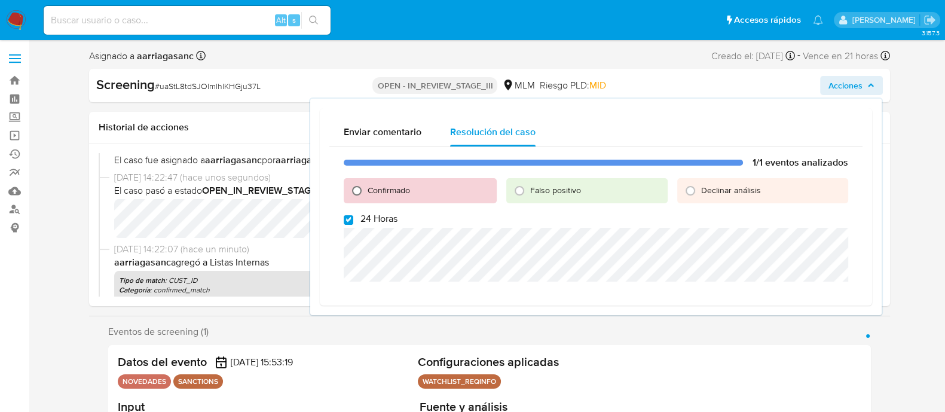
click at [358, 185] on input "Confirmado" at bounding box center [356, 190] width 19 height 19
radio input "true"
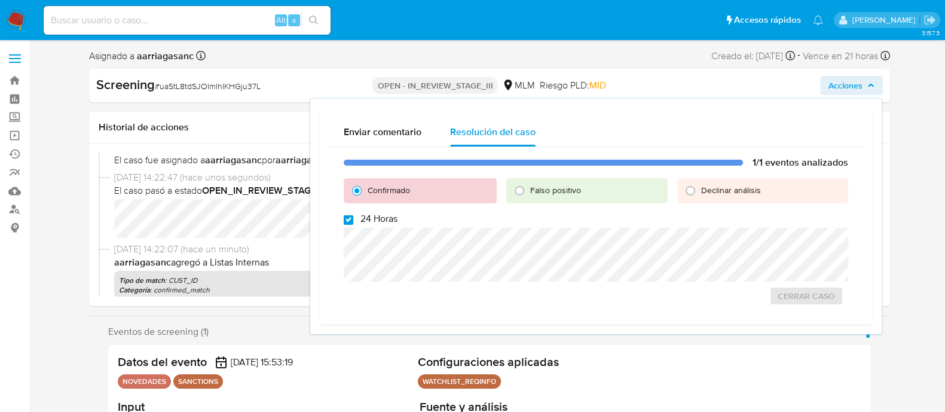
click at [348, 224] on input "24 Horas" at bounding box center [349, 220] width 10 height 10
checkbox input "false"
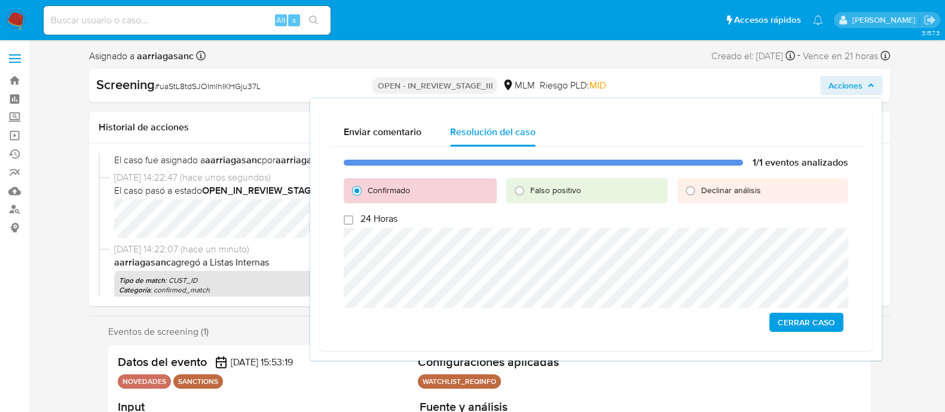
click at [799, 320] on span "Cerrar Caso" at bounding box center [806, 322] width 57 height 17
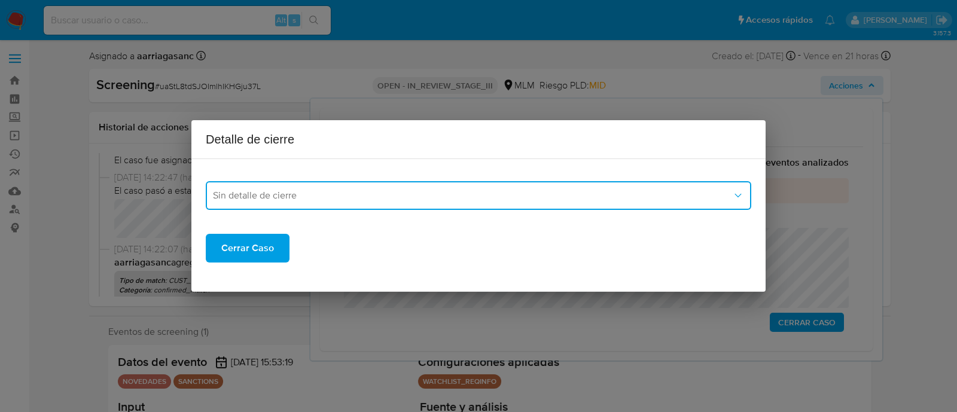
click at [374, 201] on button "Sin detalle de cierre" at bounding box center [478, 195] width 545 height 29
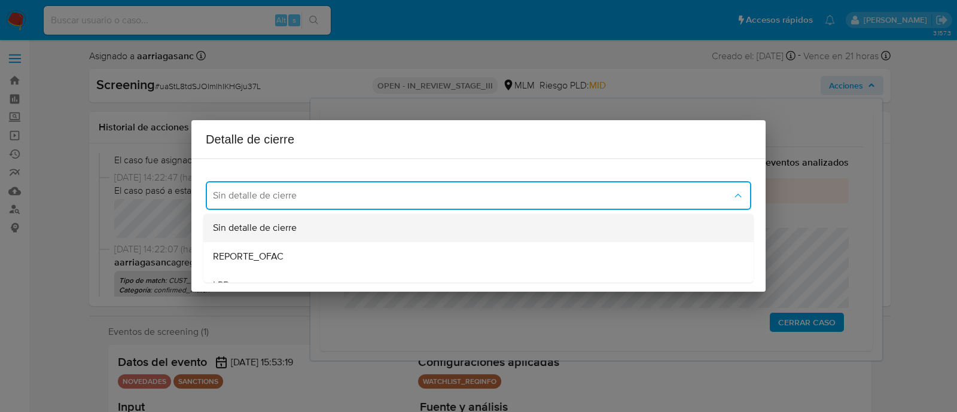
click at [243, 226] on span "Sin detalle de cierre" at bounding box center [255, 228] width 84 height 12
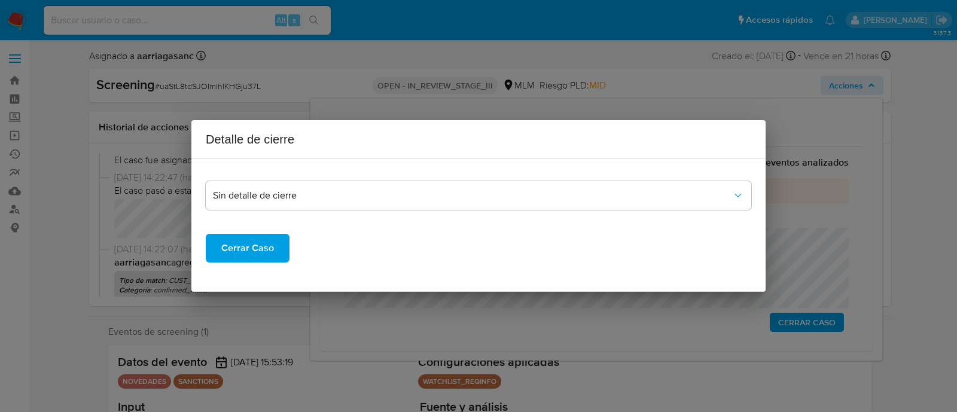
click at [234, 245] on span "Cerrar Caso" at bounding box center [247, 248] width 53 height 26
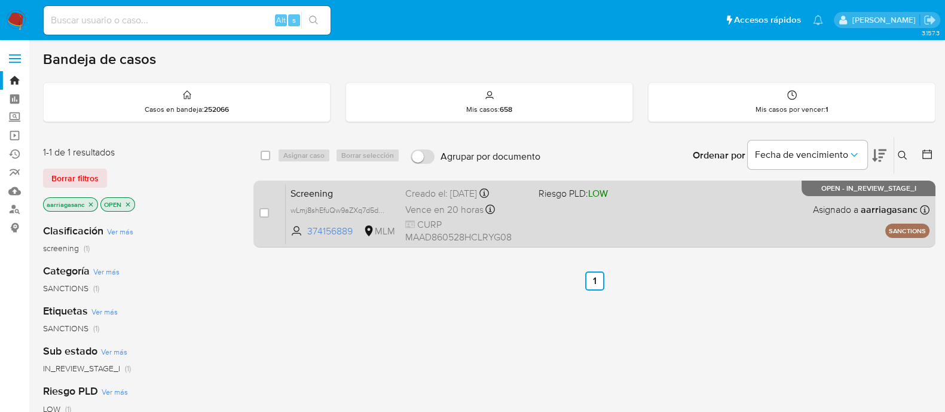
click at [546, 226] on div "Screening wLmj8shEfuQw9aZXq7d5dJCa 374156889 MLM Riesgo PLD: LOW Creado el: [DA…" at bounding box center [608, 214] width 644 height 60
click at [262, 212] on input "checkbox" at bounding box center [264, 213] width 10 height 10
checkbox input "true"
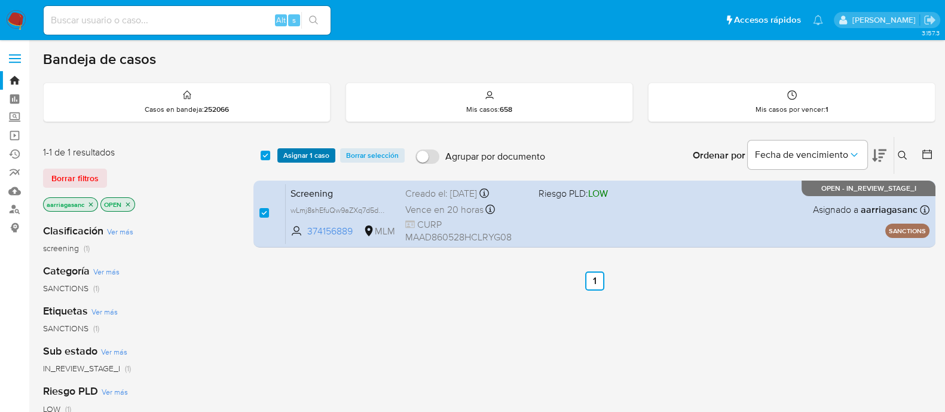
click at [309, 155] on span "Asignar 1 caso" at bounding box center [306, 155] width 46 height 12
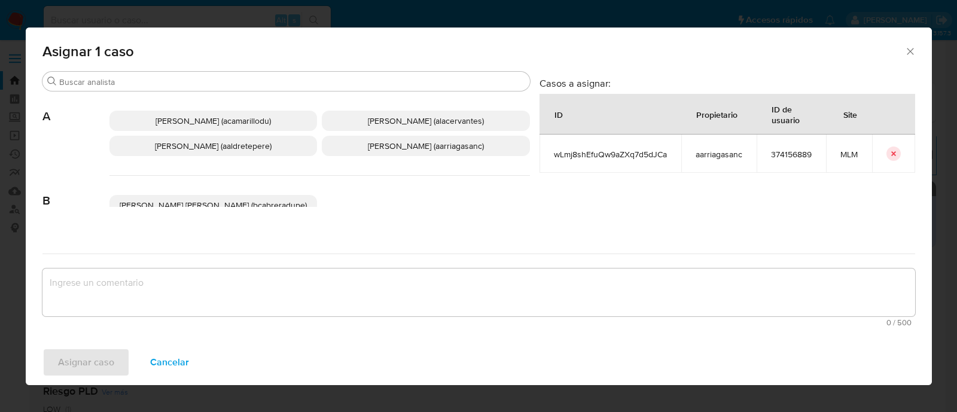
click at [440, 145] on span "[PERSON_NAME] (aarriagasanc)" at bounding box center [426, 146] width 116 height 12
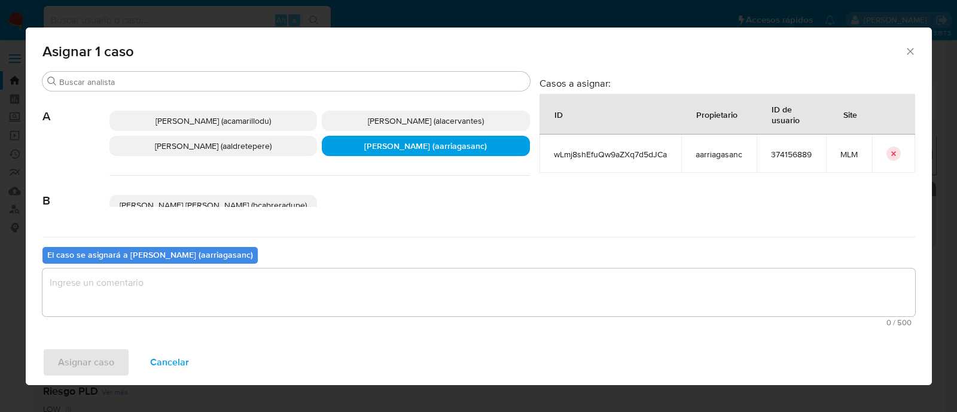
click at [335, 292] on textarea "assign-modal" at bounding box center [478, 292] width 872 height 48
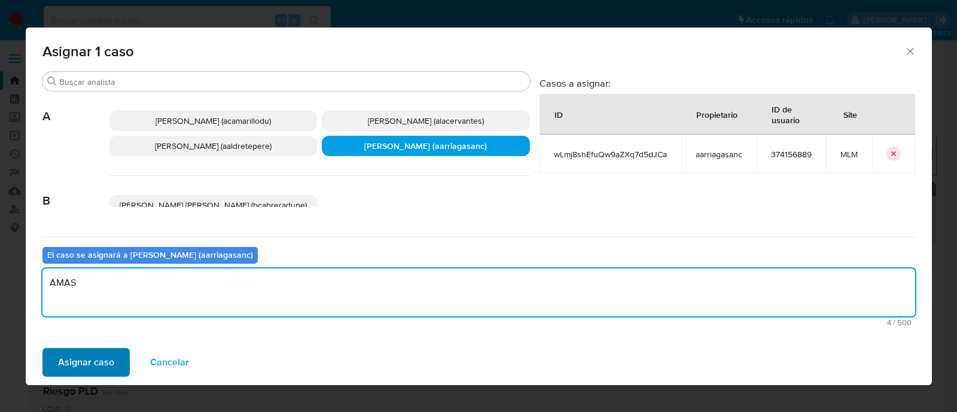
type textarea "AMAS"
click at [94, 360] on span "Asignar caso" at bounding box center [86, 362] width 56 height 26
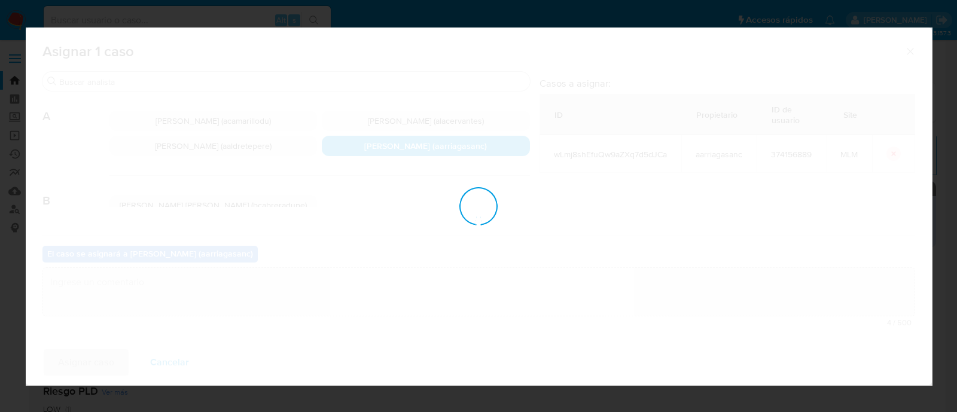
checkbox input "false"
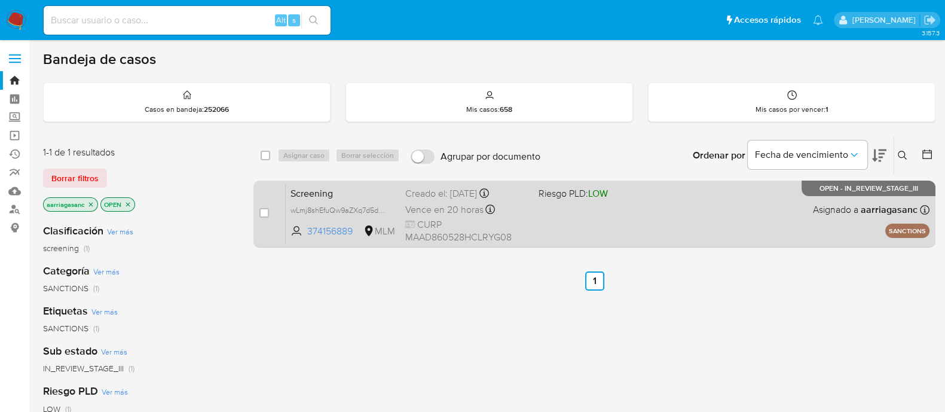
click at [584, 219] on div "Screening wLmj8shEfuQw9aZXq7d5dJCa 374156889 MLM Riesgo PLD: LOW Creado el: [DA…" at bounding box center [608, 214] width 644 height 60
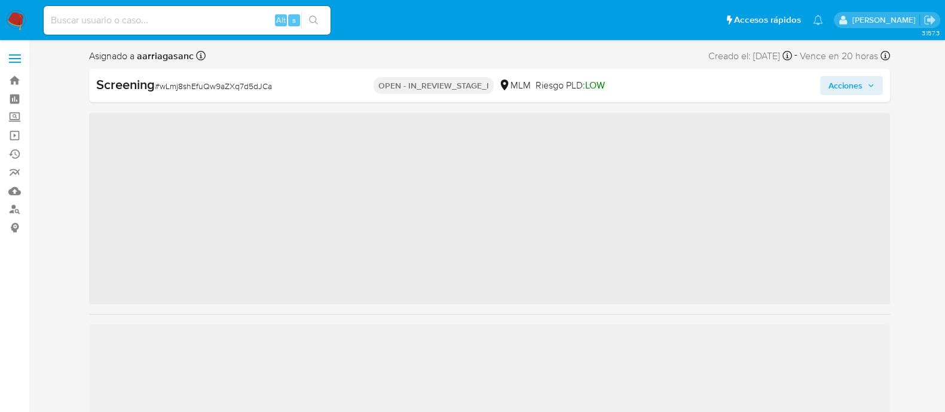
scroll to position [505, 0]
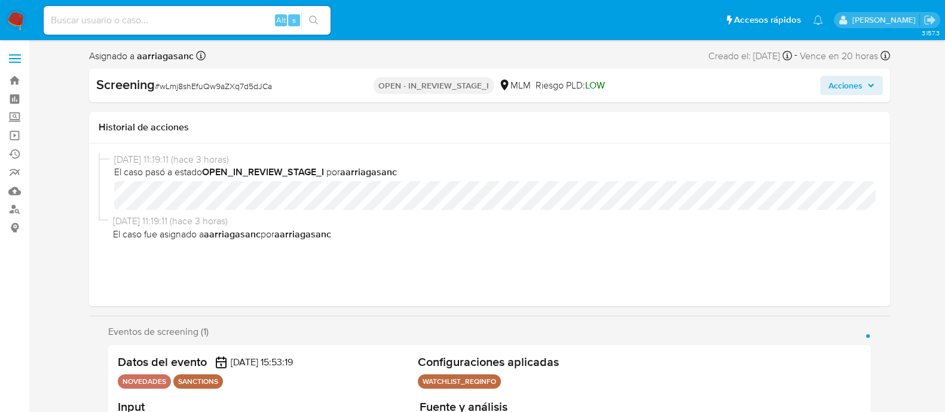
select select "10"
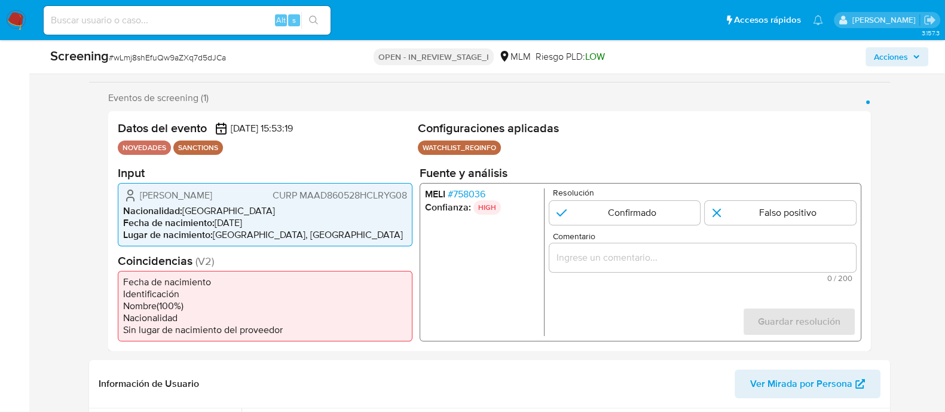
scroll to position [224, 0]
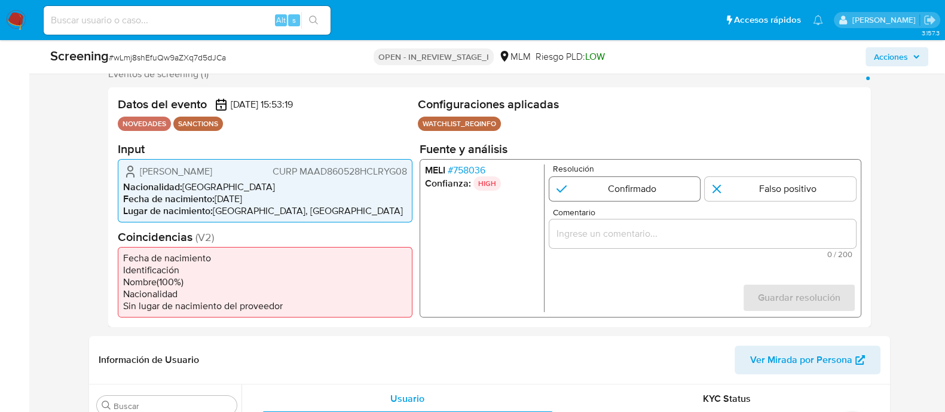
click at [645, 190] on input "1 de 1" at bounding box center [624, 188] width 151 height 24
radio input "true"
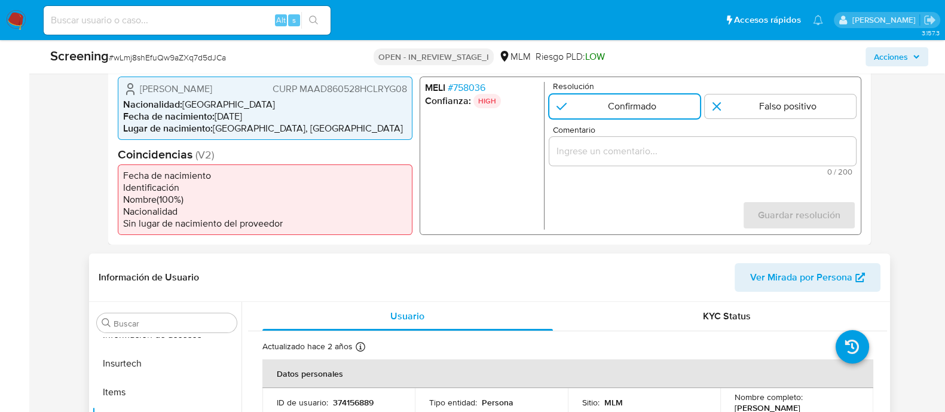
scroll to position [448, 0]
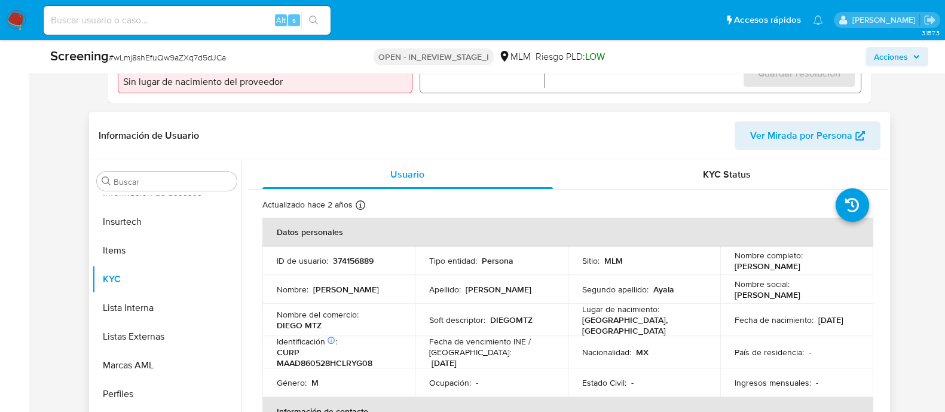
click at [537, 280] on td "Apellido : Martinez" at bounding box center [491, 289] width 153 height 29
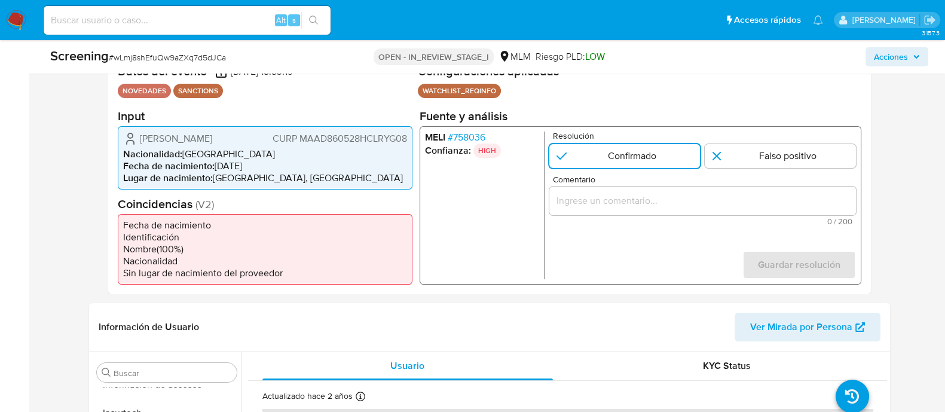
scroll to position [224, 0]
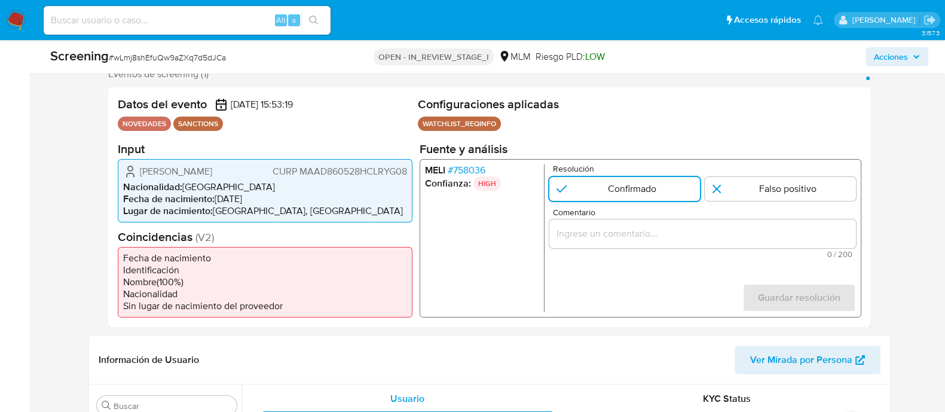
click at [619, 236] on input "Comentario" at bounding box center [702, 233] width 307 height 16
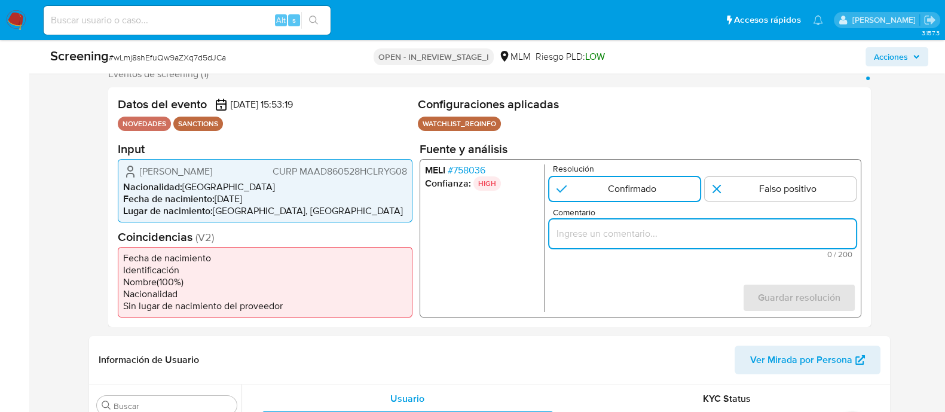
paste input "SE CONFIRMA COINCIDENCIA CON PERSONA FISICA EN LISTA REQUINFO POR NOMBRE COMPLE…"
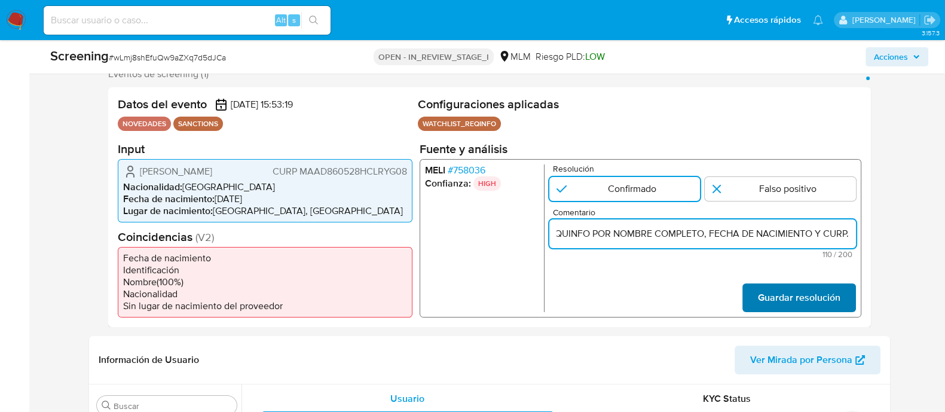
type input "SE CONFIRMA COINCIDENCIA CON PERSONA FISICA EN LISTA REQUINFO POR NOMBRE COMPLE…"
click at [777, 296] on span "Guardar resolución" at bounding box center [799, 297] width 83 height 26
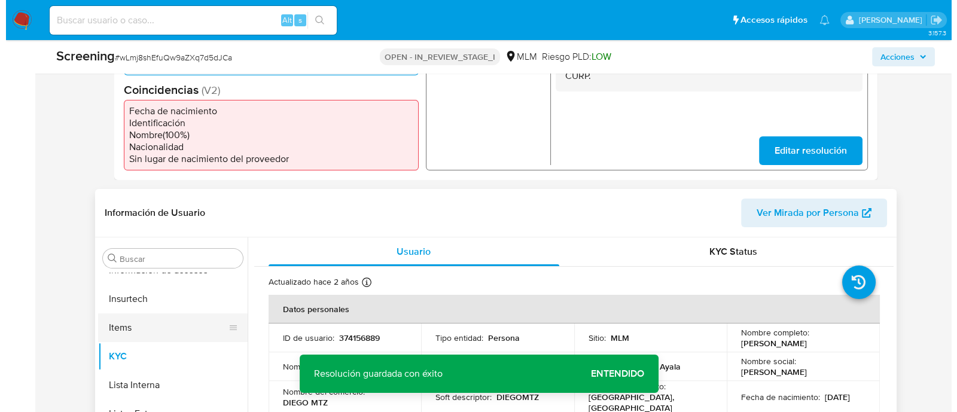
scroll to position [374, 0]
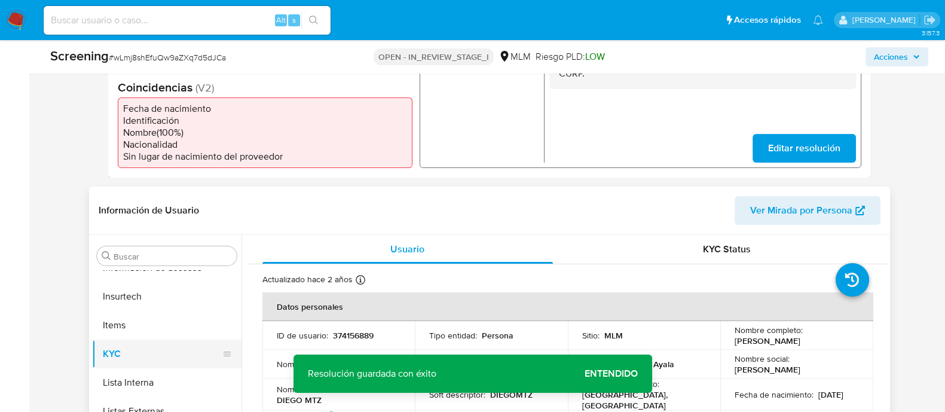
click at [151, 368] on button "Lista Interna" at bounding box center [166, 382] width 149 height 29
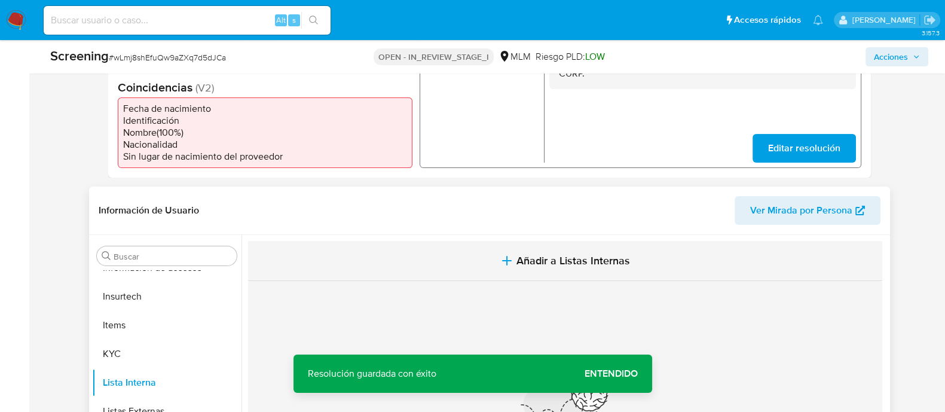
click at [570, 257] on span "Añadir a Listas Internas" at bounding box center [574, 260] width 114 height 13
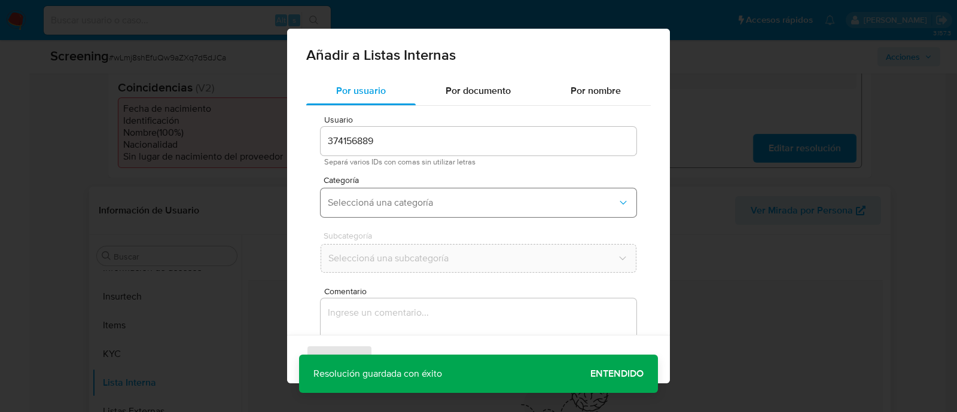
click at [419, 205] on span "Seleccioná una categoría" at bounding box center [472, 203] width 289 height 12
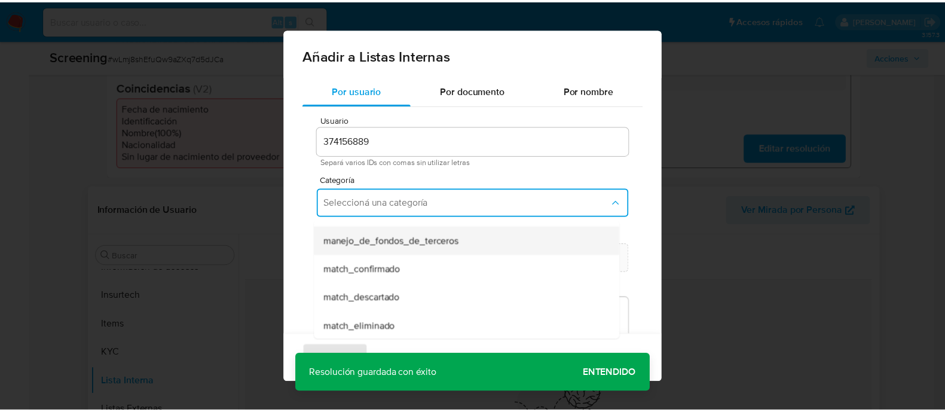
scroll to position [74, 0]
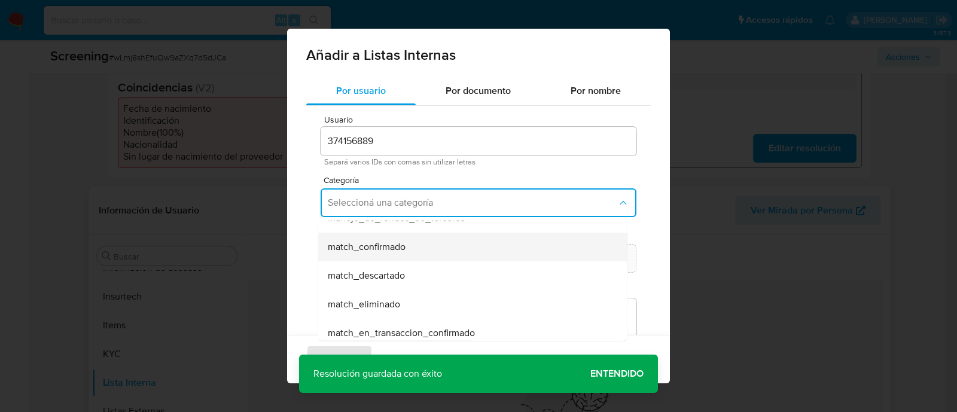
click at [409, 245] on div "match_confirmado" at bounding box center [469, 247] width 283 height 29
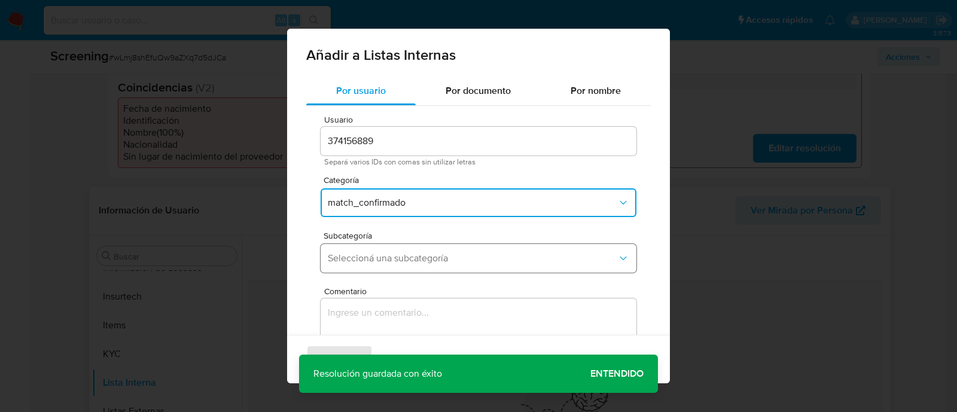
click at [404, 255] on span "Seleccioná una subcategoría" at bounding box center [472, 258] width 289 height 12
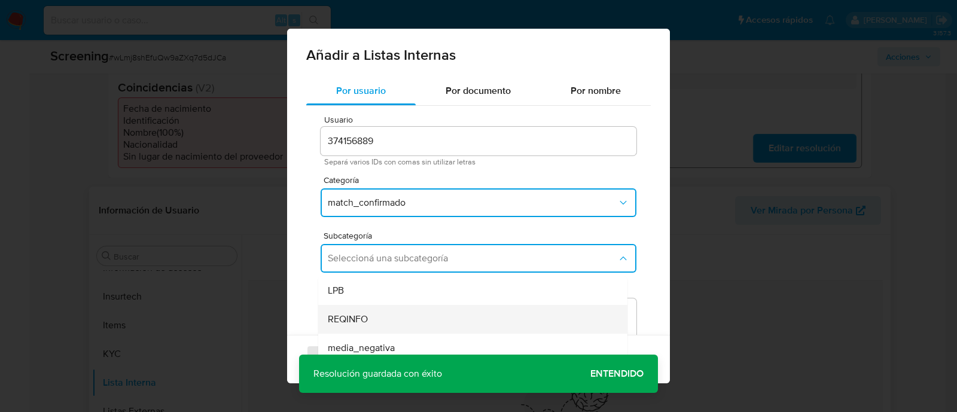
click at [352, 324] on span "REQINFO" at bounding box center [348, 319] width 40 height 12
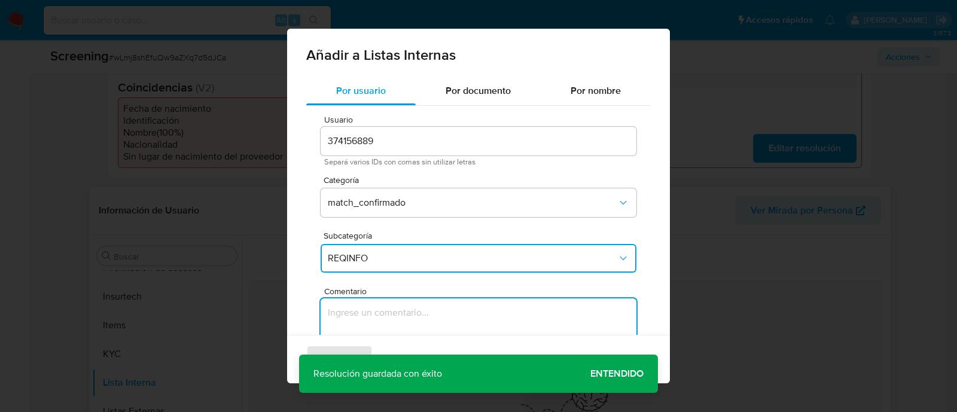
click at [352, 324] on textarea "Comentario" at bounding box center [478, 355] width 316 height 115
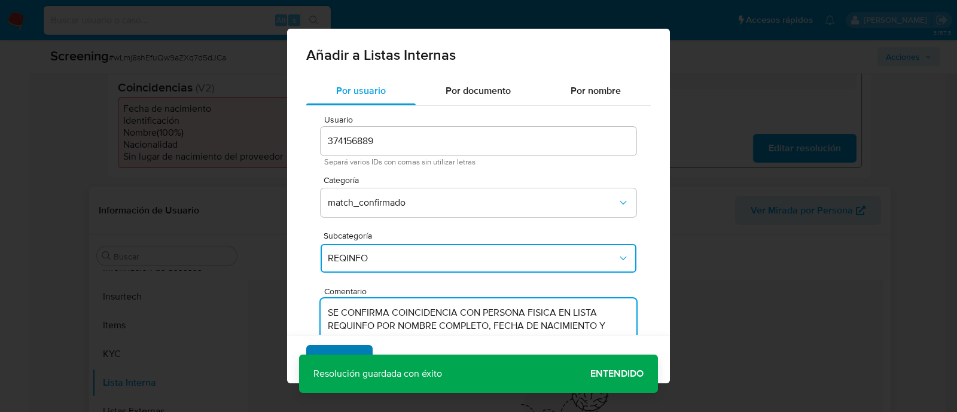
type textarea "SE CONFIRMA COINCIDENCIA CON PERSONA FISICA EN LISTA REQUINFO POR NOMBRE COMPLE…"
click at [335, 354] on span "Agregar" at bounding box center [339, 359] width 35 height 26
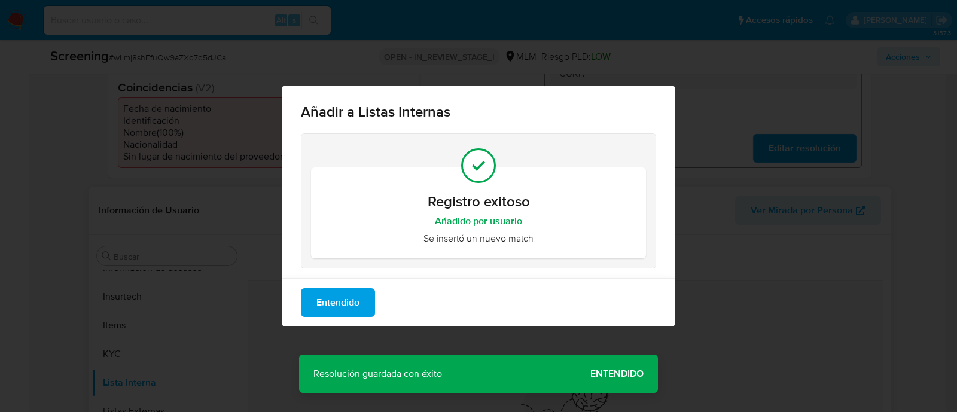
click at [633, 366] on div "Añadir a Listas Internas Registro exitoso Añadido por usuario Se insertó un nue…" at bounding box center [478, 206] width 957 height 412
click at [330, 306] on span "Entendido" at bounding box center [337, 302] width 43 height 26
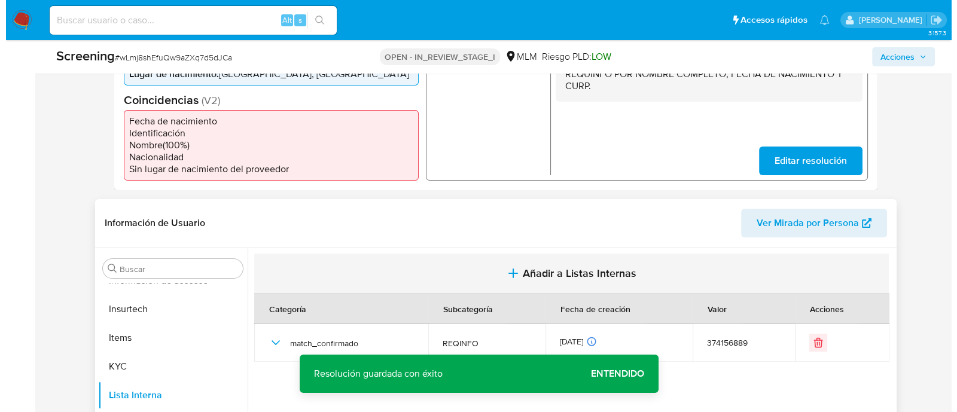
scroll to position [298, 0]
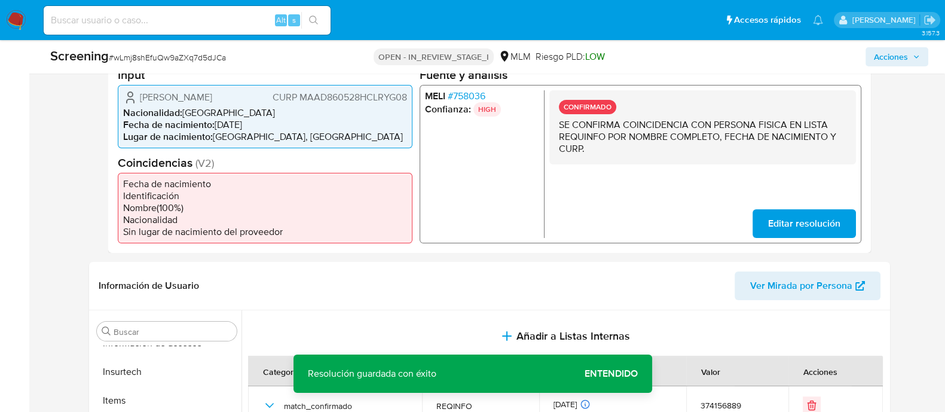
drag, startPoint x: 139, startPoint y: 100, endPoint x: 265, endPoint y: 96, distance: 125.6
click at [212, 96] on span "[PERSON_NAME]" at bounding box center [176, 97] width 72 height 12
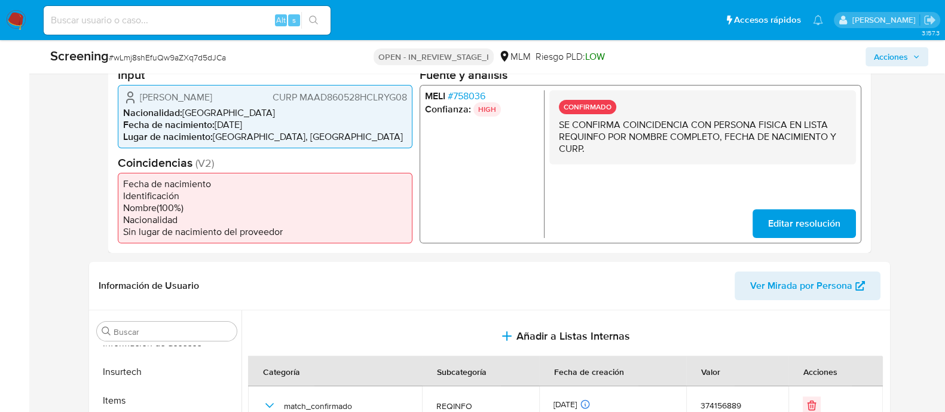
click at [331, 97] on span "CURP MAAD860528HCLRYG08" at bounding box center [339, 97] width 135 height 12
drag, startPoint x: 214, startPoint y: 127, endPoint x: 269, endPoint y: 121, distance: 55.3
click at [269, 121] on li "Fecha de nacimiento : 28/05/1986" at bounding box center [265, 124] width 284 height 12
click at [890, 51] on span "Acciones" at bounding box center [891, 56] width 34 height 19
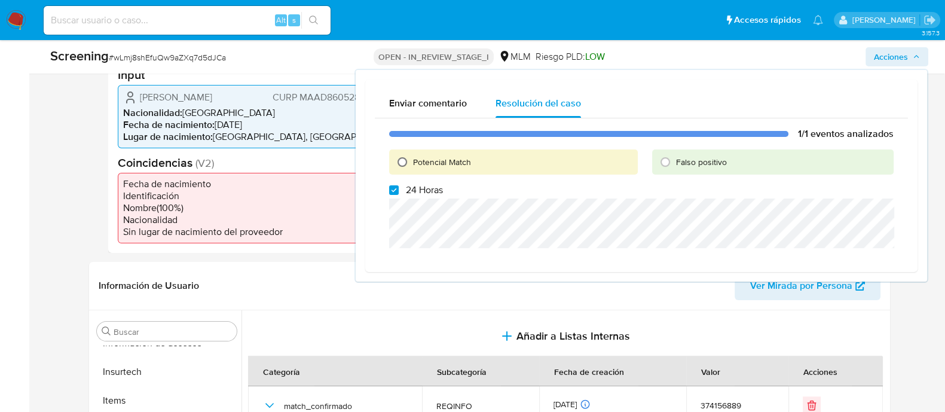
click at [404, 159] on input "Potencial Match" at bounding box center [402, 161] width 19 height 19
radio input "true"
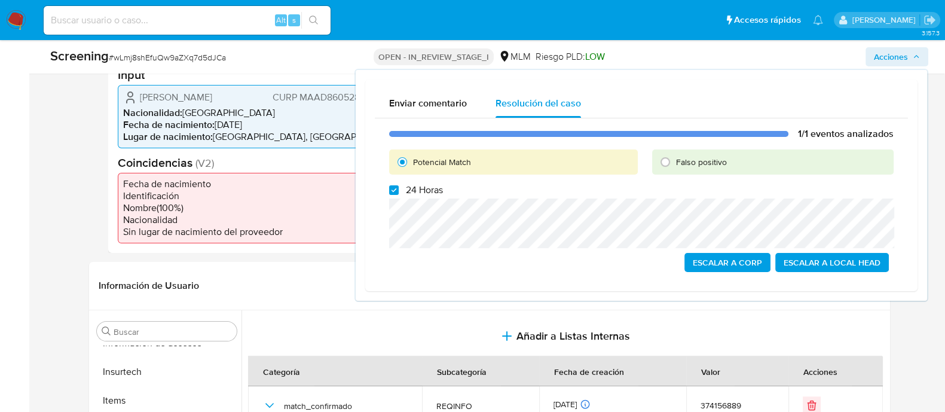
click at [394, 184] on label "24 Horas" at bounding box center [416, 190] width 54 height 12
click at [394, 185] on input "24 Horas" at bounding box center [394, 190] width 10 height 10
checkbox input "false"
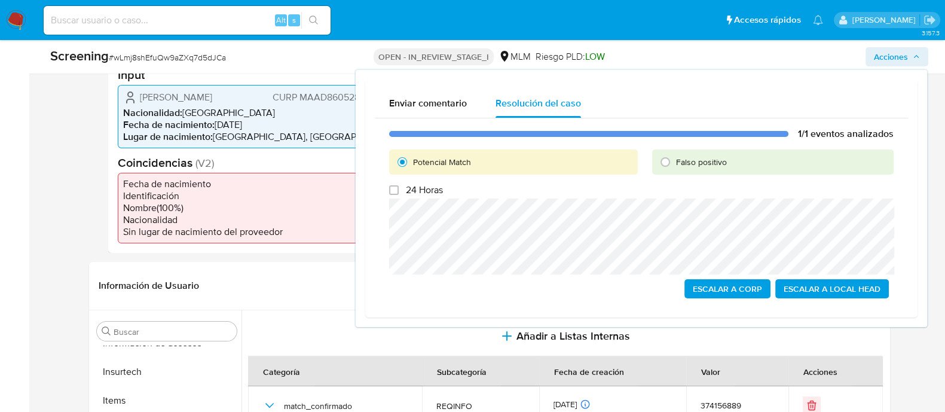
click at [843, 292] on span "Escalar a Local Head" at bounding box center [832, 288] width 97 height 17
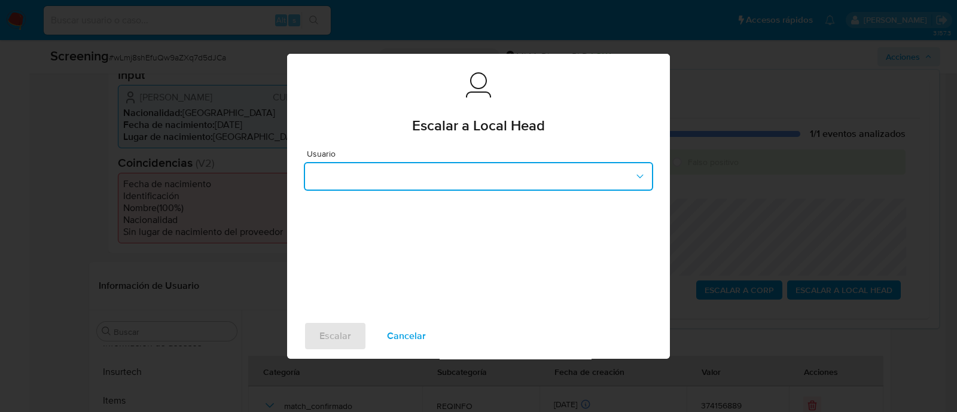
click at [541, 184] on button "button" at bounding box center [478, 176] width 349 height 29
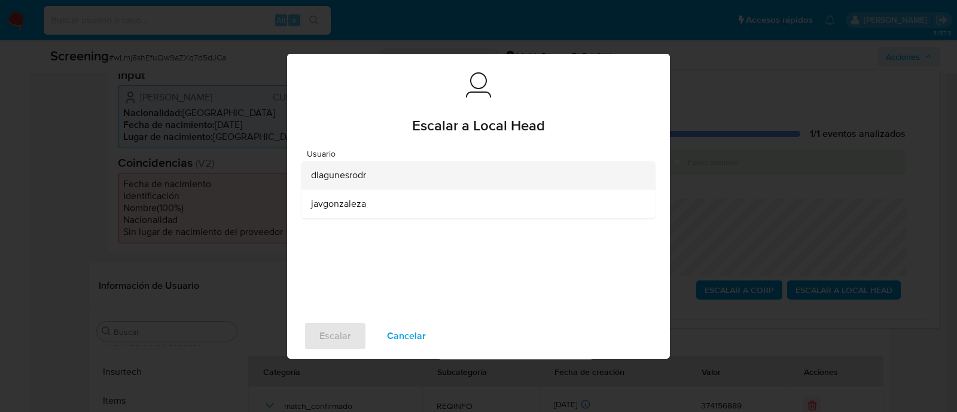
click at [341, 181] on span "dlagunesrodr" at bounding box center [338, 175] width 55 height 12
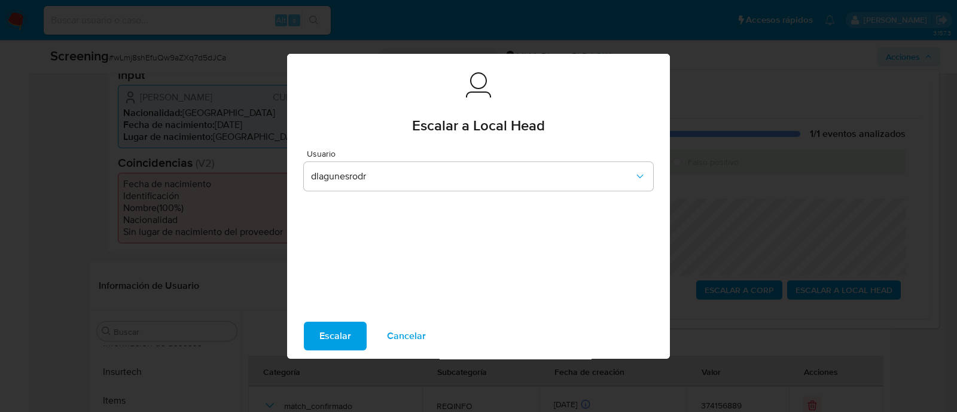
click at [342, 326] on span "Escalar" at bounding box center [335, 336] width 32 height 26
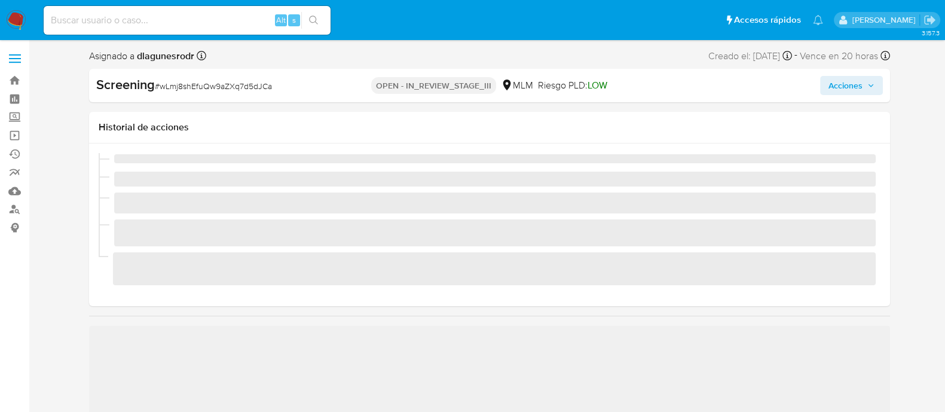
scroll to position [505, 0]
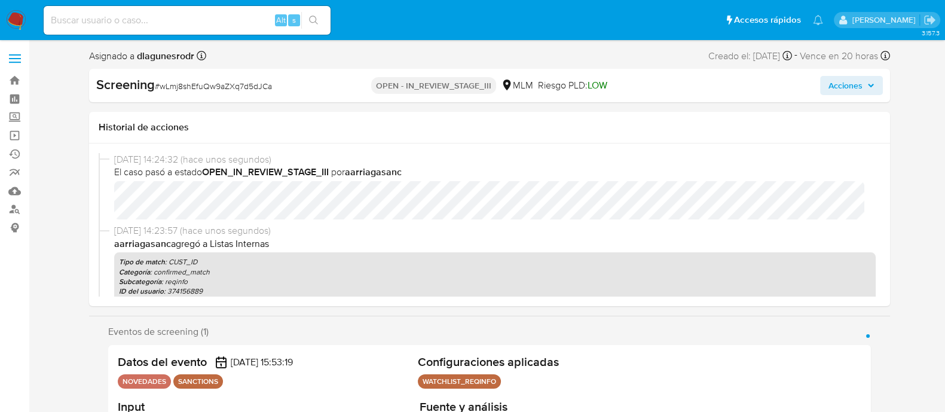
select select "10"
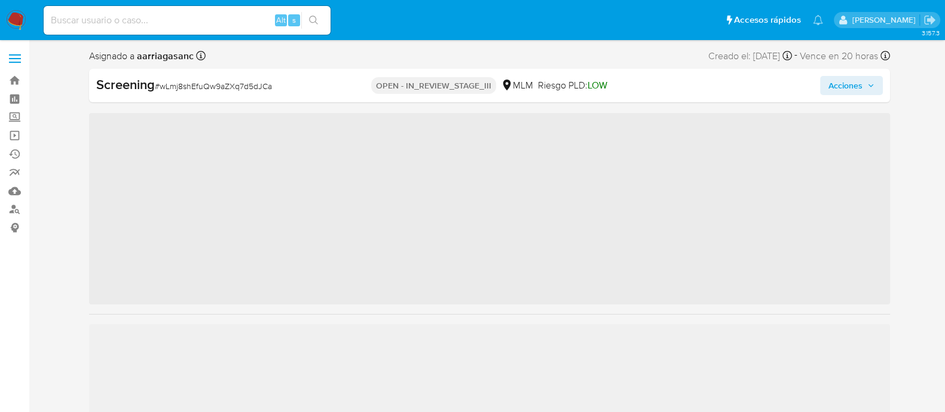
scroll to position [505, 0]
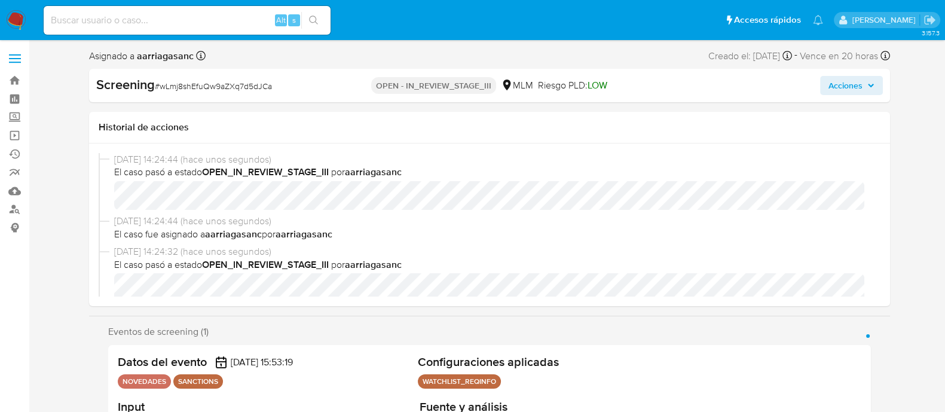
select select "10"
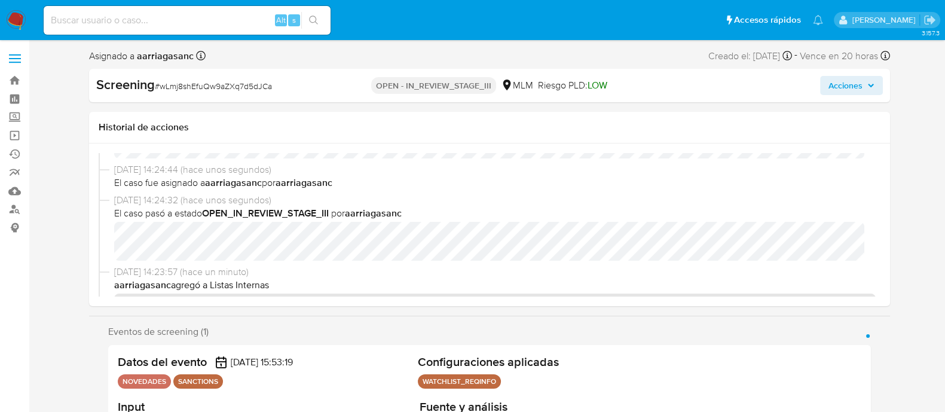
scroll to position [74, 0]
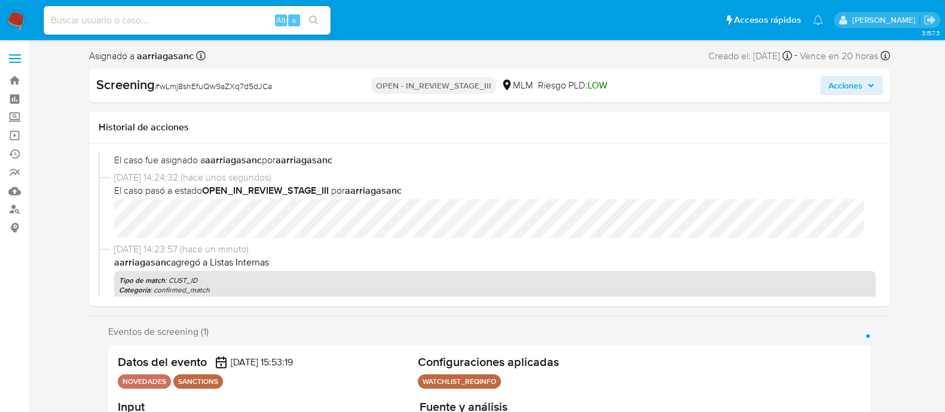
drag, startPoint x: 861, startPoint y: 83, endPoint x: 856, endPoint y: 88, distance: 7.2
click at [861, 84] on span "Acciones" at bounding box center [846, 85] width 34 height 19
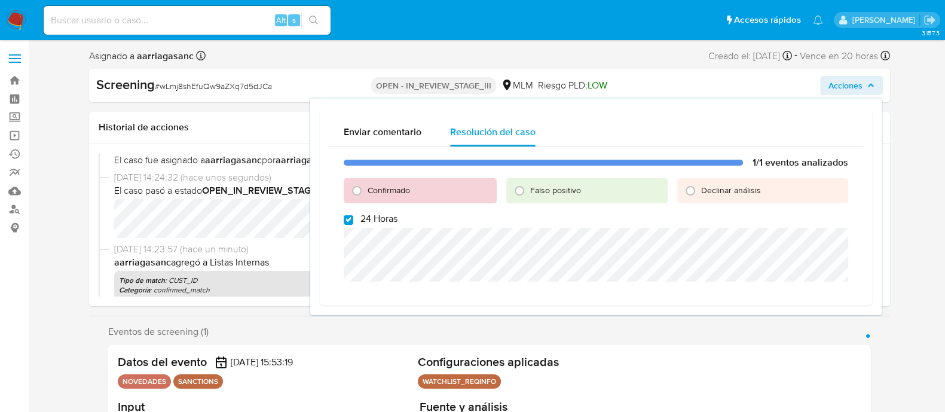
click at [359, 216] on label "24 Horas" at bounding box center [371, 219] width 54 height 12
click at [353, 216] on input "24 Horas" at bounding box center [349, 220] width 10 height 10
checkbox input "false"
click at [355, 188] on input "Confirmado" at bounding box center [356, 190] width 19 height 19
radio input "true"
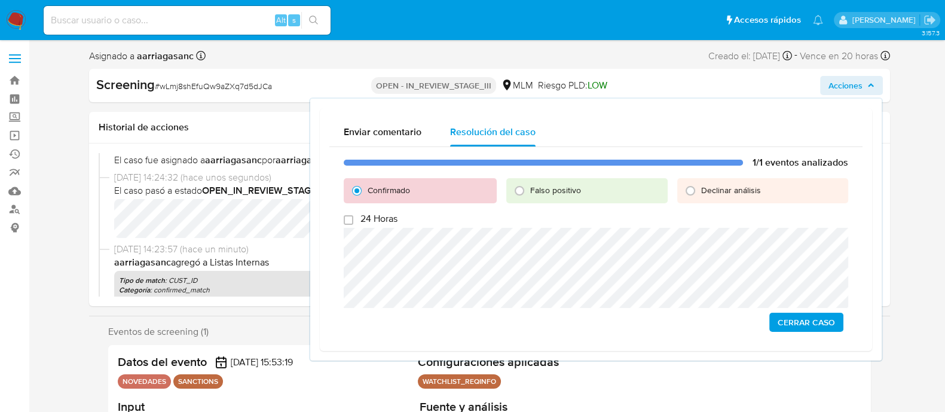
click at [826, 325] on span "Cerrar Caso" at bounding box center [806, 322] width 57 height 17
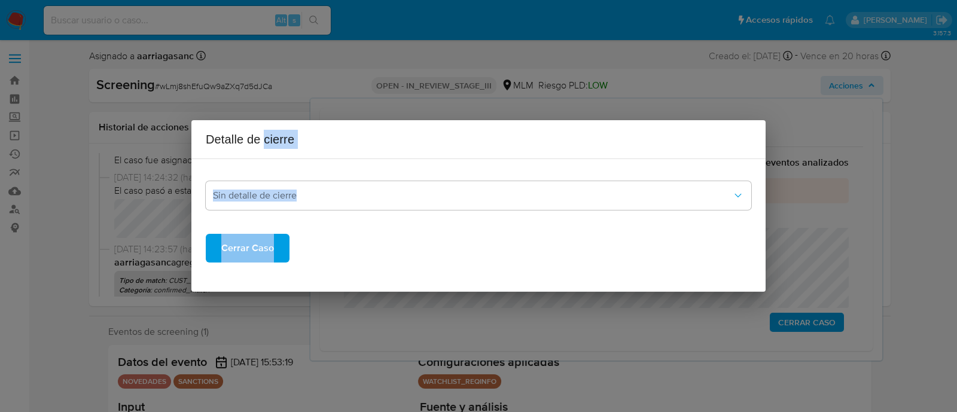
drag, startPoint x: 266, startPoint y: 137, endPoint x: 457, endPoint y: 214, distance: 206.3
click at [457, 214] on div "Detalle de cierre Sin detalle de cierre Cerrar Caso" at bounding box center [478, 206] width 574 height 172
click at [265, 252] on span "Cerrar Caso" at bounding box center [247, 248] width 53 height 26
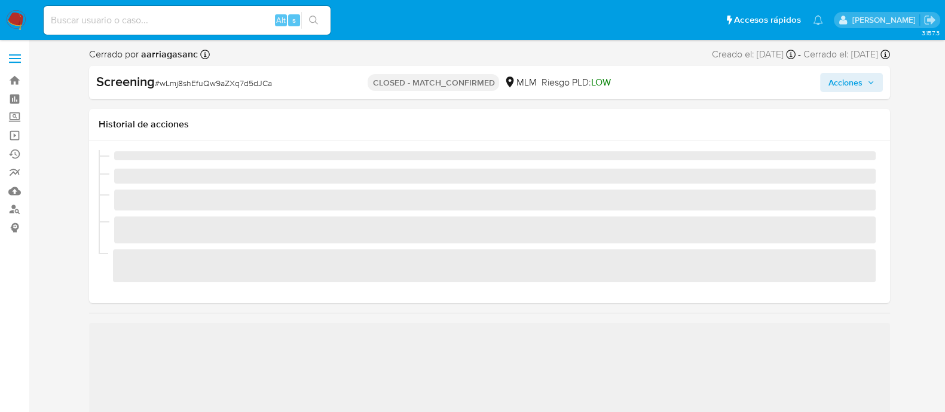
scroll to position [505, 0]
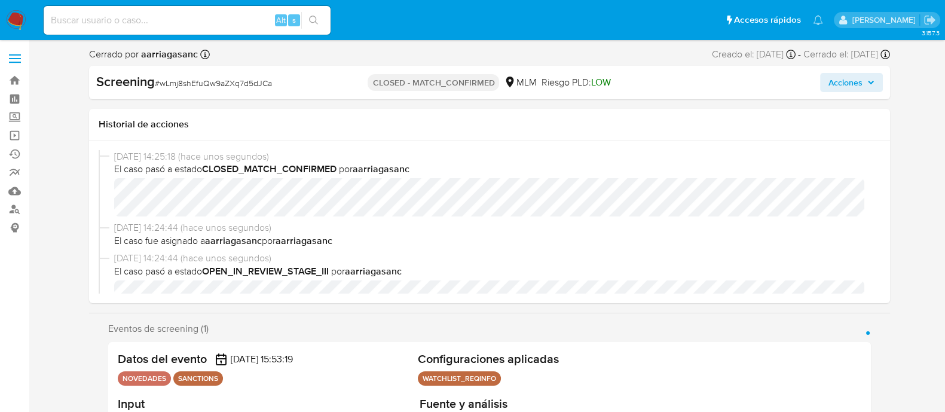
select select "10"
